Goal: Task Accomplishment & Management: Use online tool/utility

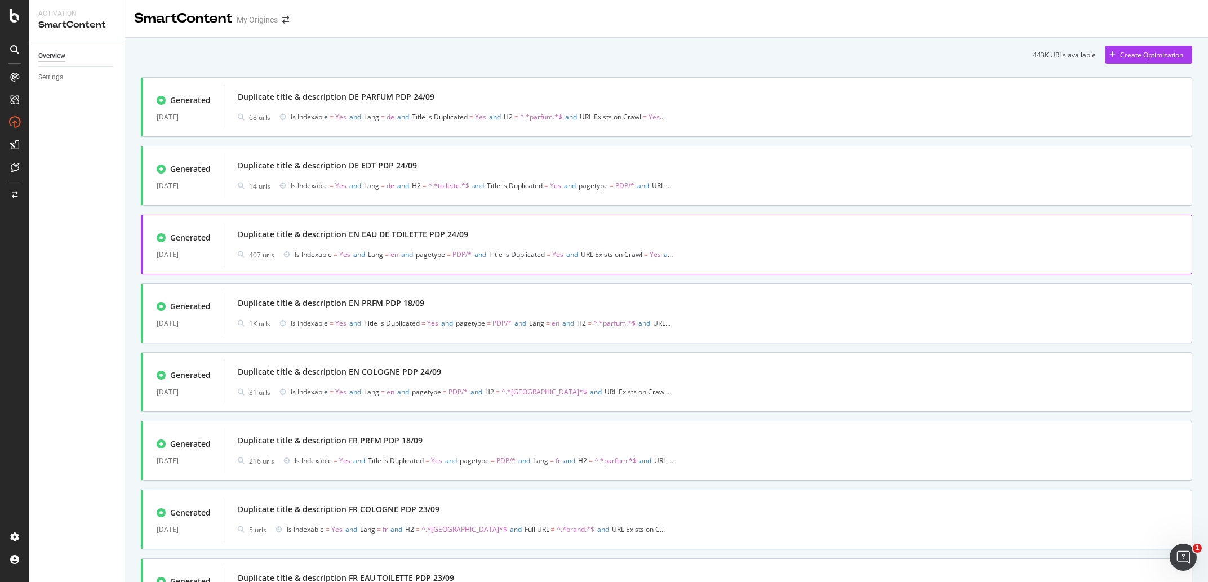
click at [547, 235] on div "Duplicate title & description EN EAU DE TOILETTE PDP 24/09" at bounding box center [708, 235] width 941 height 16
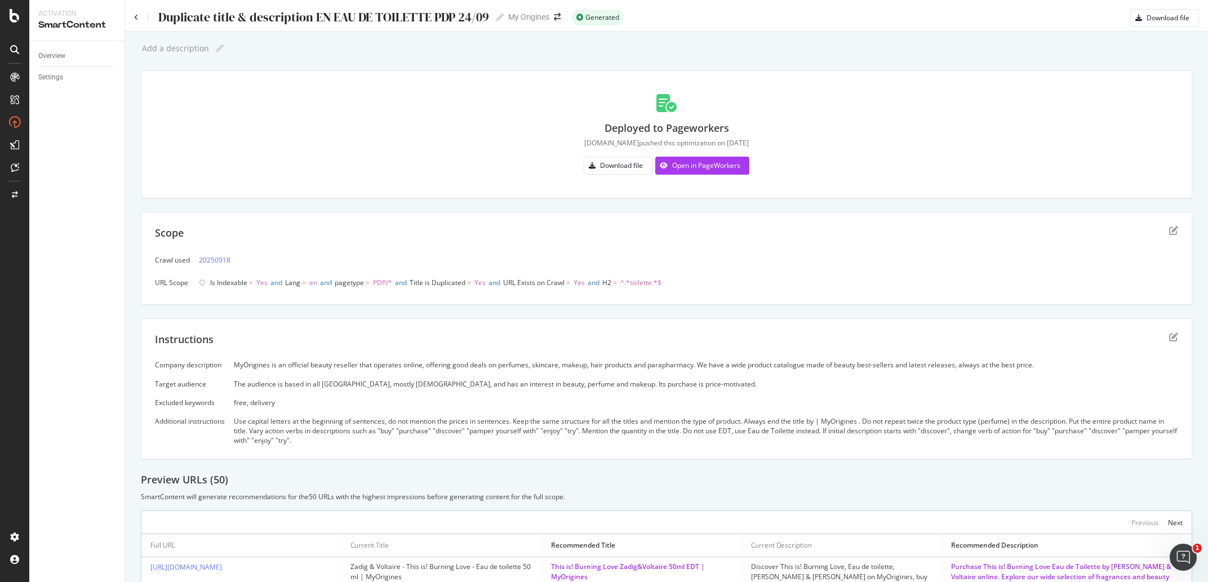
click at [384, 25] on div "Duplicate title & description EN EAU DE TOILETTE PDP 24/09 Duplicate title & de…" at bounding box center [330, 17] width 347 height 17
click at [387, 18] on div "Duplicate title & description EN EAU DE TOILETTE PDP 24/09" at bounding box center [323, 17] width 332 height 14
drag, startPoint x: 432, startPoint y: 15, endPoint x: 338, endPoint y: 28, distance: 95.5
click at [338, 25] on input "Duplicate title & description EN EAU DE TOILETTE PDP 24/09" at bounding box center [323, 17] width 333 height 15
type input "Duplicate title & description EN EDT PDP 24/09"
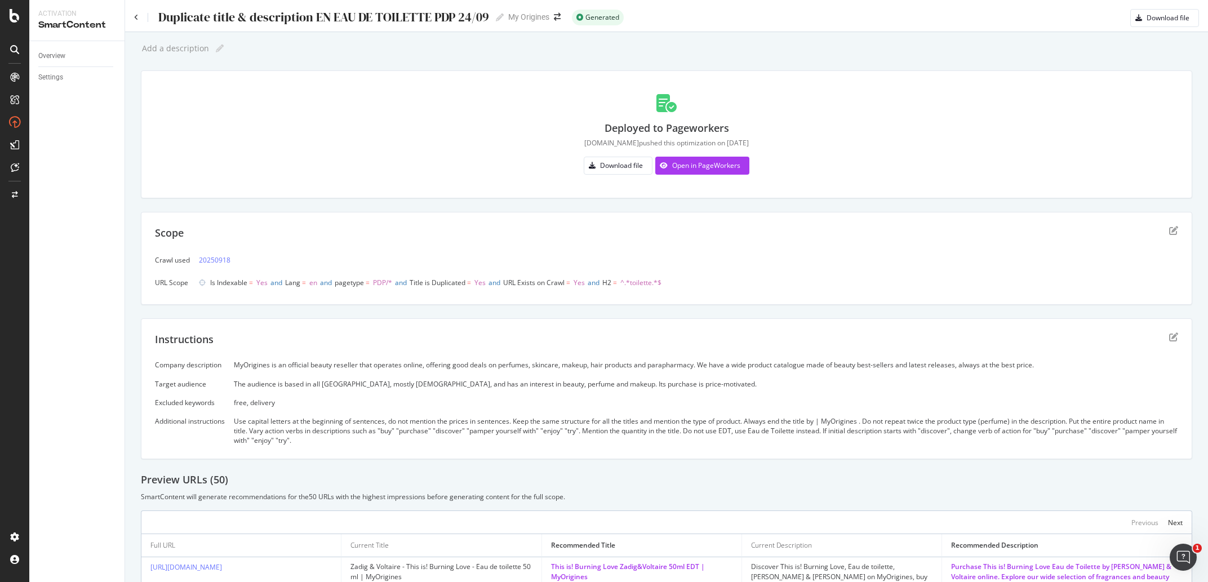
click at [346, 49] on div "Add a description Add a description" at bounding box center [667, 48] width 1052 height 17
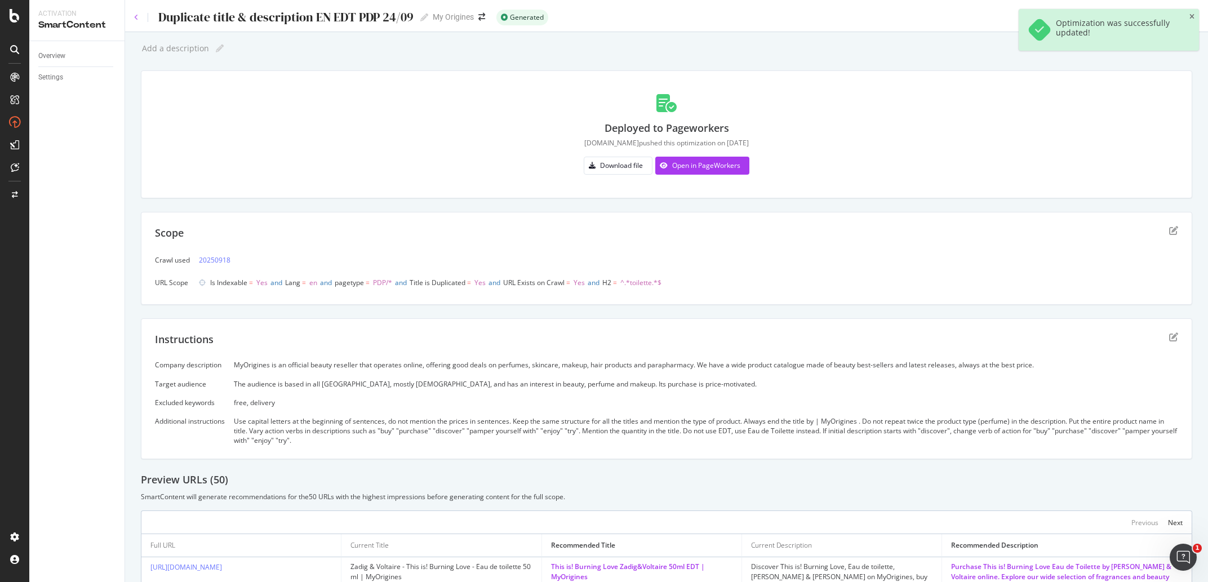
click at [136, 17] on icon at bounding box center [136, 17] width 5 height 7
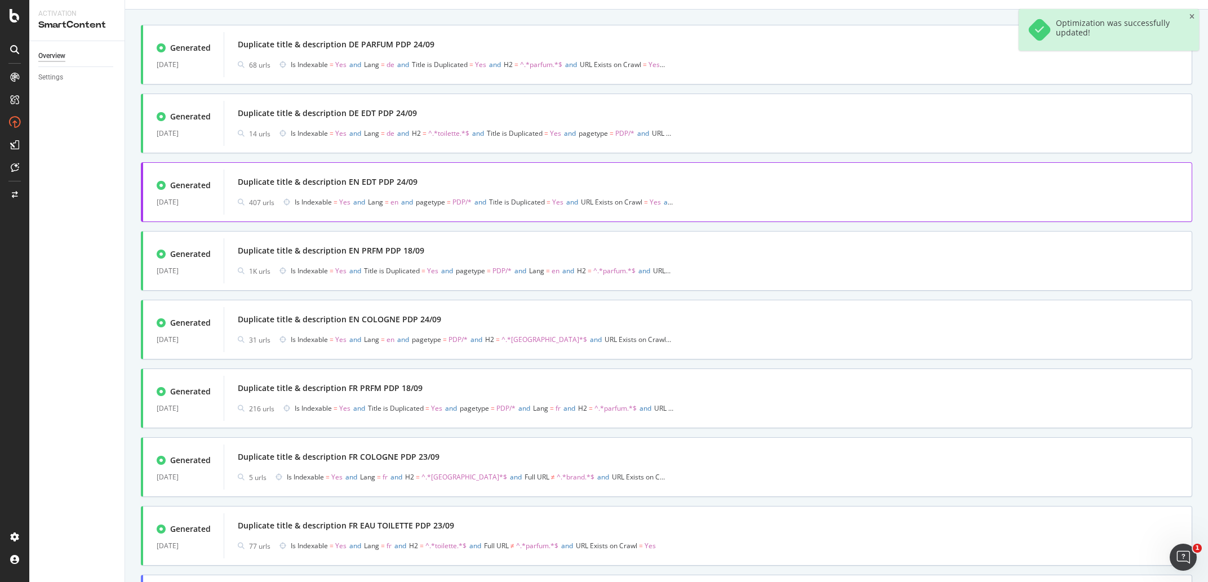
scroll to position [105, 0]
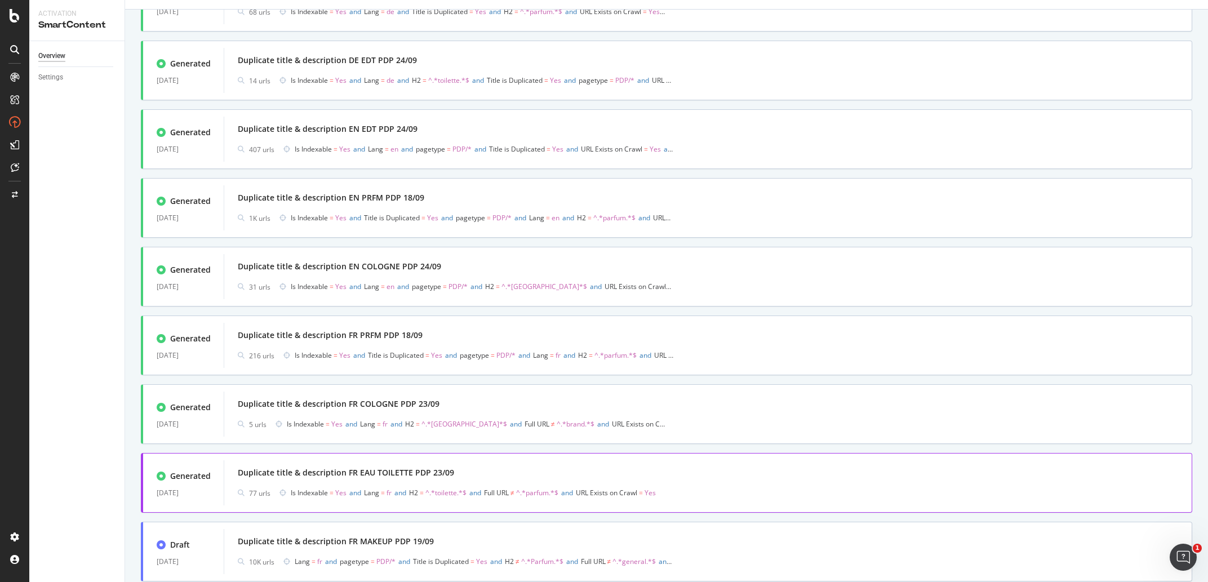
click at [422, 478] on div "Duplicate title & description FR EAU TOILETTE PDP 23/09" at bounding box center [346, 472] width 216 height 11
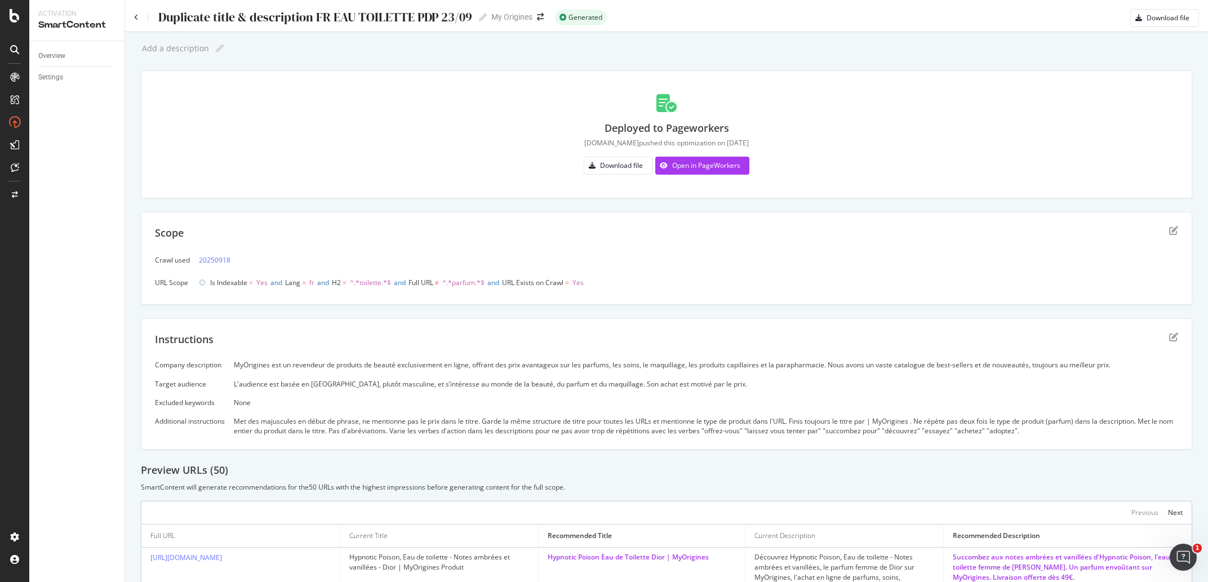
click at [347, 21] on div "Duplicate title & description FR EAU TOILETTE PDP 23/09" at bounding box center [314, 17] width 315 height 14
click at [387, 18] on input "Duplicate title & description FR EAU TOILETTE PDP 23/09" at bounding box center [314, 17] width 315 height 15
type input "Duplicate title & description FR EDT PDP 23/09"
click at [361, 53] on div "Add a description Add a description" at bounding box center [667, 48] width 1052 height 17
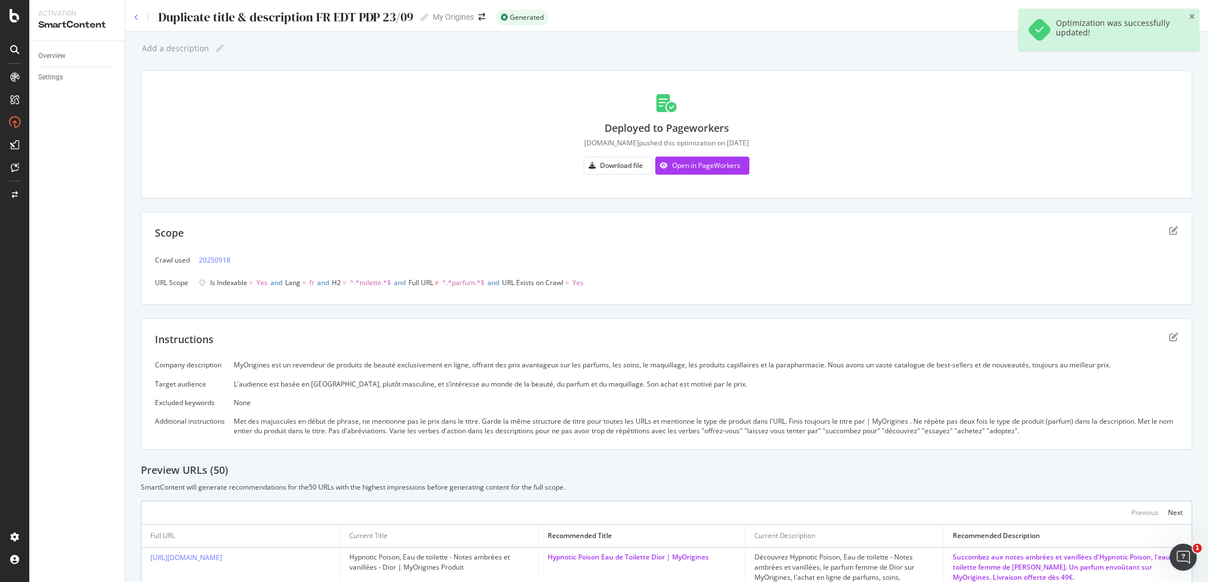
click at [136, 20] on icon at bounding box center [136, 17] width 5 height 7
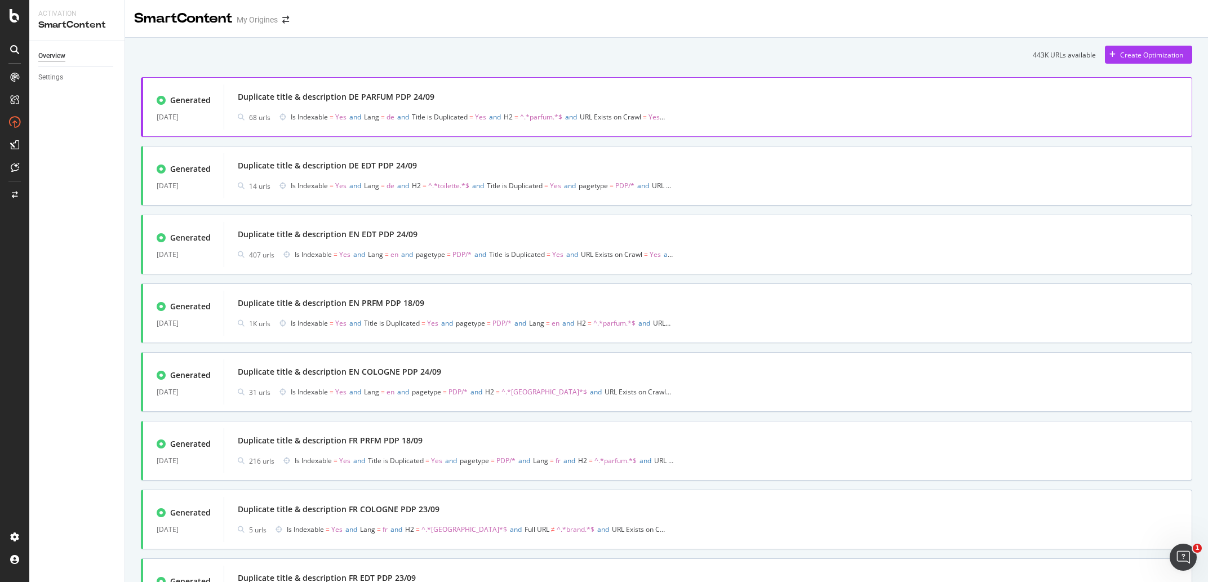
click at [457, 96] on div "Duplicate title & description DE PARFUM PDP 24/09" at bounding box center [708, 97] width 941 height 16
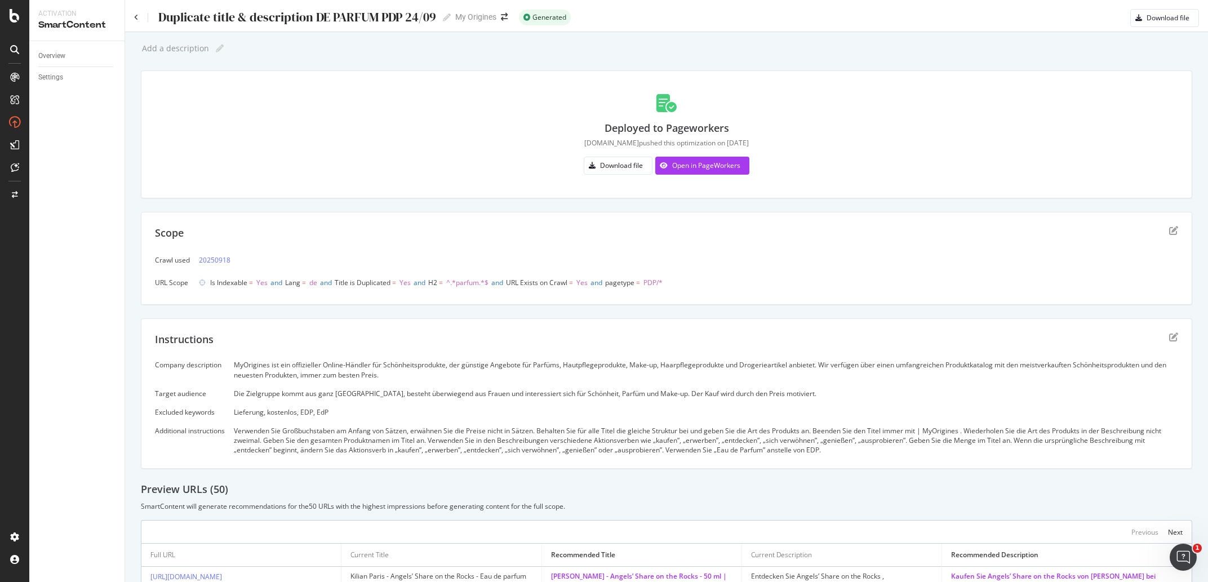
click at [192, 17] on div "Duplicate title & description DE PARFUM PDP 24/09" at bounding box center [296, 17] width 279 height 14
click at [192, 17] on input "Duplicate title & description DE PARFUM PDP 24/09" at bounding box center [297, 17] width 281 height 15
click at [287, 362] on div "MyOrigines ist ein offizieller Online-Händler für Schönheitsprodukte, der günst…" at bounding box center [706, 369] width 944 height 19
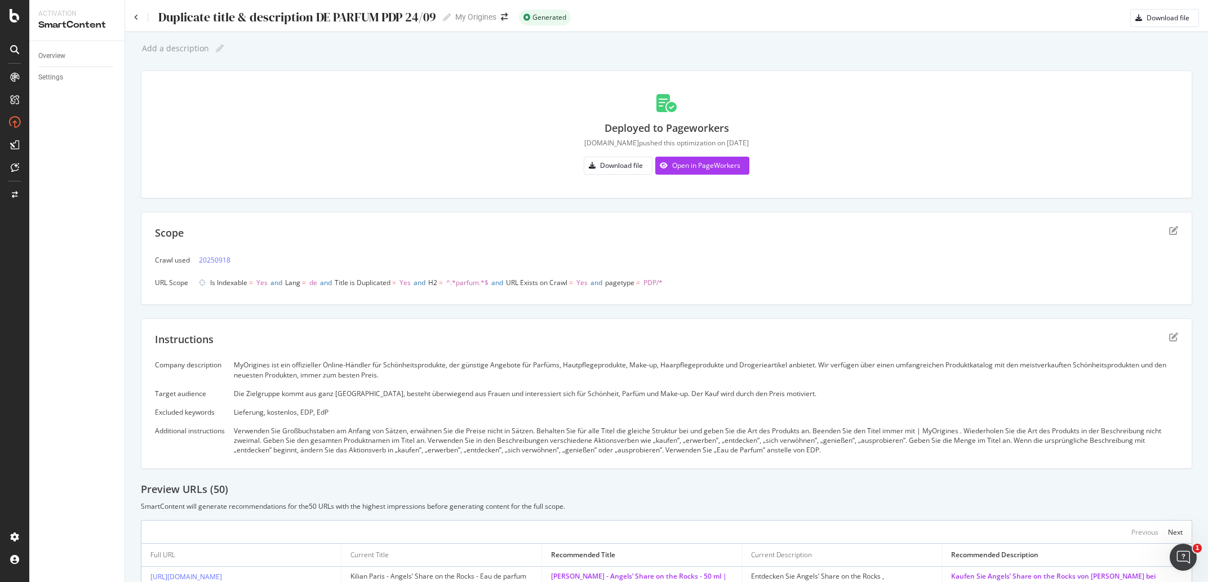
click at [287, 362] on div "MyOrigines ist ein offizieller Online-Händler für Schönheitsprodukte, der günst…" at bounding box center [706, 369] width 944 height 19
click at [324, 399] on div "Company description MyOrigines ist ein offizieller Online-Händler für Schönheit…" at bounding box center [666, 407] width 1023 height 95
click at [292, 416] on div "Lieferung, kostenlos, EDP, EdP" at bounding box center [706, 412] width 944 height 10
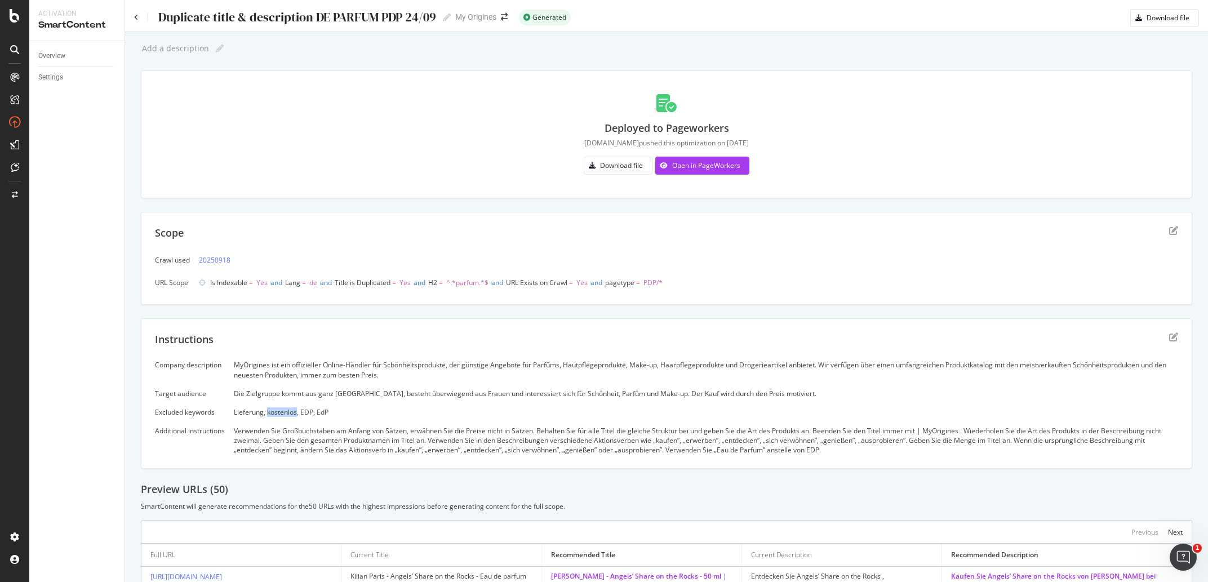
click at [292, 416] on div "Lieferung, kostenlos, EDP, EdP" at bounding box center [706, 412] width 944 height 10
click at [485, 443] on div "Verwenden Sie Großbuchstaben am Anfang von Sätzen, erwähnen Sie die Preise nich…" at bounding box center [706, 440] width 944 height 29
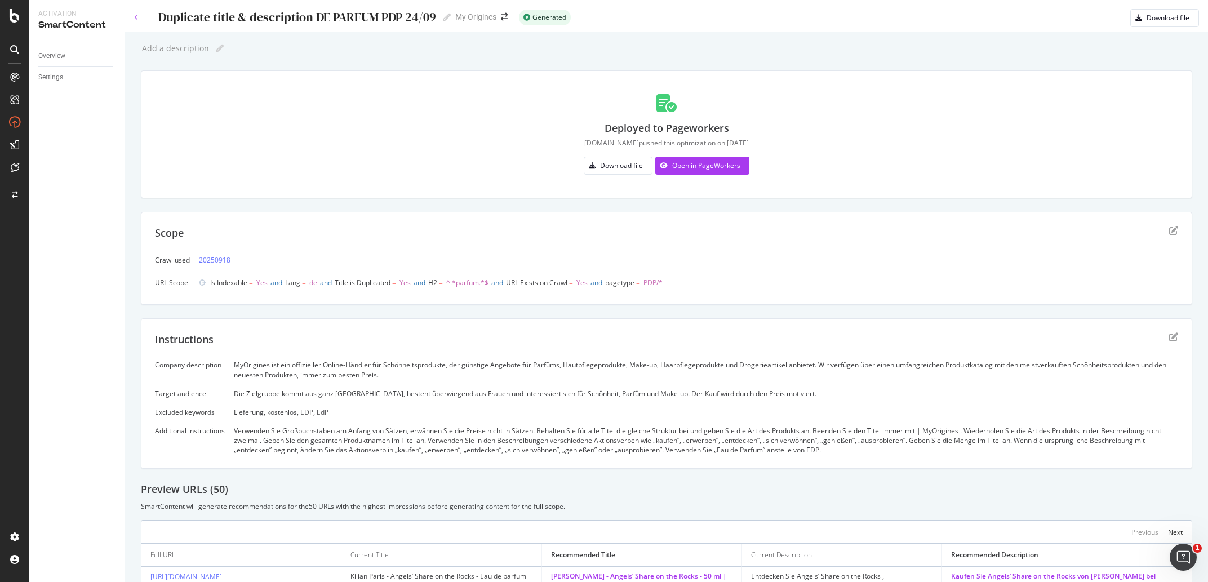
click at [136, 14] on icon at bounding box center [136, 17] width 5 height 7
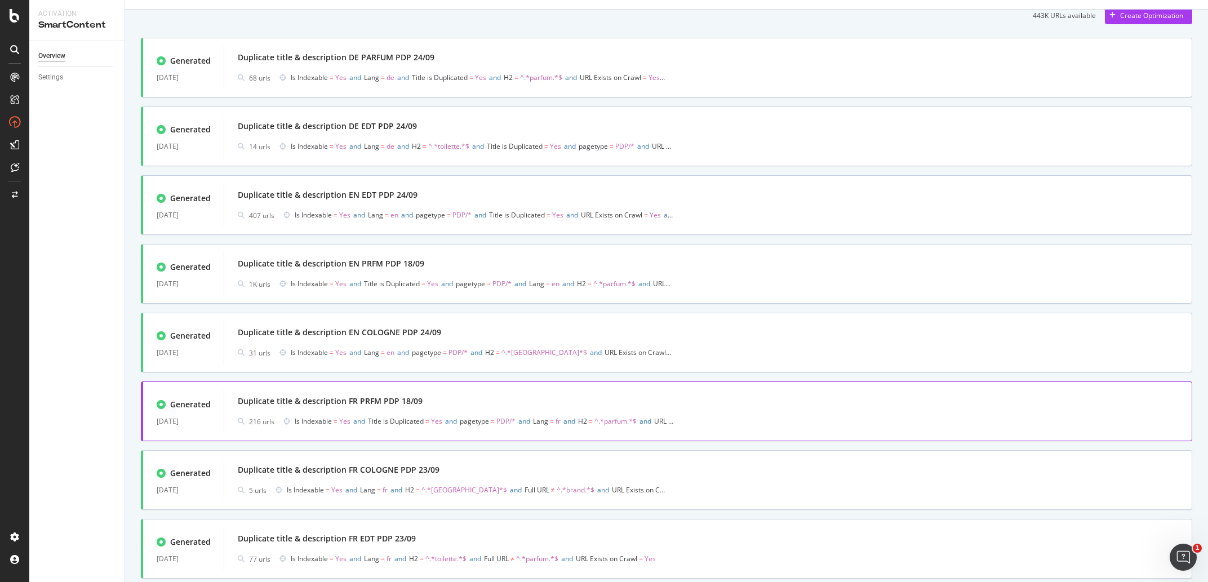
scroll to position [52, 0]
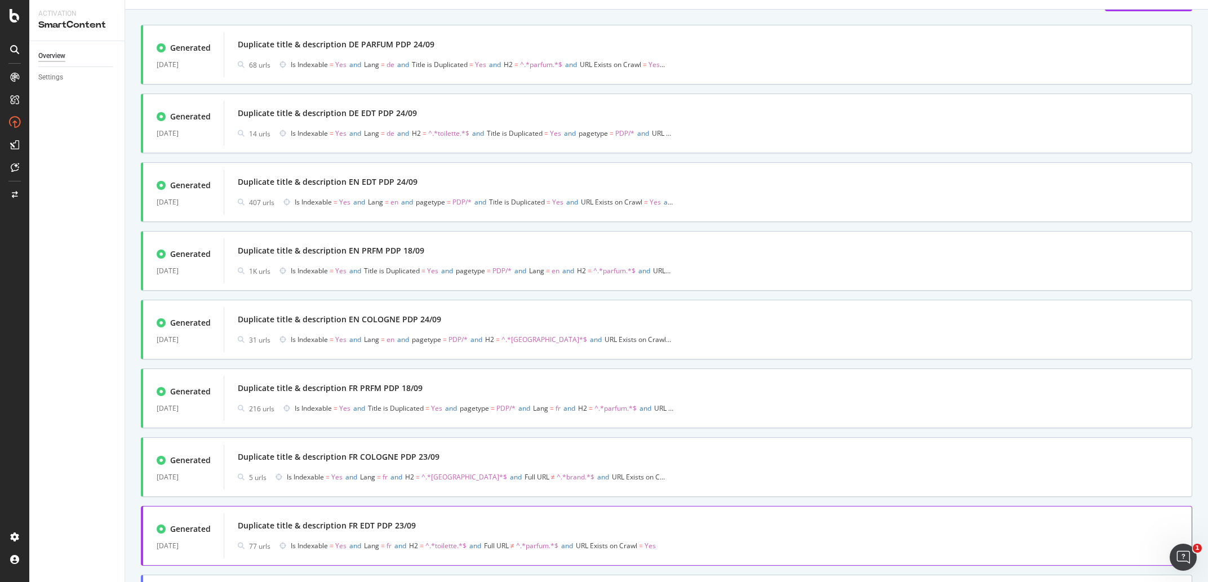
click at [426, 524] on div "Duplicate title & description FR EDT PDP 23/09" at bounding box center [708, 526] width 941 height 16
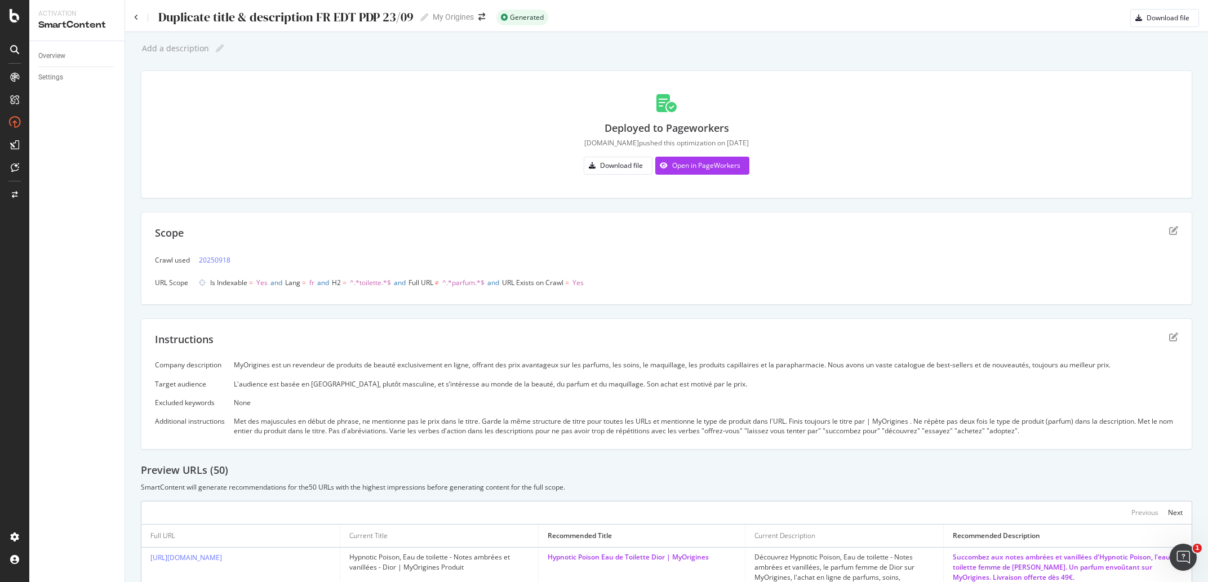
click at [139, 12] on div "Duplicate title & description FR EDT PDP 23/09 Duplicate title & description FR…" at bounding box center [281, 17] width 294 height 17
click at [138, 16] on icon at bounding box center [136, 17] width 5 height 7
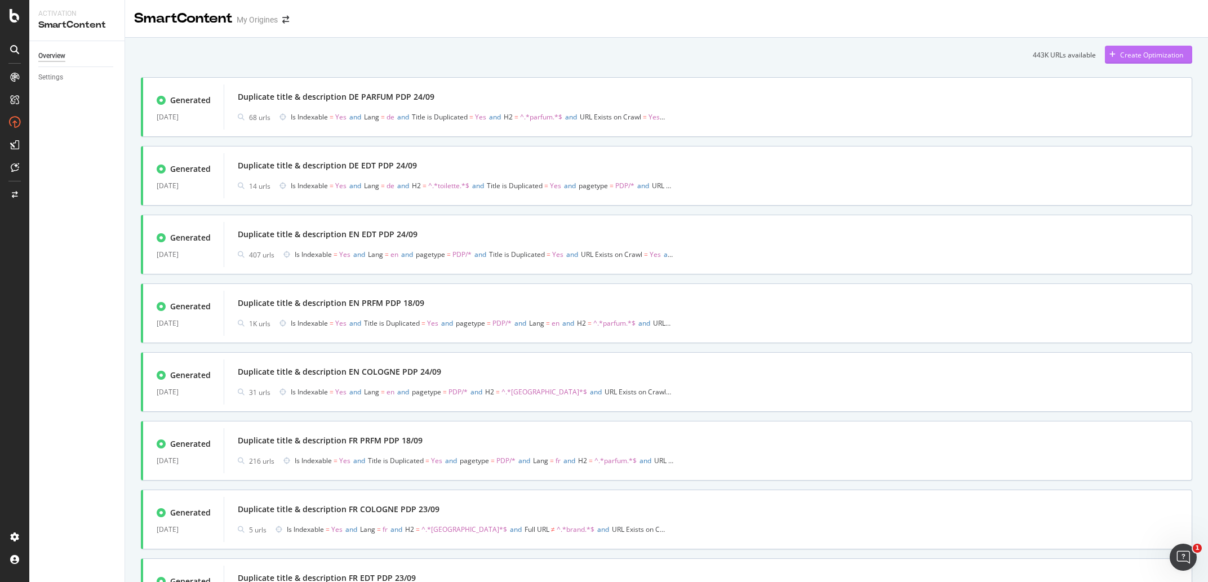
click at [1134, 54] on div "Create Optimization" at bounding box center [1151, 55] width 63 height 10
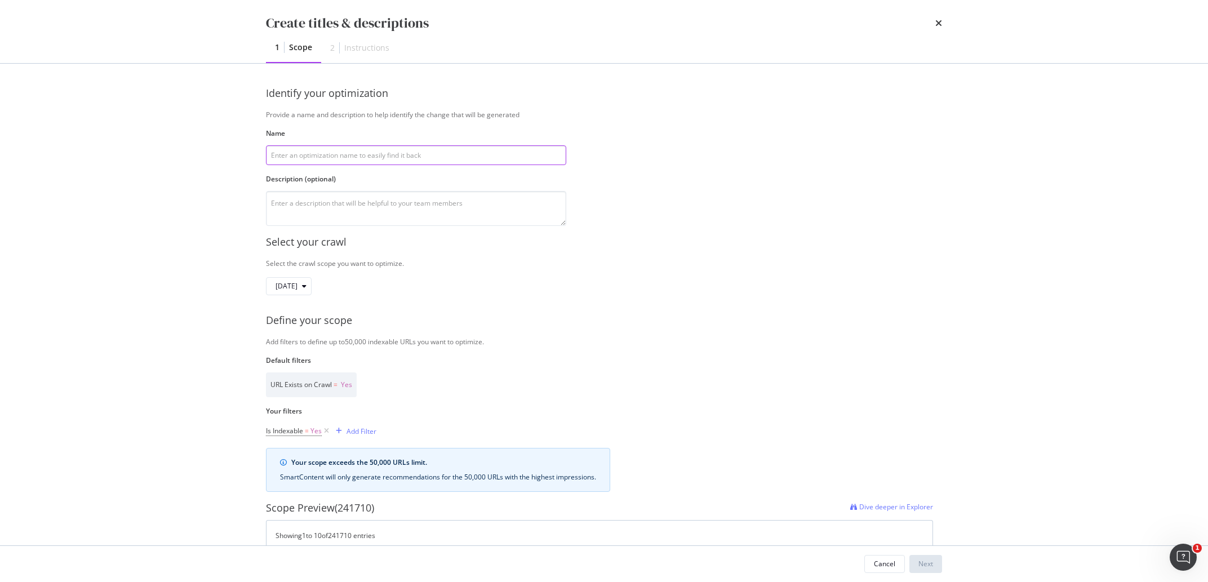
click at [330, 157] on input "modal" at bounding box center [416, 155] width 300 height 20
paste input "Duplicate title & description IT PARFUM PDP 26/09"
click at [378, 156] on input "Duplicate title & description IT PARFUM PDP 26/09" at bounding box center [416, 155] width 300 height 20
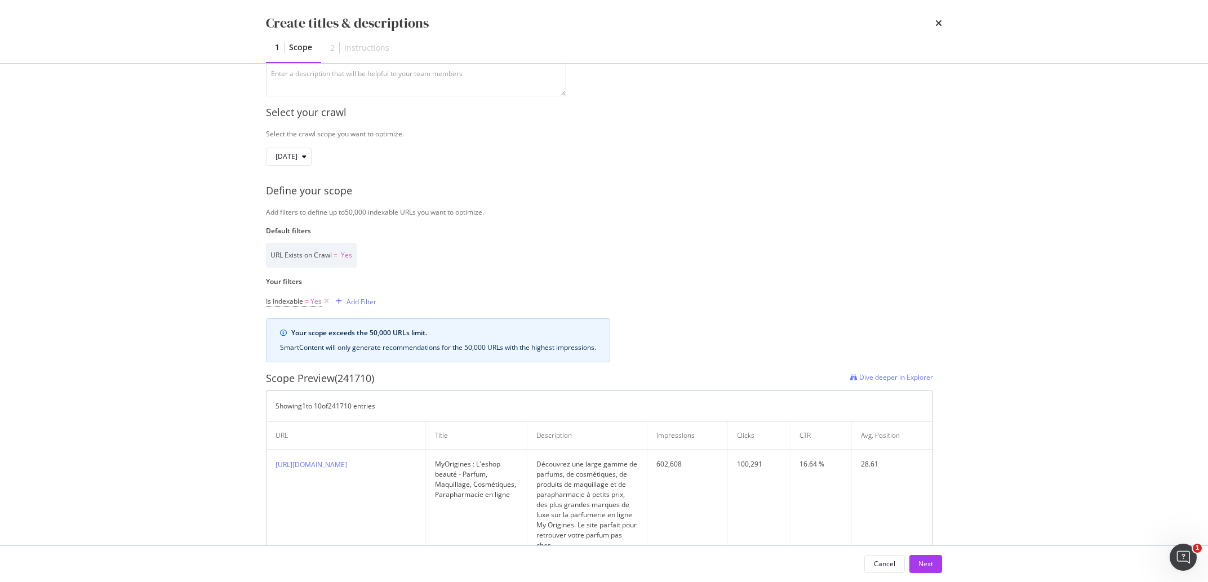
scroll to position [158, 0]
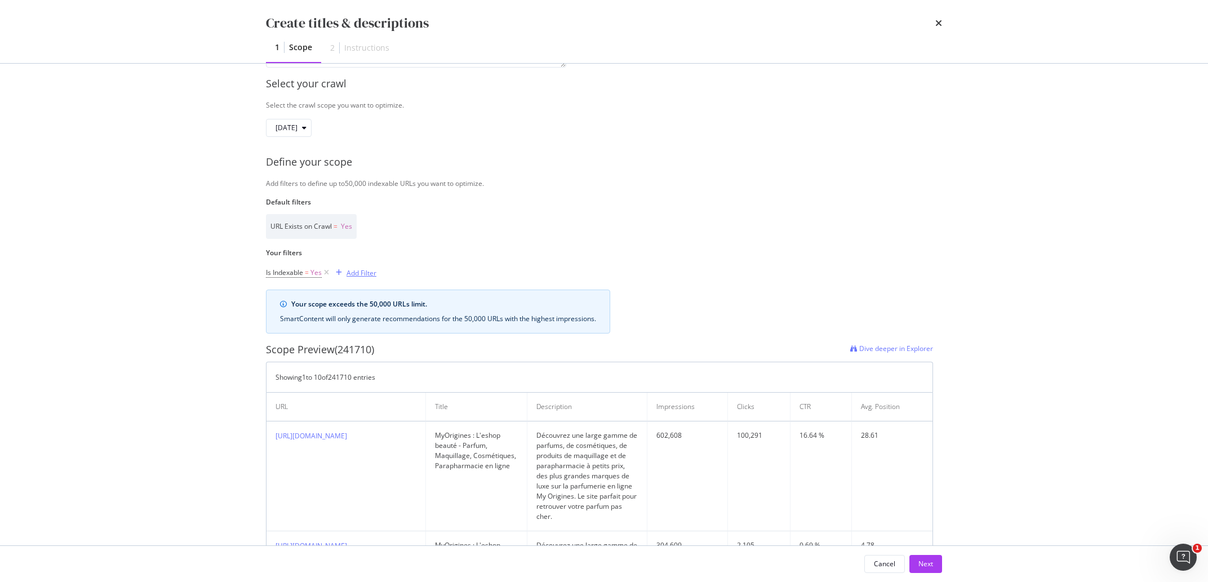
type input "Duplicate title & description IT EDT PDP 26/09"
click at [365, 276] on div "Add Filter" at bounding box center [362, 273] width 30 height 10
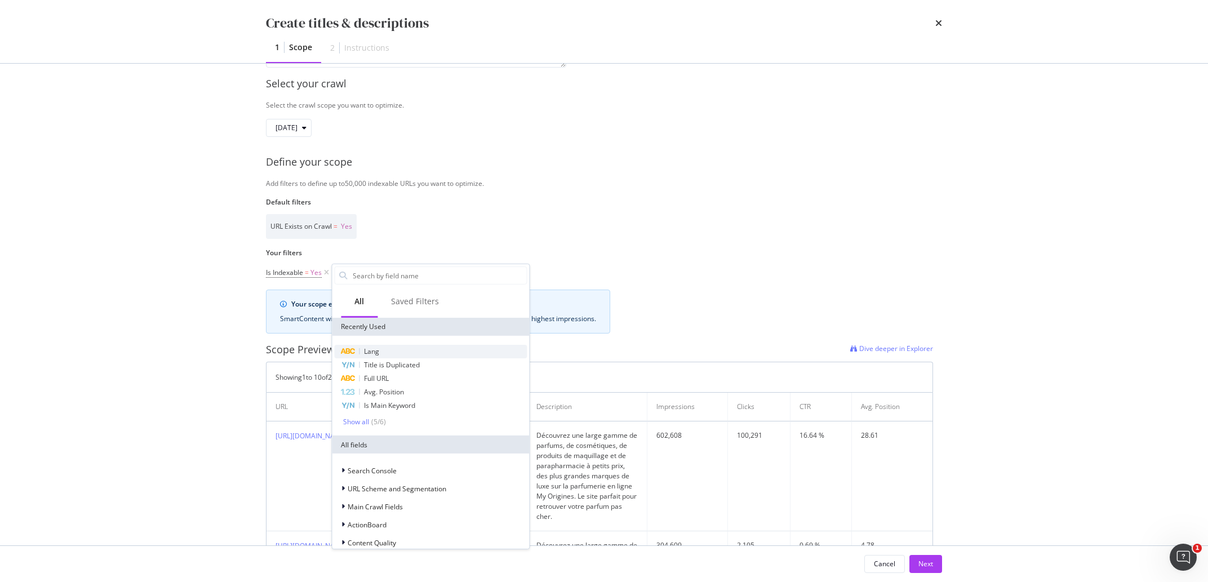
click at [376, 352] on span "Lang" at bounding box center [371, 352] width 15 height 10
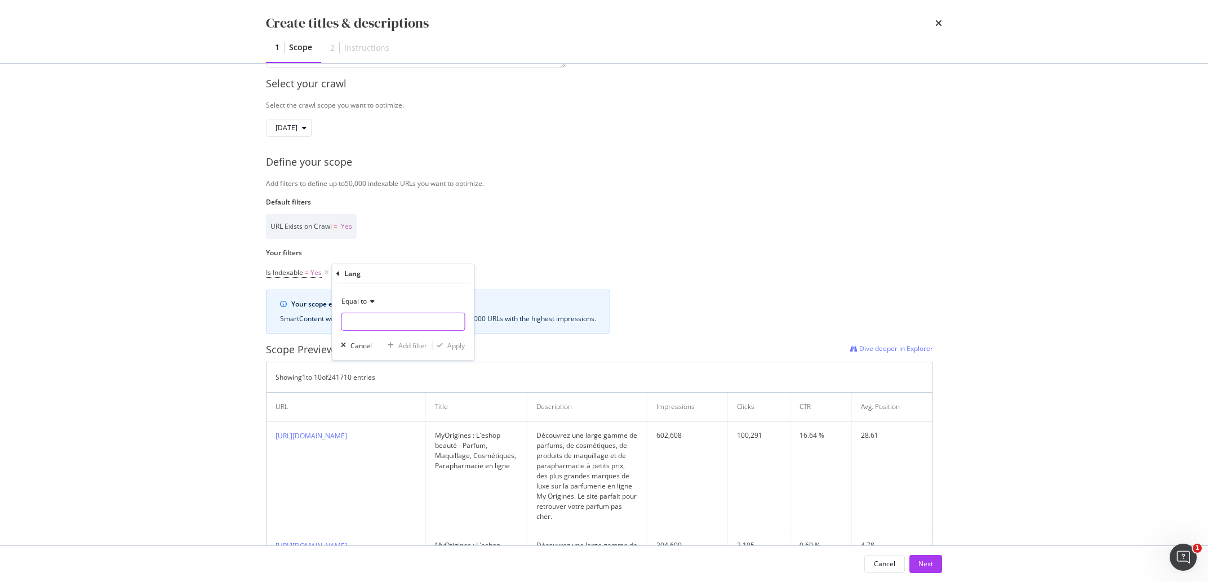
click at [389, 324] on input "Name" at bounding box center [402, 322] width 123 height 18
click at [380, 371] on span "it" at bounding box center [383, 372] width 79 height 10
type input "it"
click at [454, 342] on div "Apply" at bounding box center [455, 345] width 17 height 10
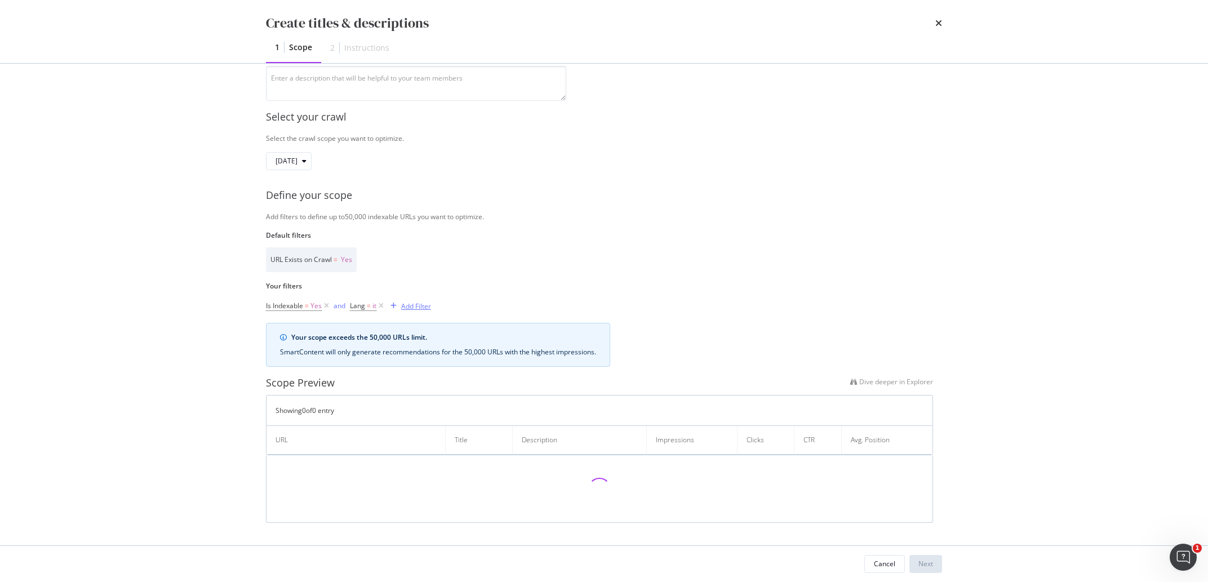
click at [400, 301] on div "Add Filter" at bounding box center [408, 306] width 45 height 12
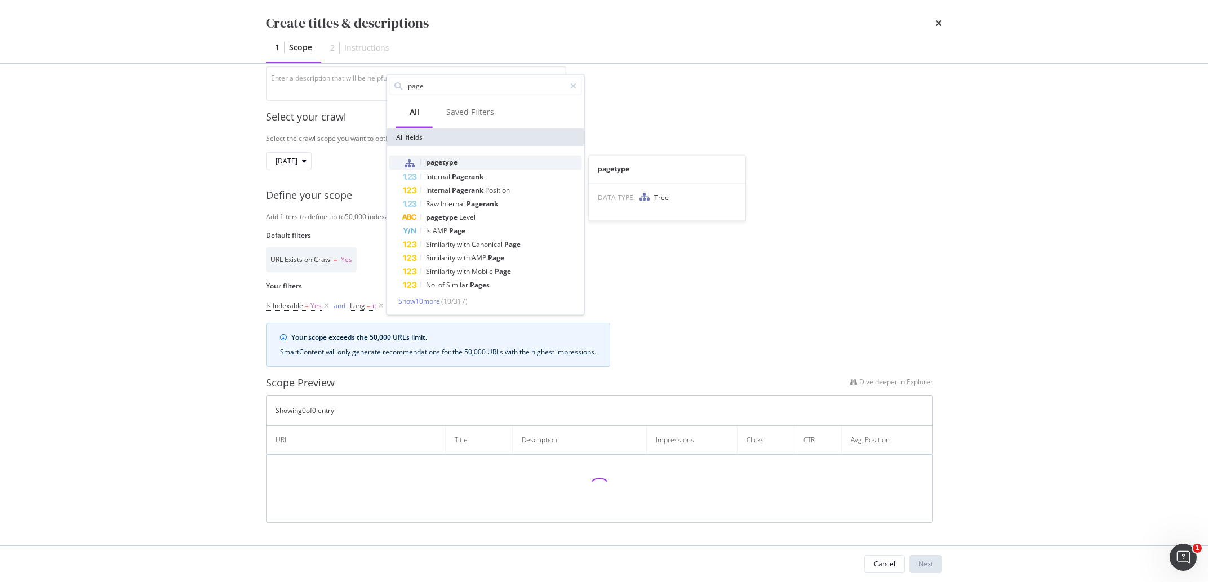
type input "page"
click at [442, 163] on span "pagetype" at bounding box center [442, 162] width 32 height 10
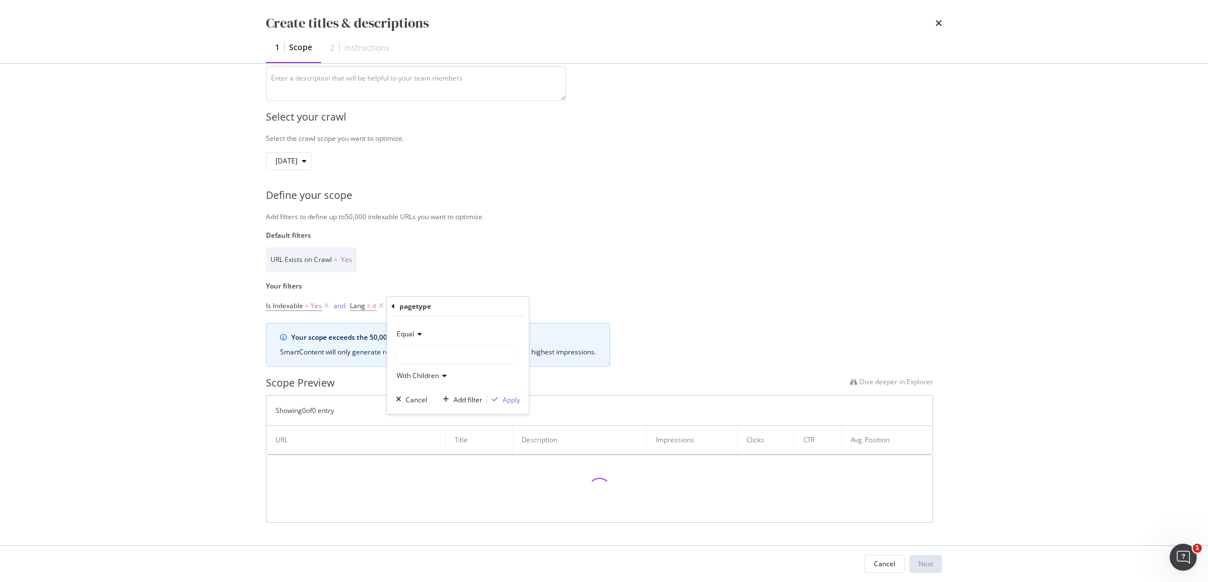
click at [431, 366] on div "Equal With Children" at bounding box center [458, 355] width 124 height 60
click at [435, 356] on div "modal" at bounding box center [458, 355] width 123 height 18
click at [443, 379] on span "271,027 URLS" at bounding box center [447, 379] width 46 height 10
click at [510, 402] on div "Apply" at bounding box center [511, 400] width 17 height 10
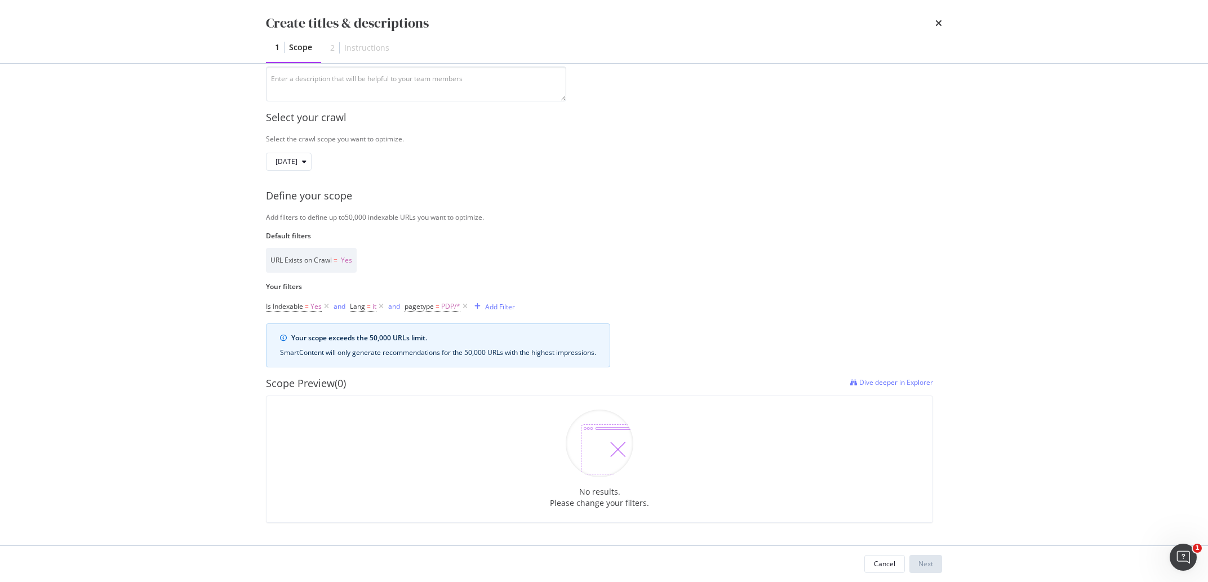
click at [690, 313] on div "Is Indexable = Yes and Lang = it and pagetype = PDP/* Add Filter" at bounding box center [599, 307] width 667 height 16
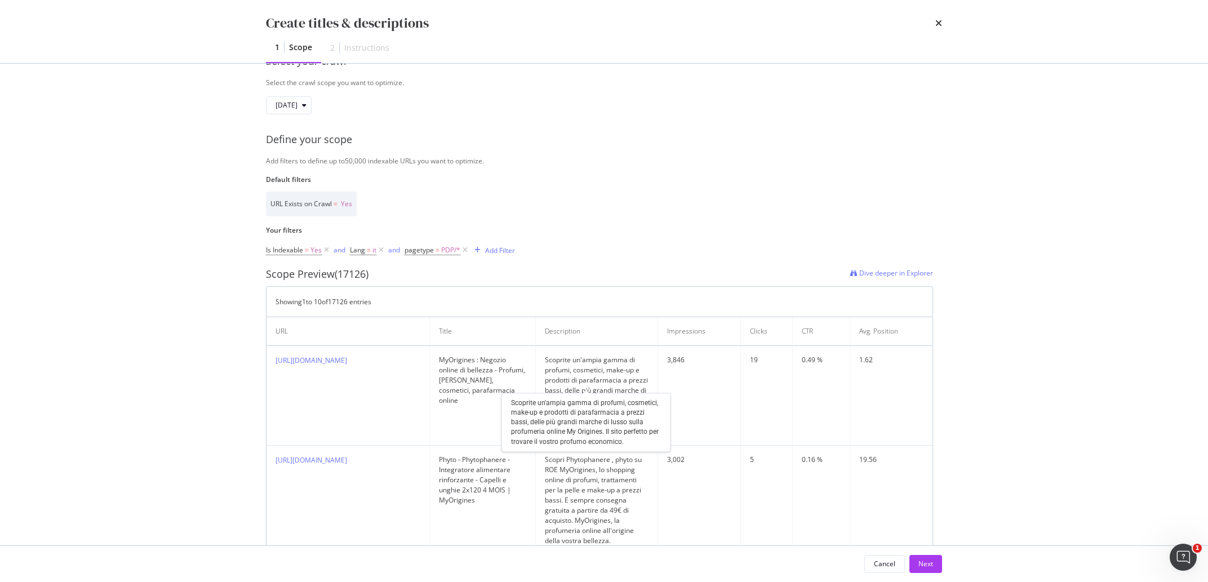
scroll to position [230, 0]
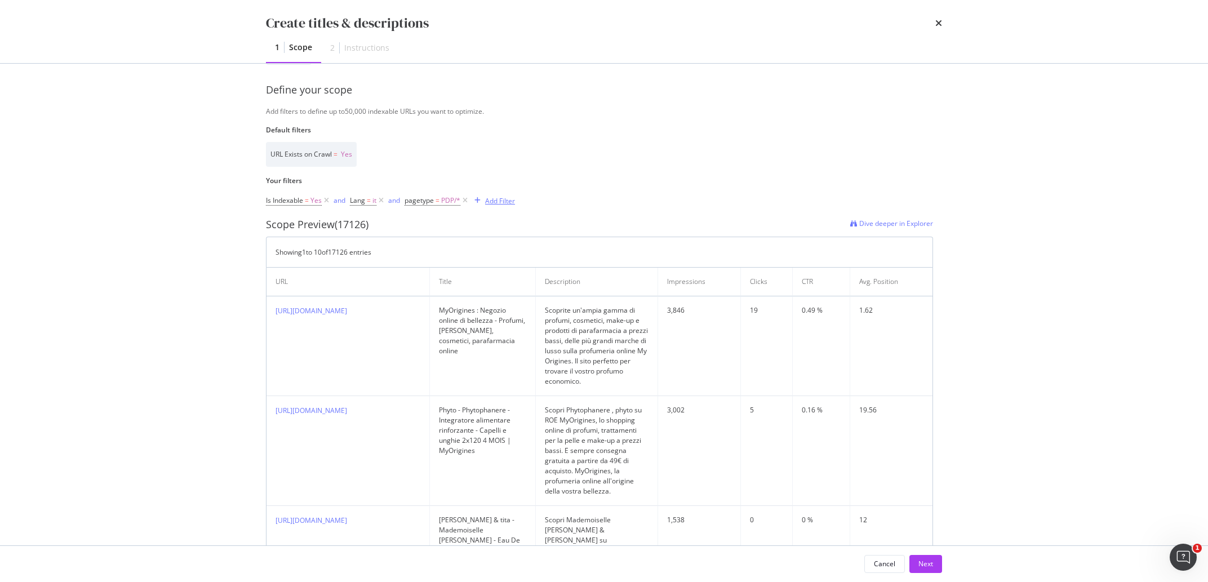
click at [500, 197] on div "Add Filter" at bounding box center [500, 201] width 30 height 10
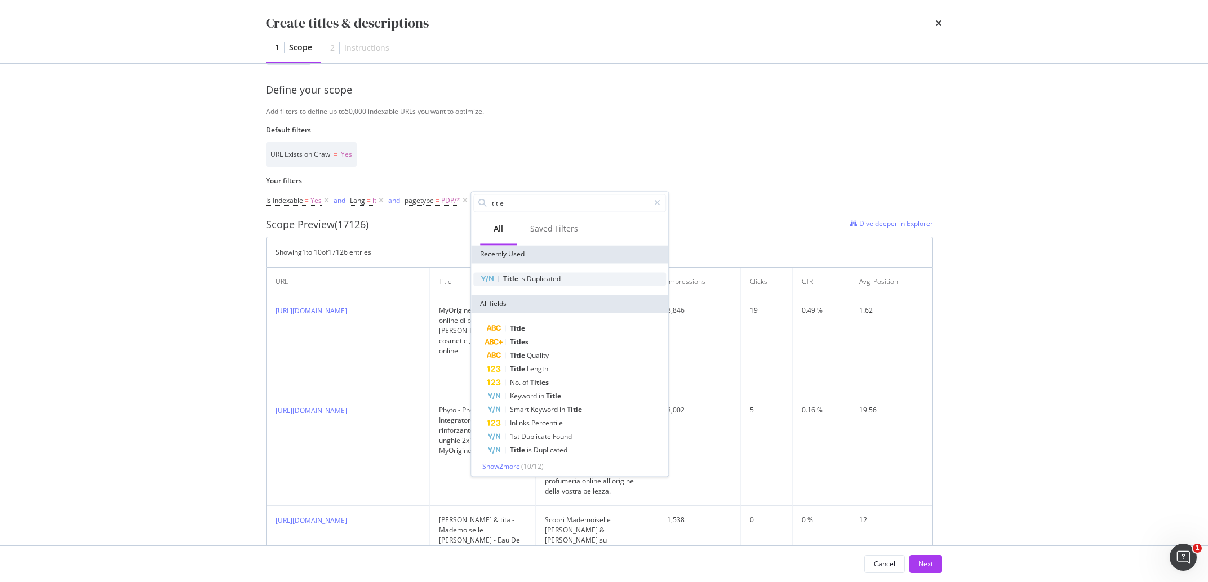
type input "title"
click at [531, 279] on span "Duplicated" at bounding box center [544, 279] width 34 height 10
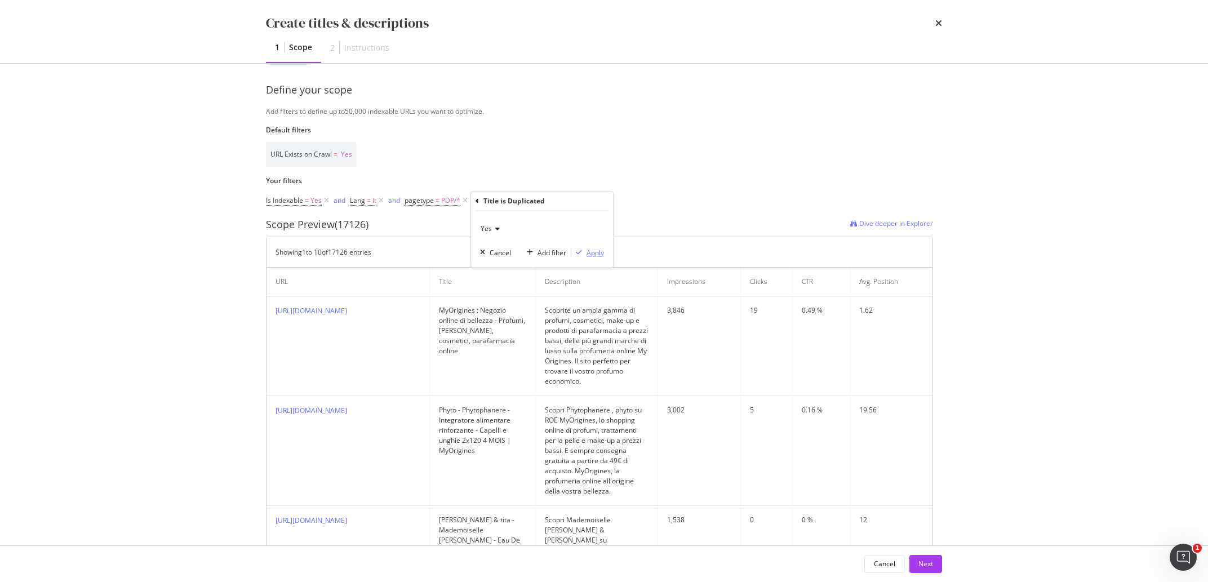
click at [592, 250] on div "Apply" at bounding box center [595, 253] width 17 height 10
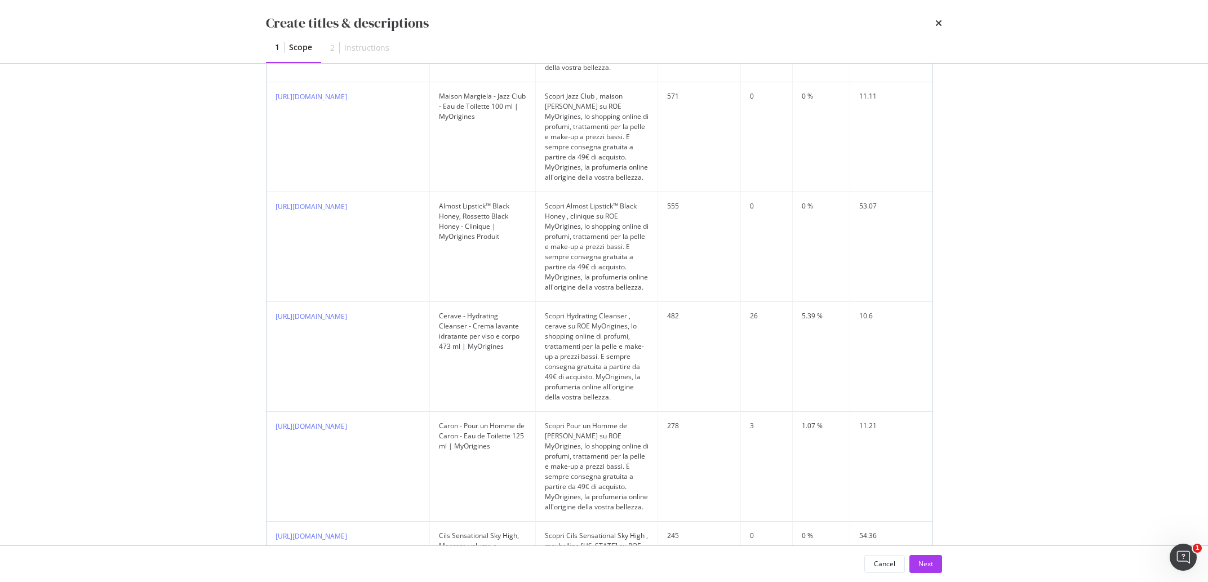
scroll to position [284, 0]
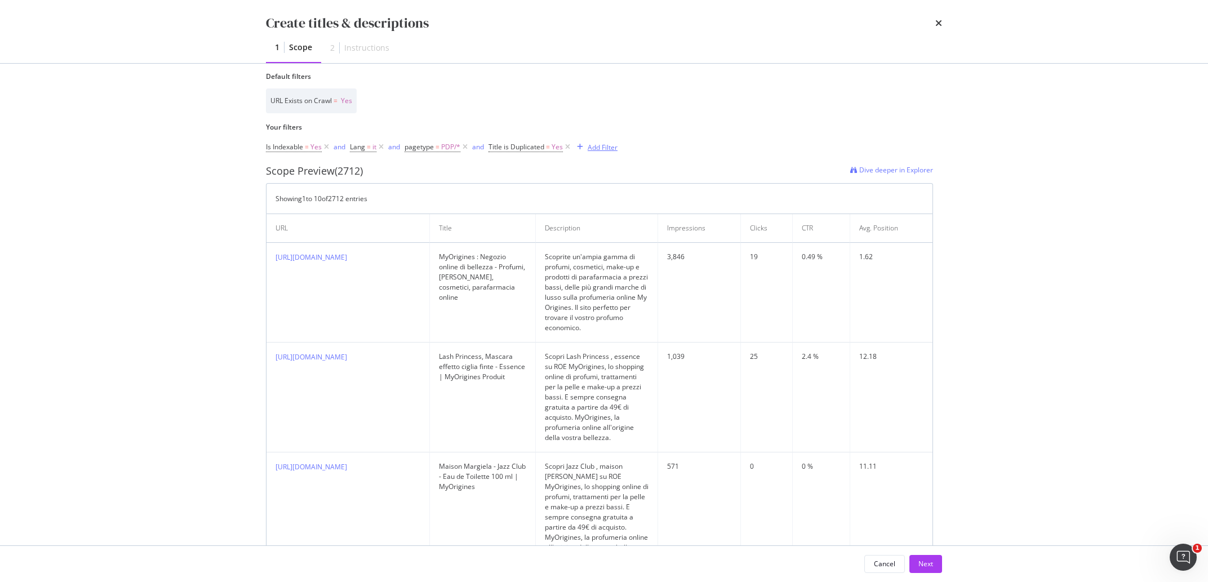
click at [603, 150] on div "Add Filter" at bounding box center [603, 148] width 30 height 10
type input "h2"
click at [626, 219] on div "H2" at bounding box center [678, 226] width 179 height 14
click at [618, 199] on input "Name" at bounding box center [644, 196] width 123 height 18
click at [618, 183] on div "Any equal to" at bounding box center [645, 176] width 124 height 18
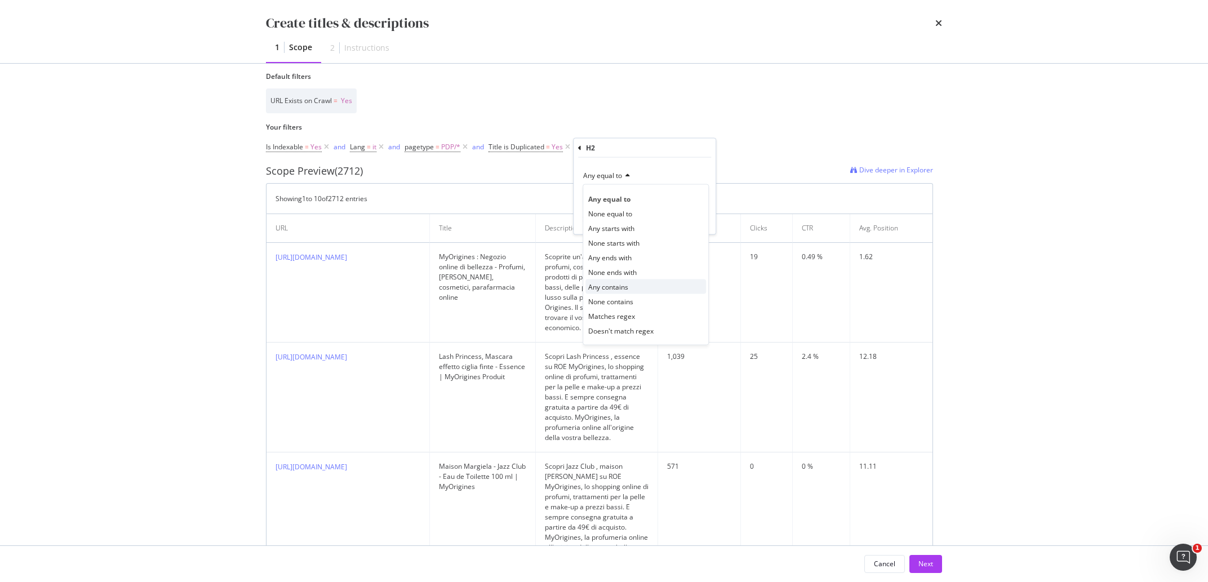
click at [605, 292] on div "Any contains" at bounding box center [646, 287] width 121 height 15
click at [613, 200] on input "Name" at bounding box center [644, 196] width 123 height 18
type input "y"
type input "toilette"
click at [700, 225] on button "Apply" at bounding box center [690, 219] width 33 height 11
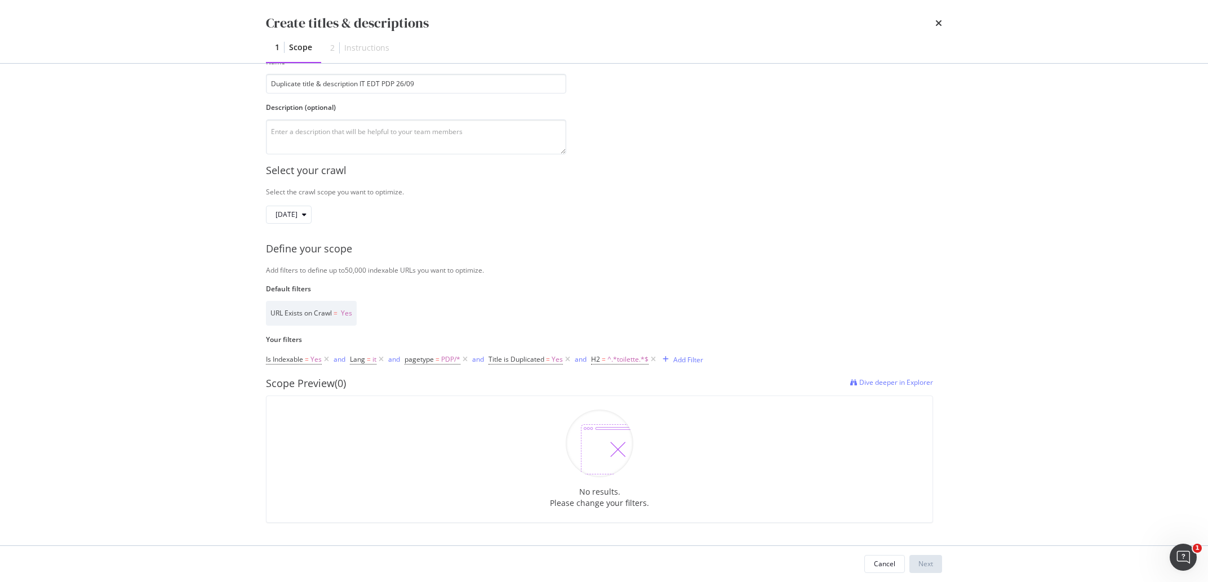
scroll to position [72, 0]
click at [613, 360] on span "^.*toilette.*$" at bounding box center [627, 360] width 41 height 16
click at [621, 382] on div "Any contains" at bounding box center [663, 387] width 124 height 18
click at [662, 365] on div "H2" at bounding box center [663, 358] width 133 height 19
click at [752, 359] on div "Is Indexable = Yes and Lang = it and pagetype = PDP/* and Title is Duplicated =…" at bounding box center [599, 360] width 667 height 16
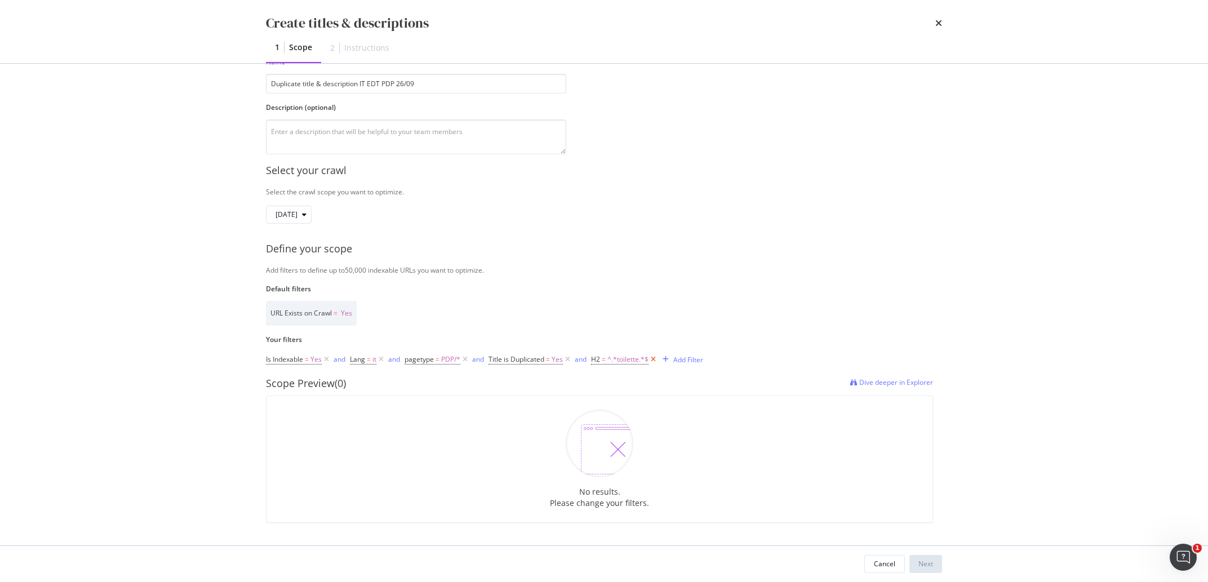
click at [652, 361] on icon "modal" at bounding box center [654, 359] width 10 height 11
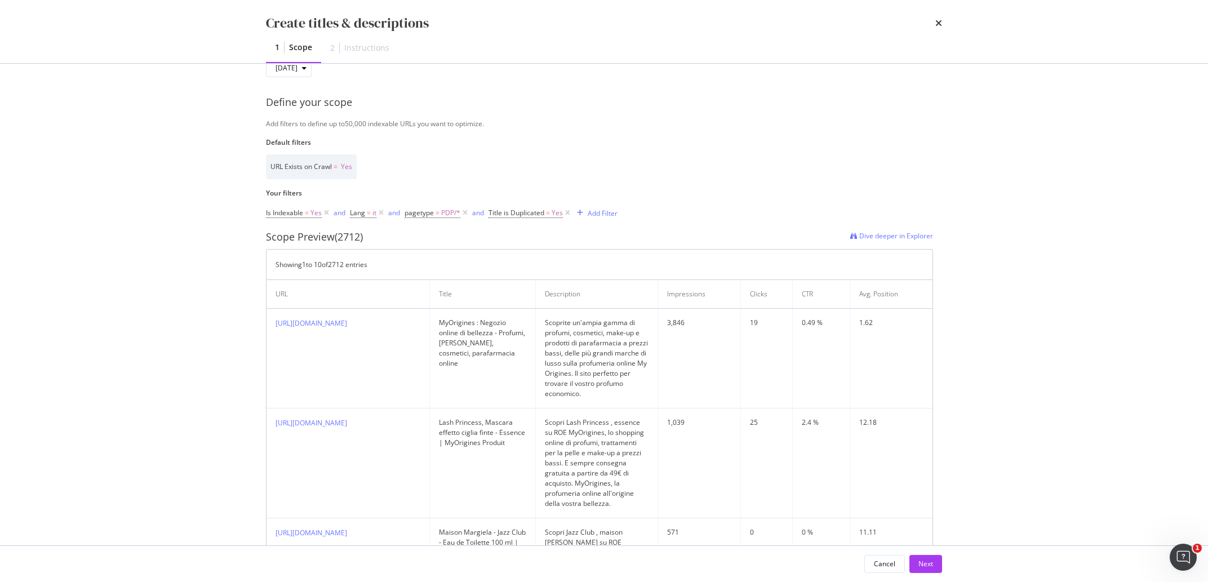
scroll to position [230, 0]
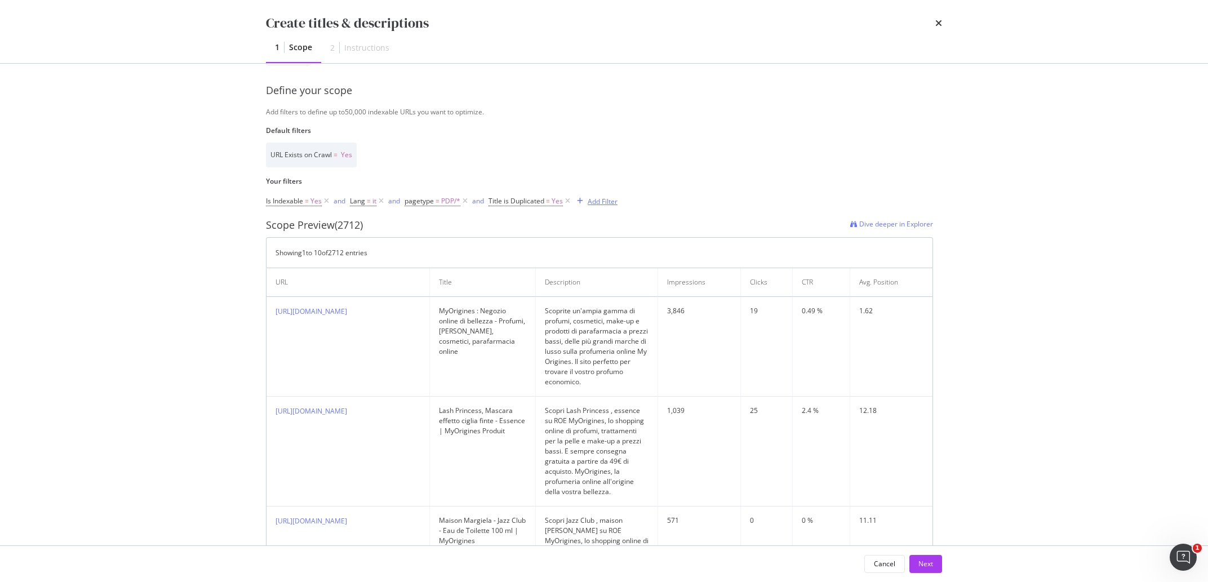
click at [608, 200] on div "Add Filter" at bounding box center [603, 202] width 30 height 10
click at [711, 155] on div "URL Exists on Crawl = Yes" at bounding box center [599, 155] width 667 height 25
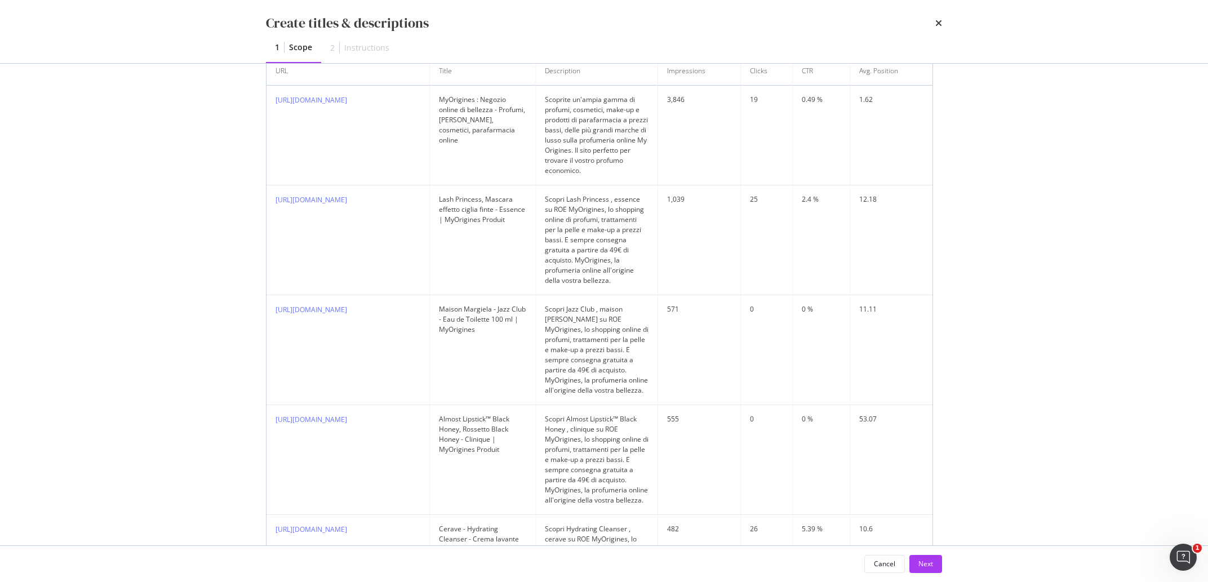
scroll to position [177, 0]
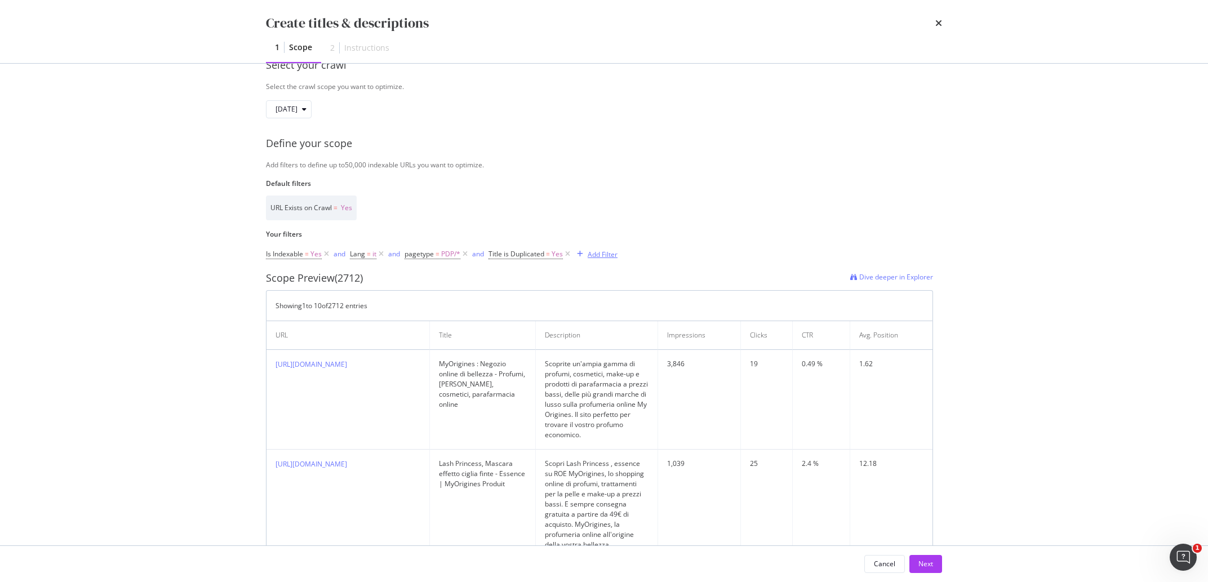
click at [605, 250] on div "Add Filter" at bounding box center [603, 255] width 30 height 10
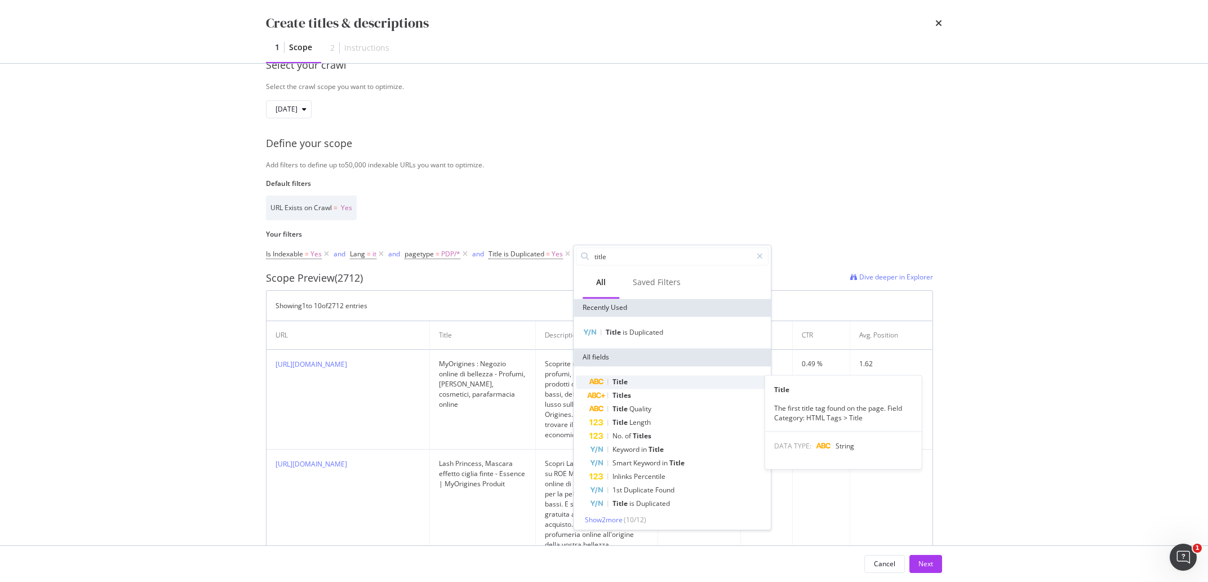
type input "title"
click at [630, 380] on div "Title" at bounding box center [678, 382] width 179 height 14
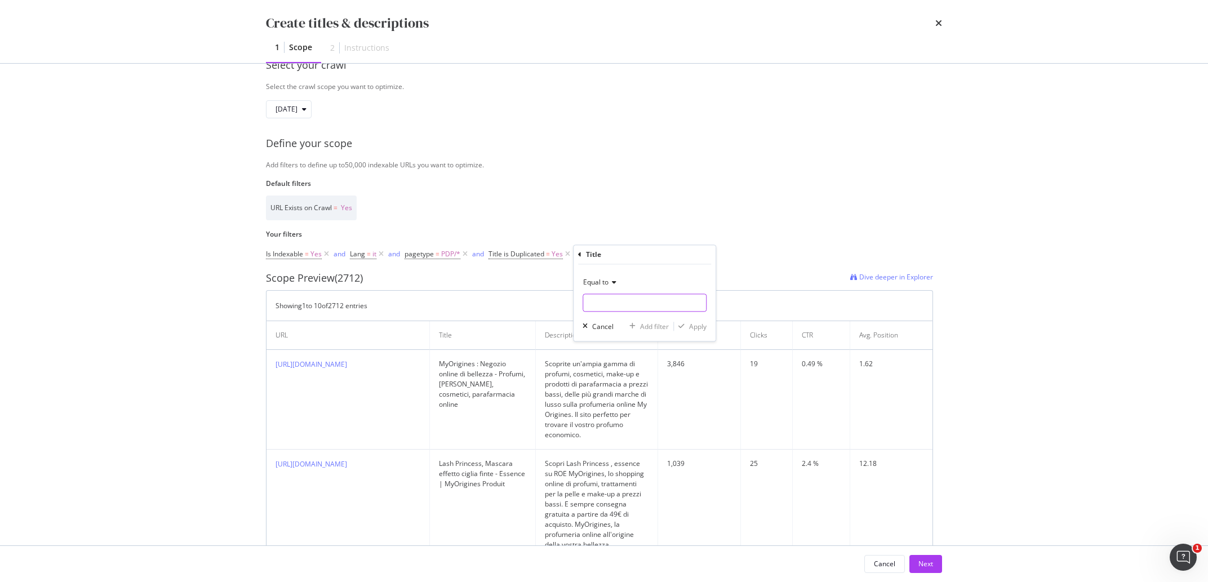
click at [626, 301] on input "Name" at bounding box center [644, 303] width 123 height 18
click at [613, 282] on icon "modal" at bounding box center [613, 283] width 8 height 7
click at [642, 275] on div "Equal to" at bounding box center [645, 283] width 124 height 18
click at [638, 301] on input "Name" at bounding box center [644, 303] width 123 height 18
click at [610, 281] on icon "modal" at bounding box center [613, 283] width 8 height 7
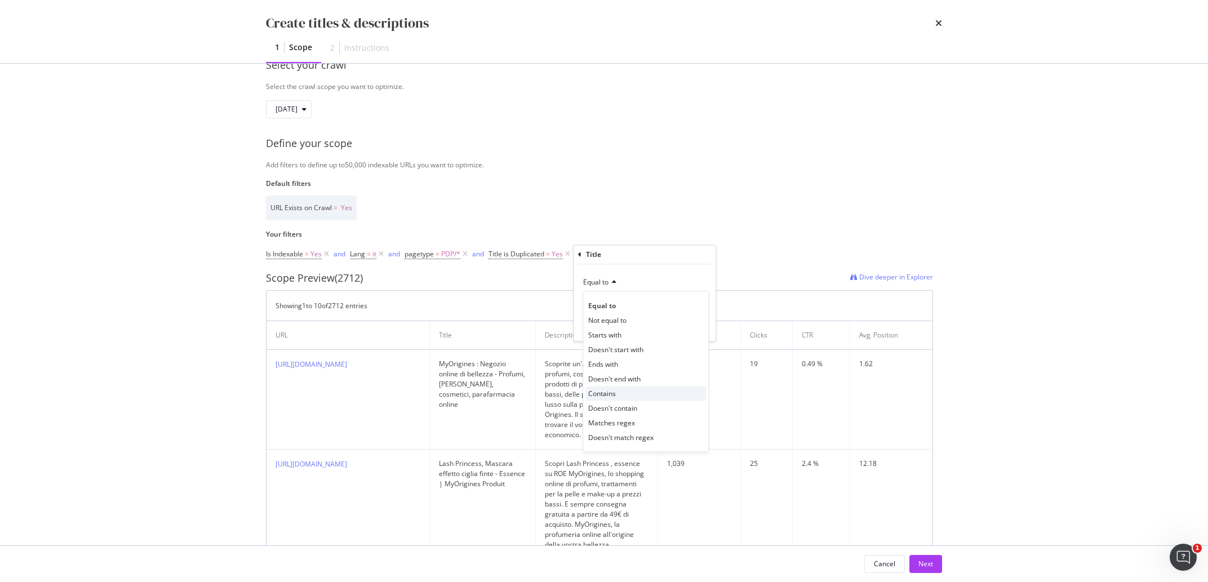
click at [615, 391] on span "Contains" at bounding box center [602, 394] width 28 height 10
click at [616, 306] on input "Name" at bounding box center [644, 303] width 123 height 18
type input "toilette"
click at [702, 325] on div "Apply" at bounding box center [697, 327] width 17 height 10
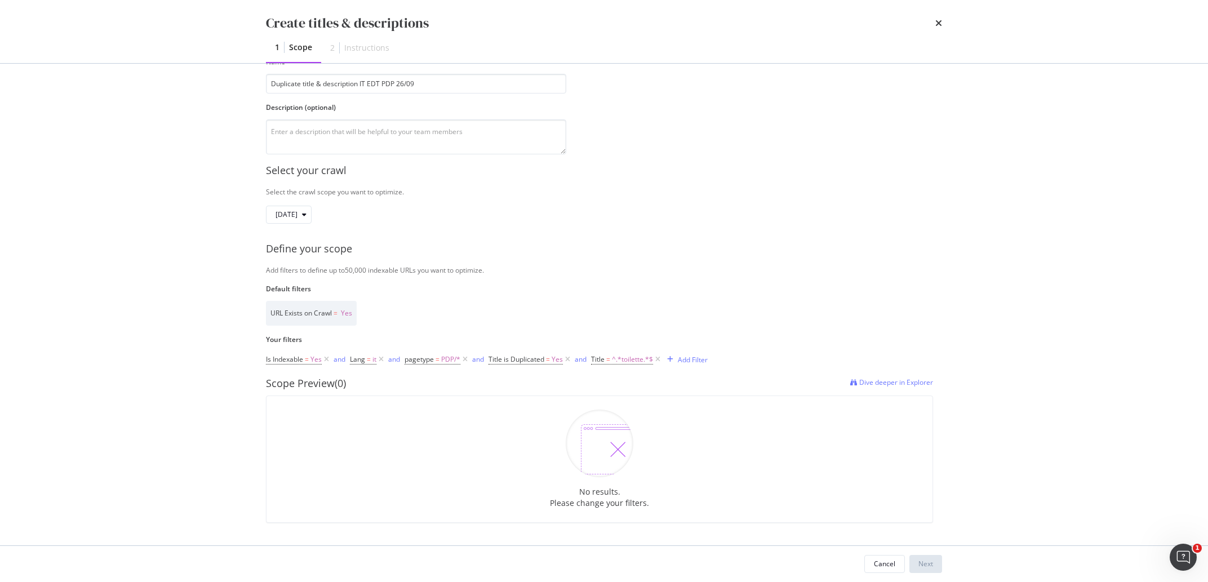
scroll to position [72, 0]
click at [719, 305] on div "URL Exists on Crawl = Yes" at bounding box center [599, 313] width 667 height 25
click at [657, 360] on icon "modal" at bounding box center [658, 359] width 10 height 11
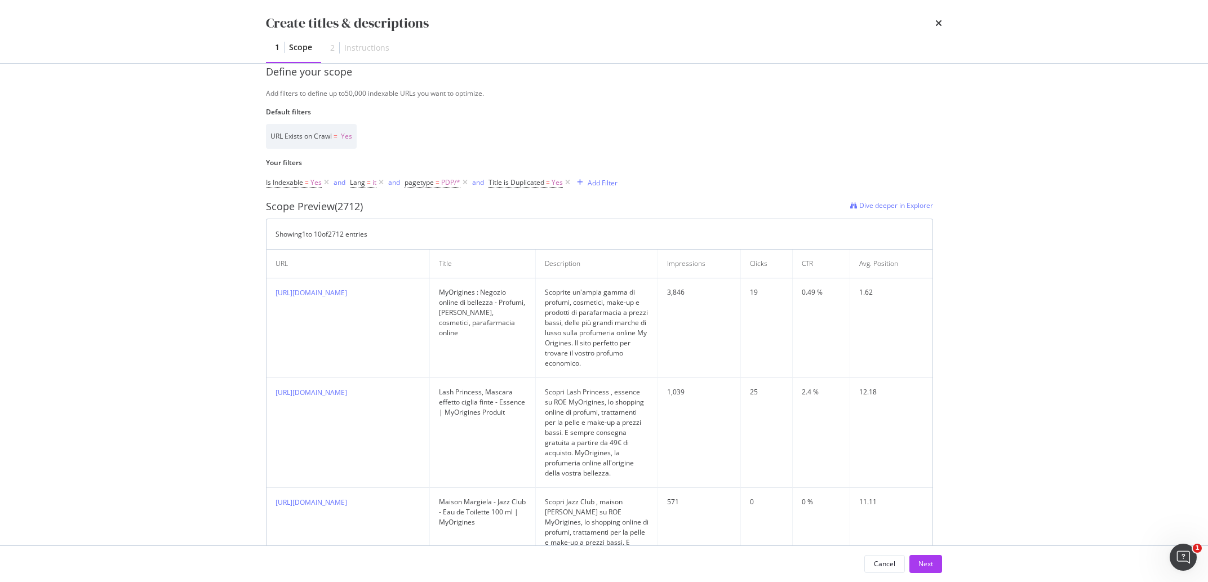
scroll to position [37, 0]
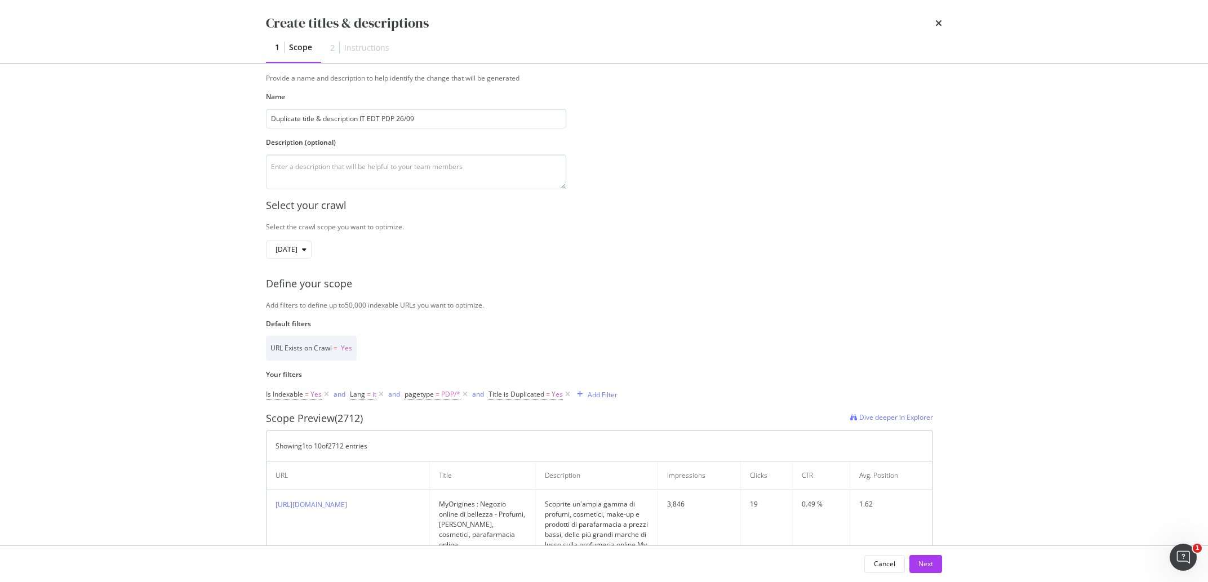
click at [610, 386] on div "Is Indexable = Yes and Lang = it and pagetype = PDP/* and Title is Duplicated =…" at bounding box center [442, 395] width 352 height 34
click at [610, 396] on div "Add Filter" at bounding box center [603, 395] width 30 height 10
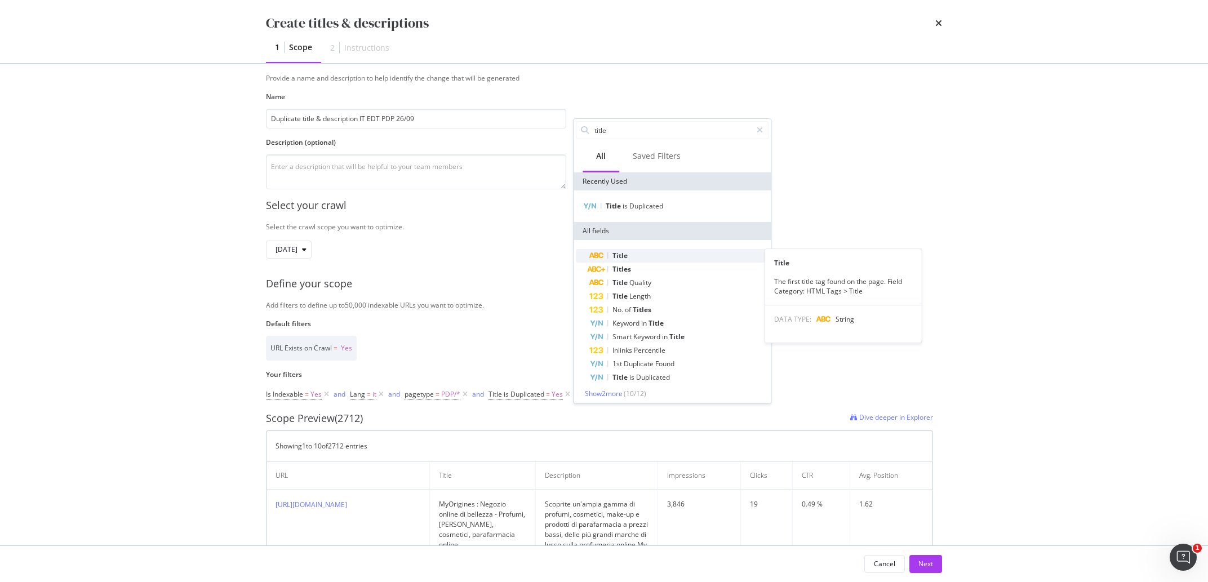
click at [641, 255] on div "Title" at bounding box center [678, 256] width 179 height 14
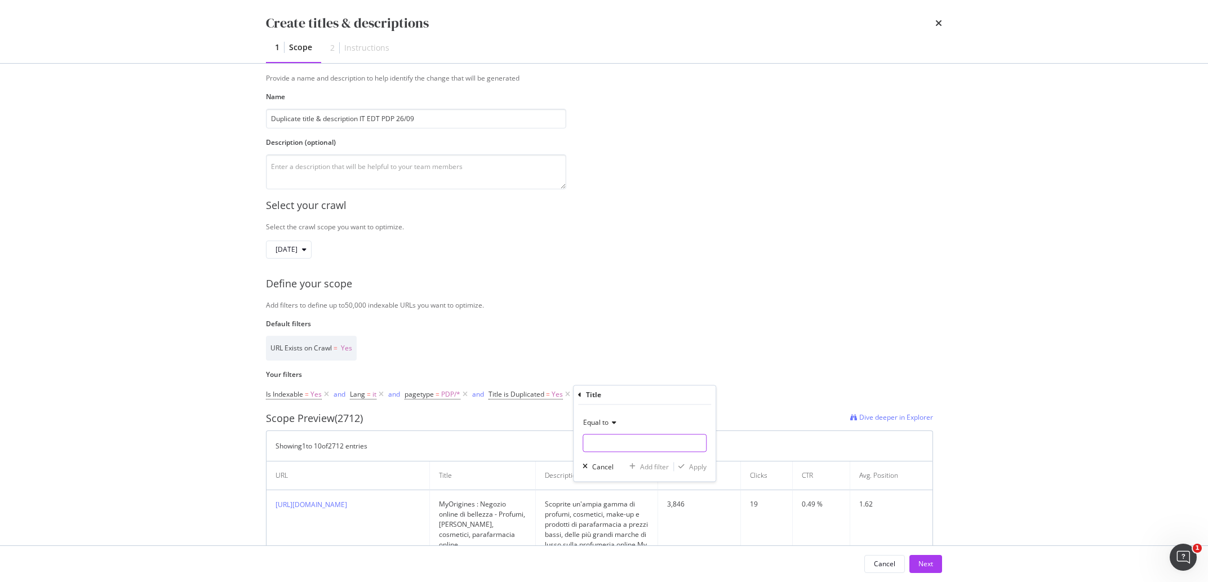
click at [619, 448] on input "Name" at bounding box center [644, 443] width 123 height 18
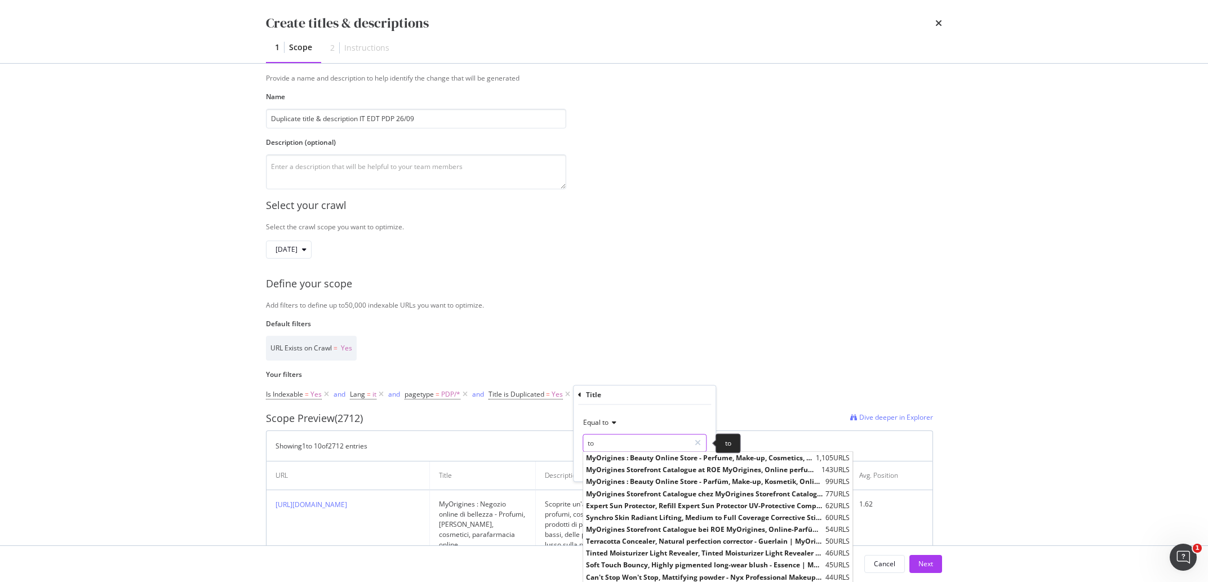
type input "t"
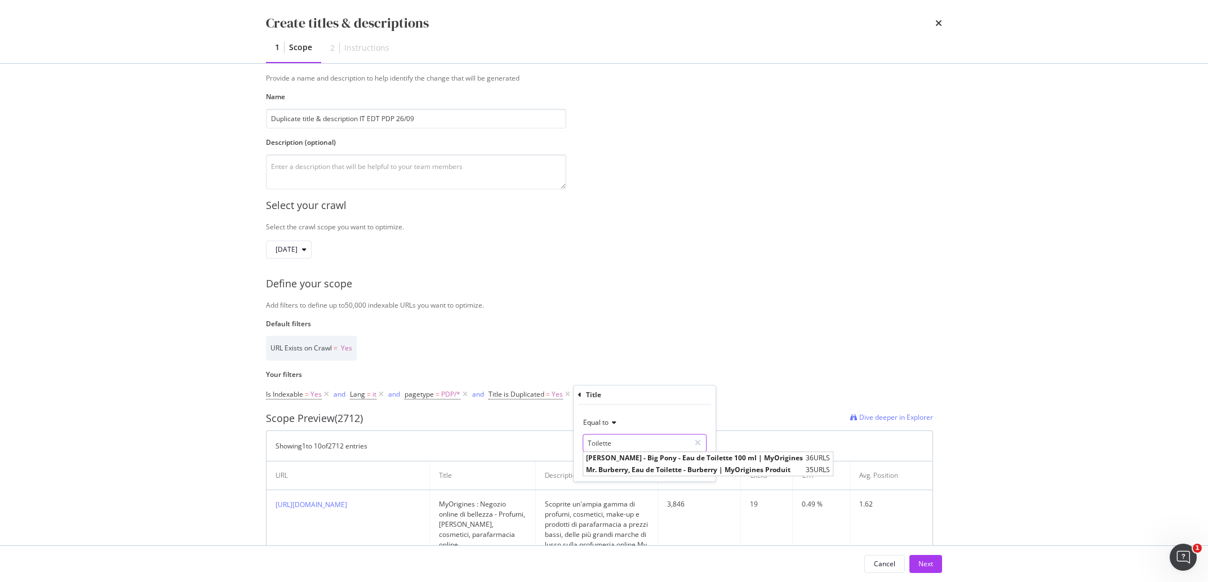
type input "Toilette"
click at [613, 420] on icon "modal" at bounding box center [613, 423] width 8 height 7
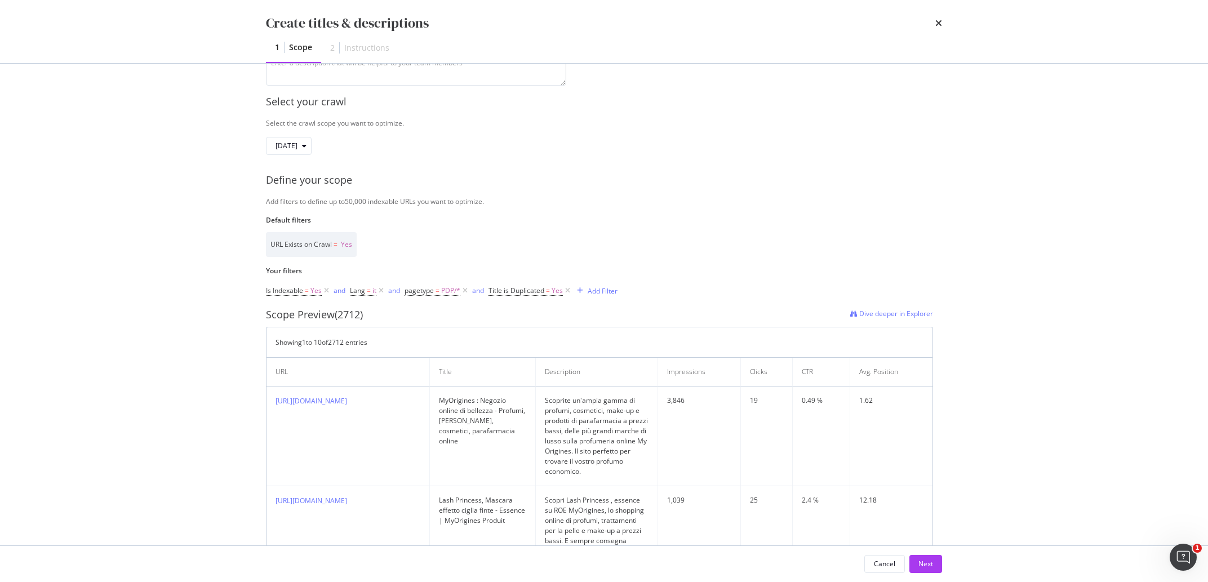
scroll to position [143, 0]
click at [613, 293] on div "Add Filter" at bounding box center [603, 289] width 30 height 10
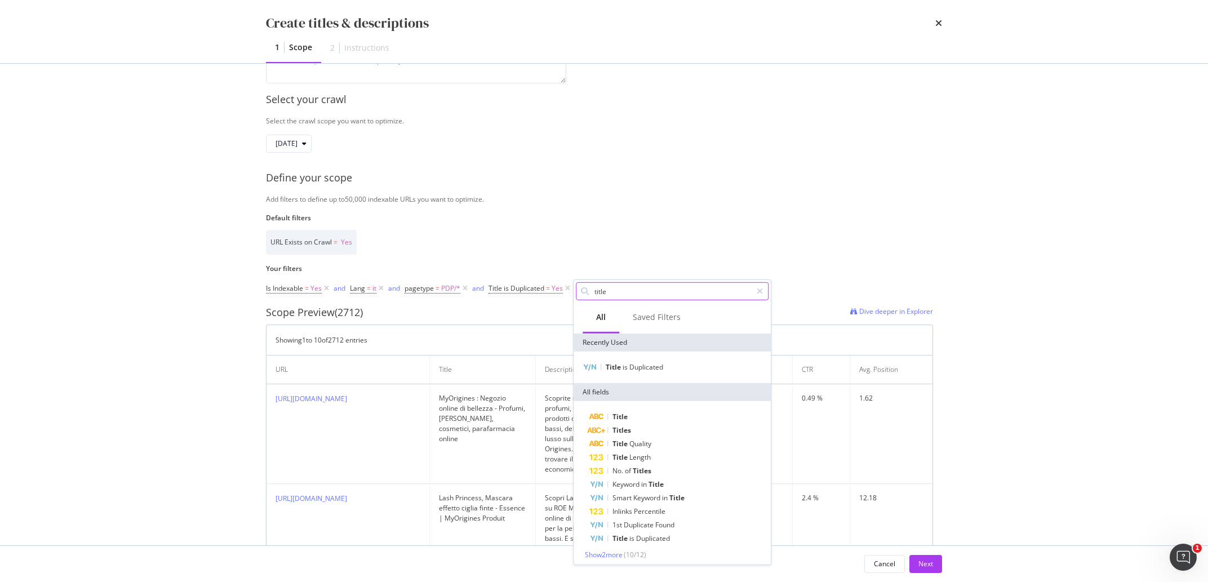
click at [622, 292] on input "title" at bounding box center [672, 291] width 158 height 17
type input "title"
click at [622, 419] on span "Title" at bounding box center [620, 417] width 15 height 10
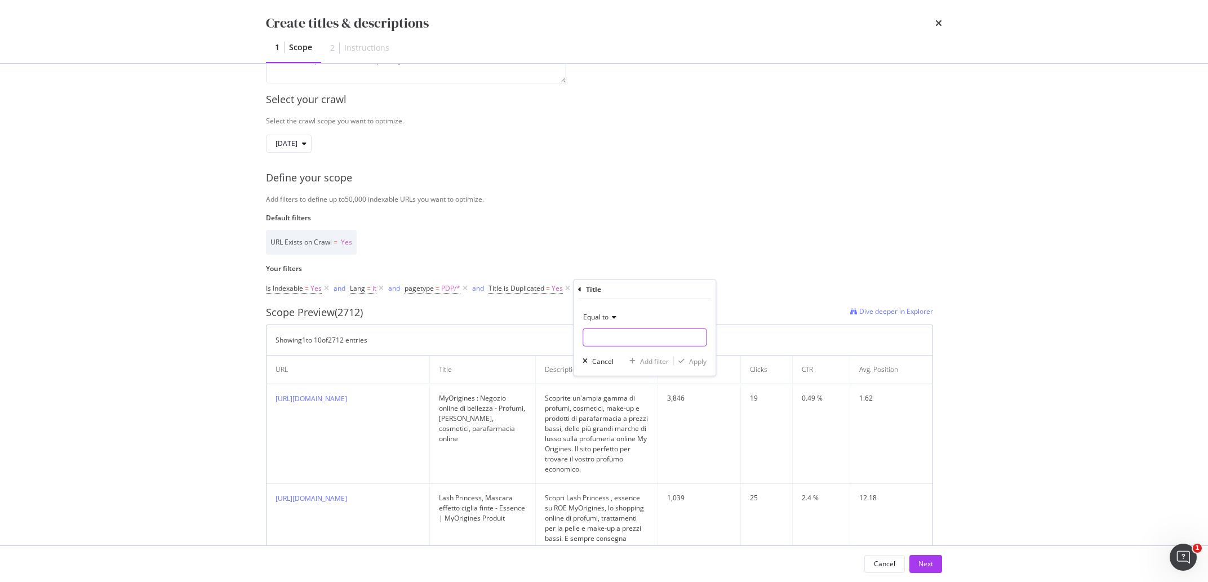
click at [621, 331] on input "Name" at bounding box center [644, 338] width 123 height 18
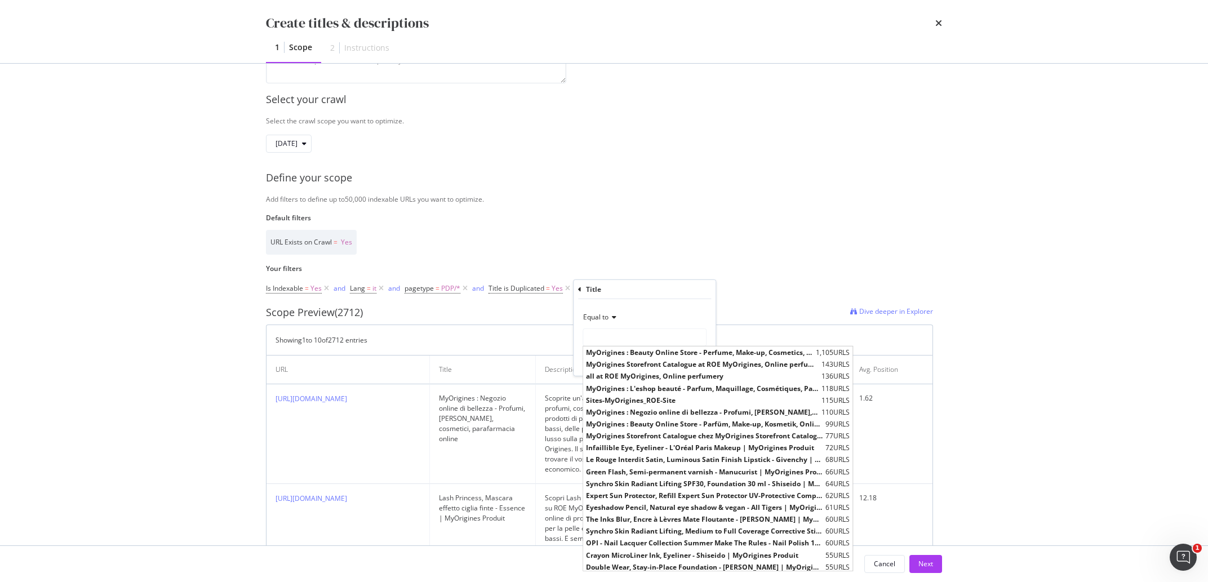
click at [613, 322] on div "Equal to" at bounding box center [645, 317] width 124 height 18
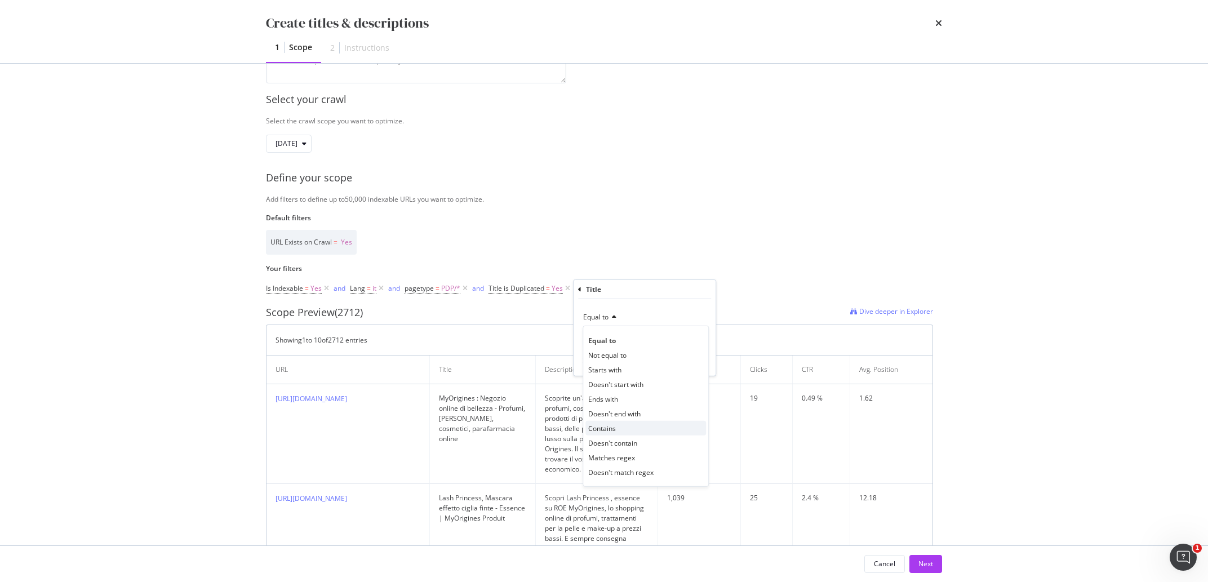
click at [614, 425] on span "Contains" at bounding box center [602, 428] width 28 height 10
click at [611, 341] on input "Name" at bounding box center [644, 338] width 123 height 18
type input "Toilette"
click at [711, 365] on div "Contains Toilette Cancel Add filter Apply" at bounding box center [645, 337] width 142 height 77
click at [708, 365] on div "Contains Toilette Cancel Add filter Apply" at bounding box center [645, 337] width 142 height 77
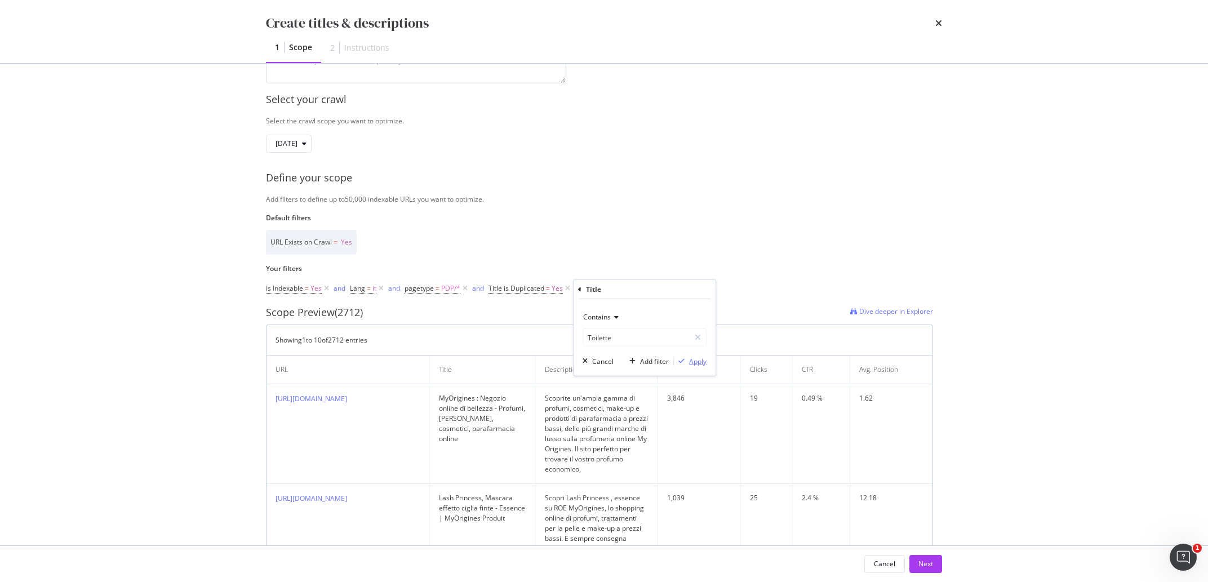
click at [699, 365] on div "Apply" at bounding box center [697, 361] width 17 height 10
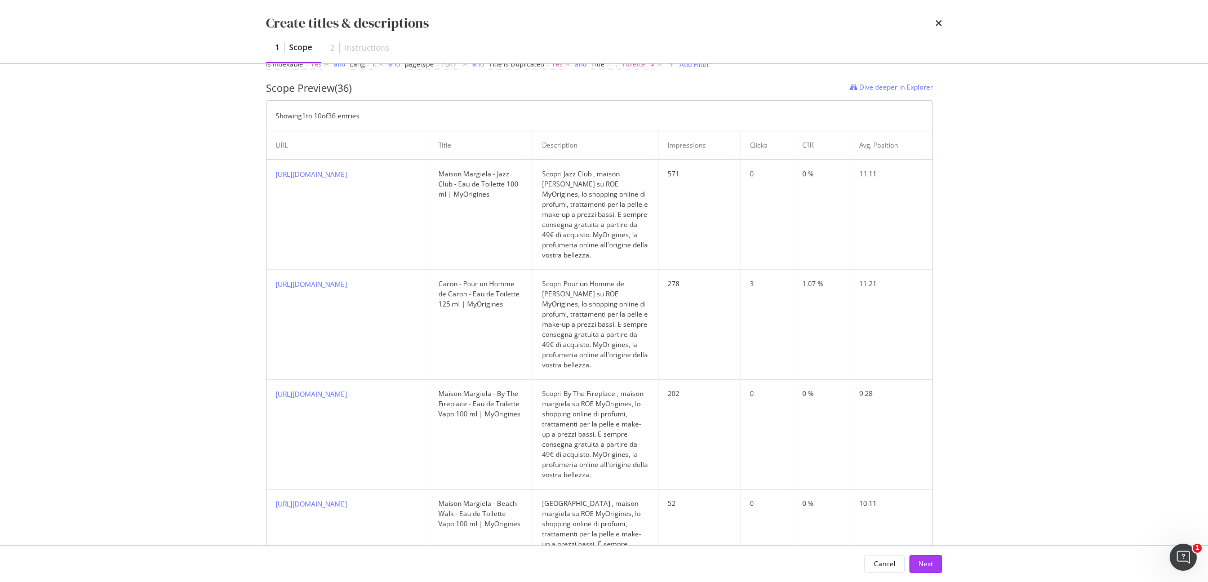
scroll to position [103, 0]
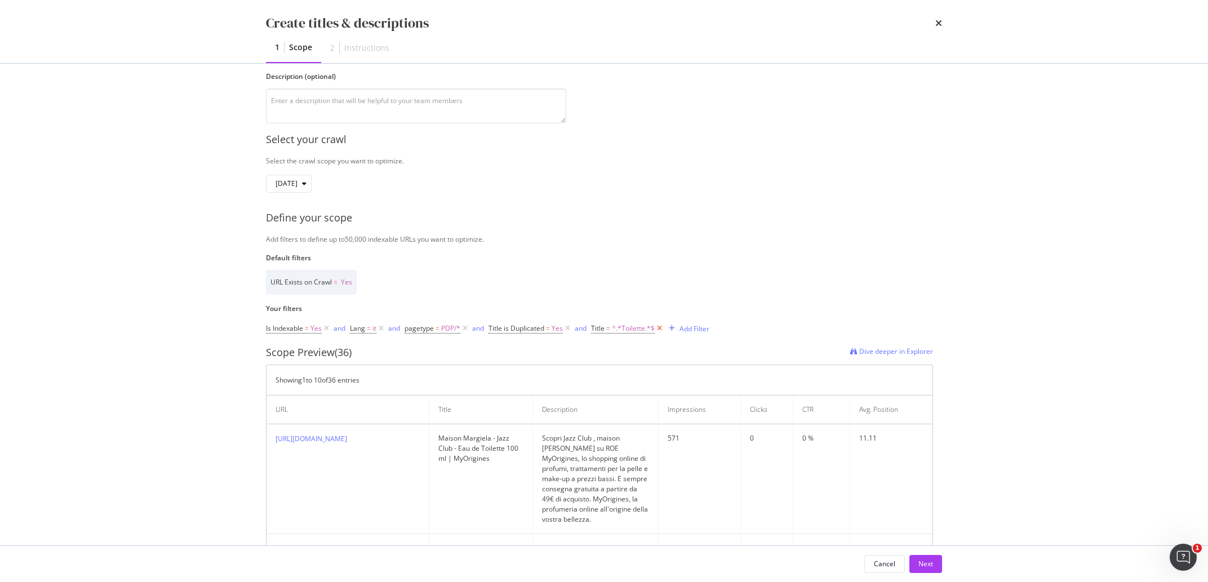
click at [658, 329] on icon "modal" at bounding box center [660, 328] width 10 height 11
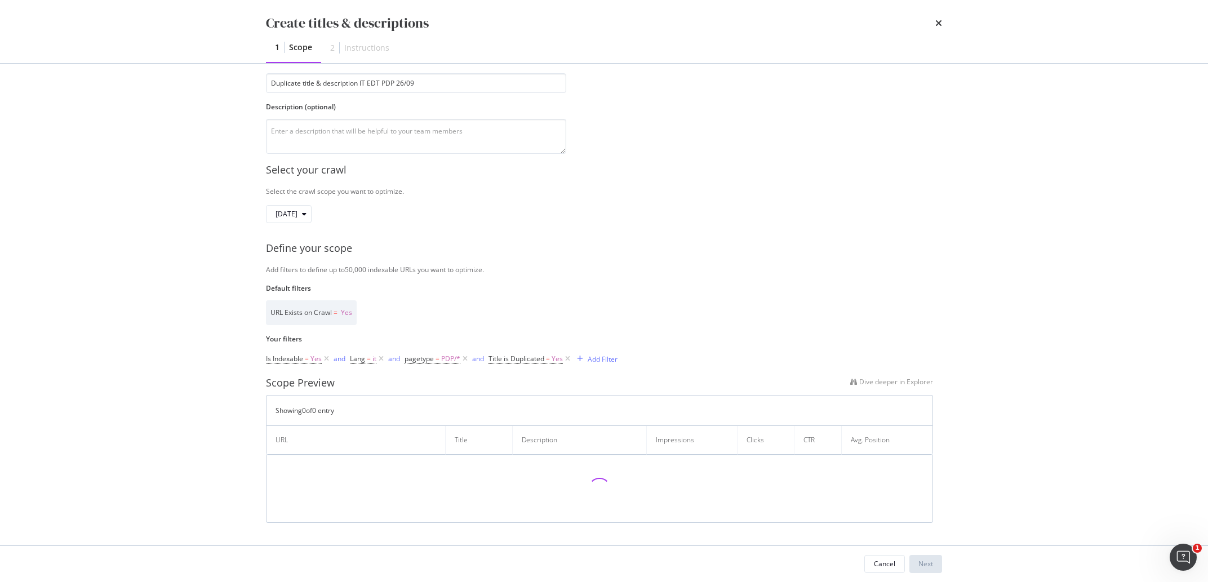
scroll to position [73, 0]
click at [601, 358] on div "Add Filter" at bounding box center [603, 359] width 30 height 10
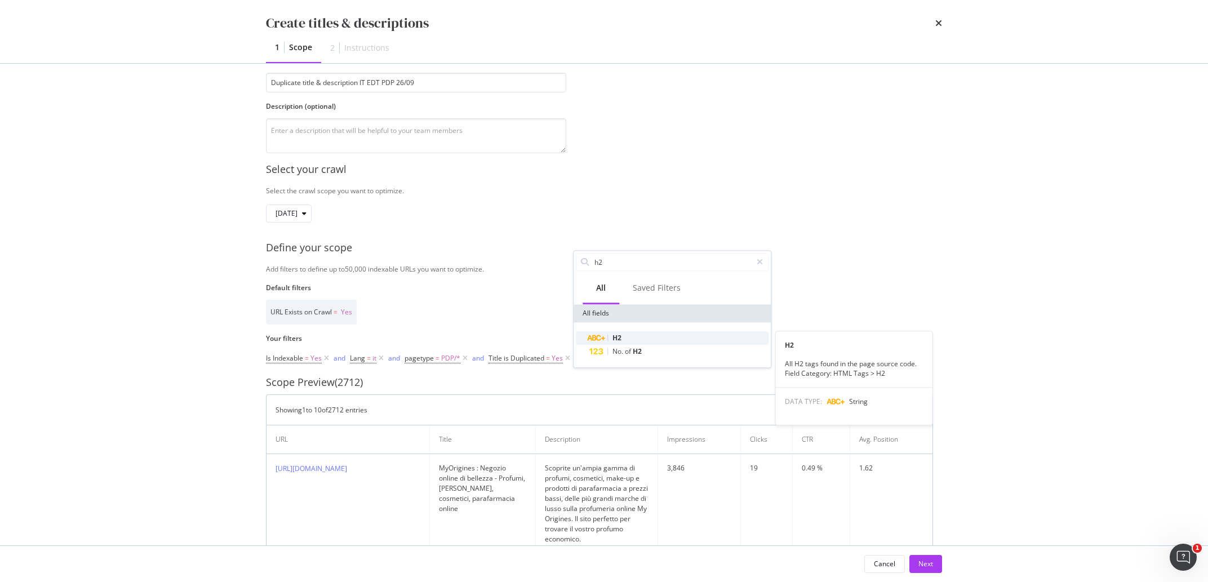
type input "h2"
click at [609, 334] on div "H2" at bounding box center [678, 338] width 179 height 14
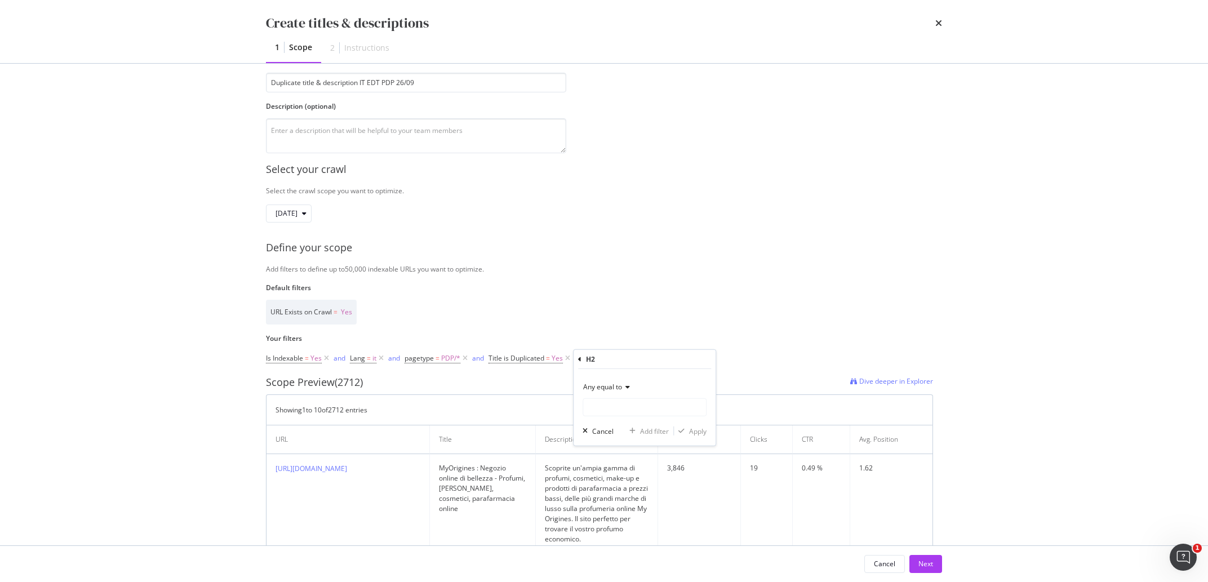
click at [615, 393] on div "Any equal to" at bounding box center [645, 387] width 124 height 18
click at [631, 494] on div "Any contains" at bounding box center [646, 498] width 121 height 15
click at [676, 400] on input "Name" at bounding box center [644, 407] width 123 height 18
type input "Toilette"
click at [699, 430] on div "Apply" at bounding box center [697, 431] width 17 height 10
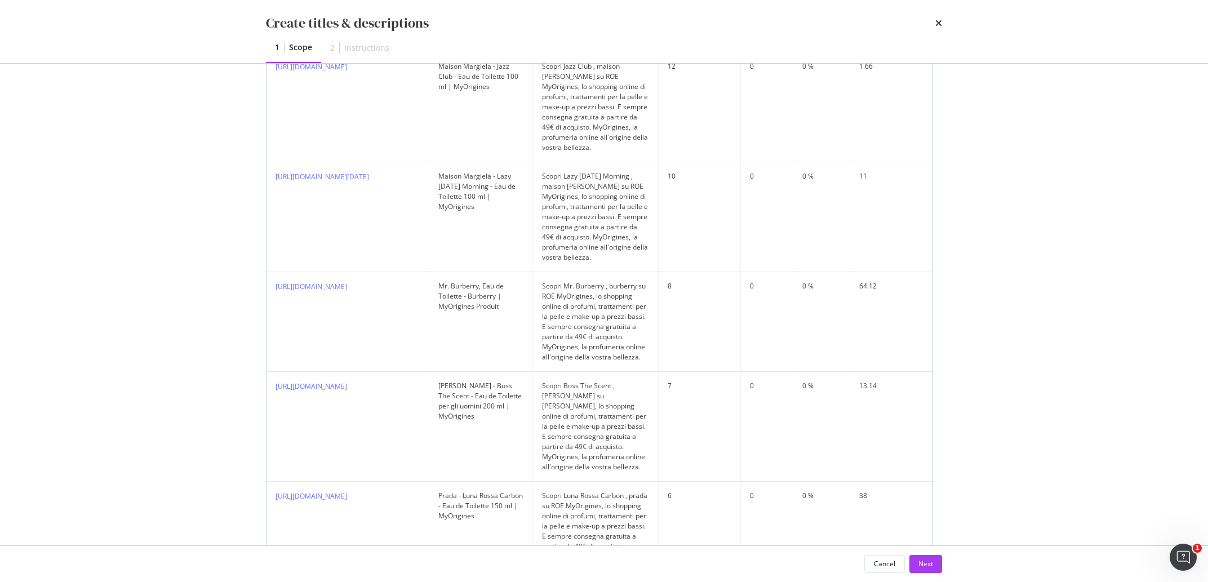
scroll to position [1054, 0]
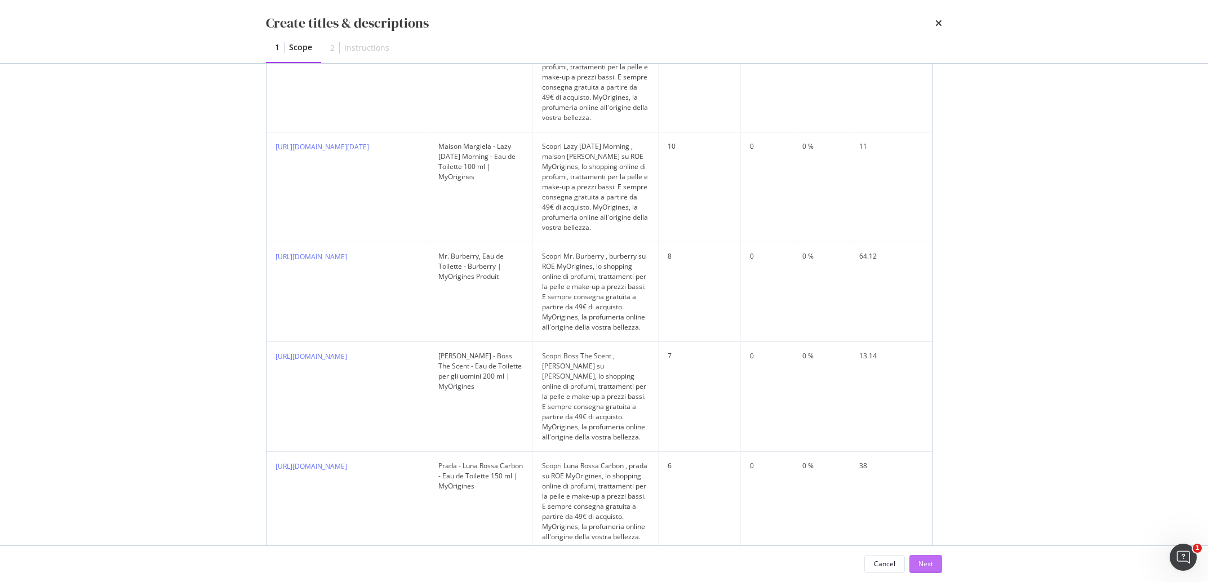
click at [934, 567] on button "Next" at bounding box center [926, 564] width 33 height 18
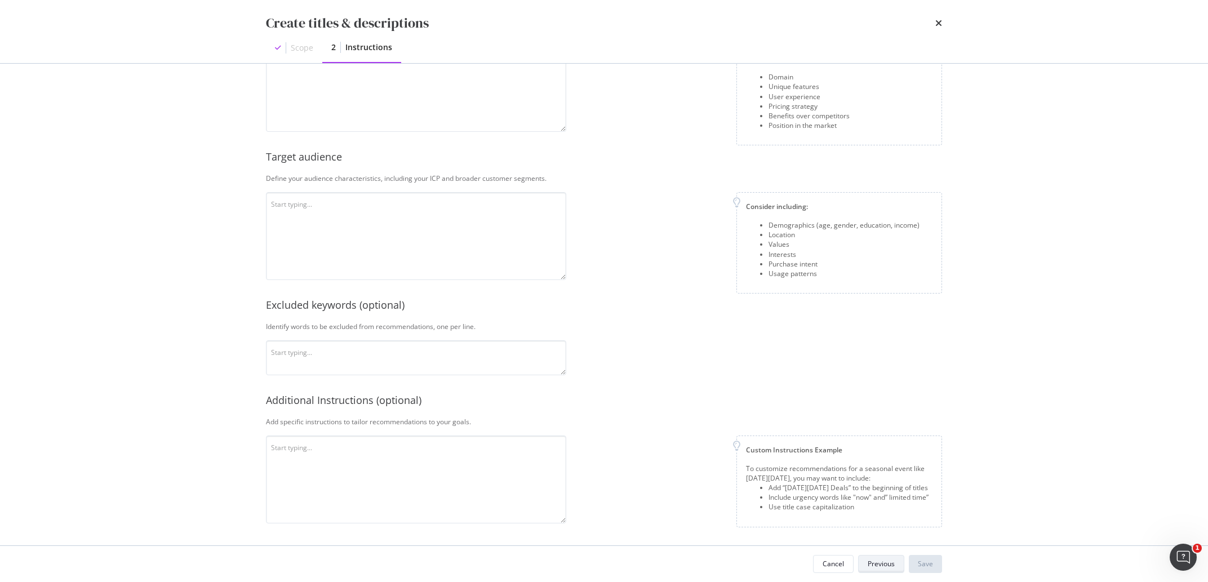
scroll to position [167, 0]
click at [338, 122] on textarea "modal" at bounding box center [416, 88] width 300 height 88
paste textarea "MyOrigines è un rivenditore online ufficiale di prodotti di bellezza che offre …"
type textarea "MyOrigines è un rivenditore online ufficiale di prodotti di bellezza che offre …"
click at [436, 217] on textarea "modal" at bounding box center [416, 236] width 300 height 88
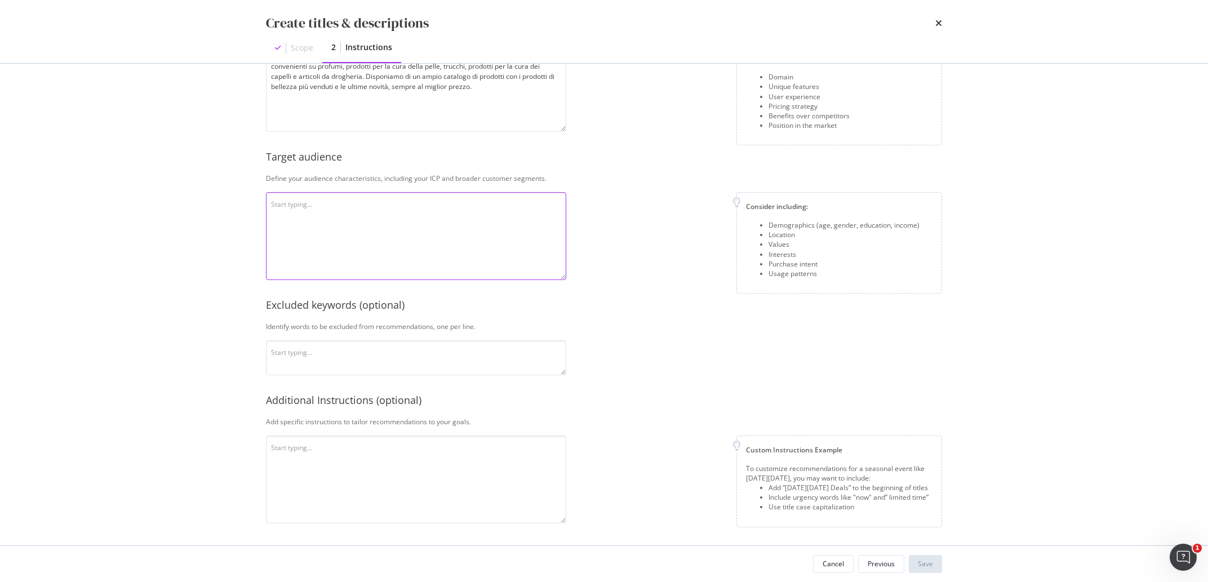
paste textarea "Il target proviene da tutta Europa, è composto prevalentemente da donne interes…"
type textarea "Il target proviene da tutta Europa, è composto prevalentemente da donne interes…"
click at [345, 363] on textarea "modal" at bounding box center [416, 357] width 300 height 35
paste textarea "Consegna, , gratuita, EDP, EdP"
click at [347, 356] on textarea "Consegna, , gratuita, EDP, EdP" at bounding box center [416, 357] width 300 height 35
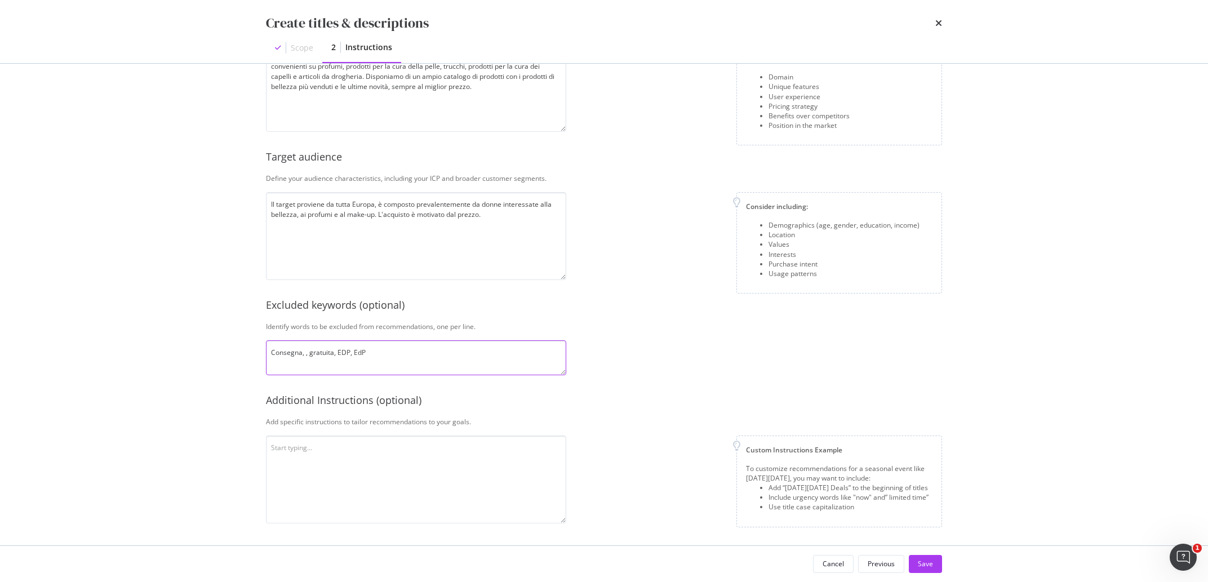
click at [350, 356] on textarea "Consegna, , gratuita, EDP, EdP" at bounding box center [416, 357] width 300 height 35
click at [371, 359] on textarea "Consegna, , gratuita, EDT, EdP" at bounding box center [416, 357] width 300 height 35
type textarea "Consegna, , gratuita, EDT, EdT"
click at [422, 479] on textarea "modal" at bounding box center [416, 480] width 300 height 88
paste textarea "Utilizza le maiuscole all'inizio delle frasi, non menzionare i prezzi nelle fra…"
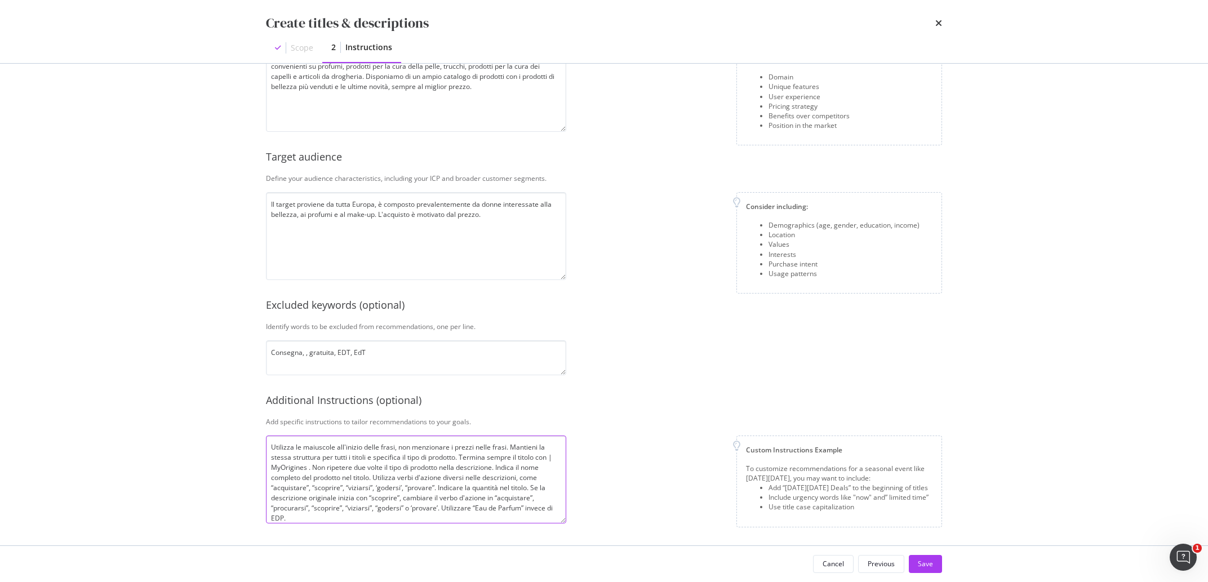
scroll to position [8, 0]
click at [514, 505] on textarea "Utilizza le maiuscole all'inizio delle frasi, non menzionare i prezzi nelle fra…" at bounding box center [416, 480] width 300 height 88
click at [283, 512] on textarea "Utilizza le maiuscole all'inizio delle frasi, non menzionare i prezzi nelle fra…" at bounding box center [416, 480] width 300 height 88
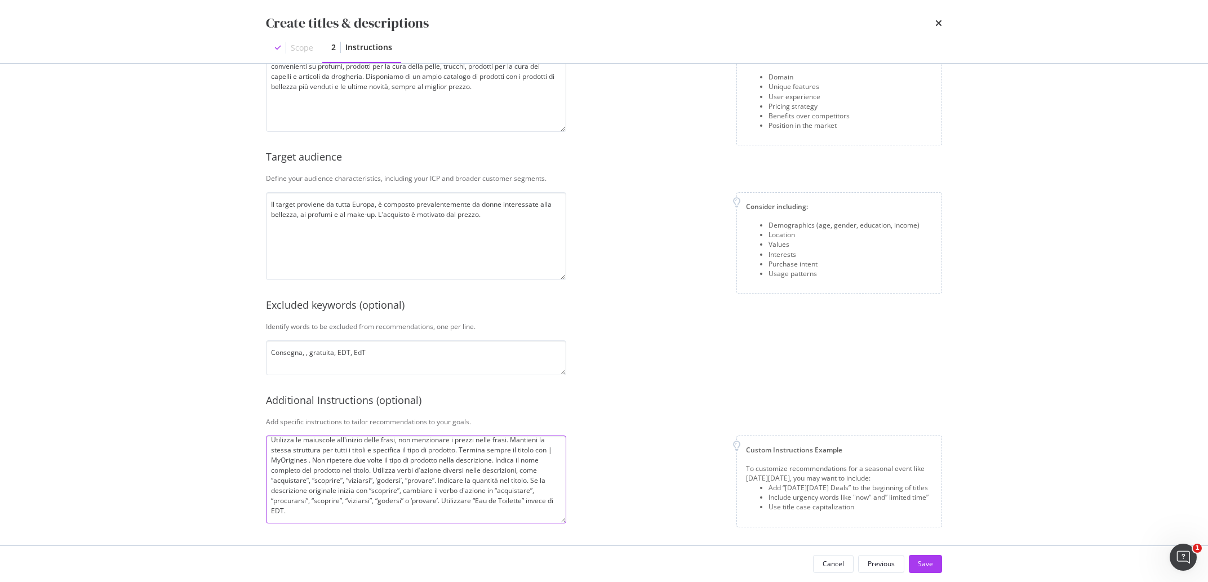
click at [342, 507] on textarea "Utilizza le maiuscole all'inizio delle frasi, non menzionare i prezzi nelle fra…" at bounding box center [416, 480] width 300 height 88
type textarea "Utilizza le maiuscole all'inizio delle frasi, non menzionare i prezzi nelle fra…"
click at [925, 560] on div "Save" at bounding box center [925, 564] width 15 height 10
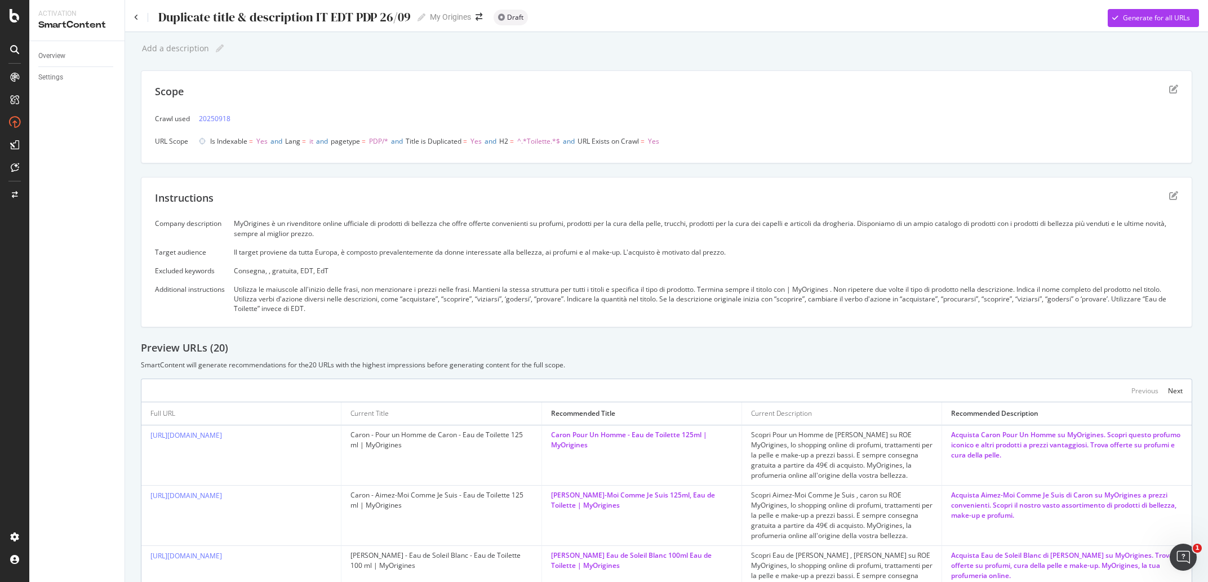
click at [955, 437] on div "Acquista Caron Pour Un Homme su MyOrigines. Scopri questo profumo iconico e alt…" at bounding box center [1067, 445] width 232 height 30
copy div "Acquista"
click at [1169, 198] on icon "edit" at bounding box center [1173, 195] width 9 height 9
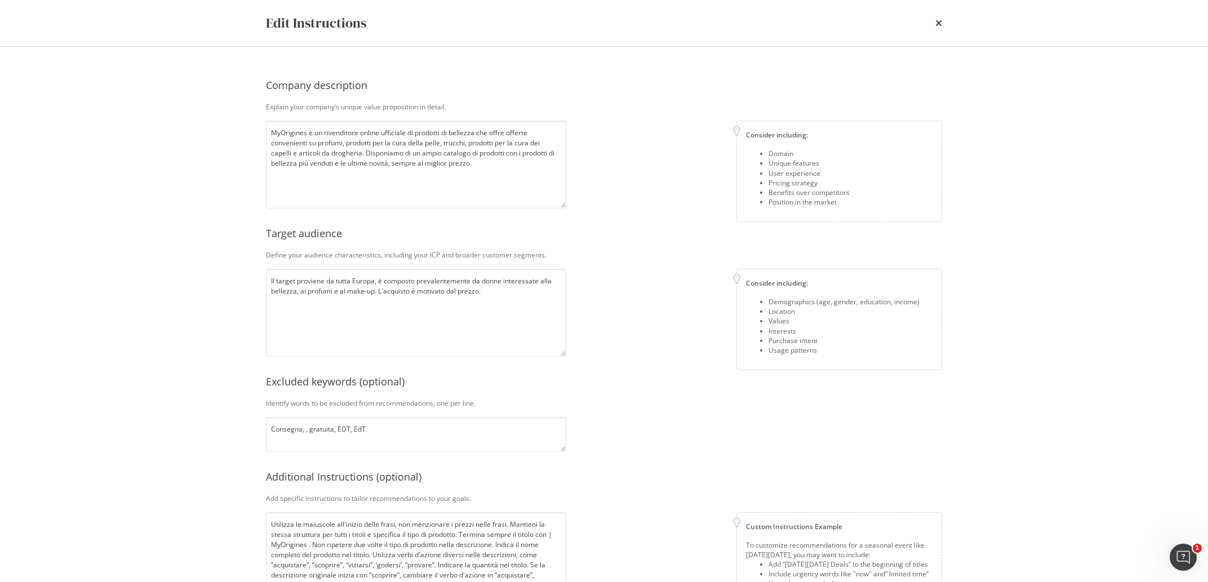
scroll to position [41, 0]
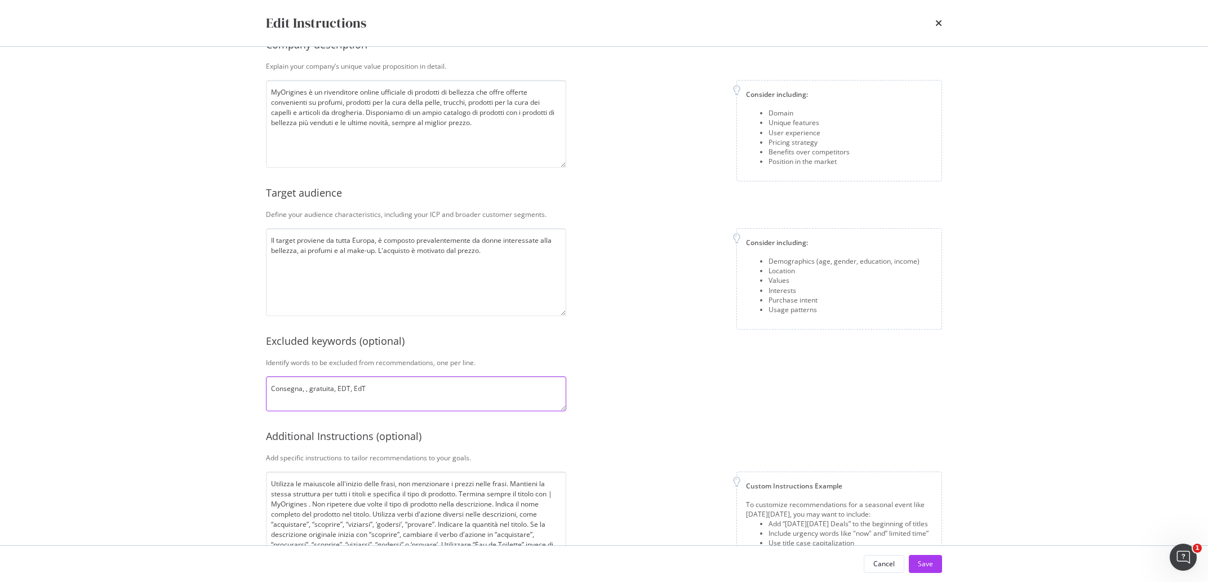
click at [376, 384] on textarea "Consegna, , gratuita, EDT, EdT" at bounding box center [416, 393] width 300 height 35
click at [309, 389] on textarea "Consegna, , gratuita, EDT, EdT" at bounding box center [416, 393] width 300 height 35
click at [300, 400] on textarea "Consegna, gratuita, EDT, EdT" at bounding box center [416, 393] width 300 height 35
click at [287, 409] on textarea "Consegna, gratuita EDT, EdT" at bounding box center [416, 393] width 300 height 35
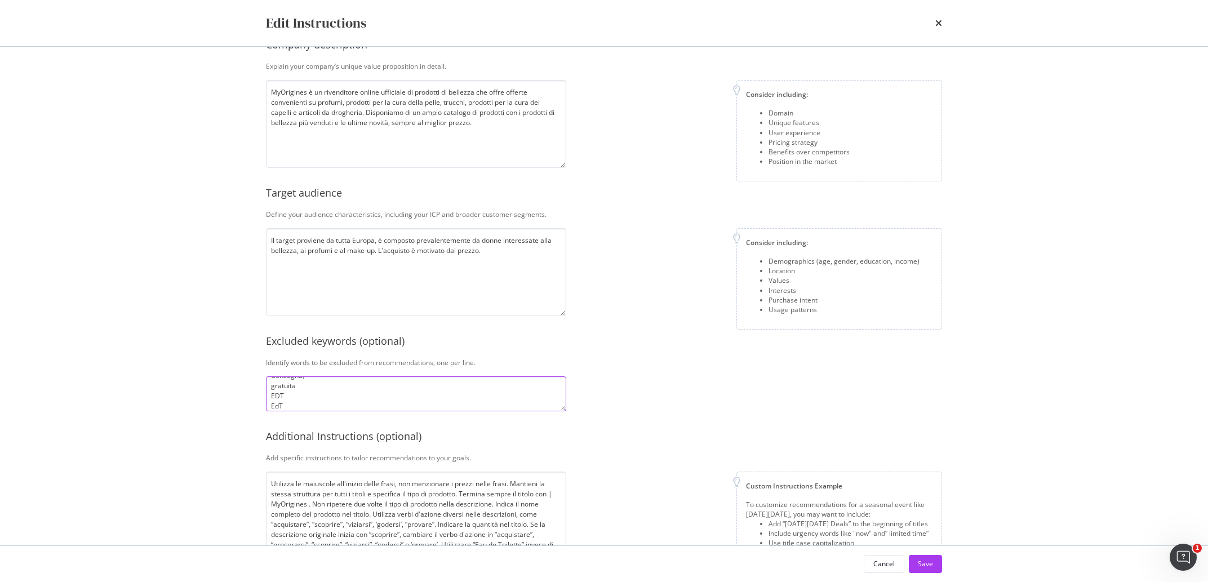
click at [299, 408] on textarea "Consegna, gratuita EDT EdT" at bounding box center [416, 393] width 300 height 35
paste textarea "Acquista"
click at [347, 384] on textarea "Consegna, gratuita EDT EdT Acquista" at bounding box center [416, 393] width 300 height 35
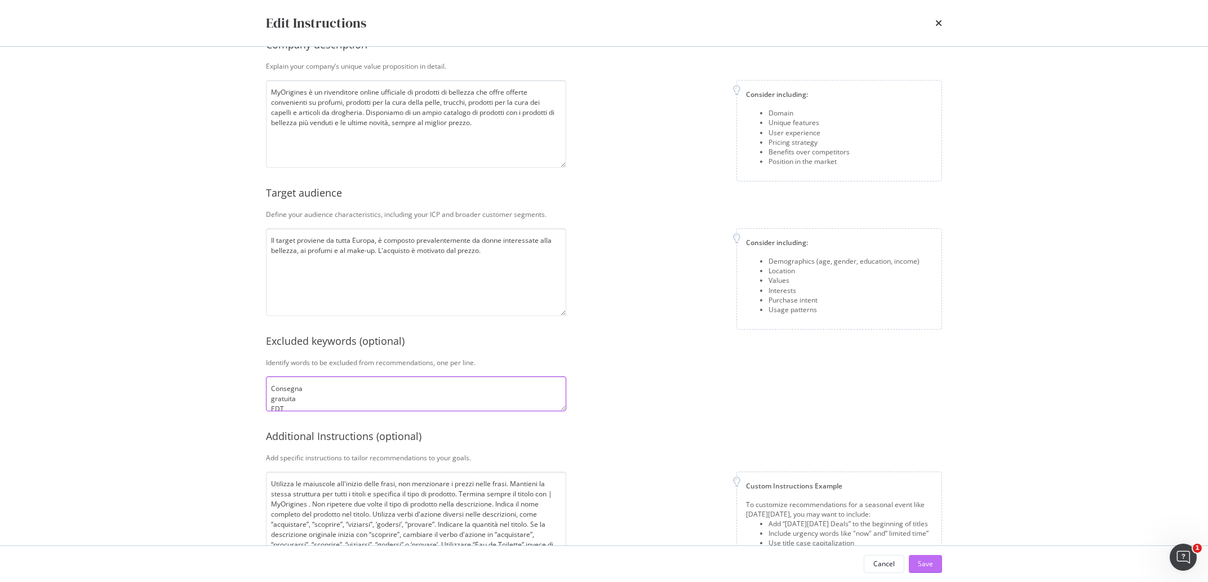
type textarea "Consegna gratuita EDT EdT Acquista"
click at [913, 564] on button "Save" at bounding box center [925, 564] width 33 height 18
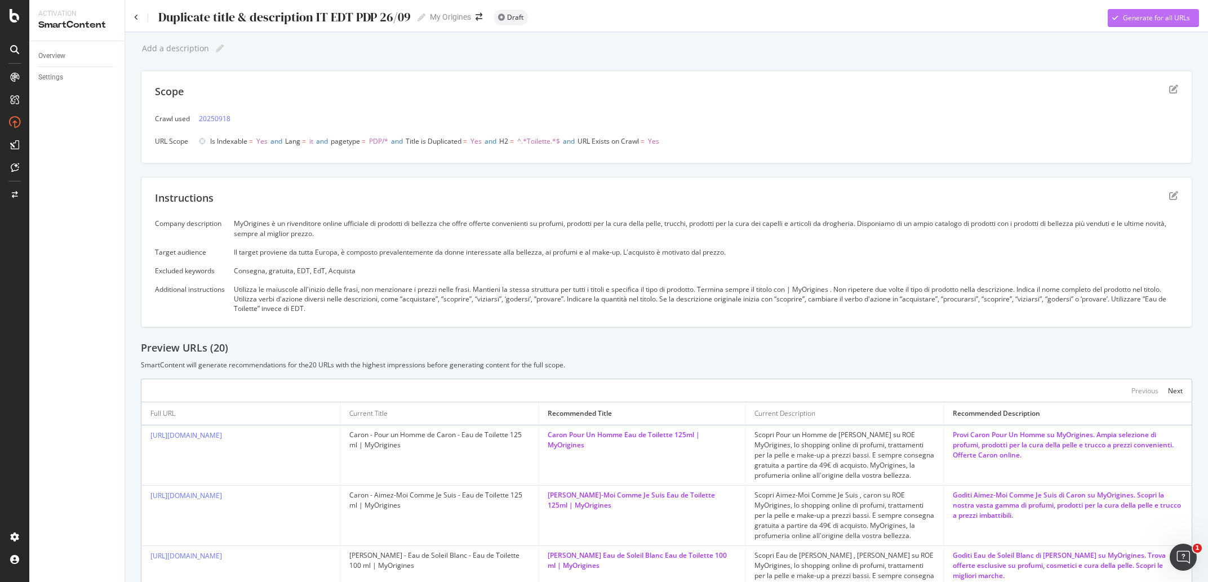
click at [1145, 22] on div "Generate for all URLs" at bounding box center [1156, 18] width 67 height 10
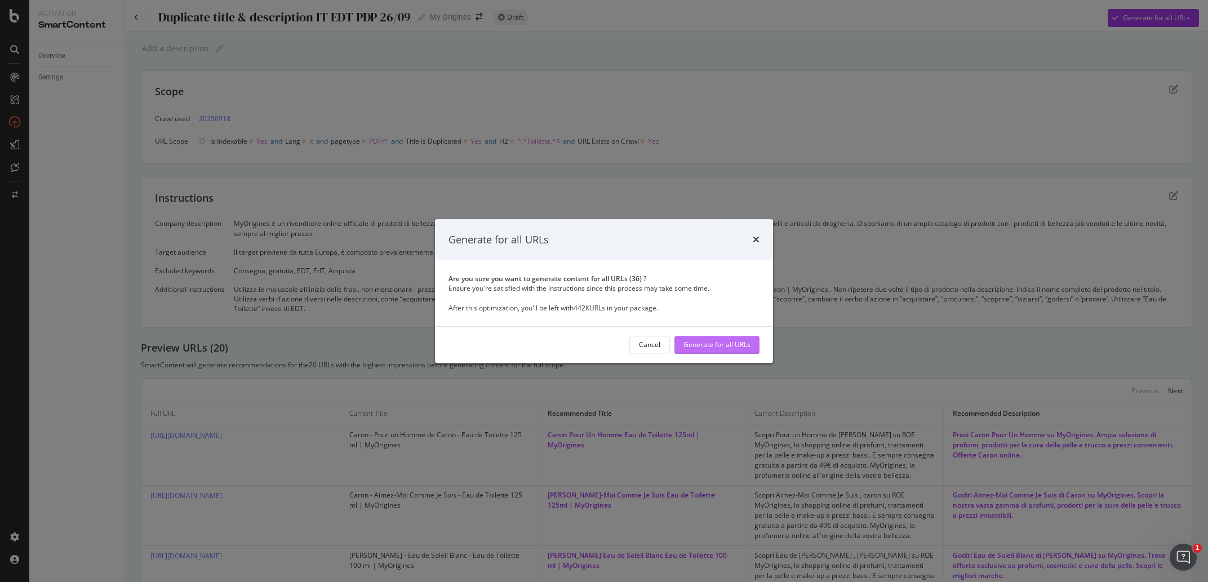
click at [731, 345] on div "Generate for all URLs" at bounding box center [717, 345] width 67 height 10
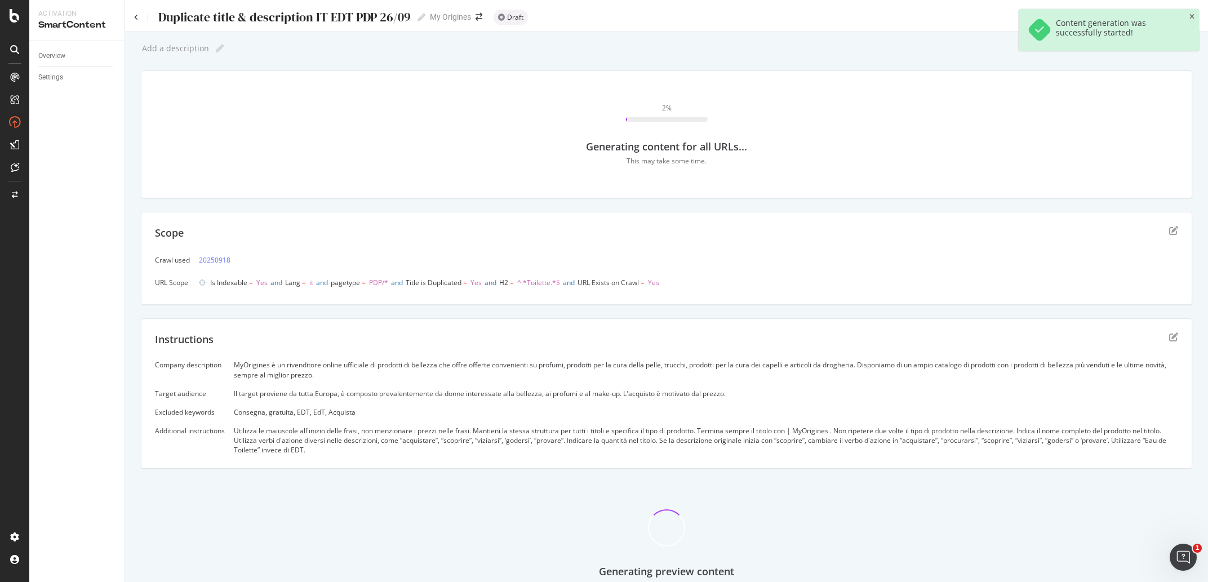
click at [344, 408] on div "Consegna, gratuita, EDT, EdT, Acquista" at bounding box center [706, 412] width 944 height 10
copy div "Acquista"
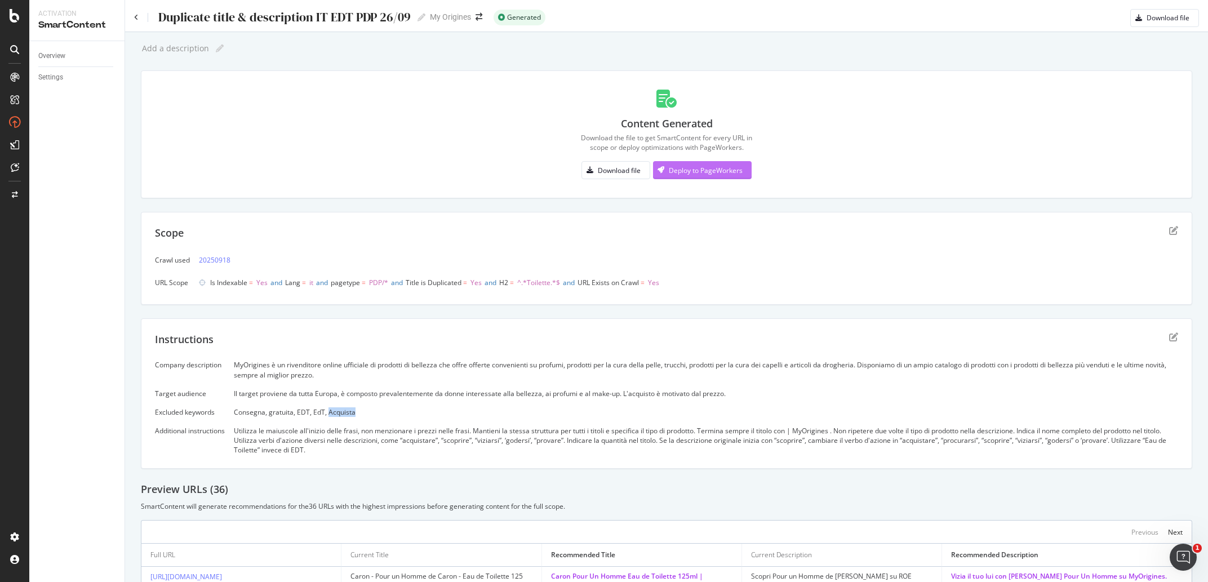
click at [697, 168] on div "Deploy to PageWorkers" at bounding box center [706, 171] width 74 height 10
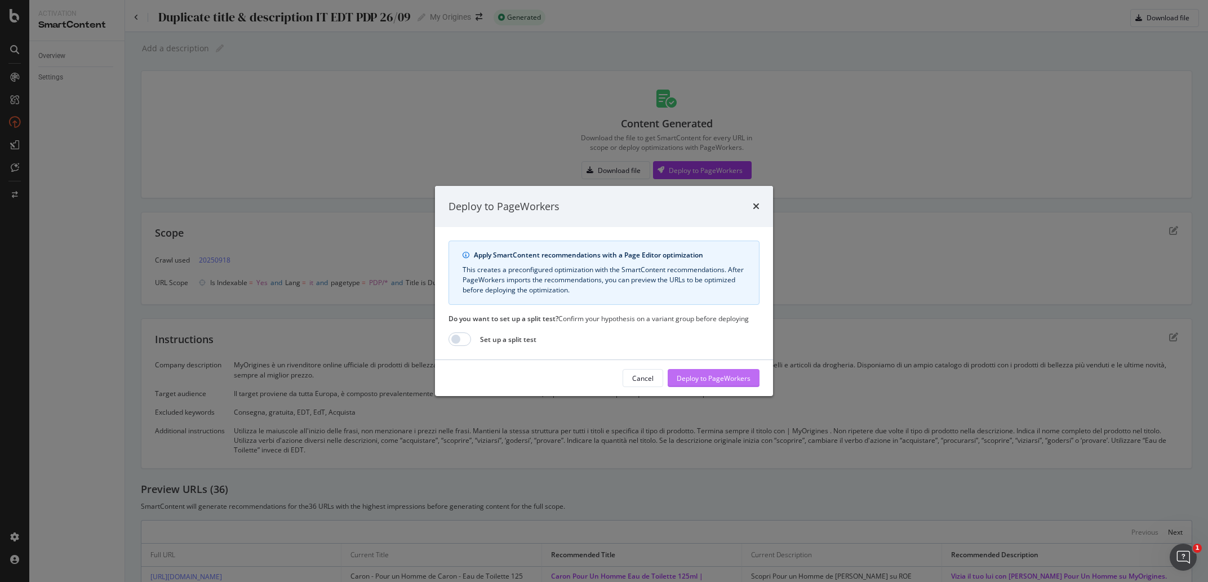
click at [711, 385] on div "Deploy to PageWorkers" at bounding box center [714, 378] width 74 height 17
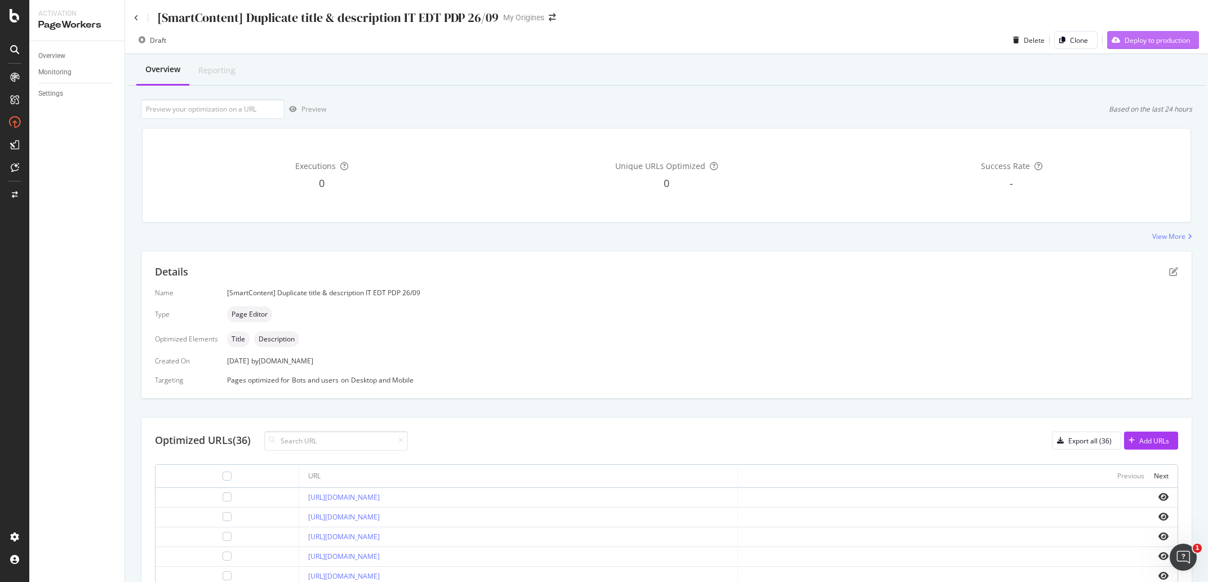
click at [1125, 39] on div "Deploy to production" at bounding box center [1157, 41] width 65 height 10
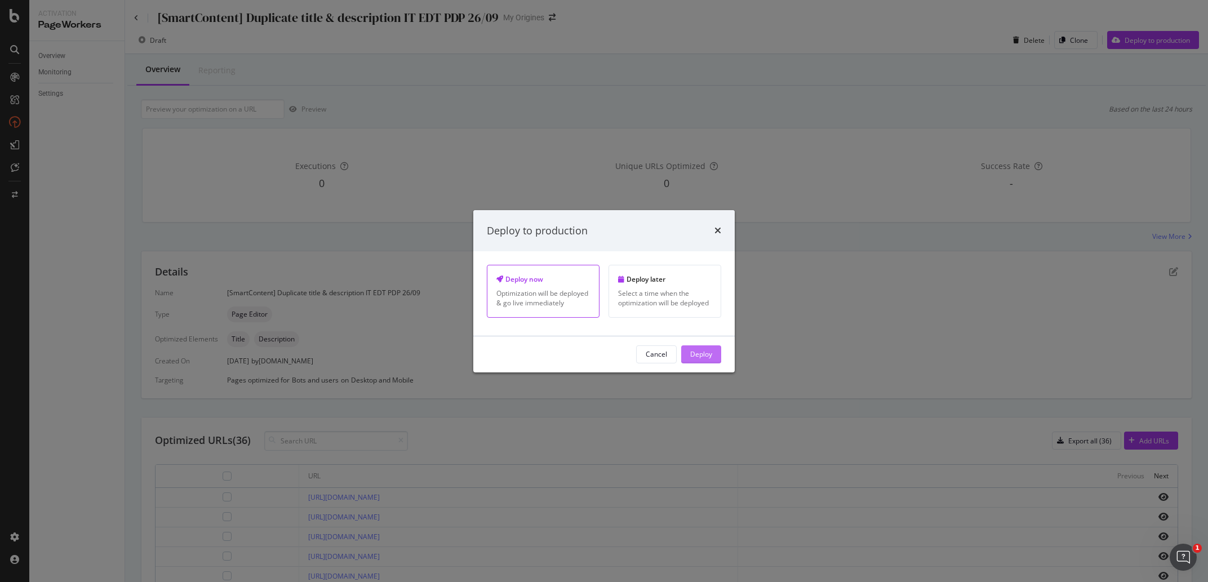
click at [703, 357] on div "Deploy" at bounding box center [701, 354] width 22 height 10
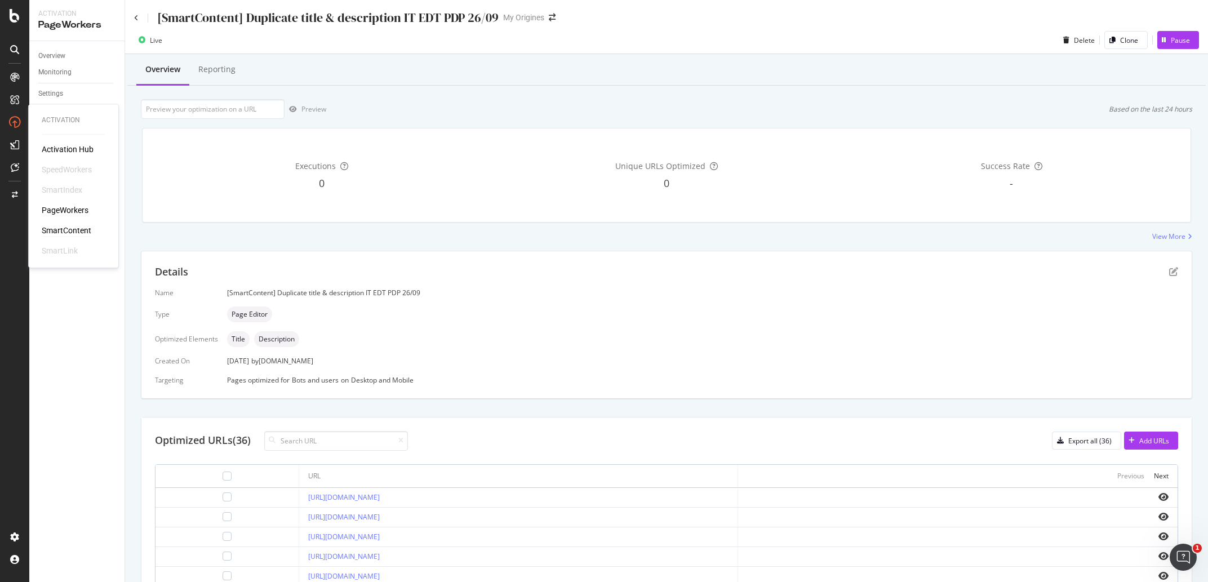
click at [72, 233] on div "SmartContent" at bounding box center [67, 230] width 50 height 11
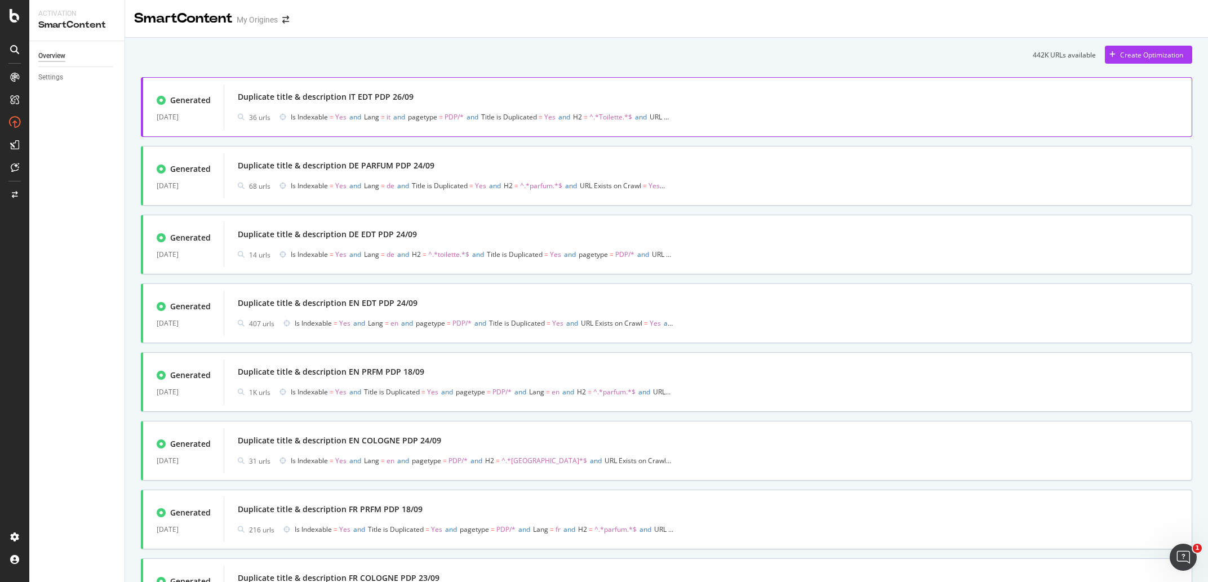
click at [371, 98] on div "Duplicate title & description IT EDT PDP 26/09" at bounding box center [326, 96] width 176 height 11
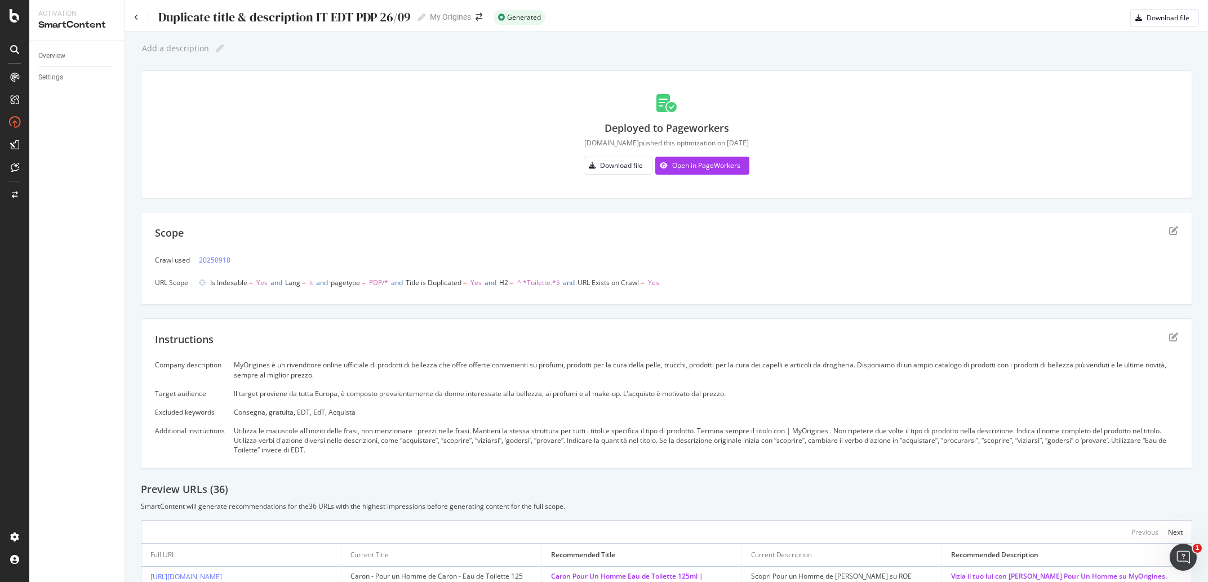
click at [273, 21] on div "Duplicate title & description IT EDT PDP 26/09" at bounding box center [284, 17] width 254 height 14
click at [273, 21] on input "Duplicate title & description IT EDT PDP 26/09" at bounding box center [284, 17] width 255 height 15
click at [140, 18] on div "Duplicate title & description IT EDT PDP 26/09 Duplicate title & description IT…" at bounding box center [279, 17] width 291 height 17
click at [136, 17] on icon at bounding box center [136, 17] width 5 height 7
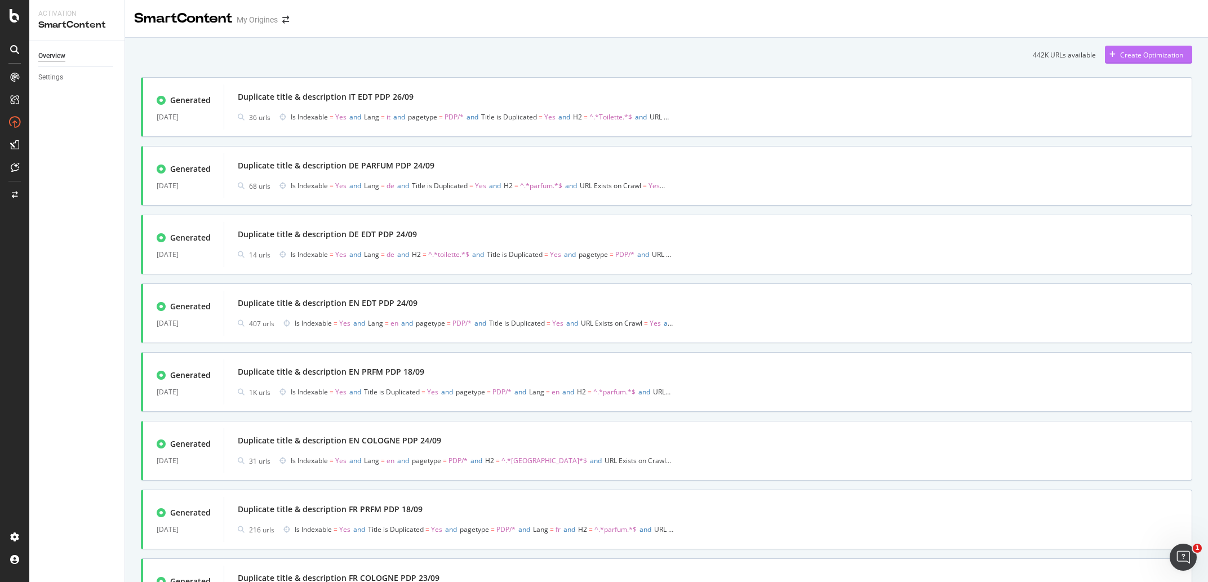
click at [1133, 60] on div "Create Optimization" at bounding box center [1144, 54] width 78 height 17
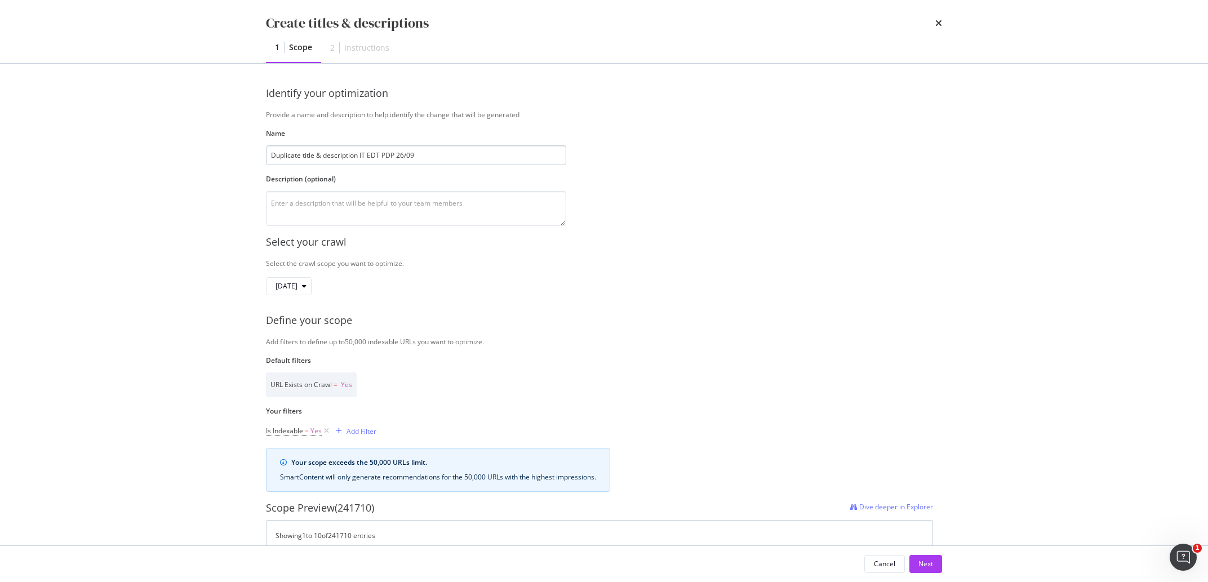
click at [379, 157] on input "Duplicate title & description IT EDT PDP 26/09" at bounding box center [416, 155] width 300 height 20
click at [378, 157] on input "Duplicate title & description IT EDT PDP 26/09" at bounding box center [416, 155] width 300 height 20
click at [376, 157] on input "Duplicate title & description IT EDT PDP 26/09" at bounding box center [416, 155] width 300 height 20
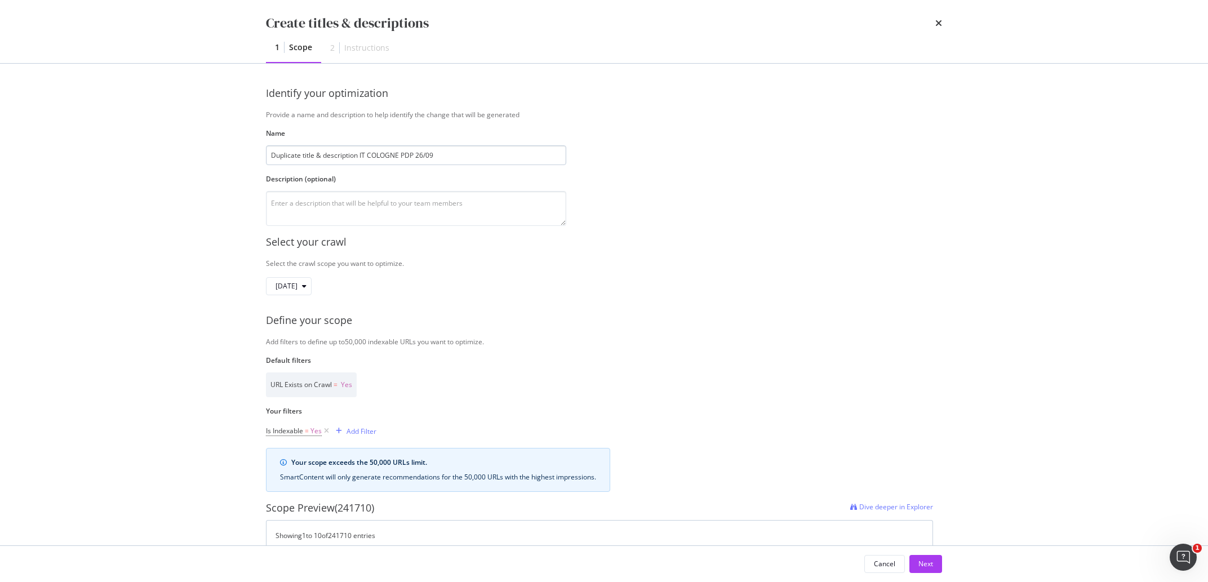
click at [360, 157] on input "Duplicate title & description IT COLOGNE PDP 26/09" at bounding box center [416, 155] width 300 height 20
type input "Duplicate title & description DE COLOGNE PDP 26/09"
click at [352, 209] on textarea "modal" at bounding box center [416, 208] width 300 height 35
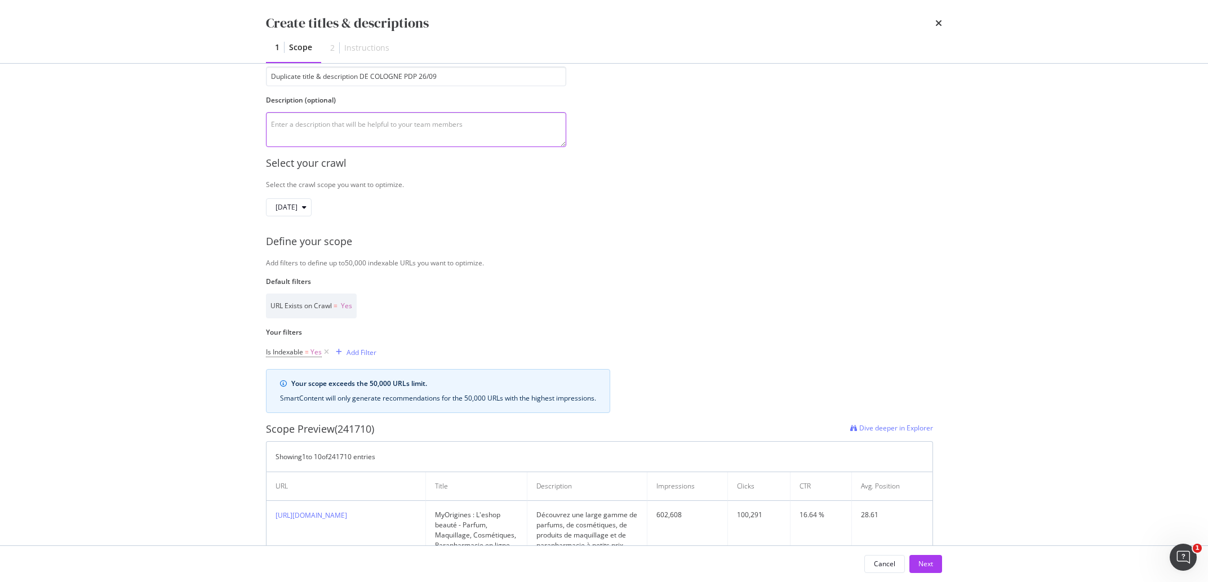
scroll to position [105, 0]
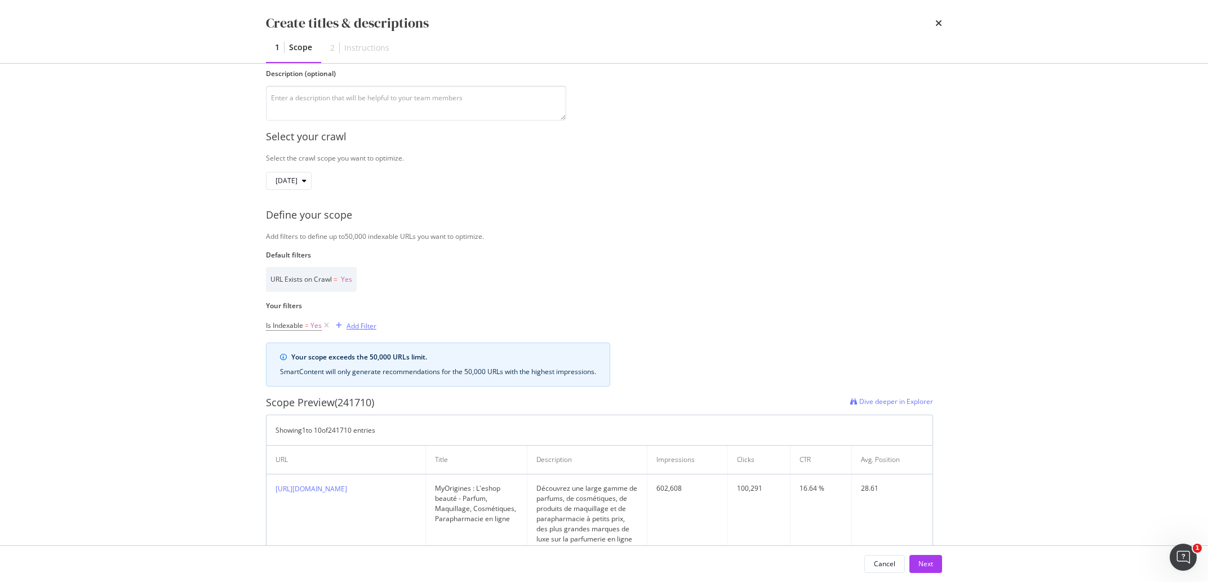
click at [361, 327] on div "Add Filter" at bounding box center [362, 326] width 30 height 10
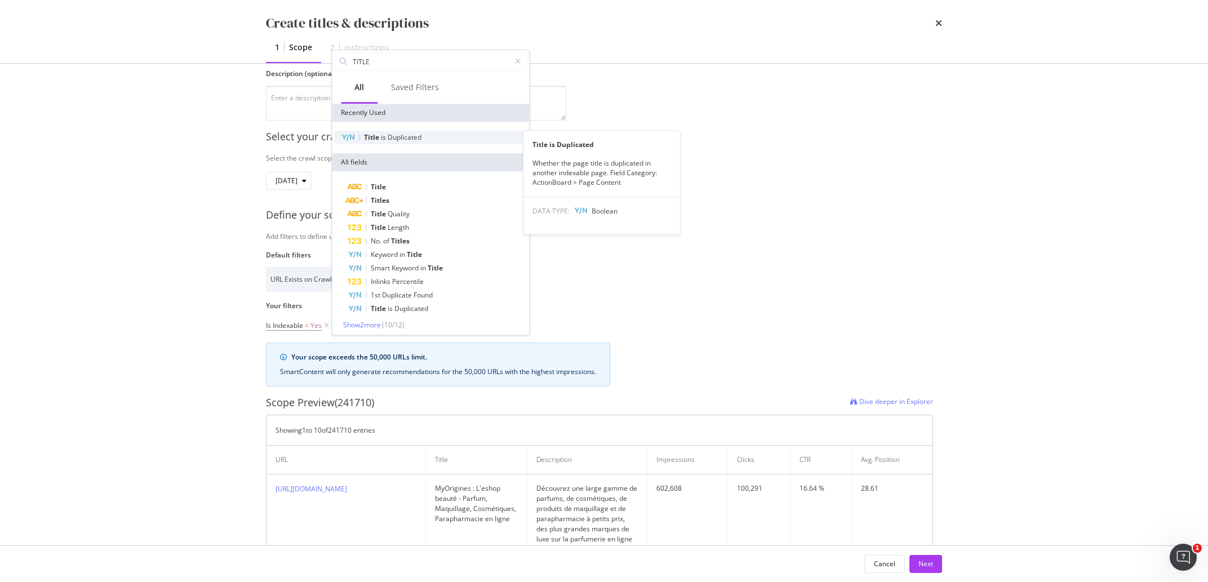
type input "TITLE"
click at [403, 141] on span "Duplicated" at bounding box center [405, 137] width 34 height 10
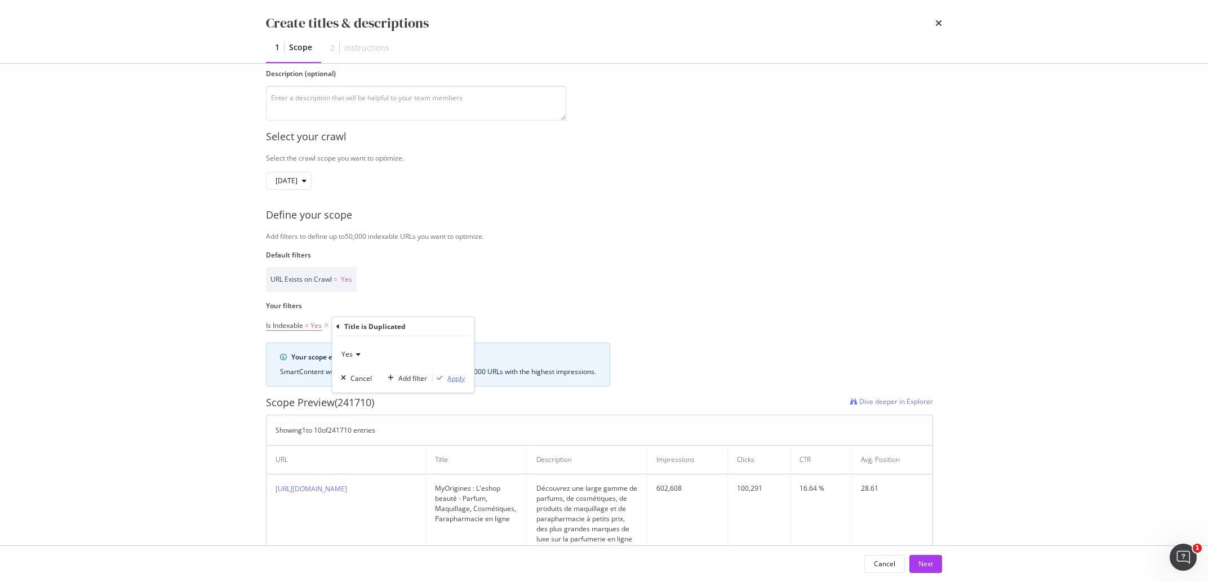
click at [455, 379] on div "Apply" at bounding box center [455, 378] width 17 height 10
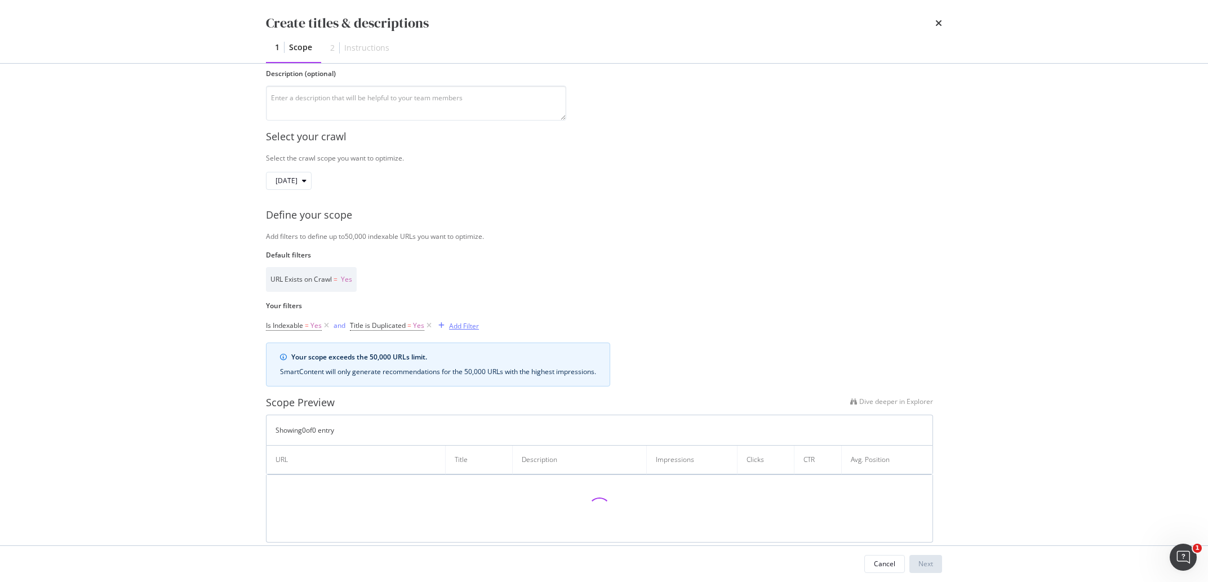
click at [462, 327] on div "Add Filter" at bounding box center [464, 326] width 30 height 10
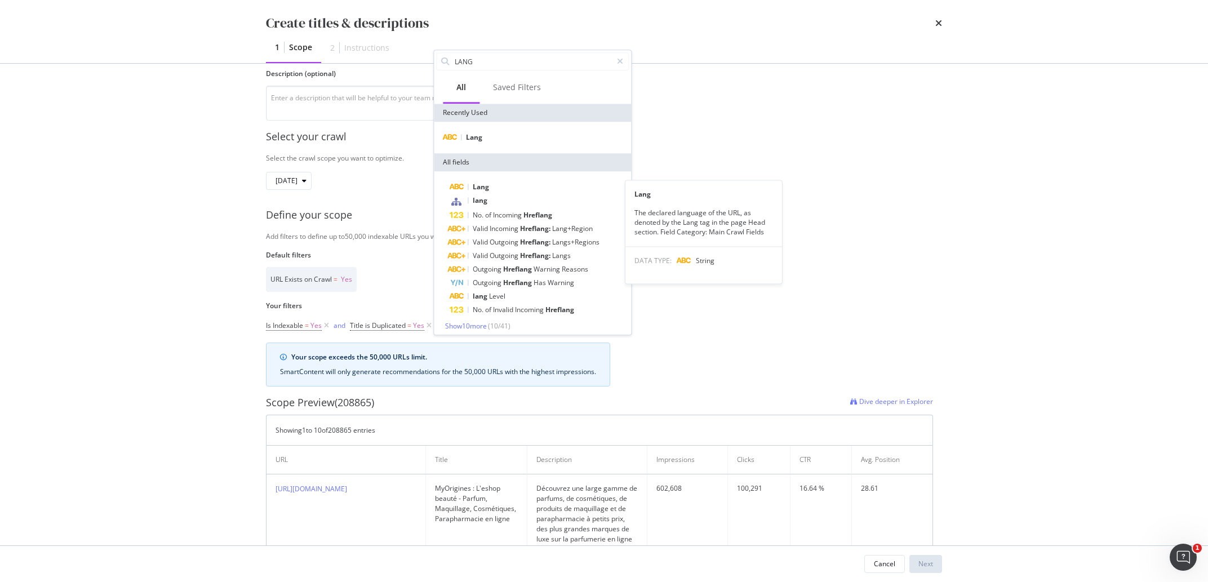
type input "LANG"
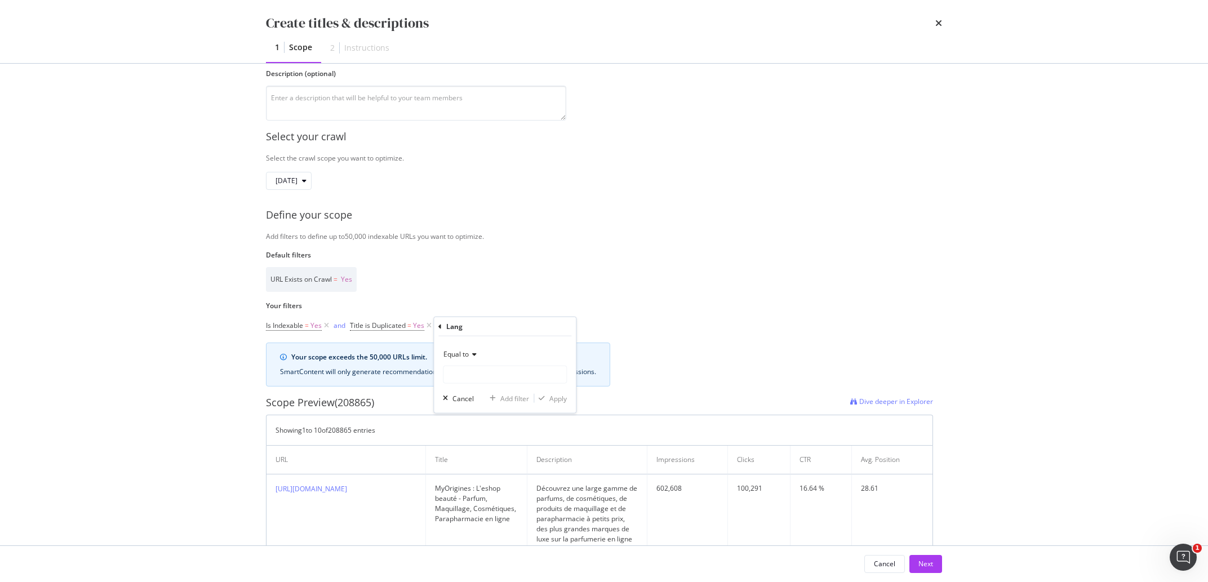
click at [489, 366] on div "Equal to" at bounding box center [505, 364] width 124 height 38
click at [490, 372] on input "Name" at bounding box center [504, 375] width 123 height 18
click at [473, 438] on span "de" at bounding box center [485, 437] width 79 height 10
type input "de"
click at [557, 399] on div "Apply" at bounding box center [557, 398] width 17 height 10
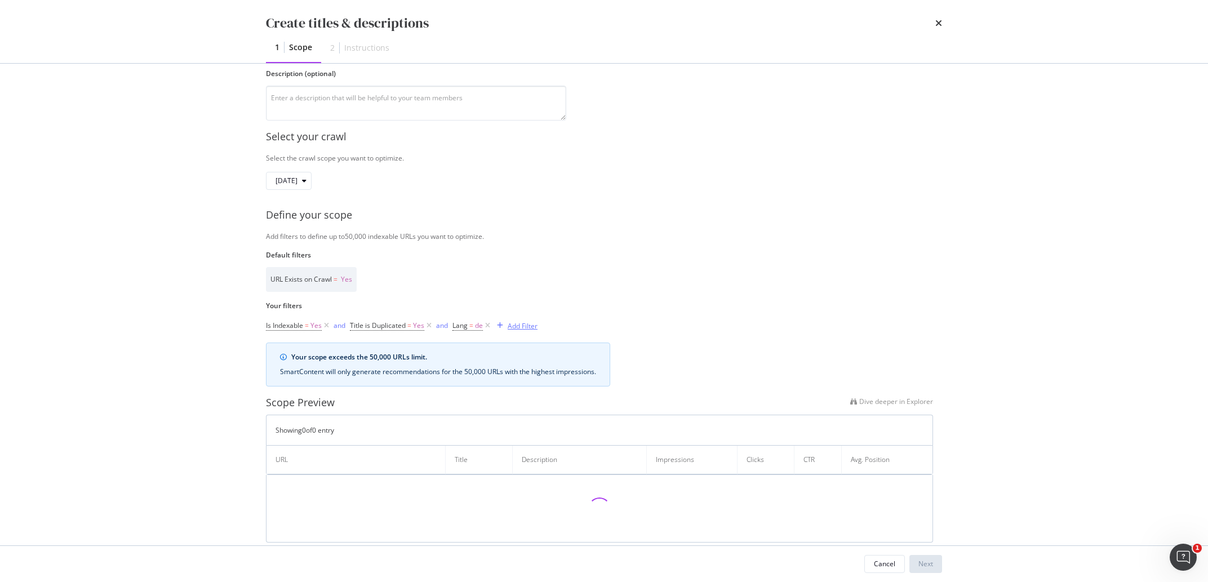
click at [524, 327] on div "Add Filter" at bounding box center [523, 326] width 30 height 10
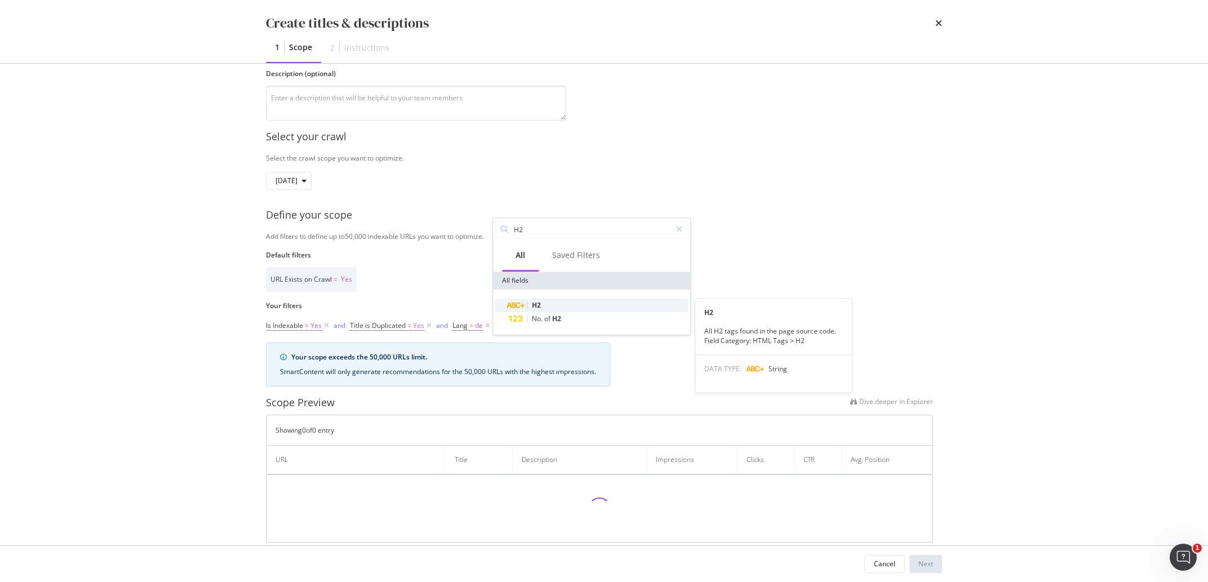
type input "H2"
click at [523, 301] on div "H2" at bounding box center [598, 306] width 179 height 14
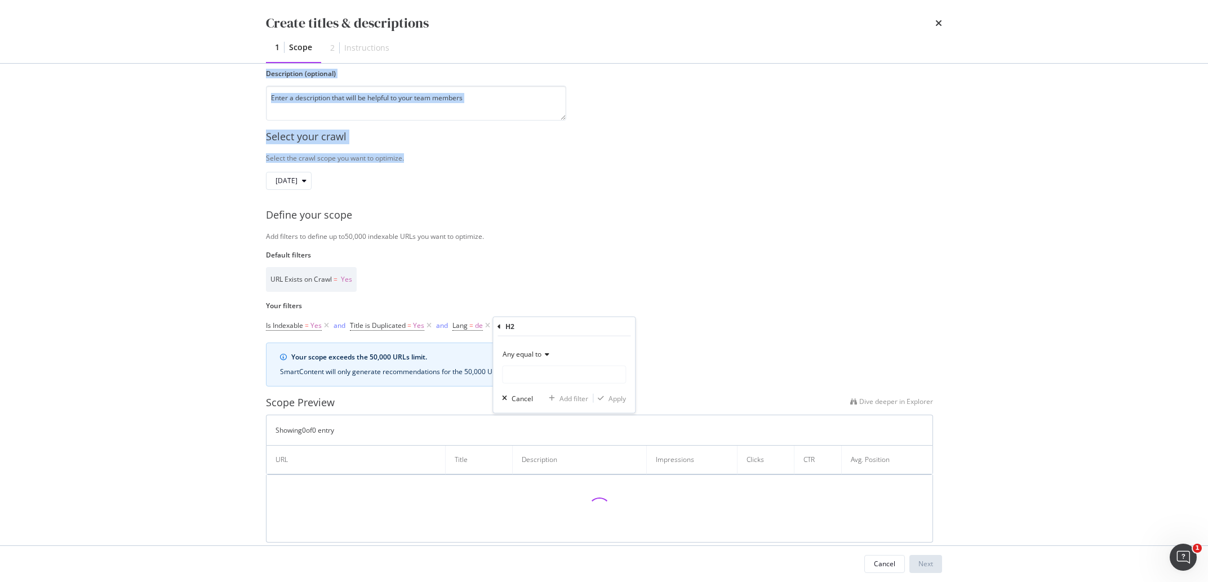
click at [546, 363] on div "Any equal to" at bounding box center [564, 354] width 124 height 18
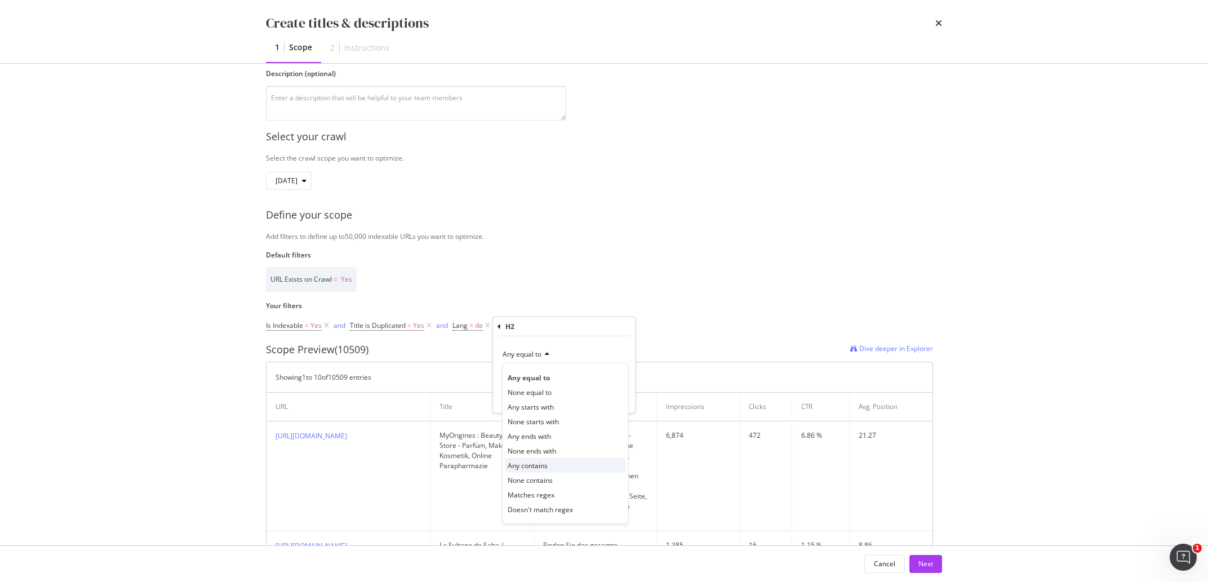
click at [540, 465] on span "Any contains" at bounding box center [528, 465] width 40 height 10
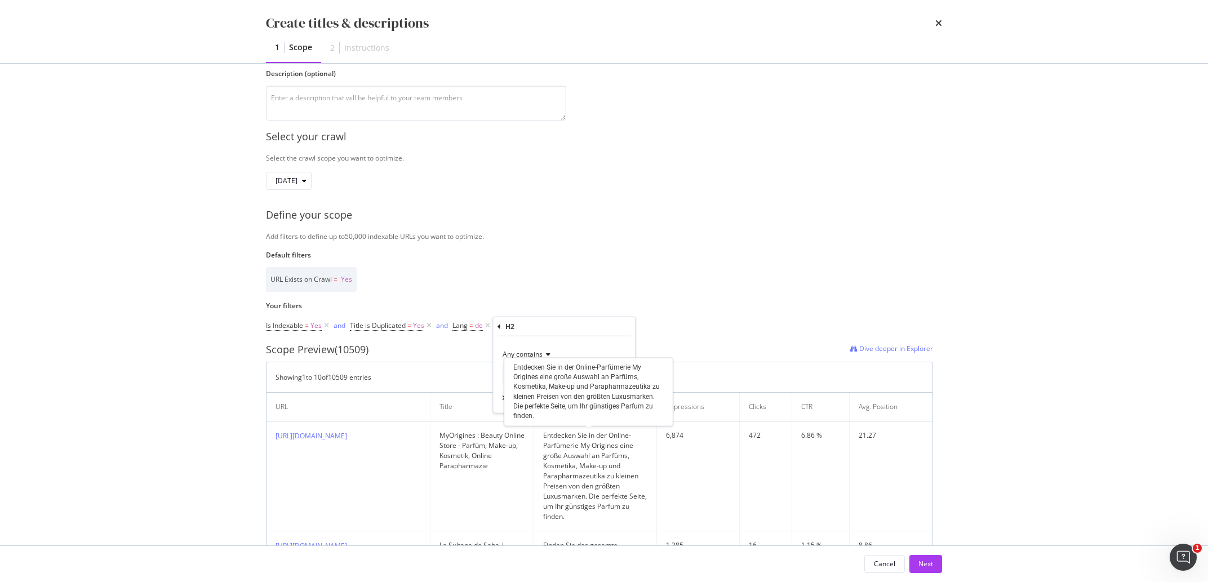
click at [559, 345] on div "Any contains Cancel Add filter Apply" at bounding box center [564, 374] width 142 height 77
click at [535, 371] on input "Name" at bounding box center [564, 375] width 123 height 18
type input "V"
type input "[GEOGRAPHIC_DATA]"
click at [624, 397] on div "Apply" at bounding box center [617, 398] width 17 height 10
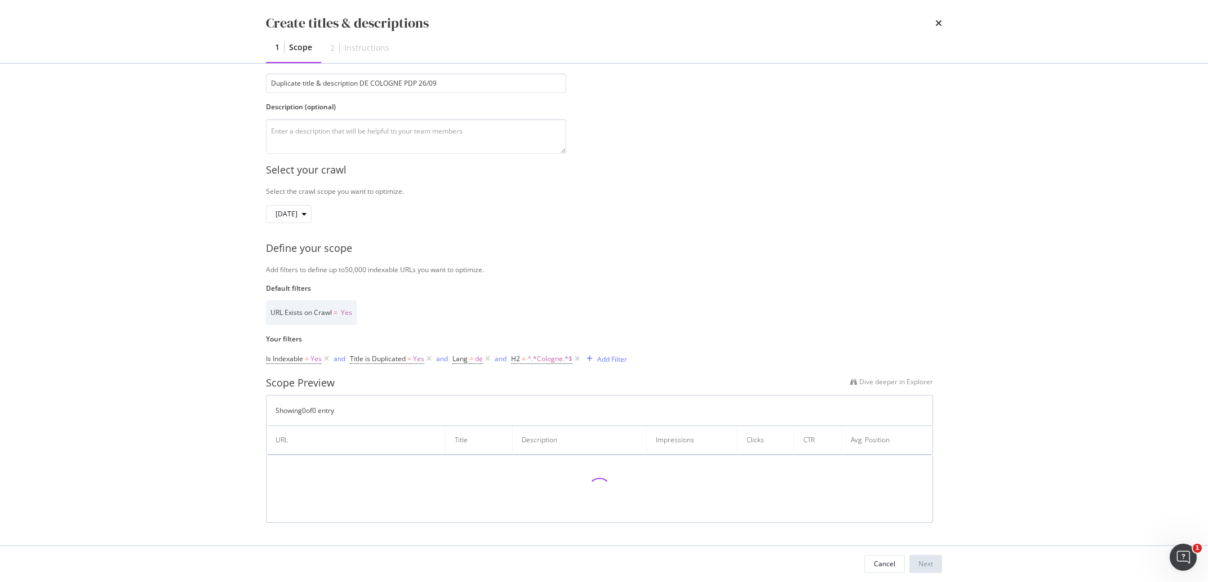
scroll to position [73, 0]
click at [610, 363] on div "Add Filter" at bounding box center [612, 359] width 30 height 10
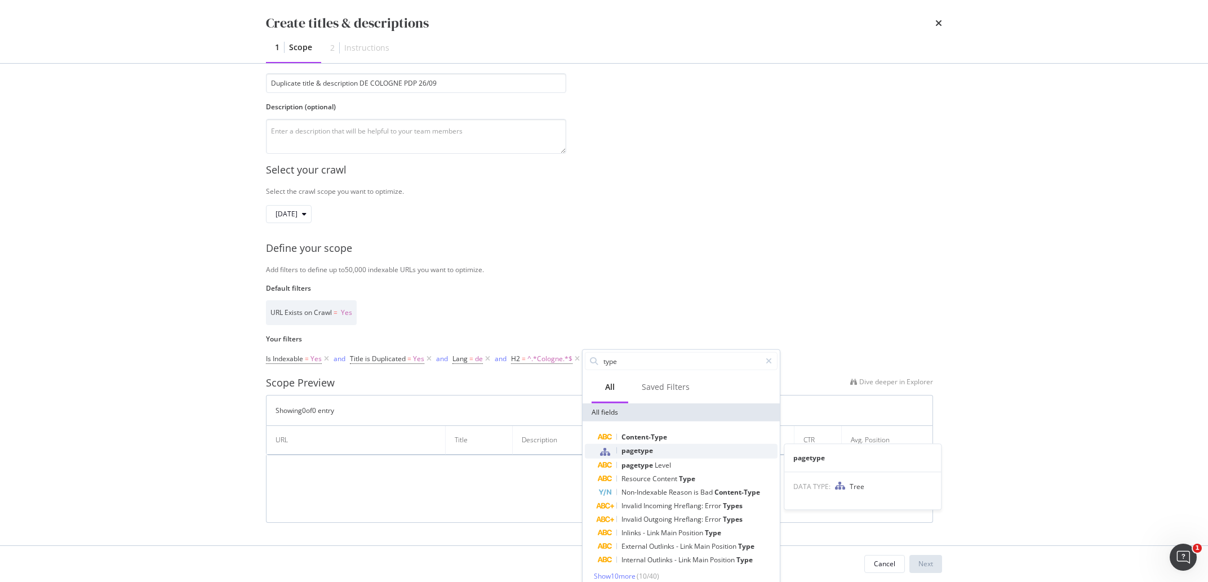
type input "type"
click at [645, 450] on span "pagetype" at bounding box center [638, 451] width 32 height 10
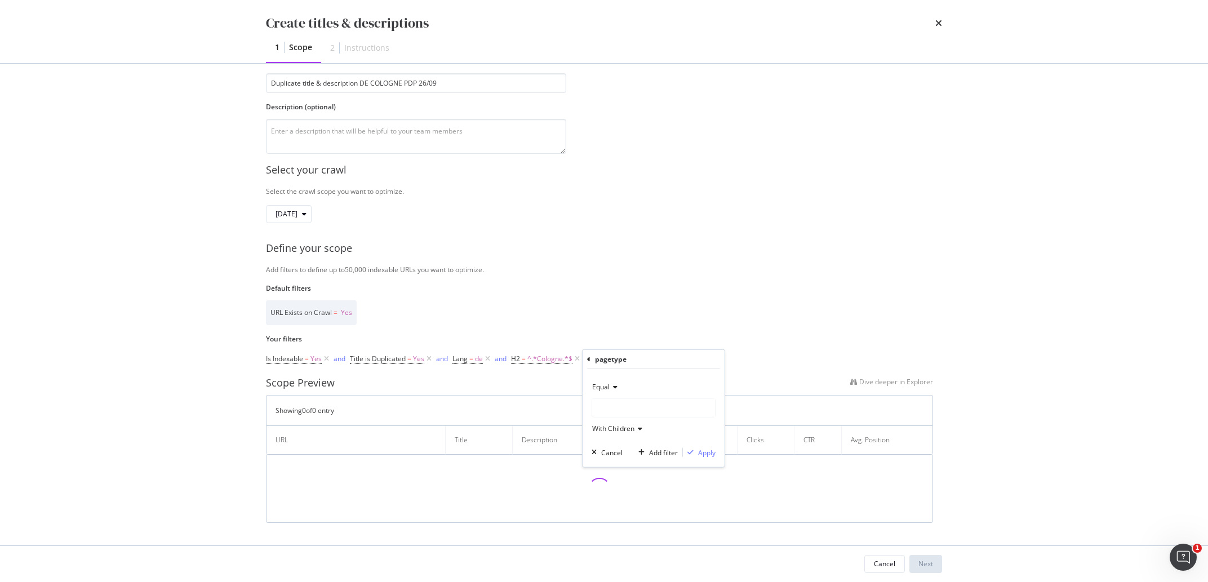
click at [631, 410] on div "modal" at bounding box center [653, 408] width 123 height 18
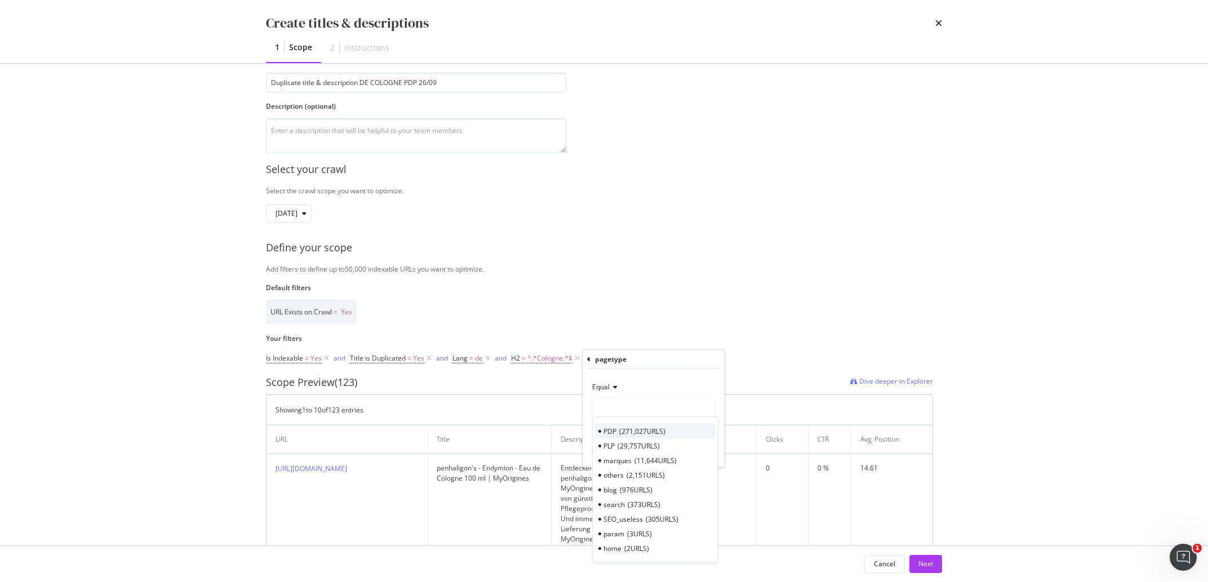
click at [631, 435] on span "271,027 URLS" at bounding box center [642, 431] width 46 height 10
click at [702, 455] on div "Apply" at bounding box center [706, 452] width 17 height 10
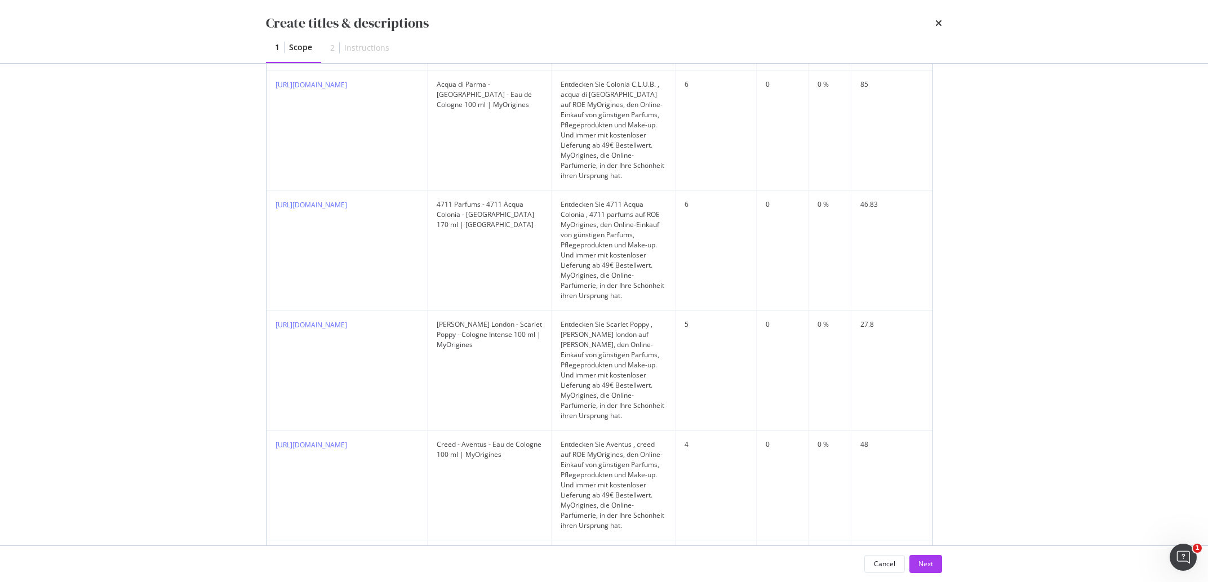
scroll to position [1175, 0]
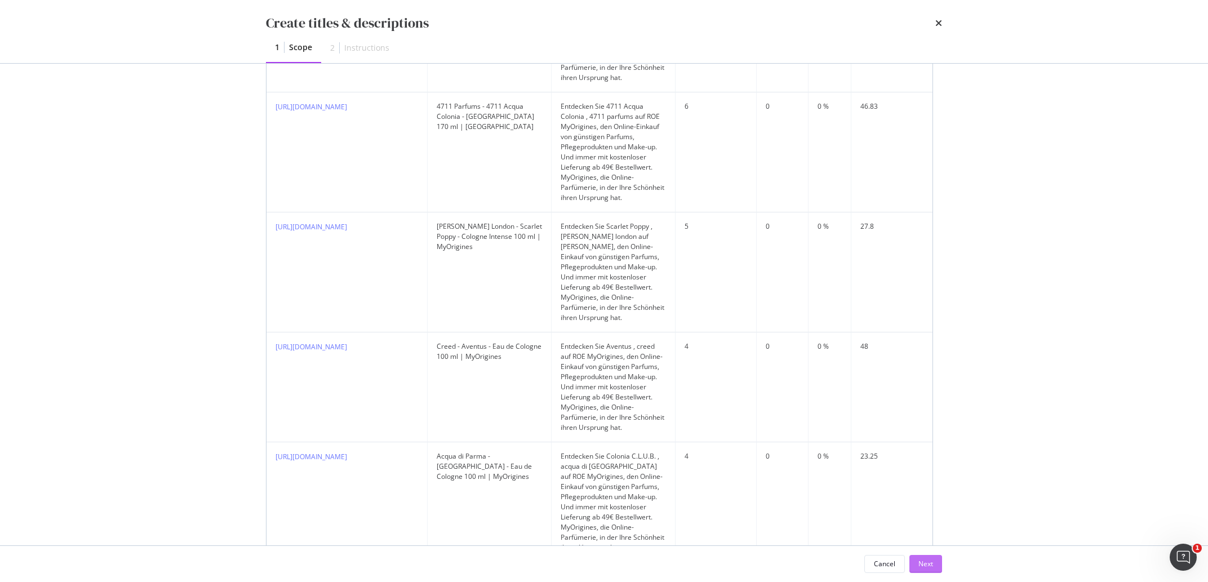
click at [920, 564] on div "Next" at bounding box center [926, 564] width 15 height 10
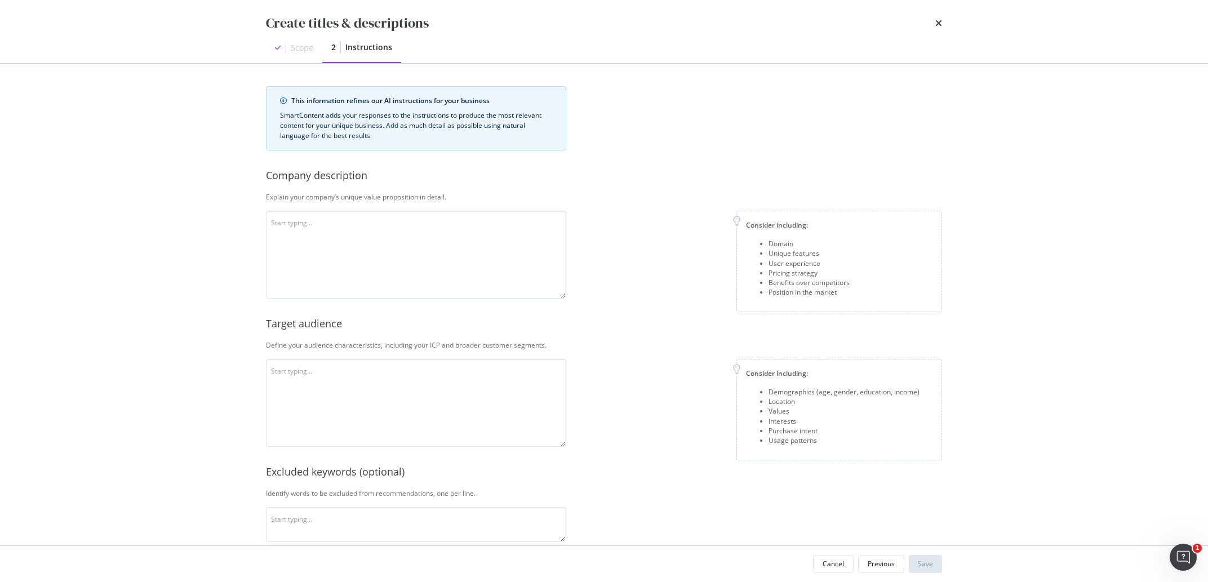
scroll to position [167, 0]
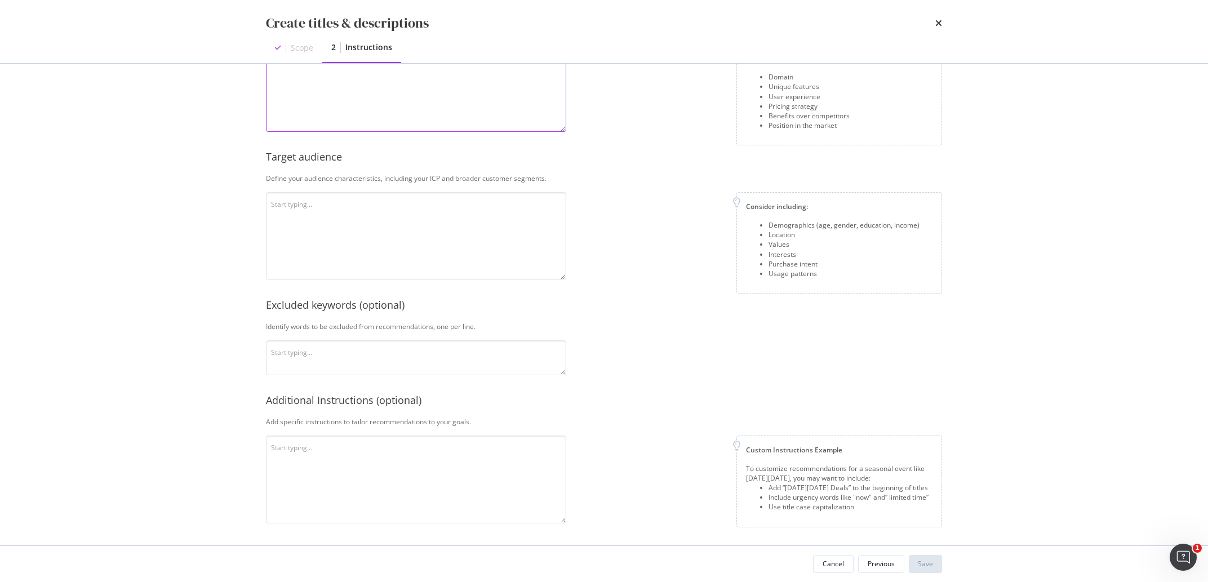
click at [366, 130] on textarea "modal" at bounding box center [416, 88] width 300 height 88
paste textarea "MyOrigines ist ein offizieller Online-Händler für Schönheitsprodukte, der günst…"
type textarea "MyOrigines ist ein offizieller Online-Händler für Schönheitsprodukte, der günst…"
click at [368, 236] on textarea "modal" at bounding box center [416, 236] width 300 height 88
paste textarea "Die Zielgruppe kommt aus ganz [GEOGRAPHIC_DATA], besteht überwiegend aus Frauen…"
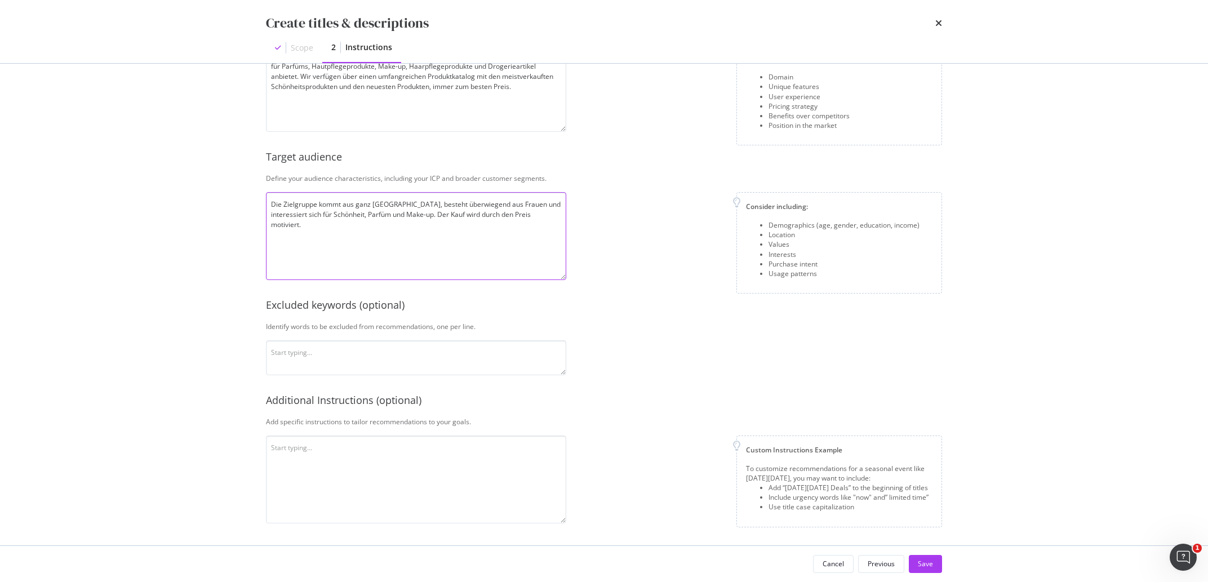
type textarea "Die Zielgruppe kommt aus ganz [GEOGRAPHIC_DATA], besteht überwiegend aus Frauen…"
click at [397, 344] on textarea "modal" at bounding box center [416, 357] width 300 height 35
paste textarea "Die Zielgruppe kommt aus ganz [GEOGRAPHIC_DATA], besteht überwiegend aus Frauen…"
click at [363, 372] on textarea "Die Zielgruppe kommt aus ganz [GEOGRAPHIC_DATA], besteht überwiegend aus Frauen…" at bounding box center [416, 357] width 300 height 35
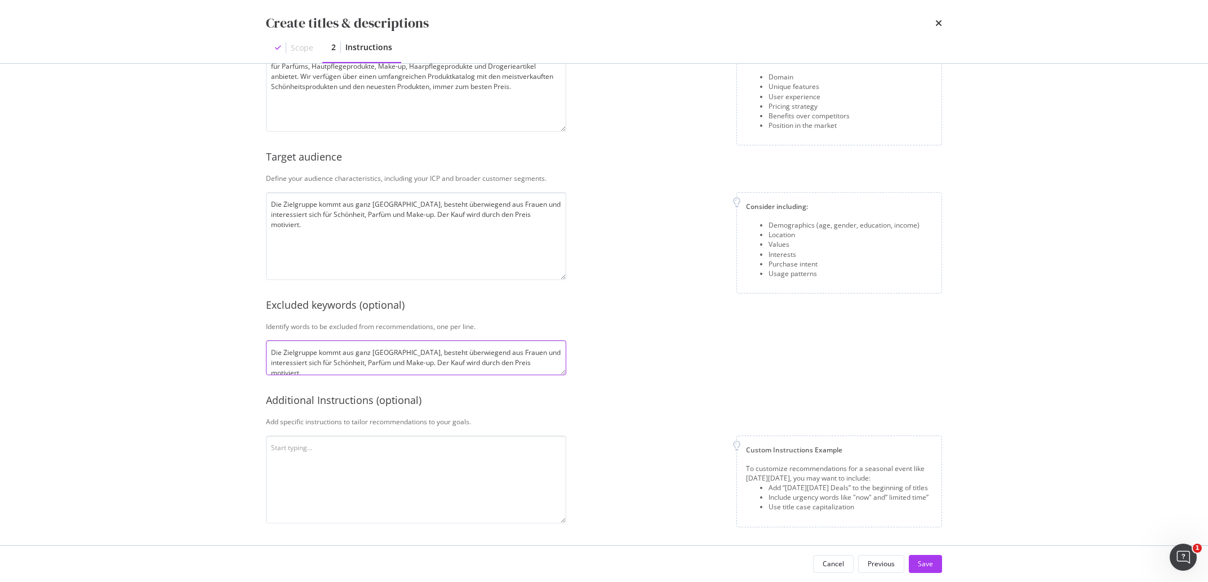
click at [363, 372] on textarea "Die Zielgruppe kommt aus ganz [GEOGRAPHIC_DATA], besteht überwiegend aus Frauen…" at bounding box center [416, 357] width 300 height 35
paste textarea "Lieferung, kostenlos, EDP, EdP"
click at [305, 353] on textarea "Lieferung, kostenlos, EDP, EdP" at bounding box center [416, 357] width 300 height 35
drag, startPoint x: 347, startPoint y: 362, endPoint x: 304, endPoint y: 366, distance: 43.6
click at [304, 366] on textarea "Lieferung kostenlos, EDP, EdP" at bounding box center [416, 357] width 300 height 35
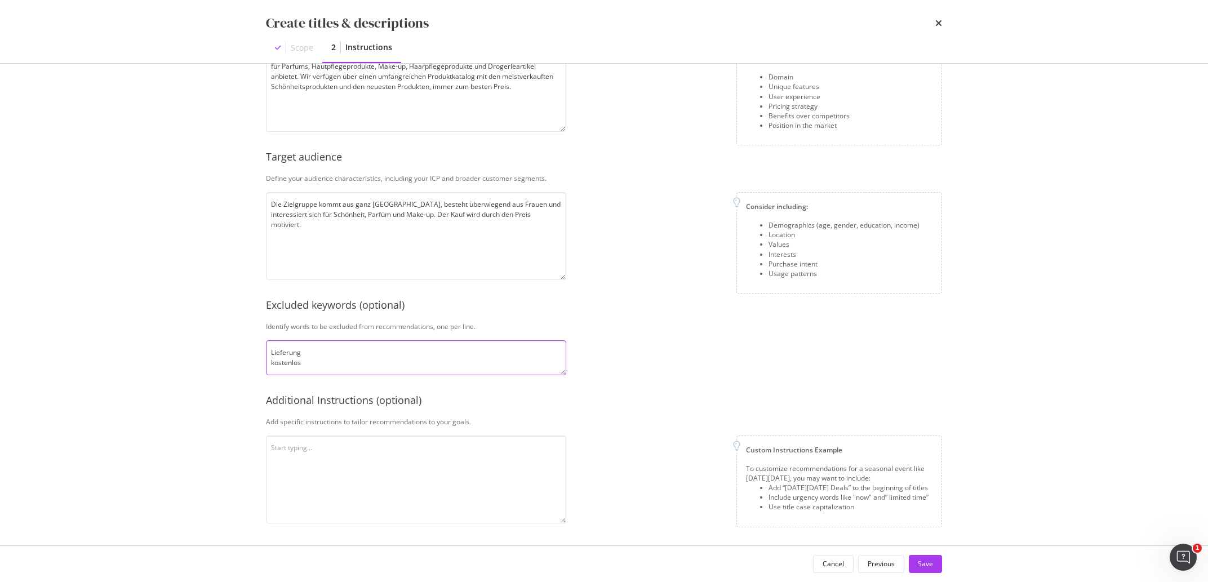
type textarea "Lieferung kostenlos"
click at [366, 450] on textarea "modal" at bounding box center [416, 480] width 300 height 88
paste textarea "Verwenden Sie Großbuchstaben am Anfang von Sätzen, erwähnen Sie die Preise nich…"
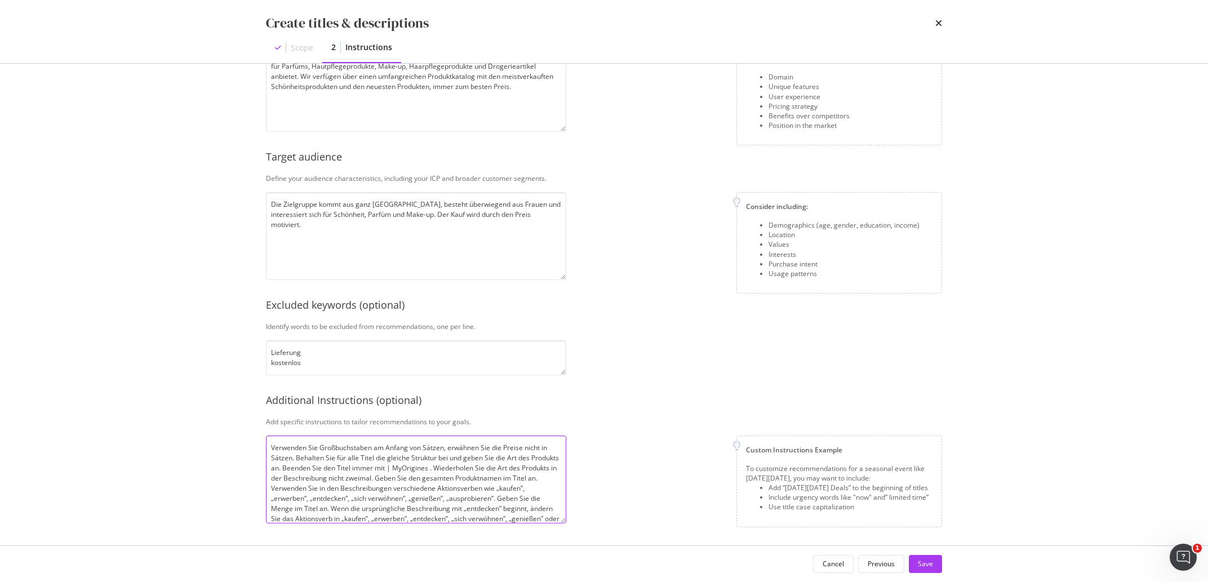
scroll to position [21, 0]
click at [351, 519] on textarea "Verwenden Sie Großbuchstaben am Anfang von Sätzen, erwähnen Sie die Preise nich…" at bounding box center [416, 480] width 300 height 88
drag, startPoint x: 372, startPoint y: 519, endPoint x: 473, endPoint y: 503, distance: 102.7
click at [473, 503] on textarea "Verwenden Sie Großbuchstaben am Anfang von Sätzen, erwähnen Sie die Preise nich…" at bounding box center [416, 480] width 300 height 88
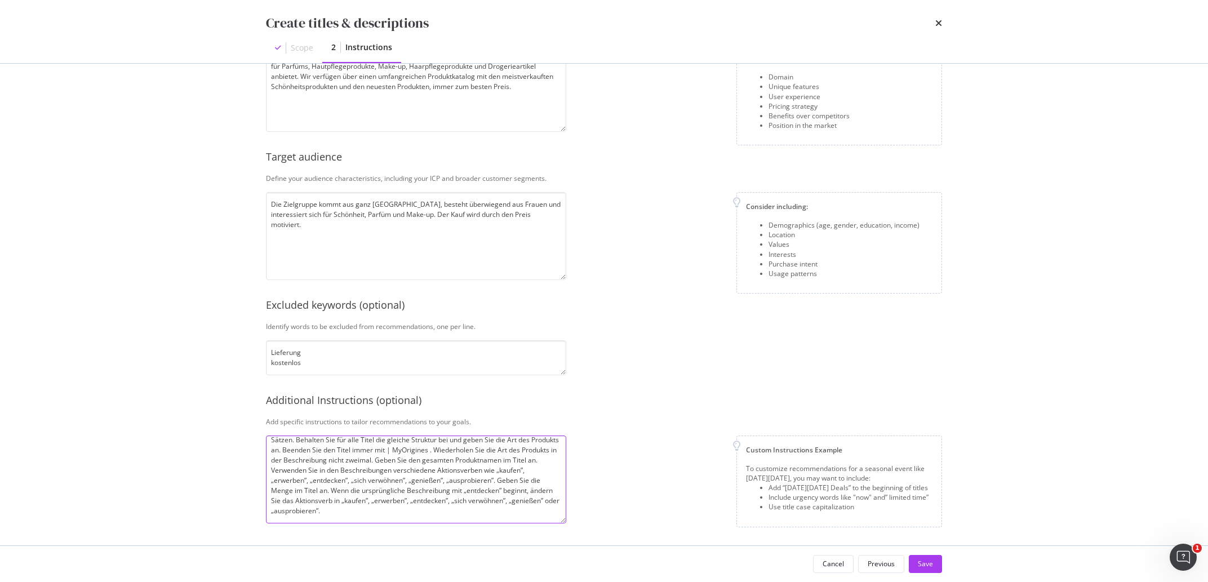
scroll to position [18, 0]
type textarea "Verwenden Sie Großbuchstaben am Anfang von Sätzen, erwähnen Sie die Preise nich…"
click at [921, 565] on div "Save" at bounding box center [925, 564] width 15 height 10
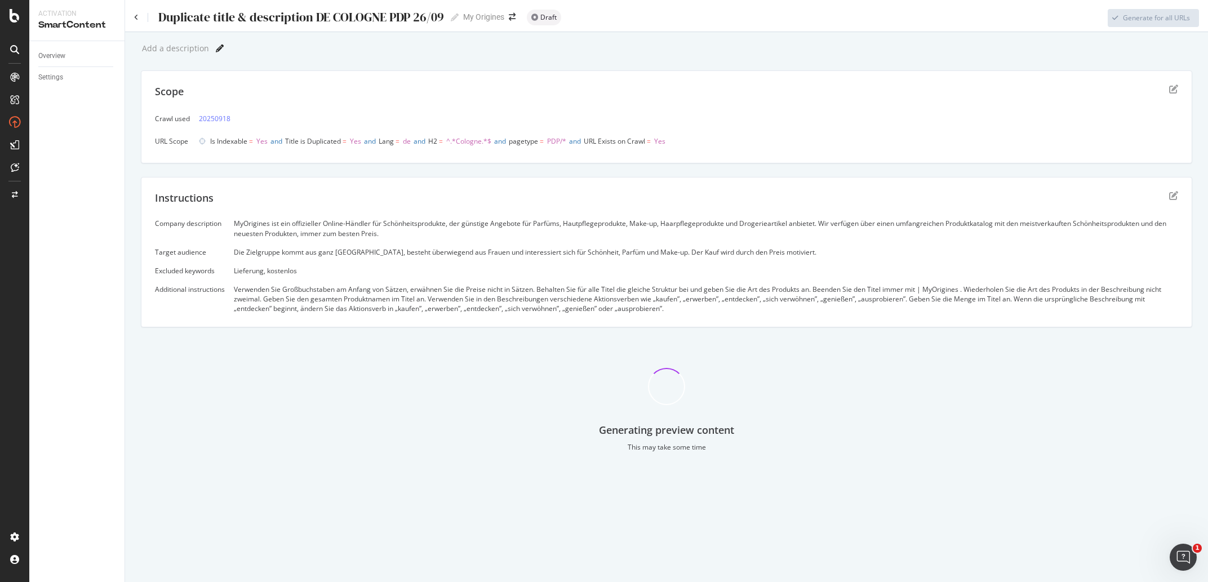
click at [216, 47] on icon at bounding box center [220, 49] width 8 height 8
type input "Cologne majuscule"
click at [344, 48] on div "Cologne majuscule Cologne majuscule" at bounding box center [667, 48] width 1052 height 17
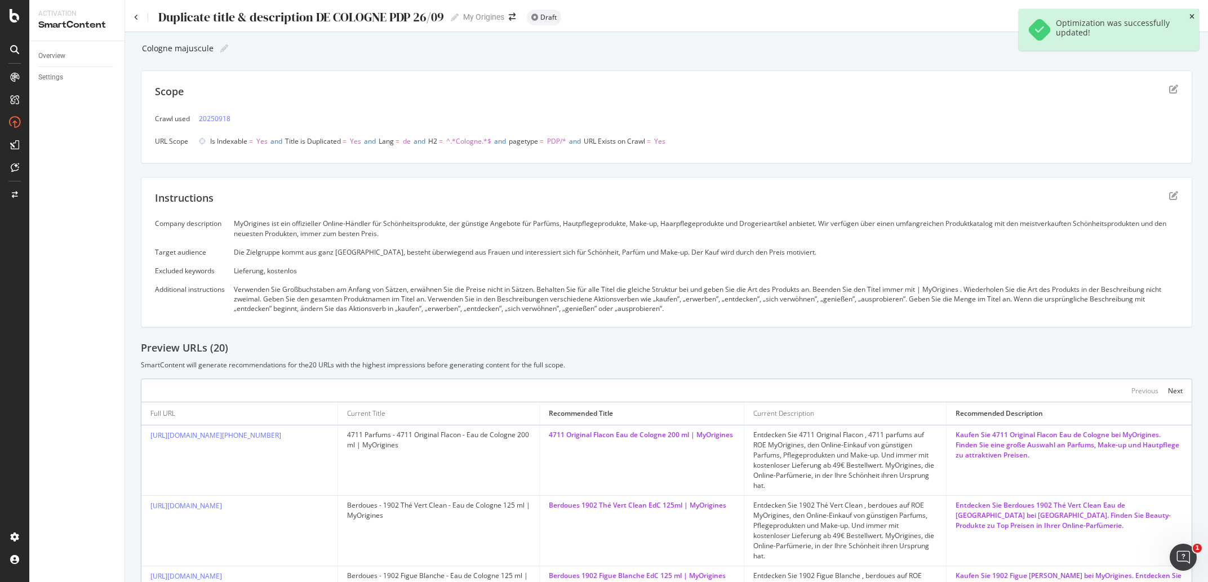
click at [1191, 14] on icon "close toast" at bounding box center [1192, 17] width 5 height 7
click at [1129, 21] on div "Generate for all URLs" at bounding box center [1156, 18] width 67 height 10
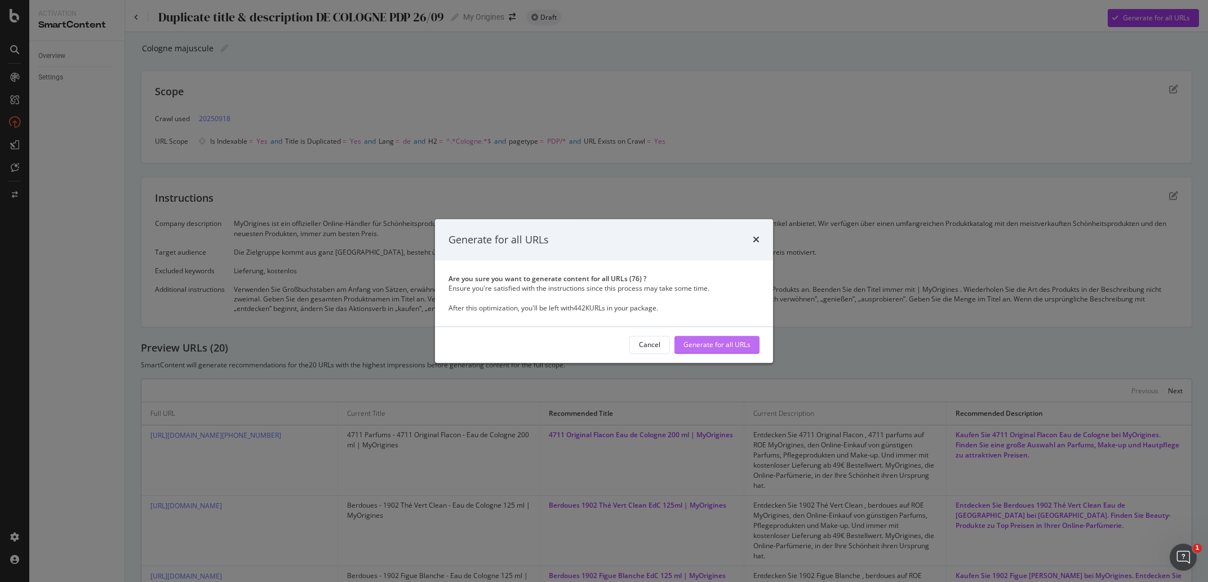
click at [692, 345] on div "Generate for all URLs" at bounding box center [717, 345] width 67 height 10
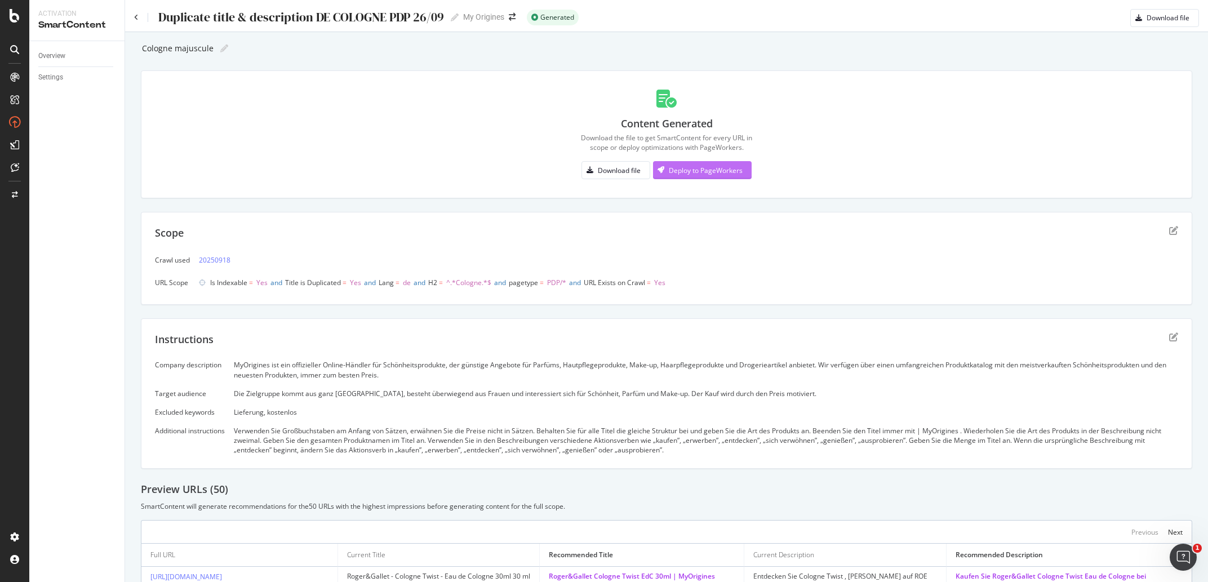
click at [699, 172] on div "Deploy to PageWorkers" at bounding box center [706, 171] width 74 height 10
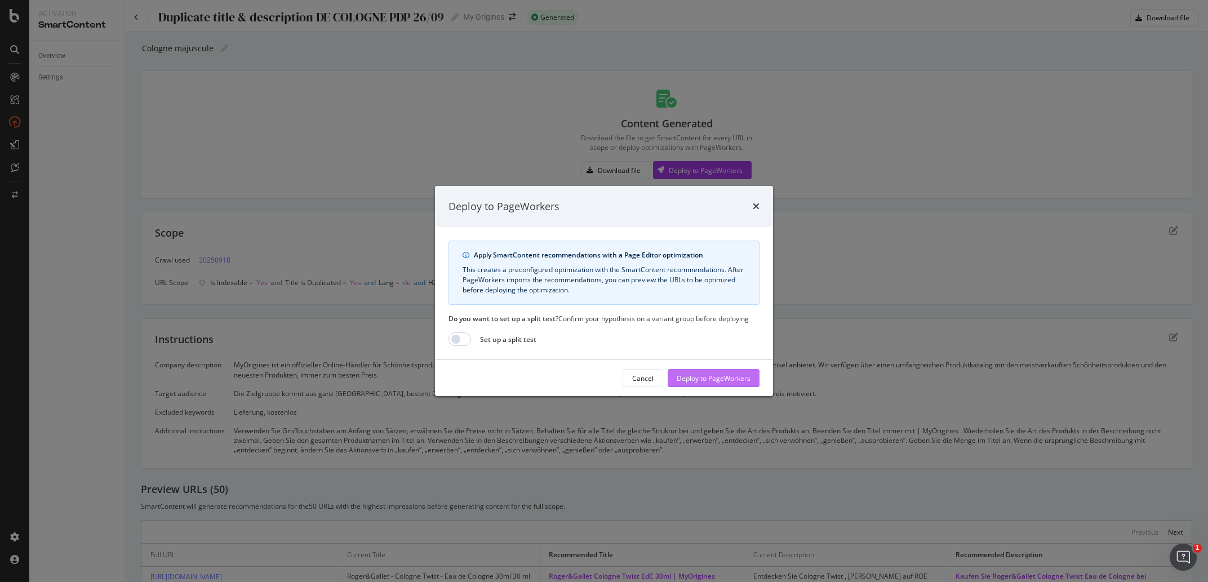
click at [712, 379] on div "Deploy to PageWorkers" at bounding box center [714, 379] width 74 height 10
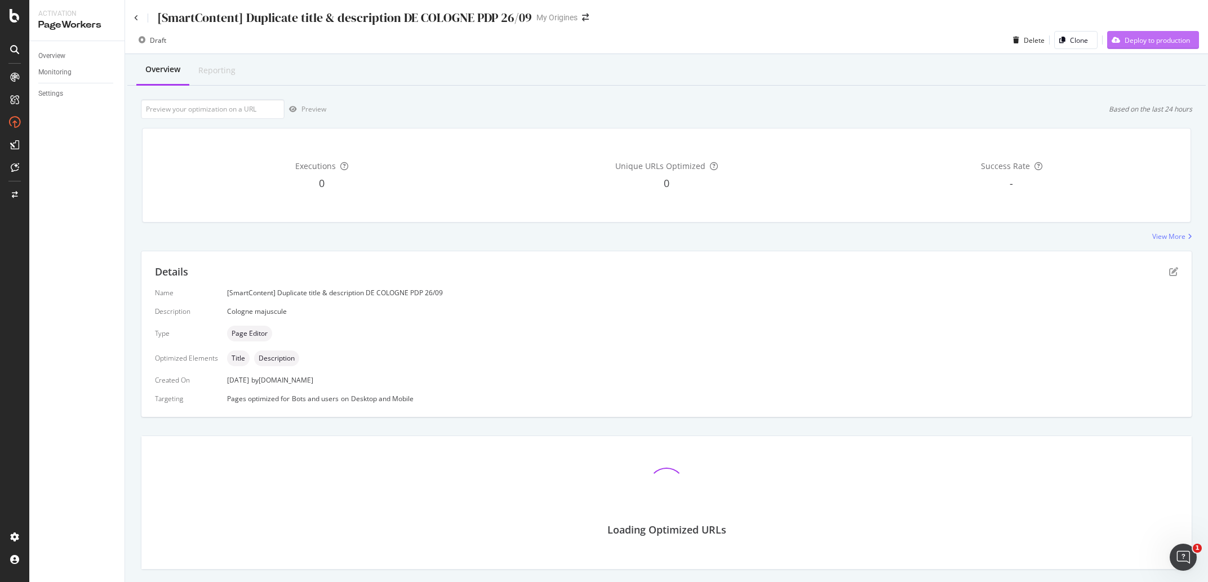
click at [1125, 37] on div "Deploy to production" at bounding box center [1157, 41] width 65 height 10
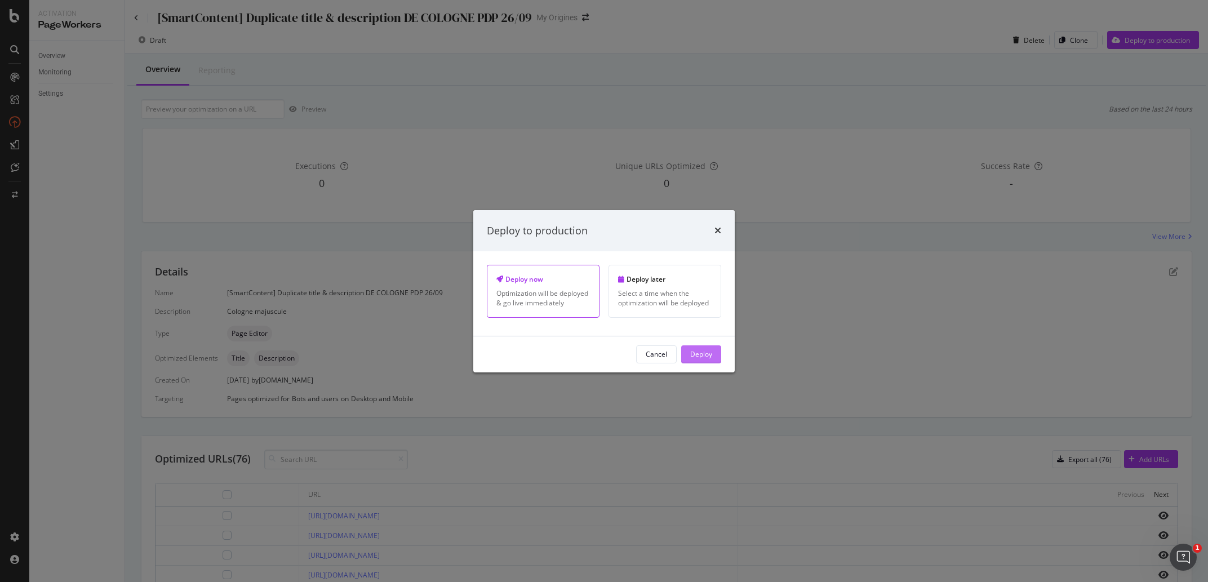
click at [691, 359] on div "Deploy" at bounding box center [701, 354] width 22 height 10
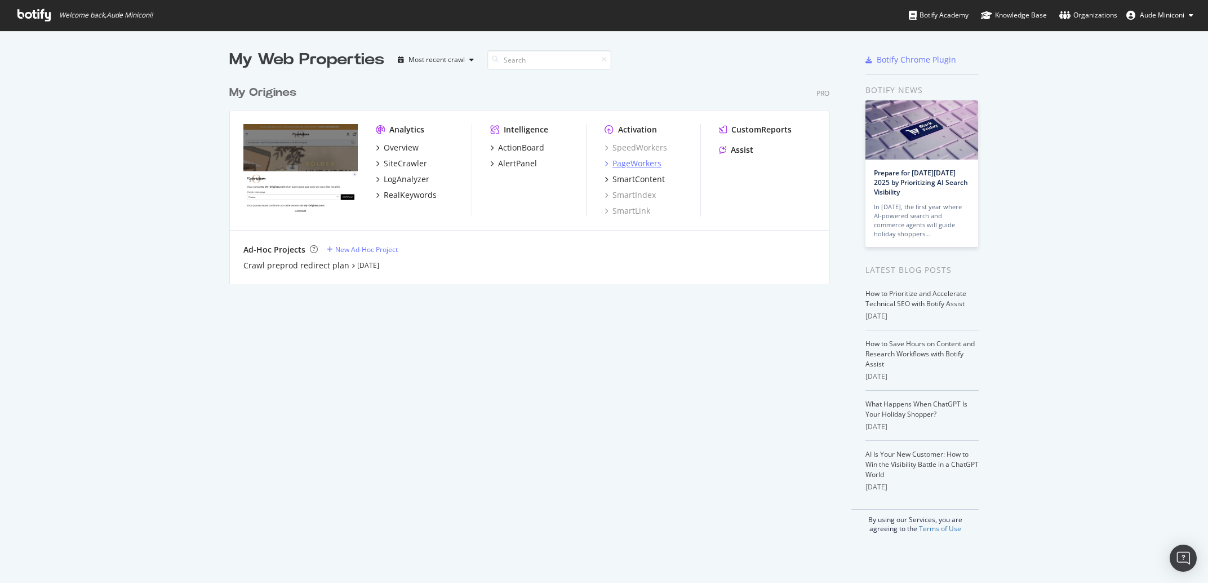
scroll to position [572, 1187]
click at [625, 174] on div "SmartContent" at bounding box center [639, 179] width 52 height 11
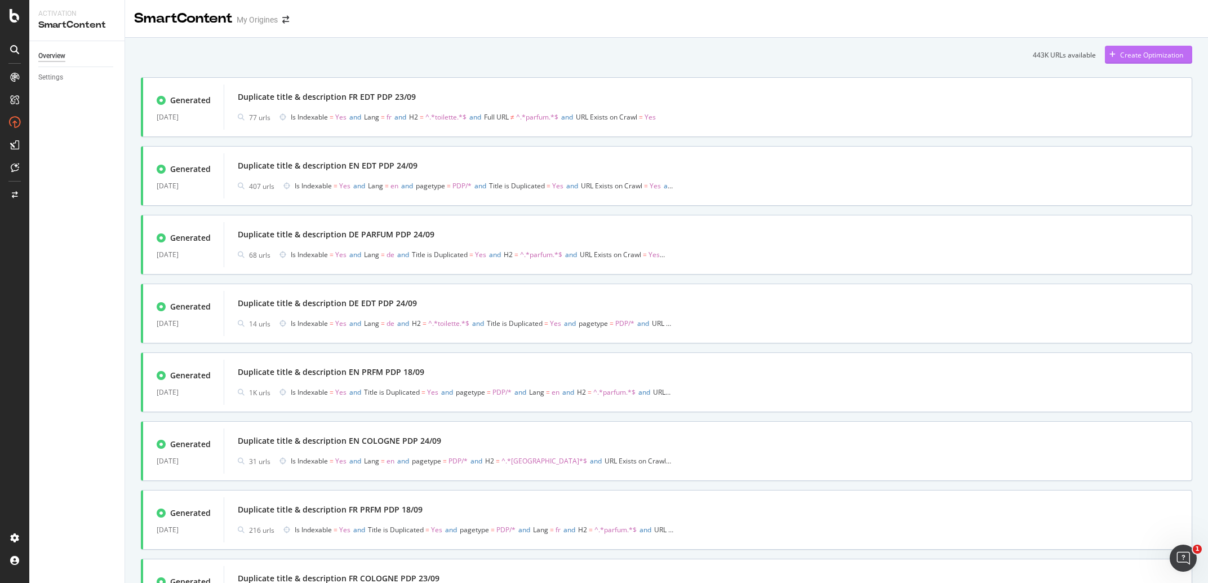
click at [1152, 51] on div "Create Optimization" at bounding box center [1151, 55] width 63 height 10
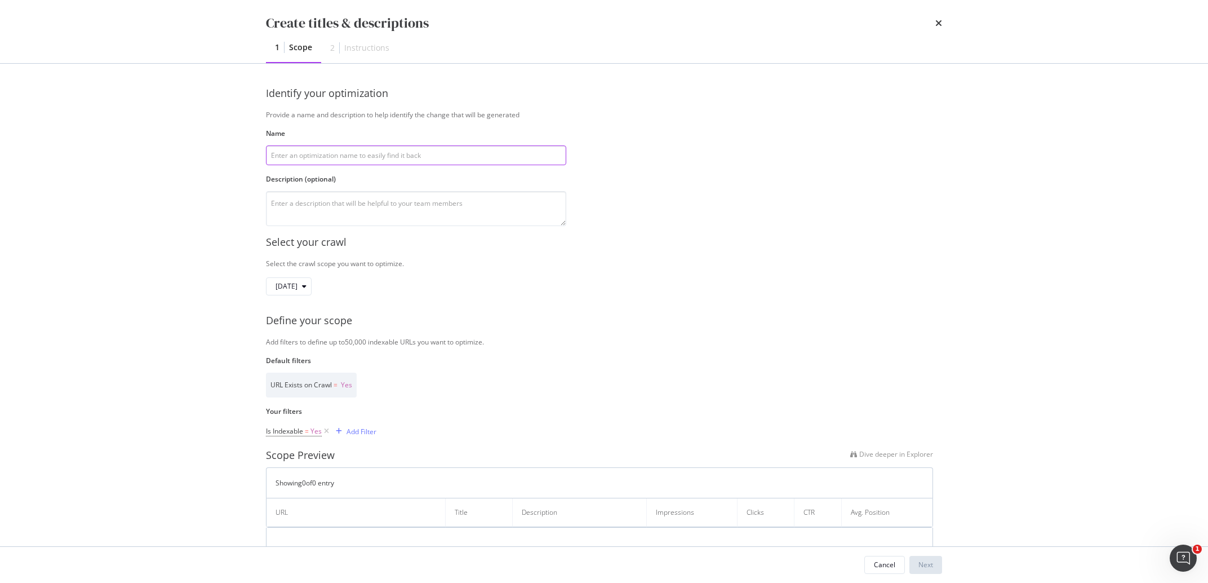
click at [333, 148] on input "modal" at bounding box center [416, 155] width 300 height 20
paste input "Duplicate title & description DE PARFUM PDP 24/09"
click at [374, 157] on input "Duplicate title & description DE PARFUM PDP 24/09" at bounding box center [416, 155] width 300 height 20
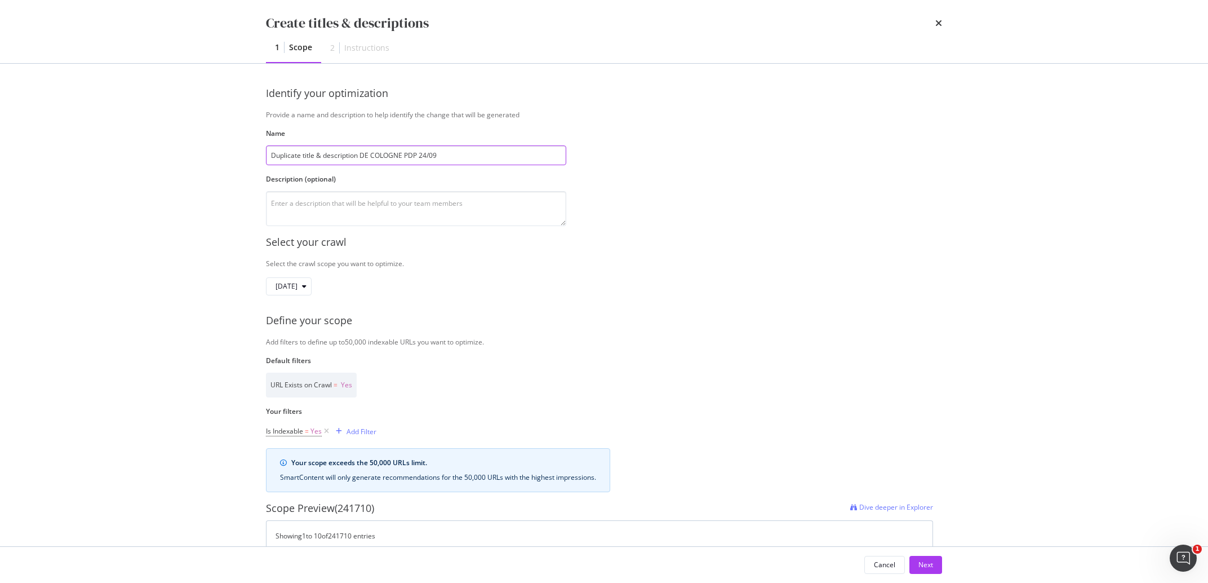
click at [425, 159] on input "Duplicate title & description DE COLOGNE PDP 24/09" at bounding box center [416, 155] width 300 height 20
type input "Duplicate title & description DE COLOGNE PDP 26/09"
click at [427, 203] on textarea "modal" at bounding box center [416, 208] width 300 height 35
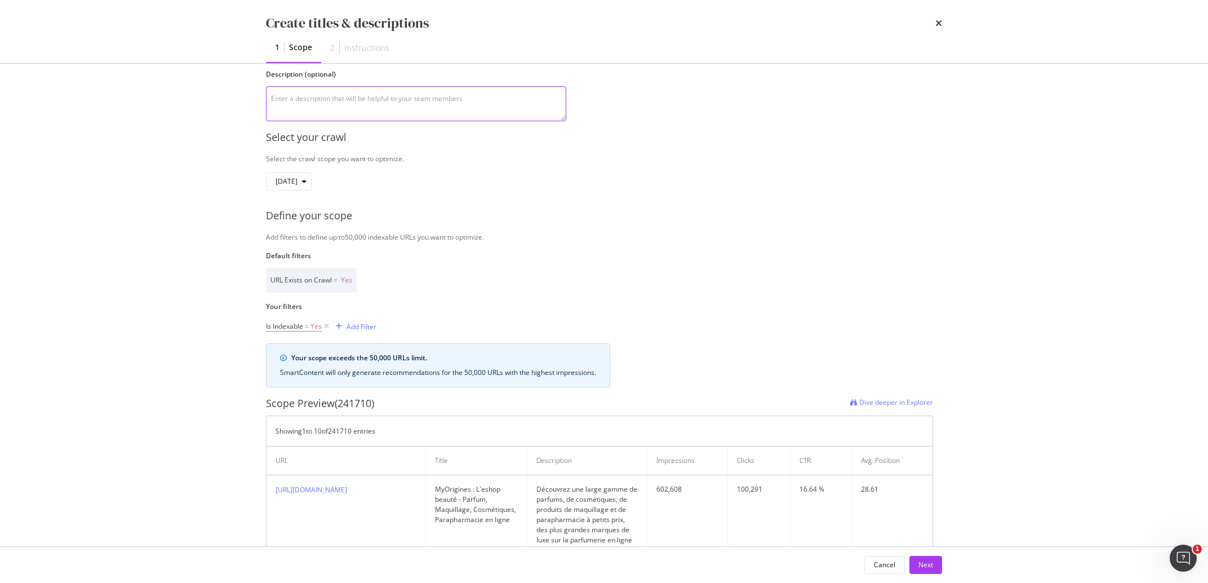
scroll to position [105, 0]
click at [371, 322] on div "Add Filter" at bounding box center [362, 326] width 30 height 10
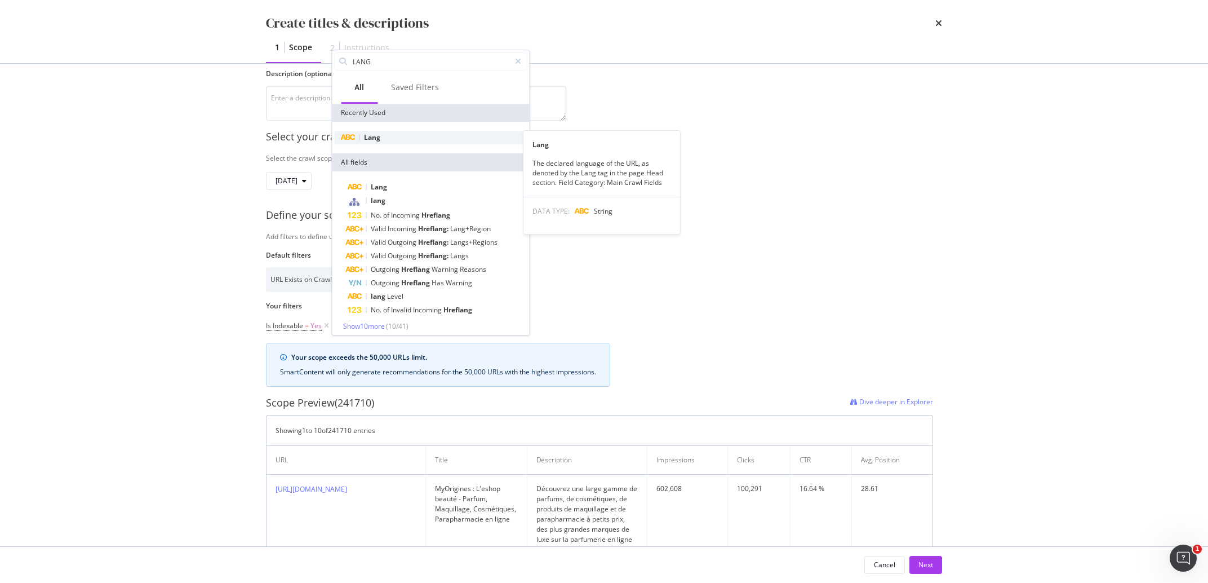
type input "LANG"
click at [389, 140] on div "Lang" at bounding box center [430, 138] width 193 height 14
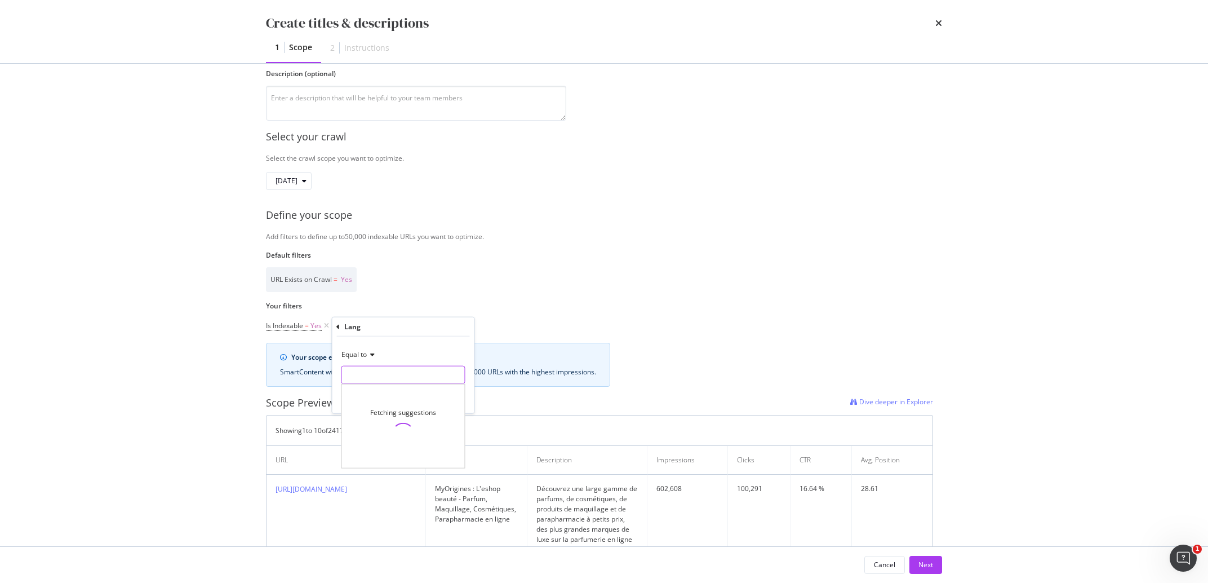
click at [393, 371] on input "Name" at bounding box center [402, 375] width 123 height 18
click at [389, 435] on span "de" at bounding box center [383, 437] width 79 height 10
type input "de"
click at [450, 403] on div "Apply" at bounding box center [448, 398] width 33 height 10
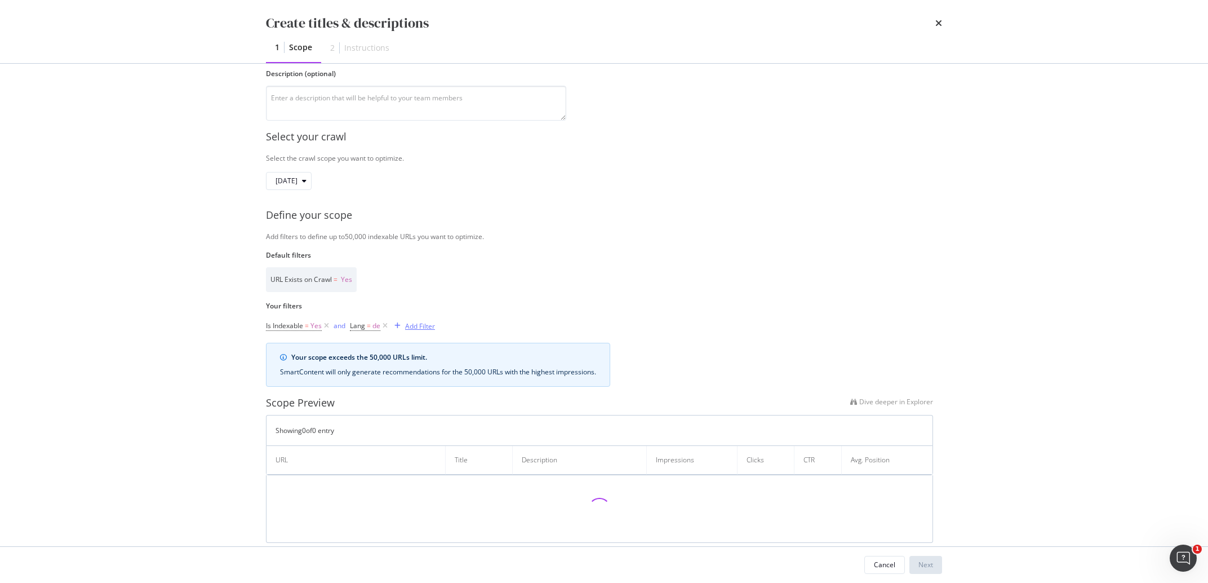
click at [431, 328] on div "Add Filter" at bounding box center [420, 326] width 30 height 10
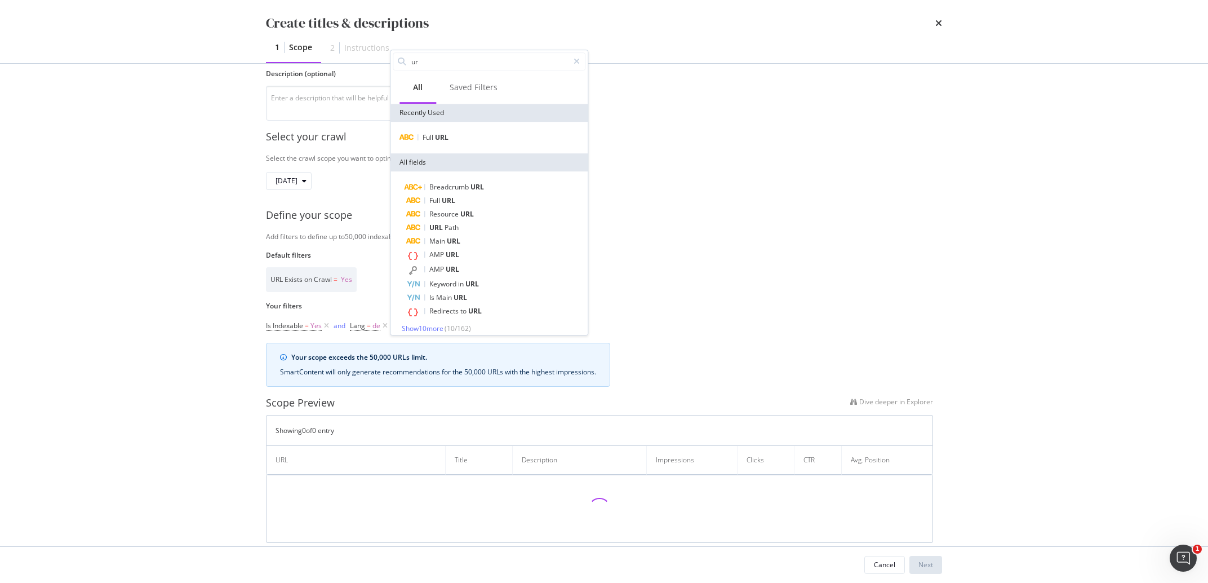
type input "u"
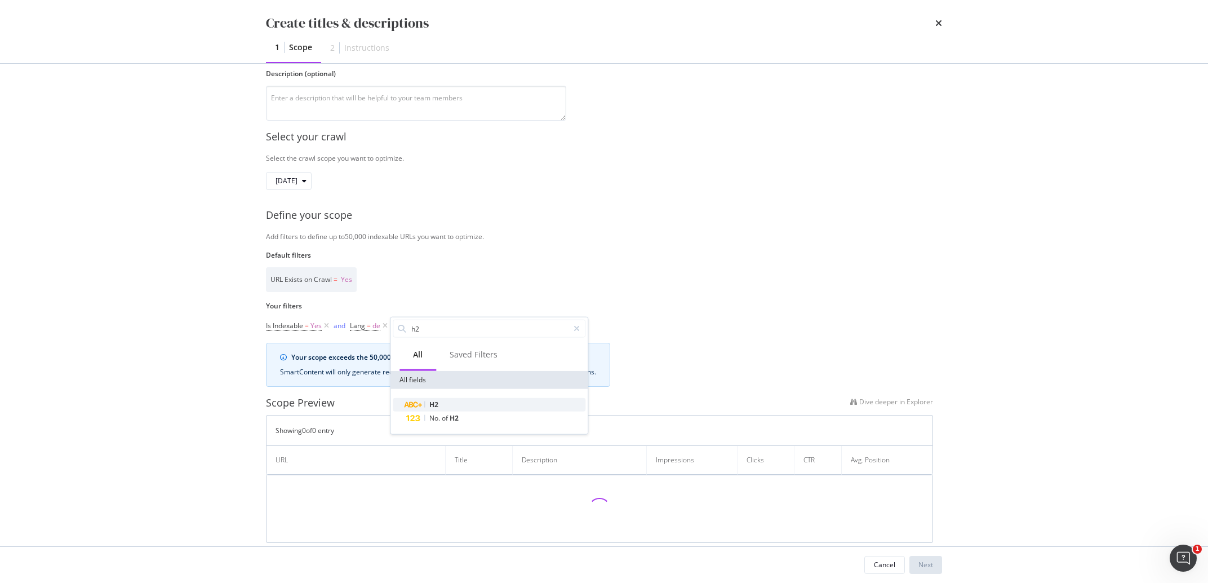
type input "h2"
click at [451, 403] on div "H2" at bounding box center [495, 405] width 179 height 14
click at [442, 378] on input "Name" at bounding box center [461, 375] width 123 height 18
click at [438, 357] on span "Any equal to" at bounding box center [419, 354] width 39 height 10
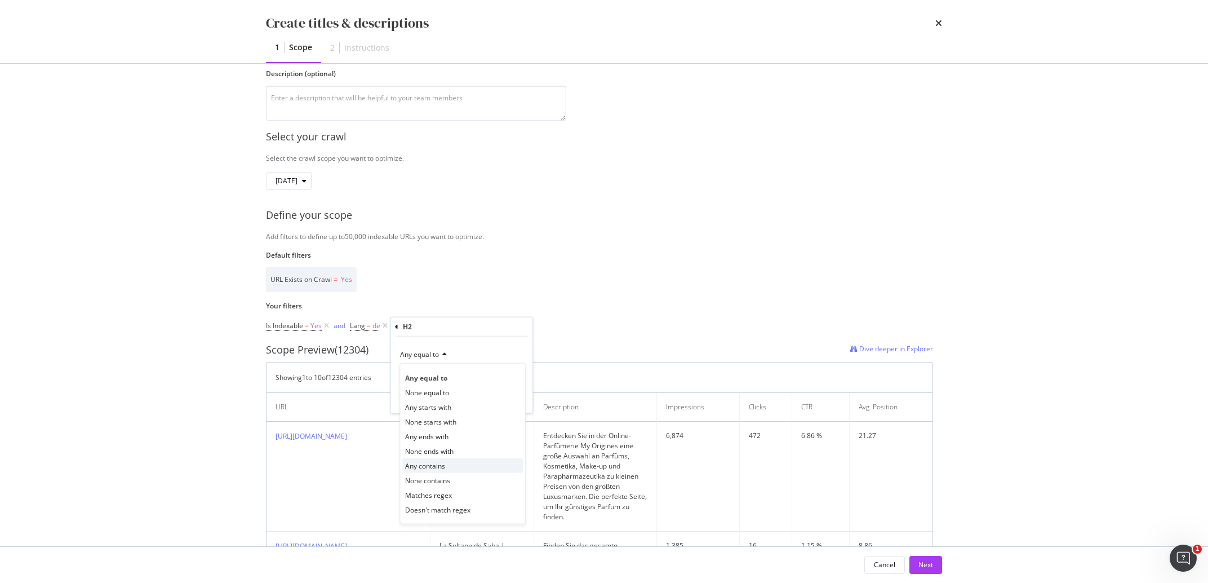
click at [430, 465] on span "Any contains" at bounding box center [425, 465] width 40 height 10
click at [428, 365] on div "Any contains" at bounding box center [462, 364] width 124 height 38
click at [430, 368] on input "Name" at bounding box center [461, 375] width 123 height 18
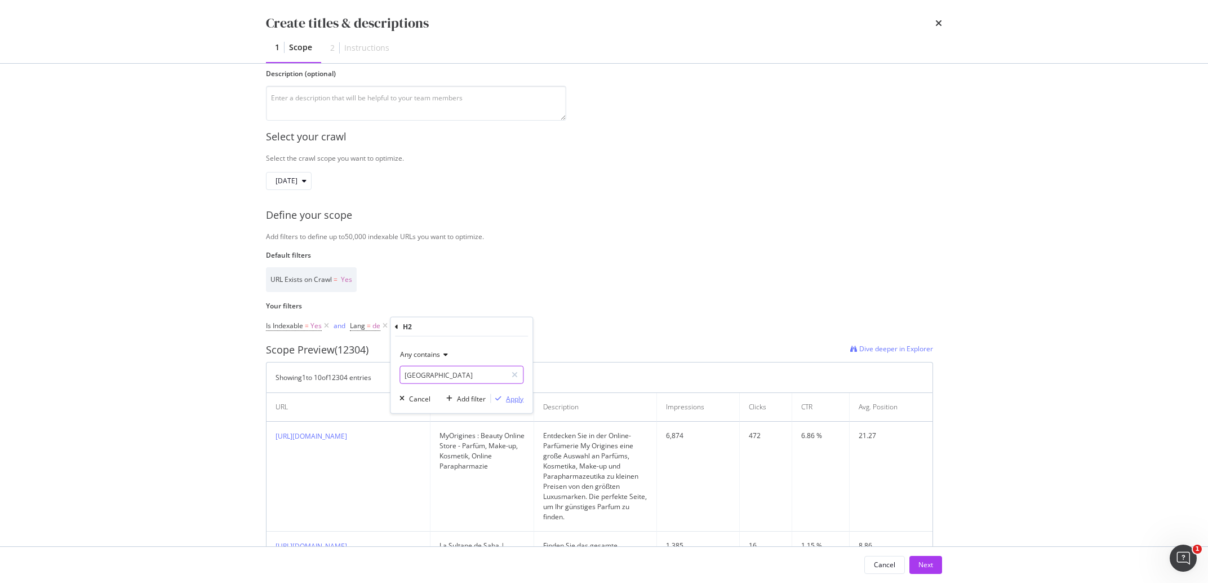
type input "cologne"
click at [506, 401] on div "modal" at bounding box center [498, 398] width 15 height 7
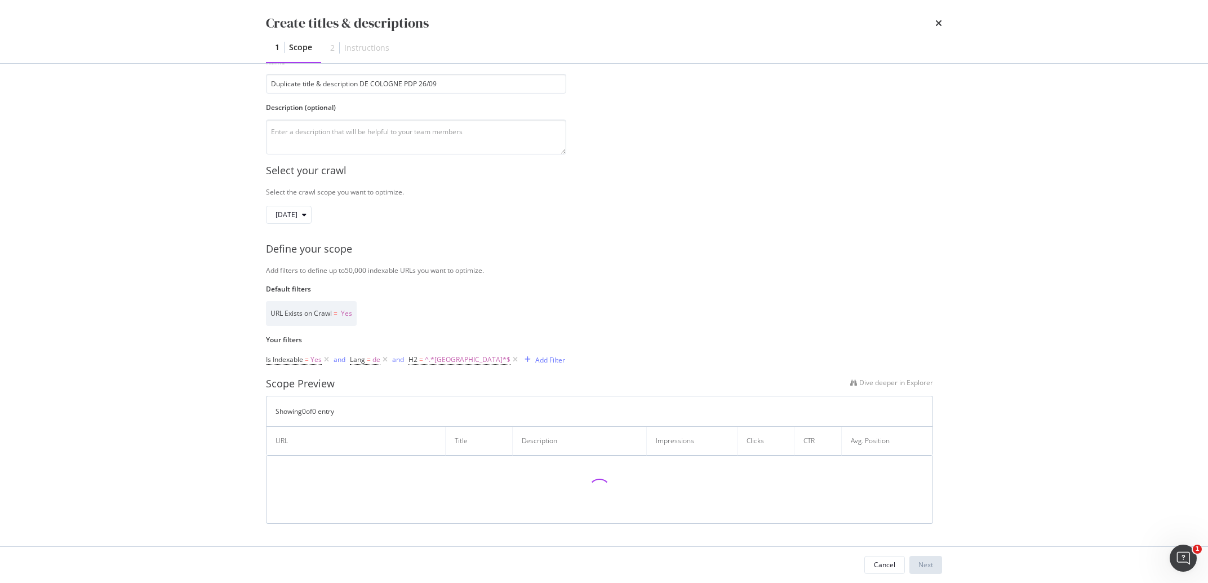
scroll to position [72, 0]
click at [535, 362] on div "Add Filter" at bounding box center [550, 360] width 30 height 10
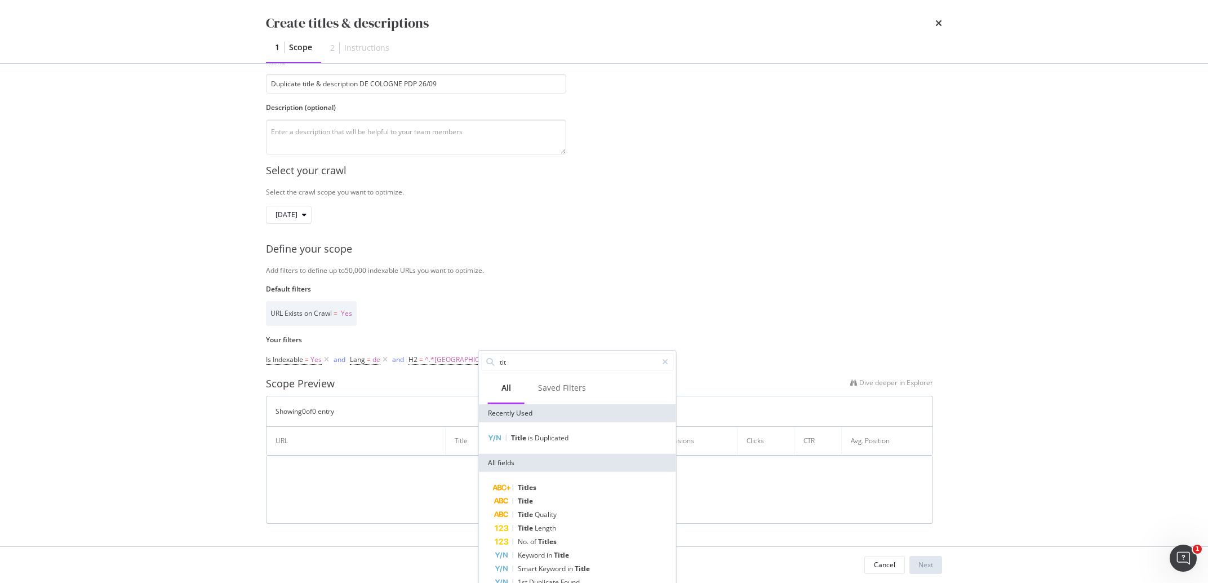
type input "tit"
click at [530, 431] on div "Title is Duplicated" at bounding box center [577, 438] width 197 height 32
click at [530, 436] on span "is" at bounding box center [531, 438] width 7 height 10
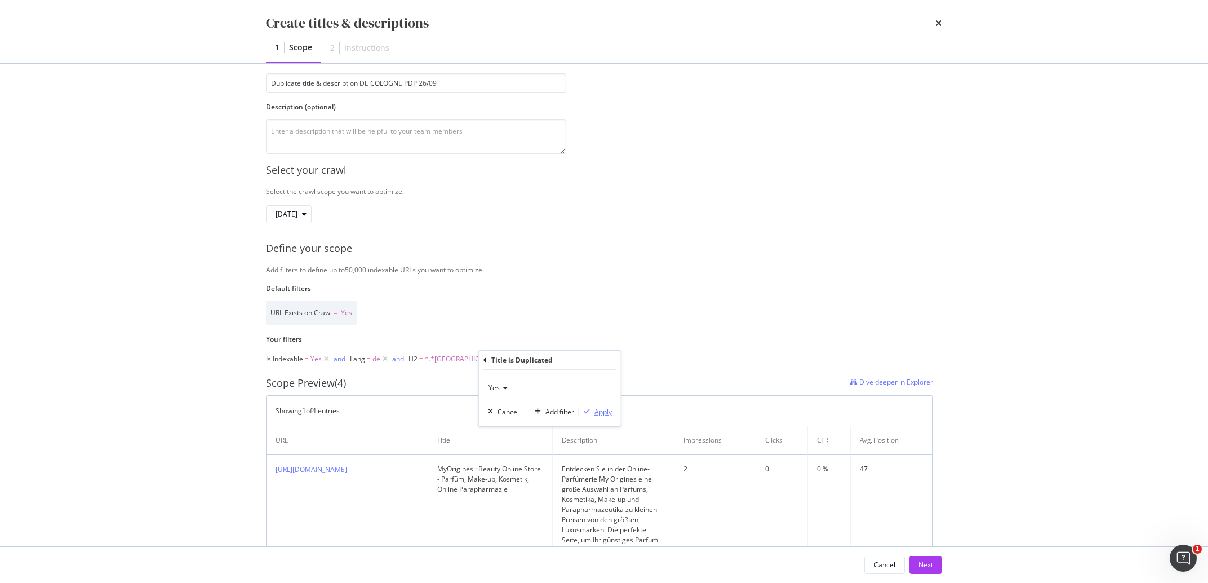
click at [594, 411] on div "modal" at bounding box center [586, 411] width 15 height 7
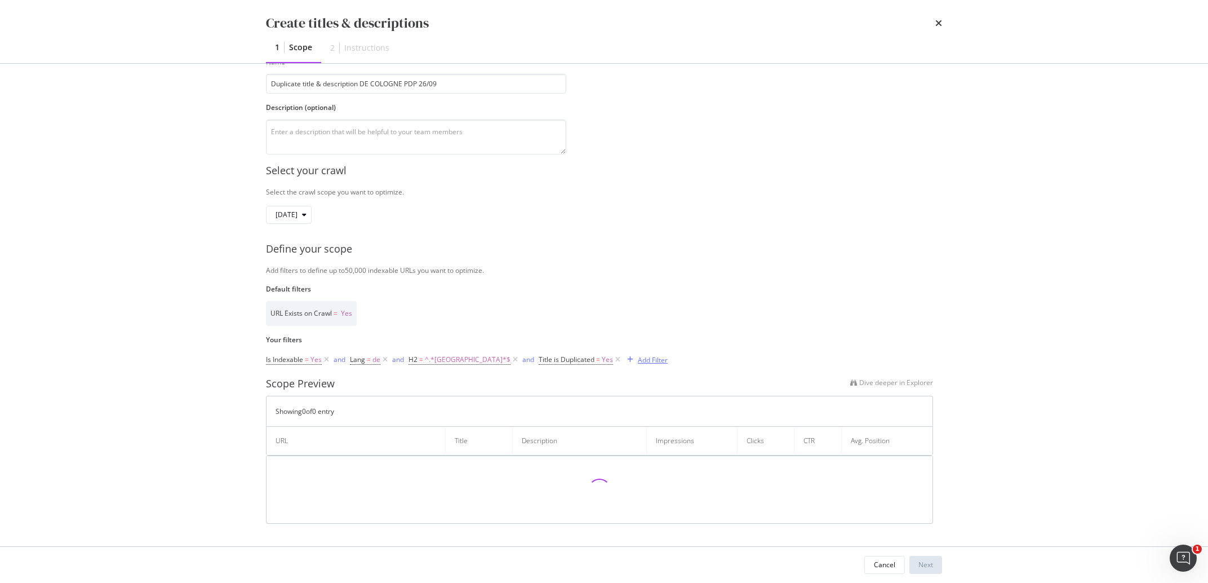
click at [638, 359] on div "Add Filter" at bounding box center [653, 360] width 30 height 10
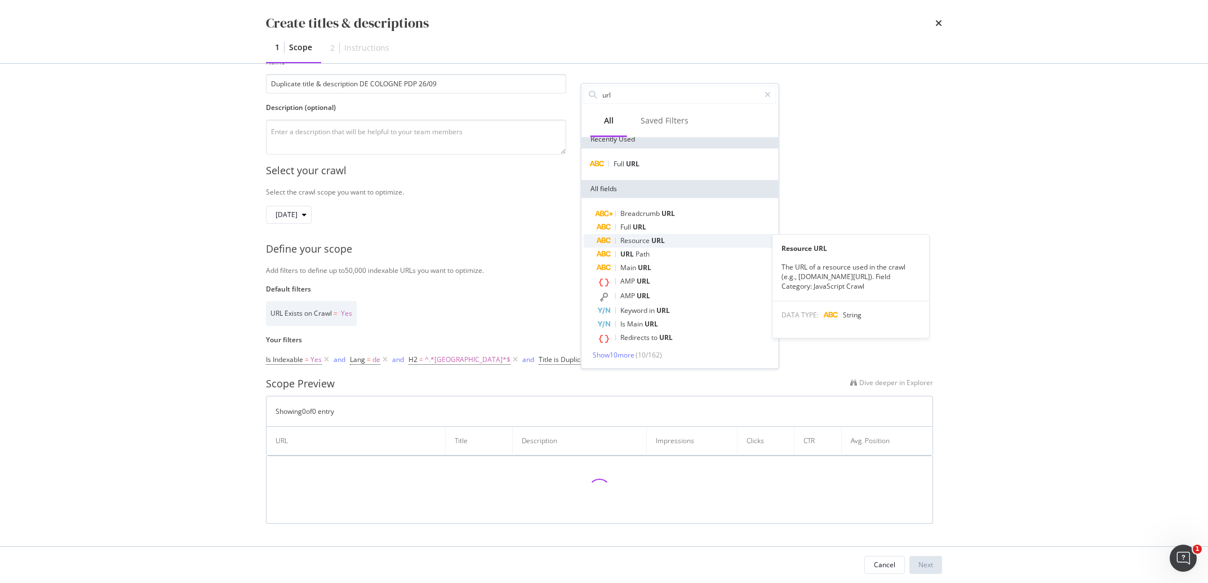
scroll to position [0, 0]
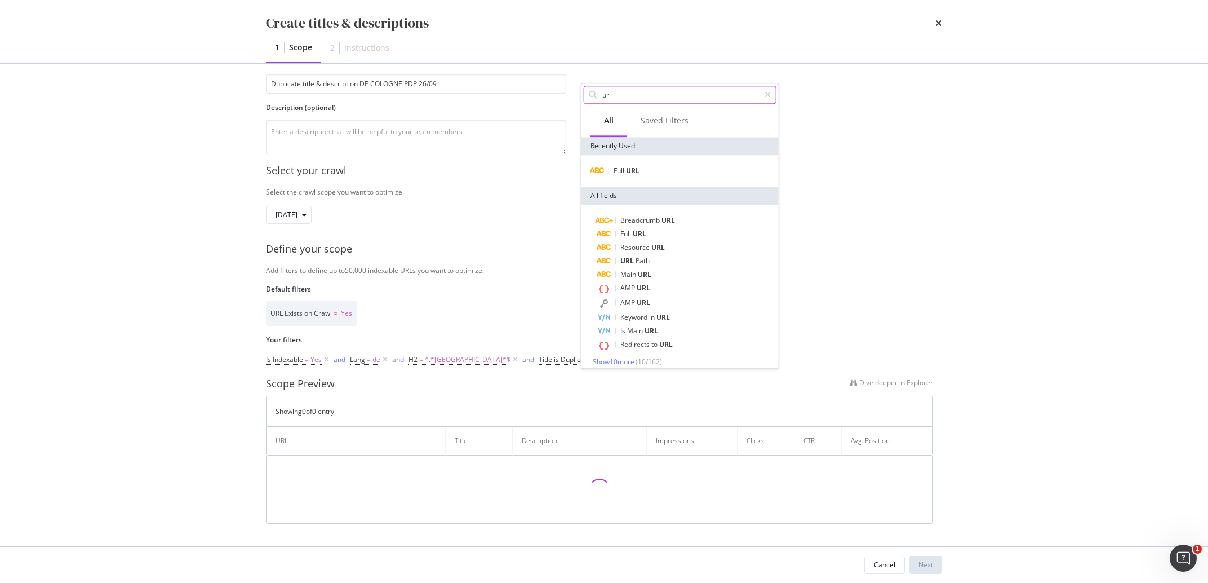
click at [616, 91] on input "url" at bounding box center [680, 94] width 158 height 17
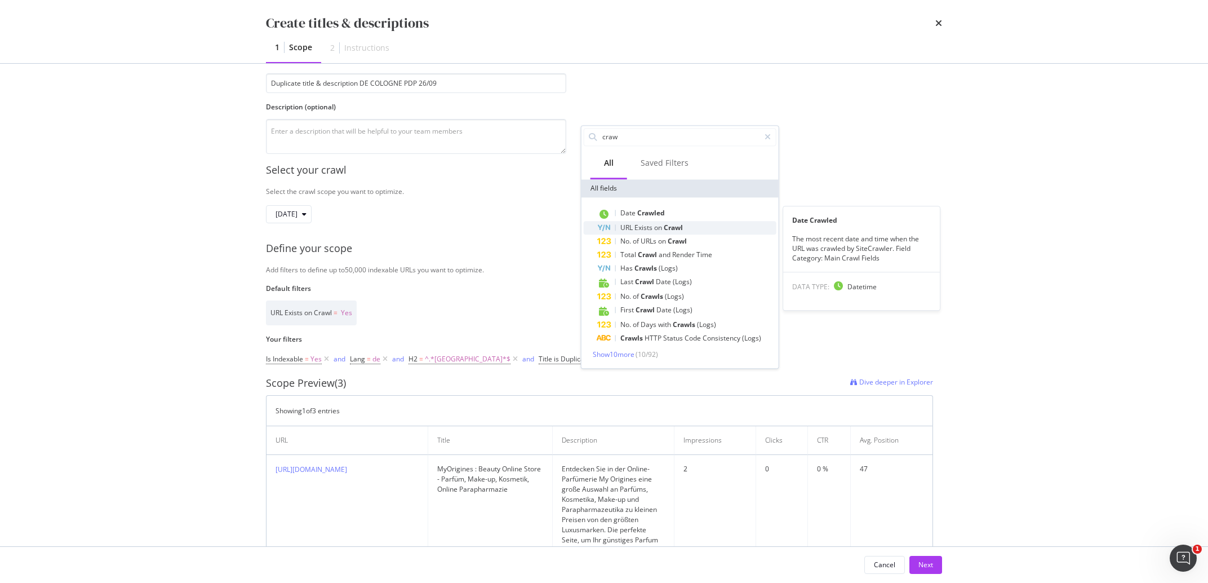
type input "craw"
click at [664, 226] on span "on" at bounding box center [659, 228] width 10 height 10
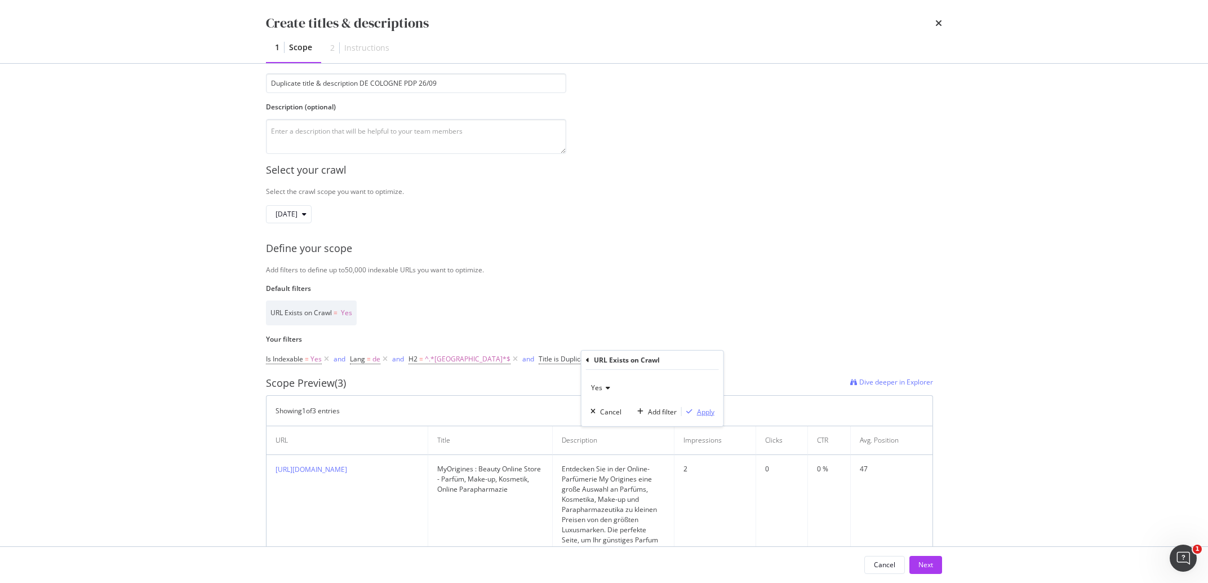
click at [704, 408] on div "Apply" at bounding box center [705, 411] width 17 height 10
click at [731, 365] on div "Add Filter" at bounding box center [753, 359] width 45 height 12
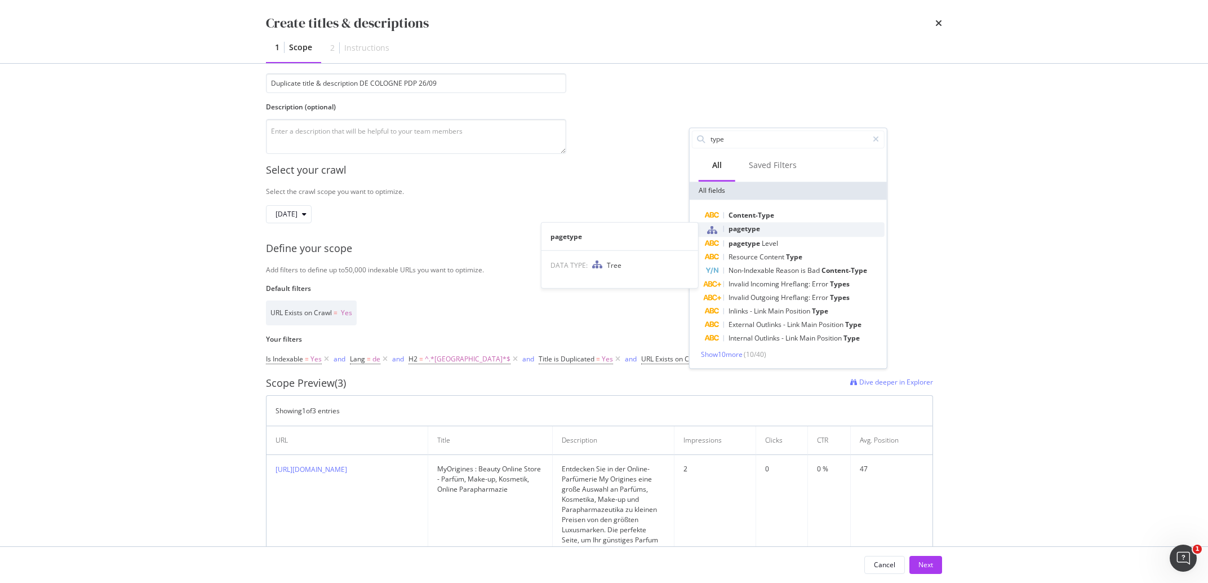
type input "type"
click at [778, 228] on div "pagetype" at bounding box center [795, 229] width 179 height 15
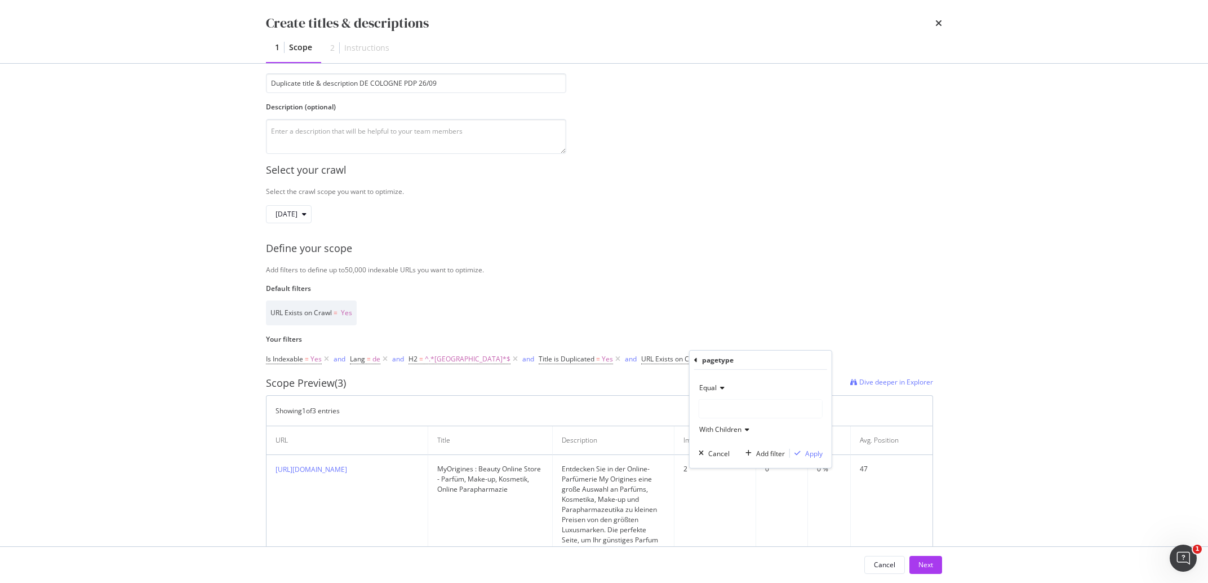
click at [716, 406] on div "modal" at bounding box center [760, 409] width 123 height 18
click at [765, 433] on span "271,027 URLS" at bounding box center [749, 432] width 46 height 10
click at [813, 459] on button "Apply" at bounding box center [806, 452] width 33 height 11
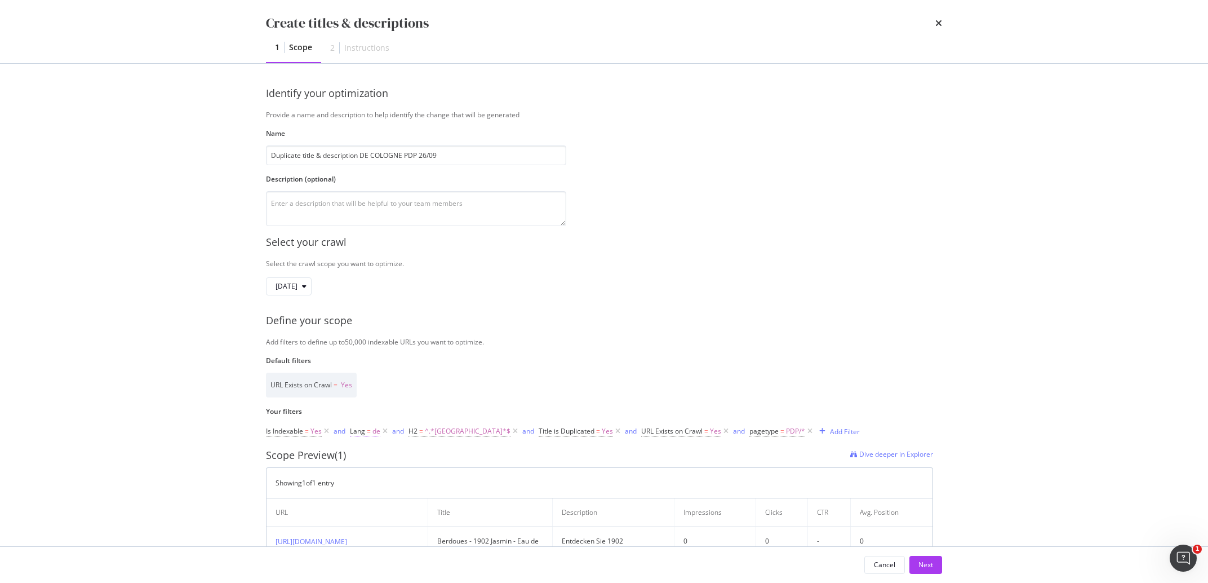
click at [367, 433] on span "Lang = de" at bounding box center [365, 431] width 30 height 10
click at [372, 478] on input "de" at bounding box center [414, 478] width 107 height 18
click at [383, 530] on span "it" at bounding box center [402, 529] width 79 height 10
type input "it"
click at [480, 503] on div "Apply" at bounding box center [475, 502] width 17 height 10
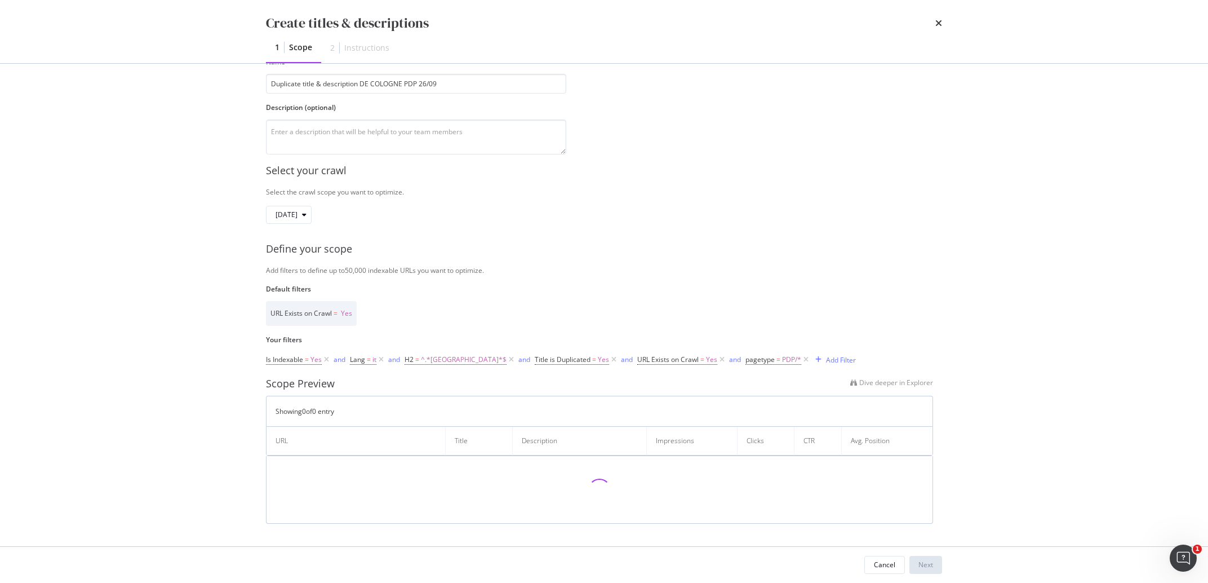
scroll to position [71, 0]
click at [441, 363] on span "^.*[GEOGRAPHIC_DATA]*$" at bounding box center [464, 360] width 86 height 16
click at [438, 403] on input "cologne" at bounding box center [468, 407] width 107 height 18
type input "parfum"
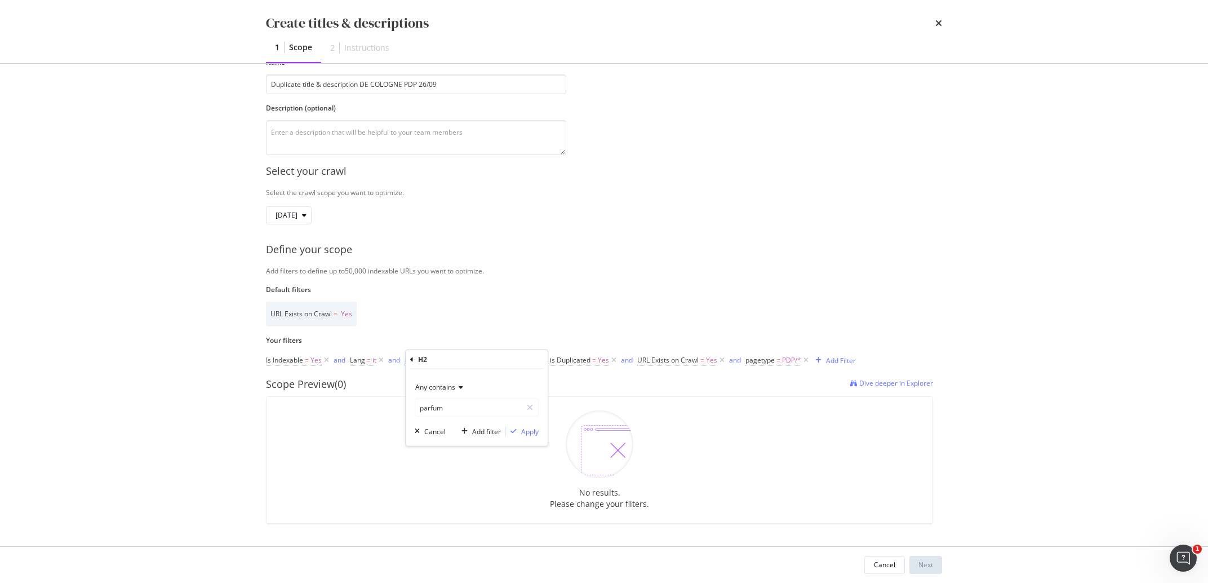
click at [540, 433] on div "Any contains parfum Cancel Add filter Apply" at bounding box center [477, 407] width 142 height 77
click at [531, 432] on div "Apply" at bounding box center [529, 431] width 17 height 10
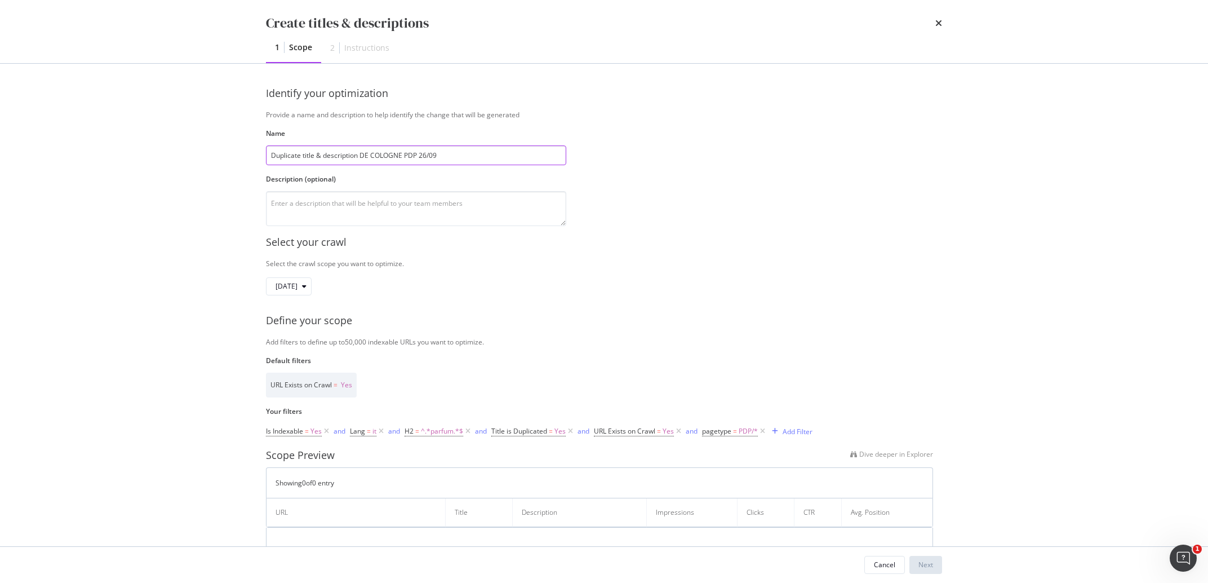
click at [341, 155] on input "Duplicate title & description DE COLOGNE PDP 26/09" at bounding box center [416, 155] width 300 height 20
click at [366, 157] on input "Duplicate title & description DE COLOGNE PDP 26/09" at bounding box center [416, 155] width 300 height 20
click at [382, 157] on input "Duplicate title & description IT COLOGNE PDP 26/09" at bounding box center [416, 155] width 300 height 20
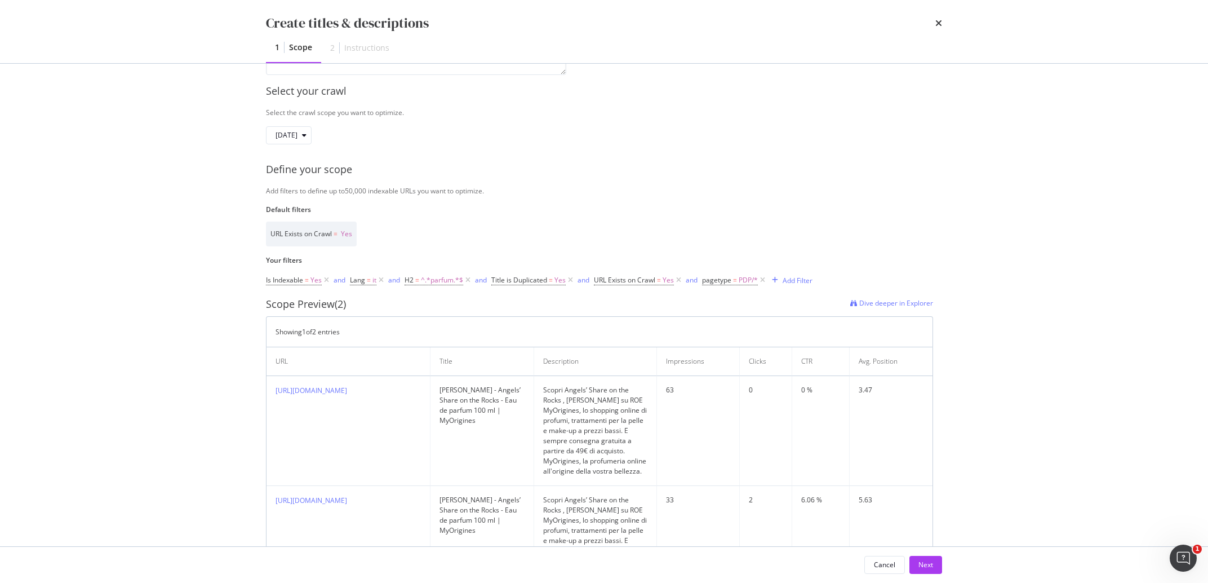
scroll to position [119, 0]
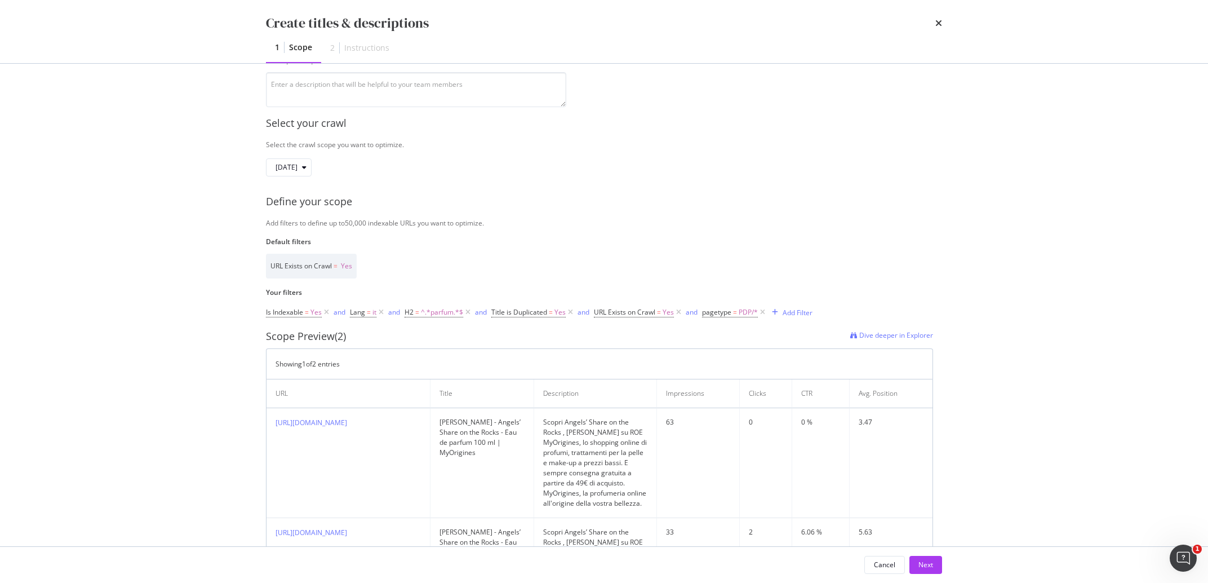
type input "Duplicate title & description IT PARFUM PDP 26/09"
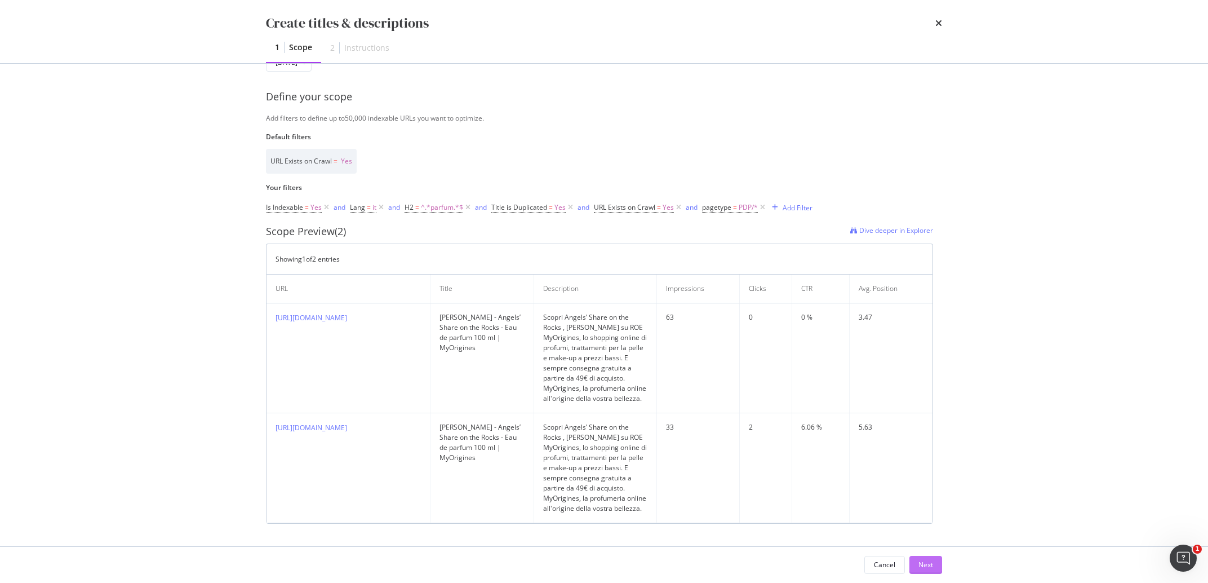
click at [922, 567] on div "Next" at bounding box center [926, 565] width 15 height 10
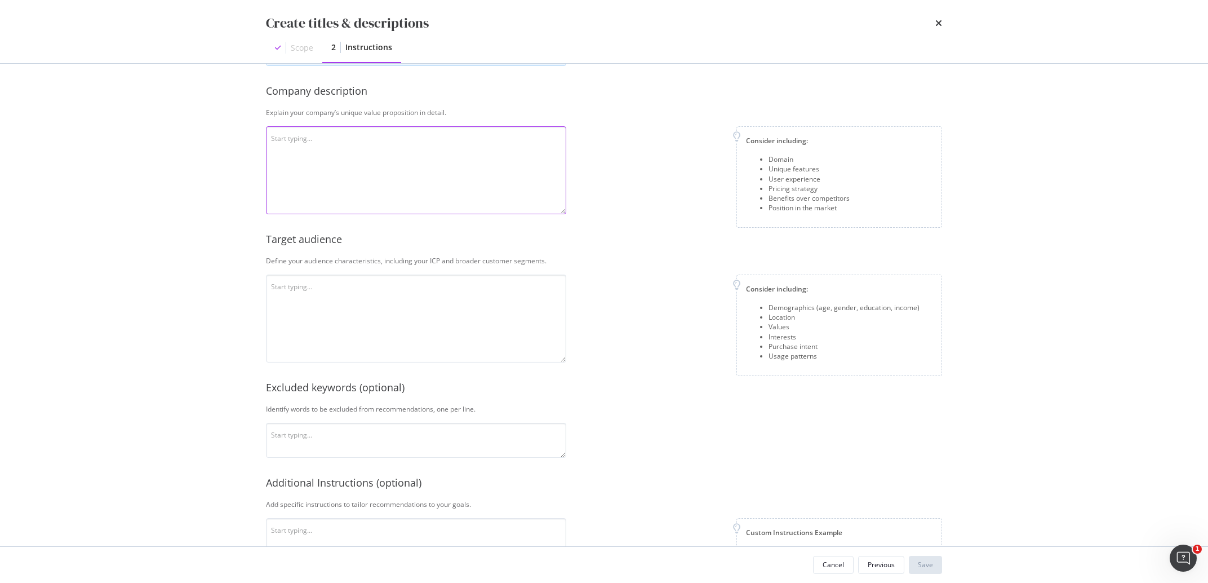
click at [333, 180] on textarea "modal" at bounding box center [416, 170] width 300 height 88
paste textarea "MyOrigines è un rivenditore online ufficiale di prodotti di bellezza che offre …"
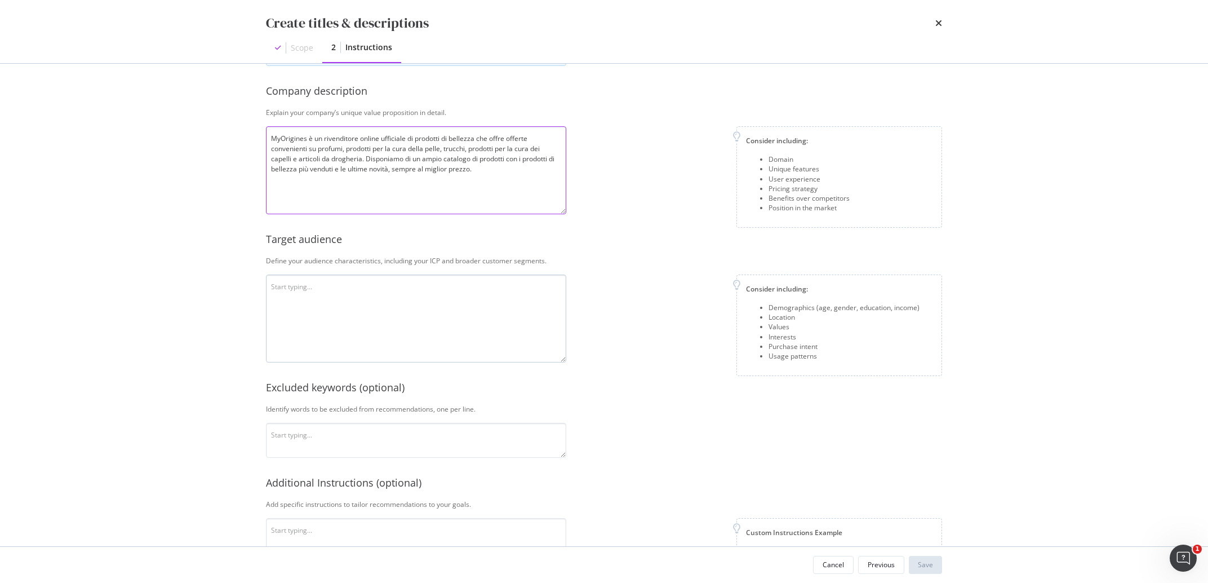
type textarea "MyOrigines è un rivenditore online ufficiale di prodotti di bellezza che offre …"
click at [309, 290] on textarea "modal" at bounding box center [416, 318] width 300 height 88
click at [352, 309] on textarea "modal" at bounding box center [416, 318] width 300 height 88
paste textarea "Il target proviene da tutta Europa, è composto prevalentemente da donne interes…"
type textarea "Il target proviene da tutta Europa, è composto prevalentemente da donne interes…"
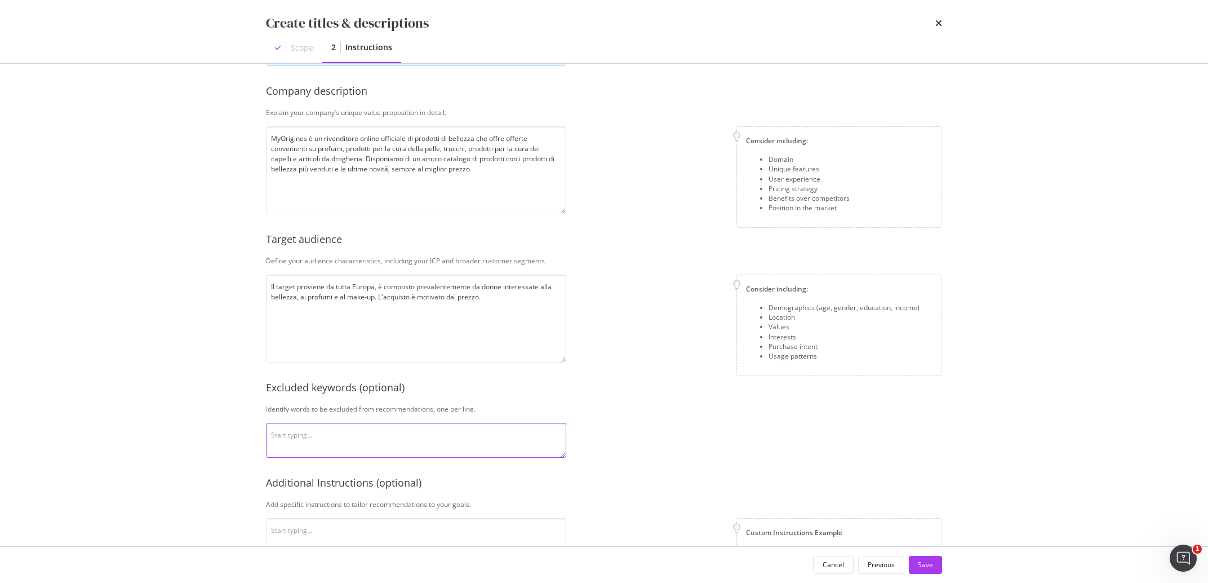
click at [311, 445] on textarea "modal" at bounding box center [416, 440] width 300 height 35
paste textarea "Consegna, gratuita, EDP, EdP"
click at [304, 438] on textarea "Consegna, gratuita, EDP, EdP" at bounding box center [416, 440] width 300 height 35
click at [306, 438] on textarea "Consegna, gratuita, EDP, EdP" at bounding box center [416, 440] width 300 height 35
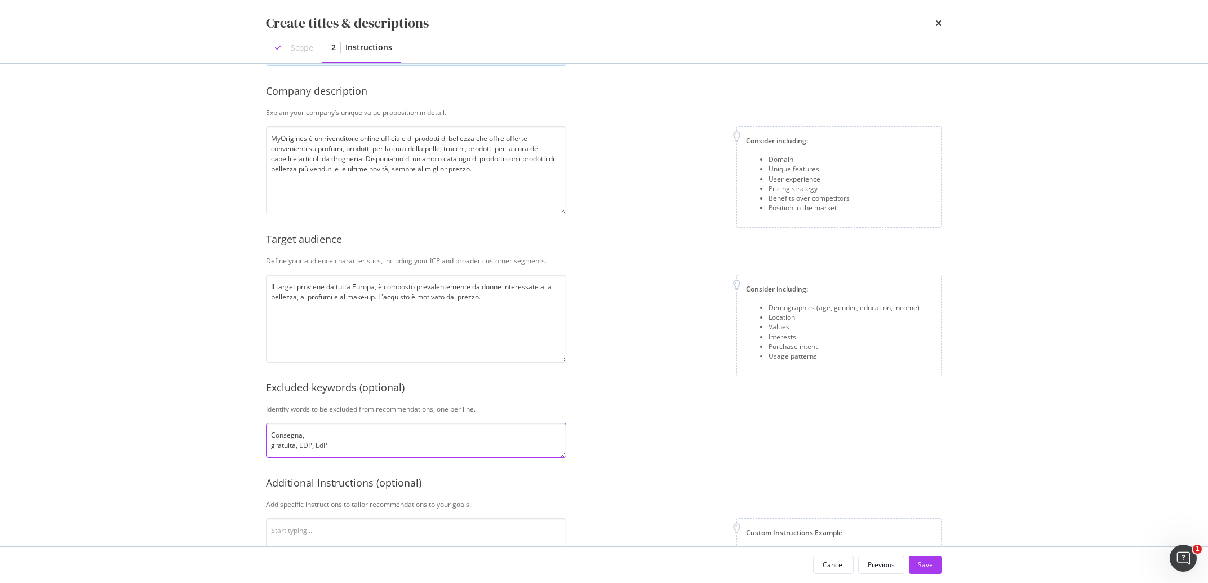
click at [298, 447] on textarea "Consegna, gratuita, EDP, EdP" at bounding box center [416, 440] width 300 height 35
click at [274, 451] on textarea "Consegna, gratuita EDP, EdP" at bounding box center [416, 440] width 300 height 35
click at [287, 455] on textarea "Consegna, gratuita EDP, EdP" at bounding box center [416, 440] width 300 height 35
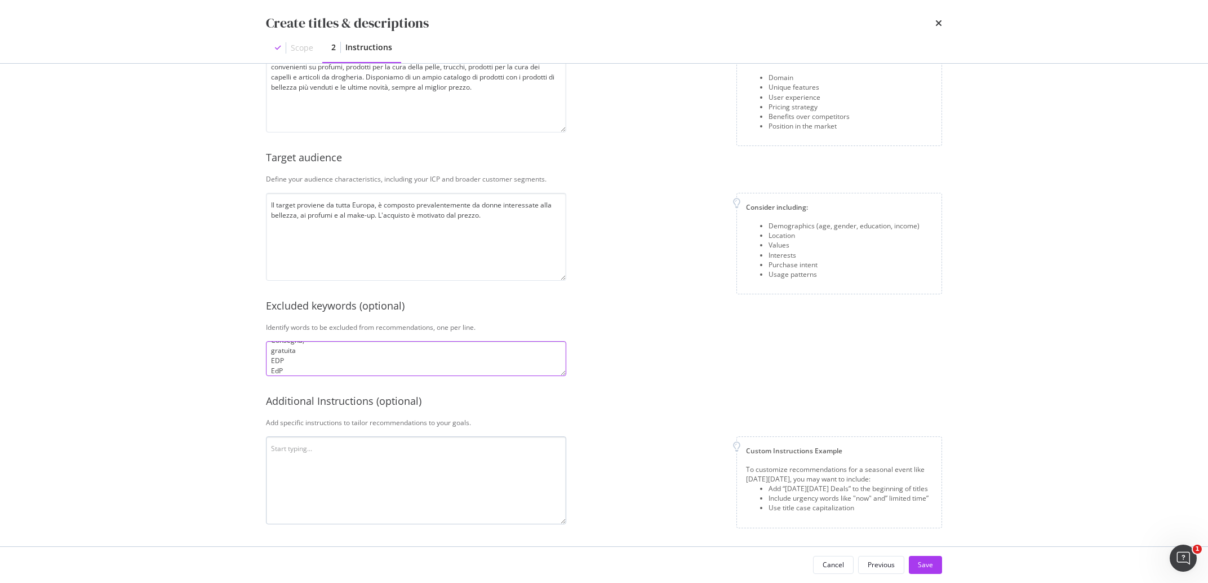
type textarea "Consegna, gratuita EDP EdP"
click at [409, 469] on textarea "modal" at bounding box center [416, 480] width 300 height 88
click at [294, 469] on textarea "modal" at bounding box center [416, 480] width 300 height 88
paste textarea "Utilizza le maiuscole all'inizio delle frasi, non menzionare i prezzi nelle fra…"
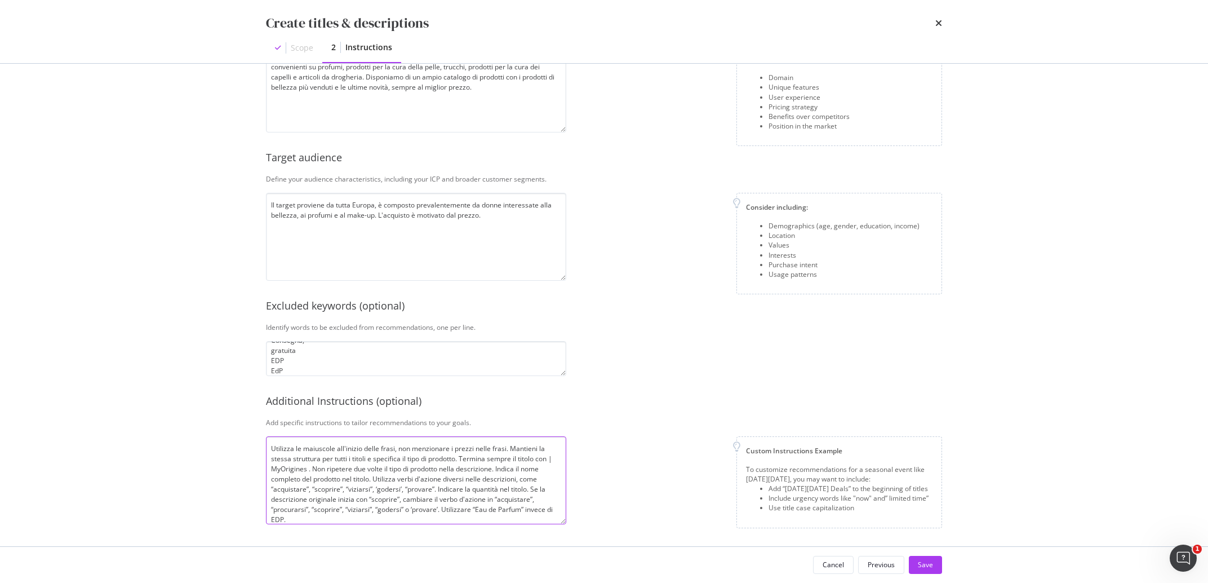
scroll to position [1, 0]
type textarea "Utilizza le maiuscole all'inizio delle frasi, non menzionare i prezzi nelle fra…"
click at [916, 564] on button "Save" at bounding box center [925, 565] width 33 height 18
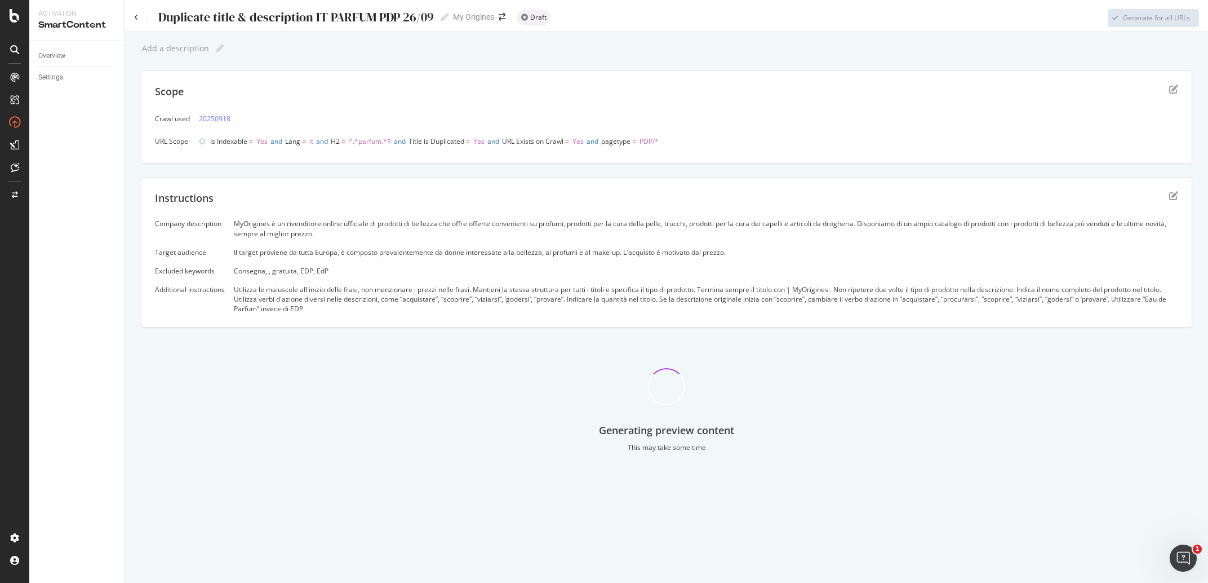
click at [273, 21] on div "Duplicate title & description IT PARFUM PDP 26/09" at bounding box center [295, 17] width 277 height 14
click at [273, 21] on input "Duplicate title & description IT PARFUM PDP 26/09" at bounding box center [296, 17] width 278 height 15
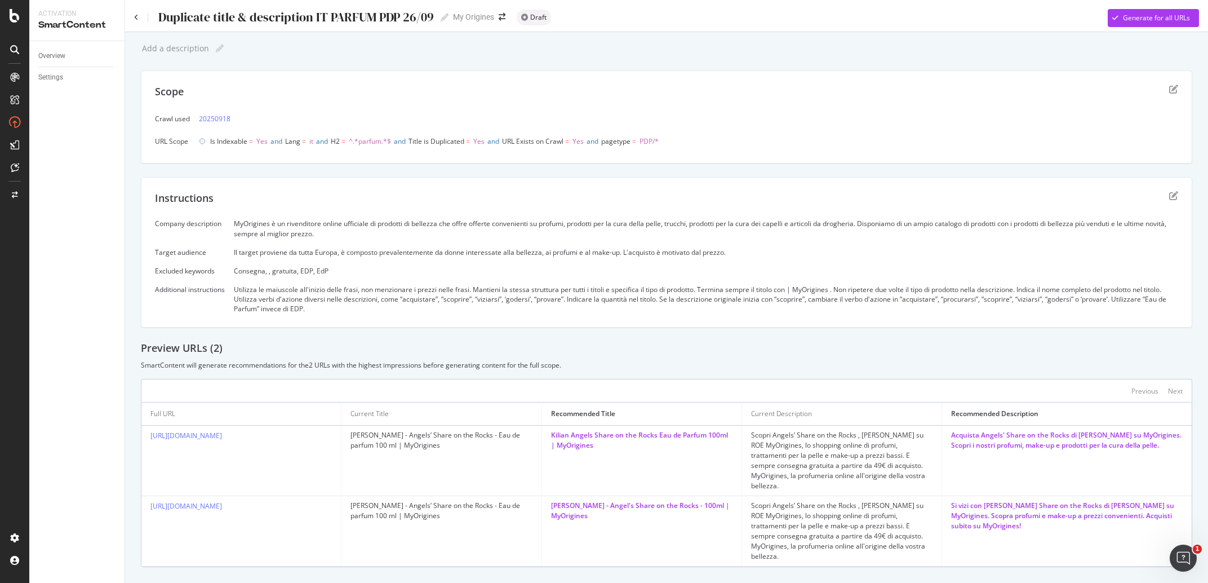
click at [268, 225] on div "MyOrigines è un rivenditore online ufficiale di prodotti di bellezza che offre …" at bounding box center [706, 228] width 944 height 19
click at [284, 275] on div "Consegna, , gratuita, EDP, EdP" at bounding box center [706, 271] width 944 height 10
click at [282, 256] on div "Il target proviene da tutta Europa, è composto prevalentemente da donne interes…" at bounding box center [706, 252] width 944 height 10
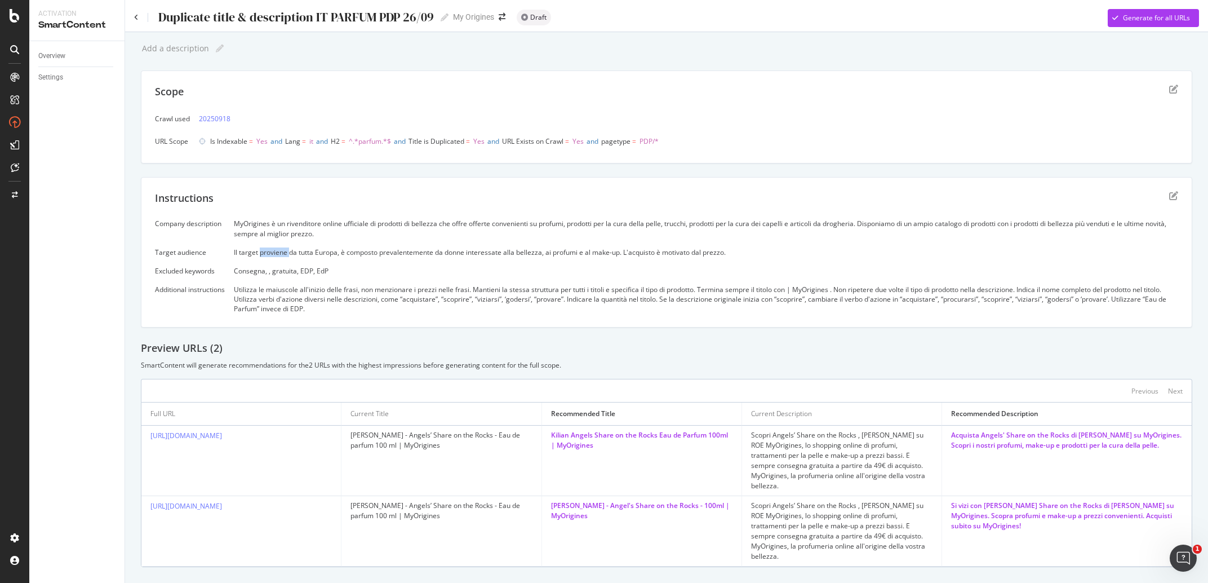
click at [281, 255] on div "Il target proviene da tutta Europa, è composto prevalentemente da donne interes…" at bounding box center [706, 252] width 944 height 10
click at [291, 274] on div "Consegna, , gratuita, EDP, EdP" at bounding box center [706, 271] width 944 height 10
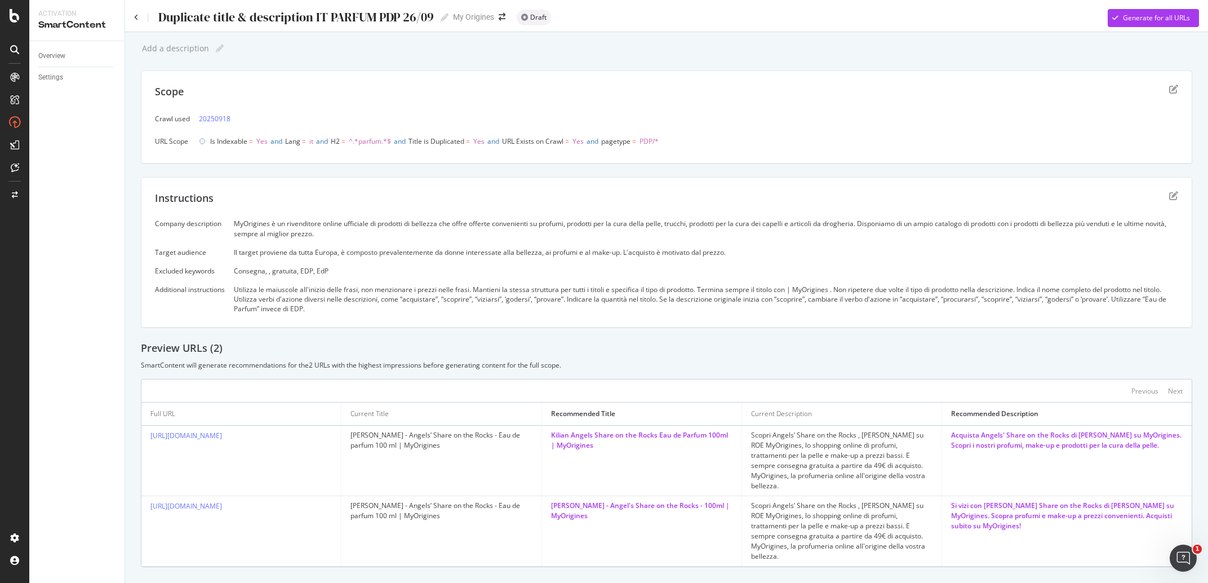
click at [351, 304] on div "Utilizza le maiuscole all'inizio delle frasi, non menzionare i prezzi nelle fra…" at bounding box center [706, 299] width 944 height 29
click at [647, 287] on div "Utilizza le maiuscole all'inizio delle frasi, non menzionare i prezzi nelle fra…" at bounding box center [706, 299] width 944 height 29
click at [1169, 92] on icon "edit" at bounding box center [1173, 89] width 9 height 9
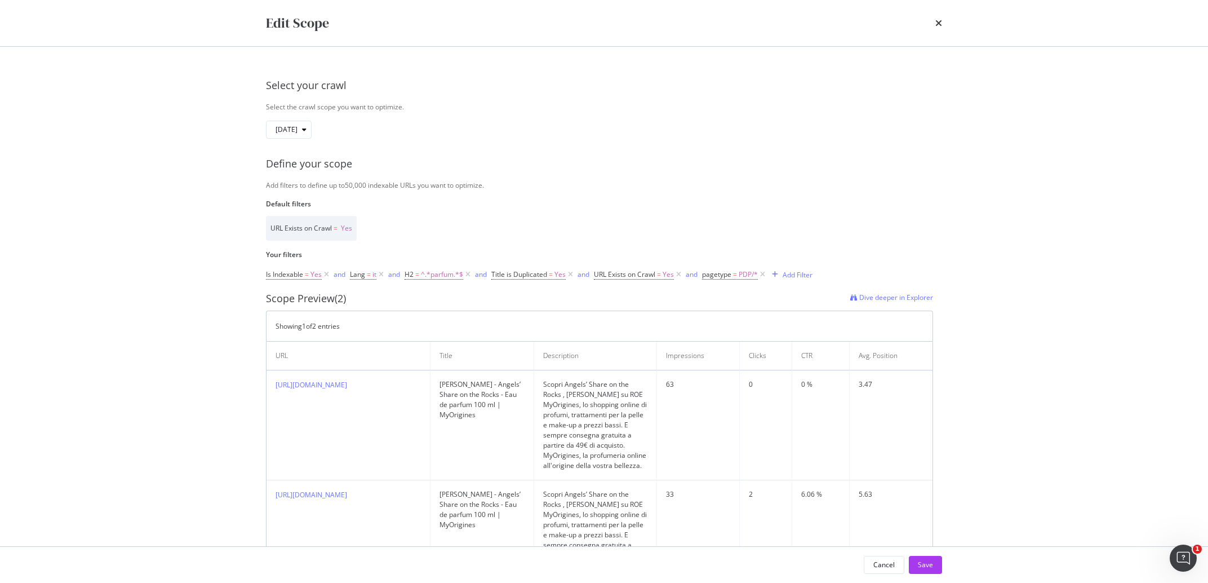
scroll to position [67, 0]
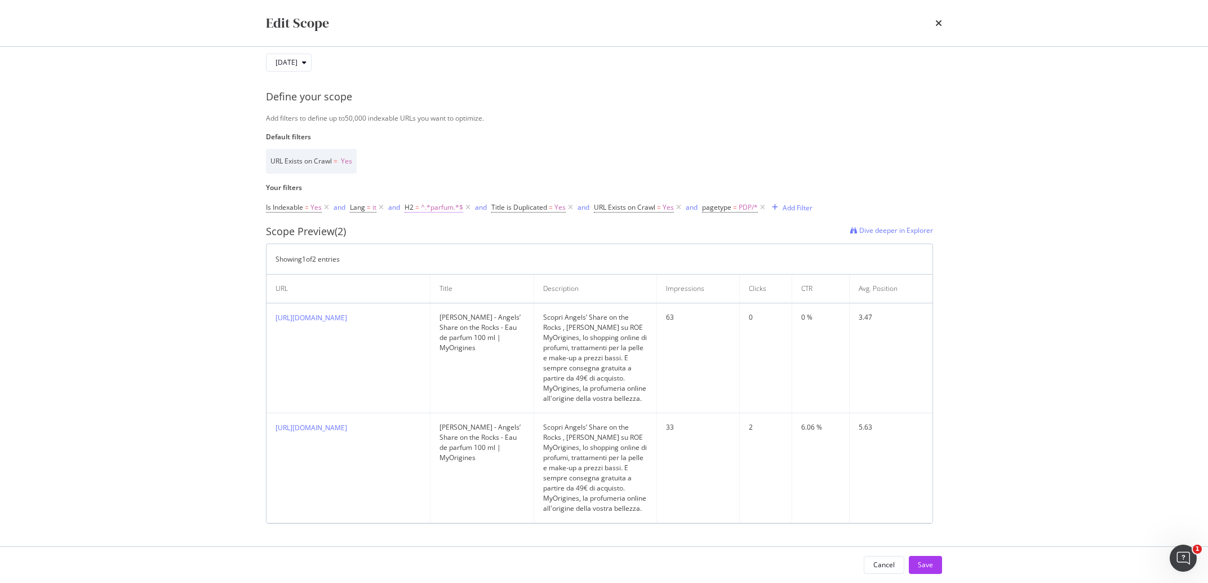
click at [437, 201] on span "^.*parfum.*$" at bounding box center [442, 207] width 42 height 16
click at [458, 257] on input "parfum" at bounding box center [468, 254] width 107 height 18
type input "Parfum"
click at [529, 281] on div "Apply" at bounding box center [529, 278] width 17 height 10
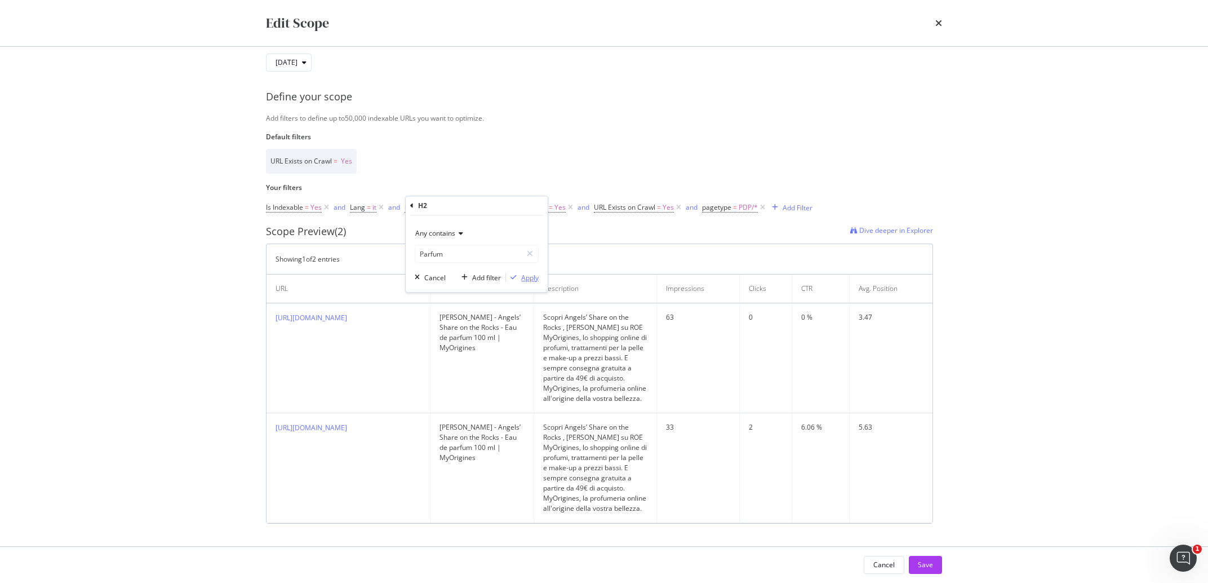
scroll to position [0, 0]
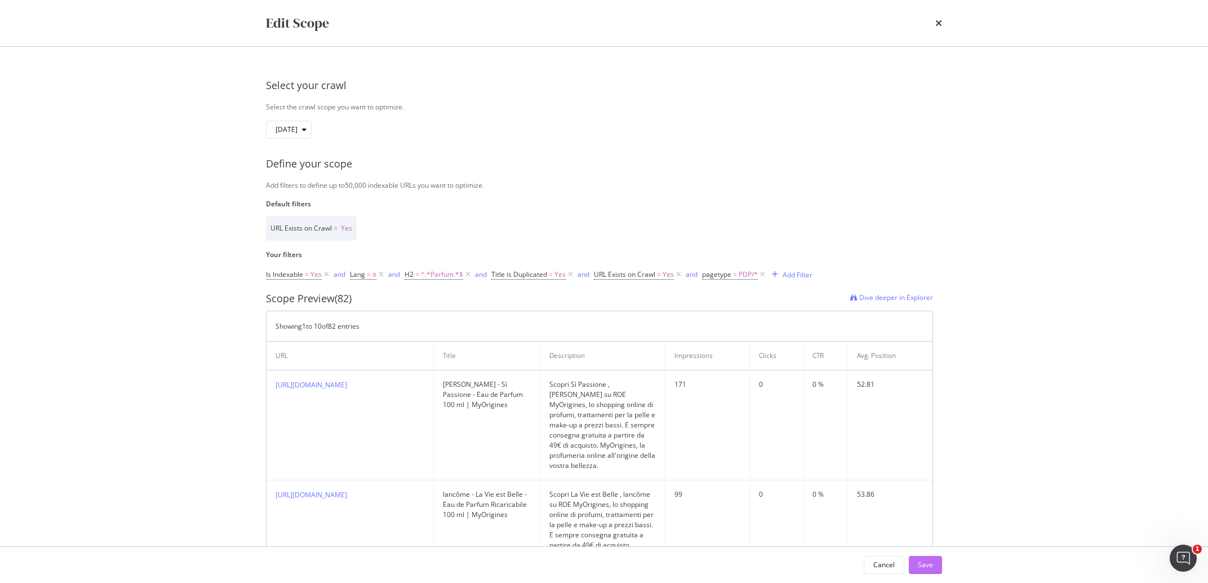
click at [923, 566] on div "Save" at bounding box center [925, 565] width 15 height 10
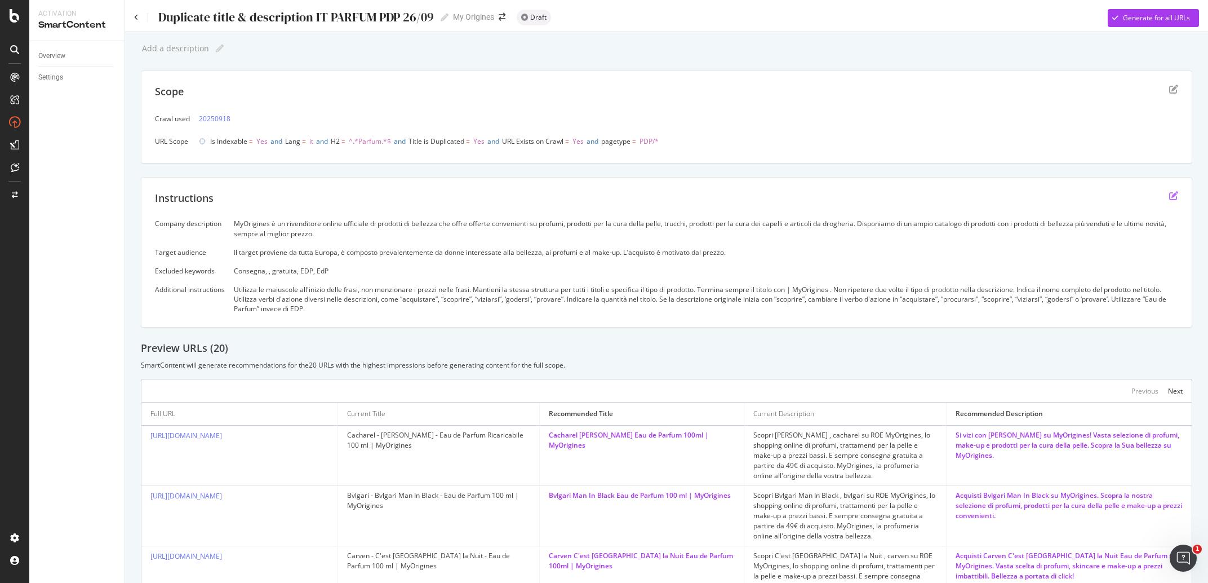
click at [1169, 194] on icon "edit" at bounding box center [1173, 195] width 9 height 9
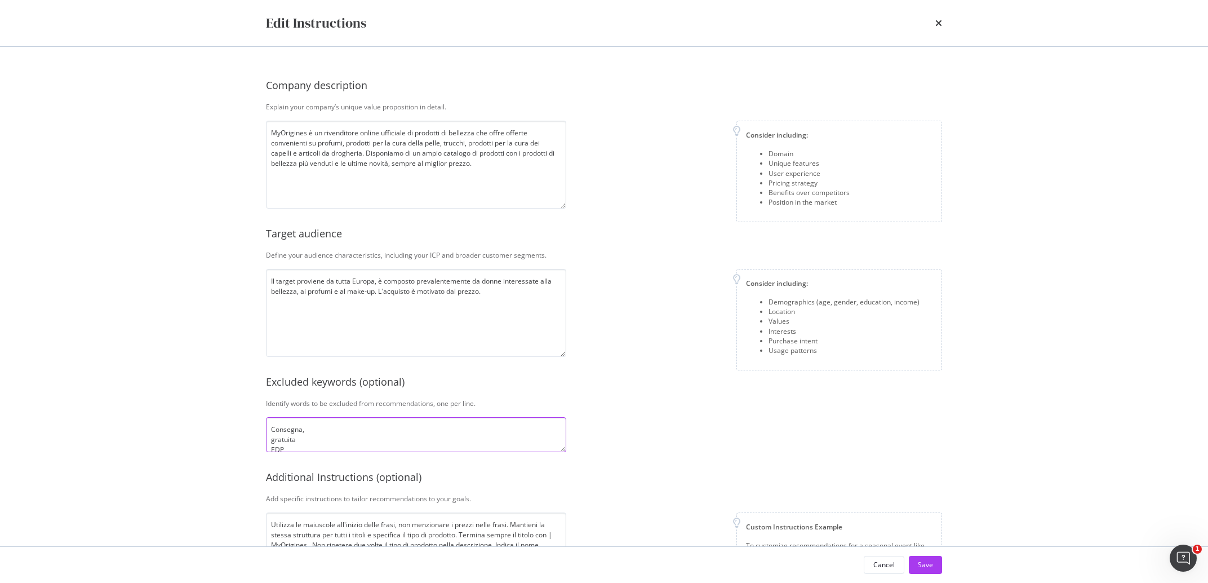
click at [347, 445] on textarea "Consegna, gratuita EDP EdP" at bounding box center [416, 434] width 300 height 35
click at [347, 443] on textarea "Consegna, gratuita EDP EdP" at bounding box center [416, 434] width 300 height 35
paste textarea "Acquista"
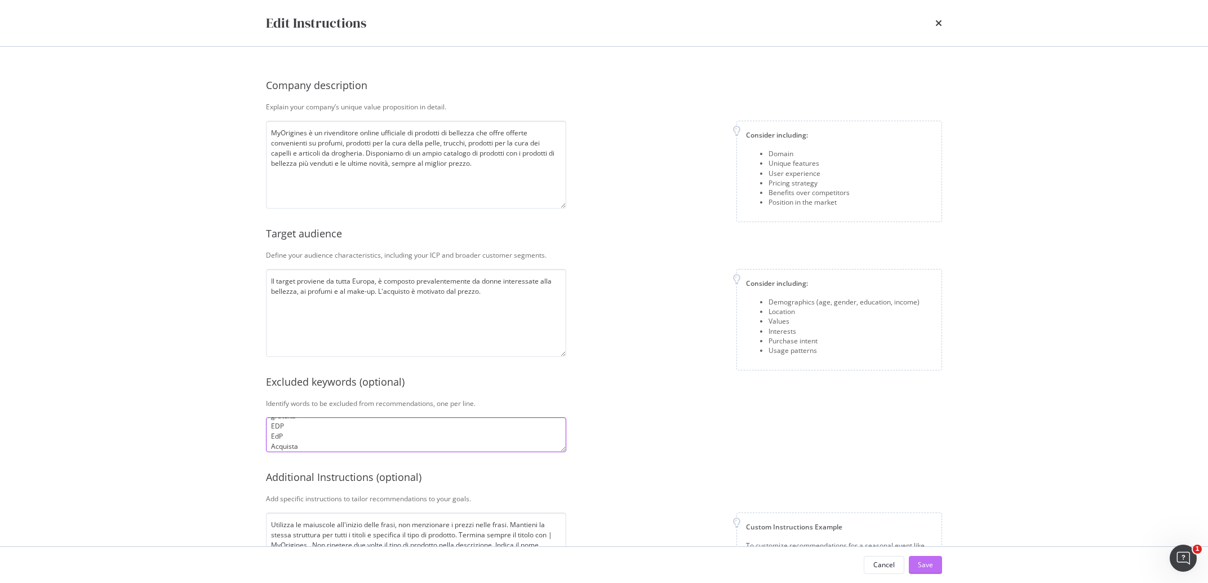
type textarea "Consegna, gratuita EDP EdP Acquista"
click at [916, 560] on button "Save" at bounding box center [925, 565] width 33 height 18
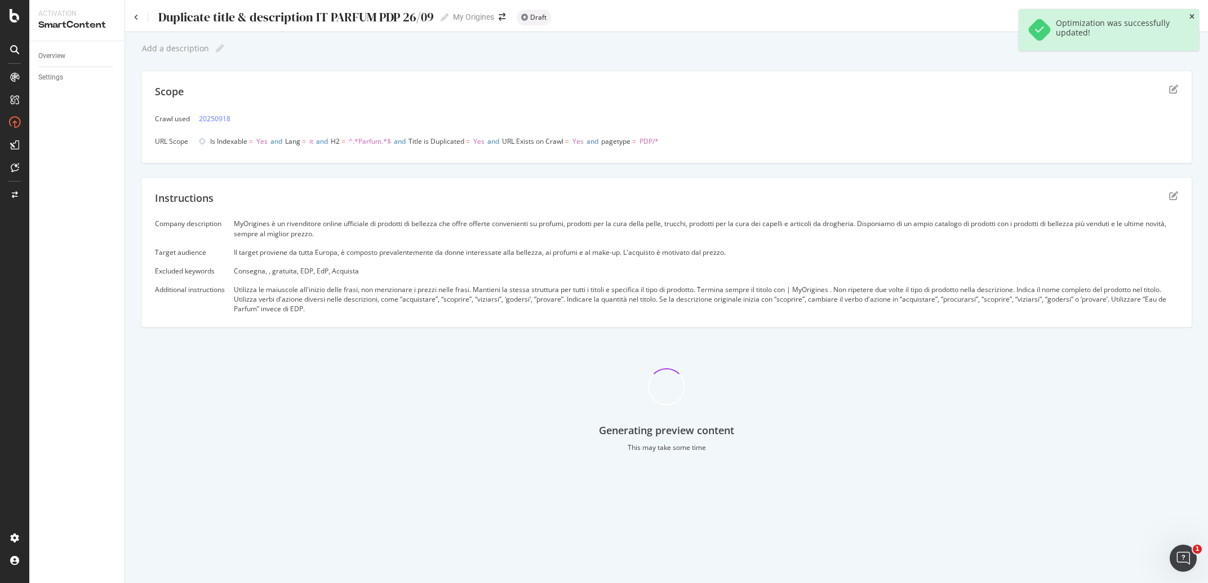
click at [1191, 15] on icon "close toast" at bounding box center [1192, 17] width 5 height 7
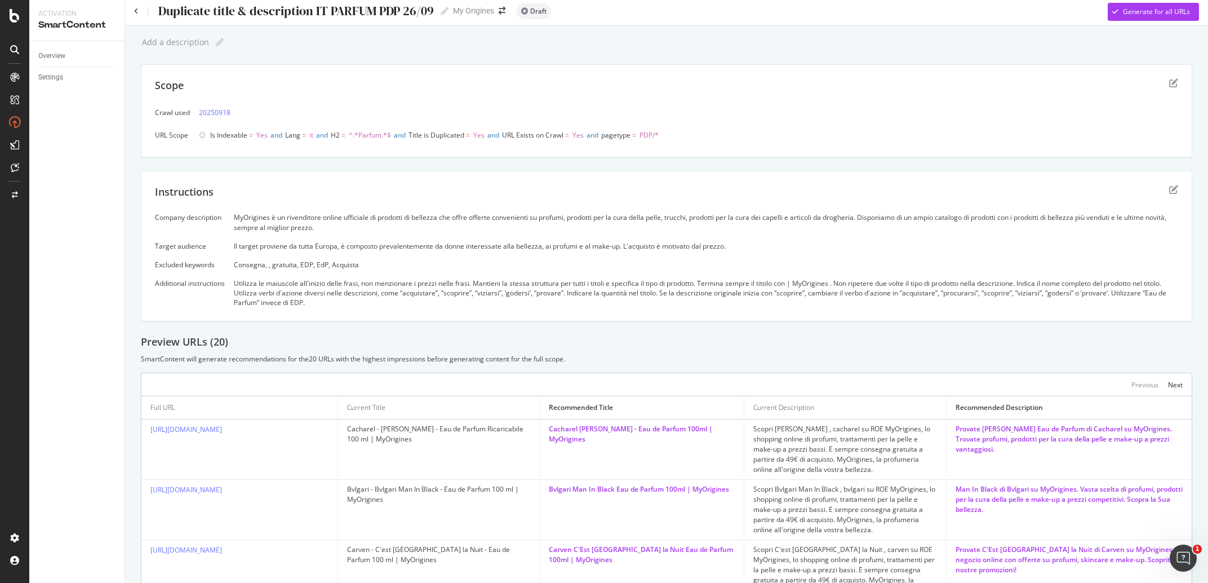
scroll to position [0, 0]
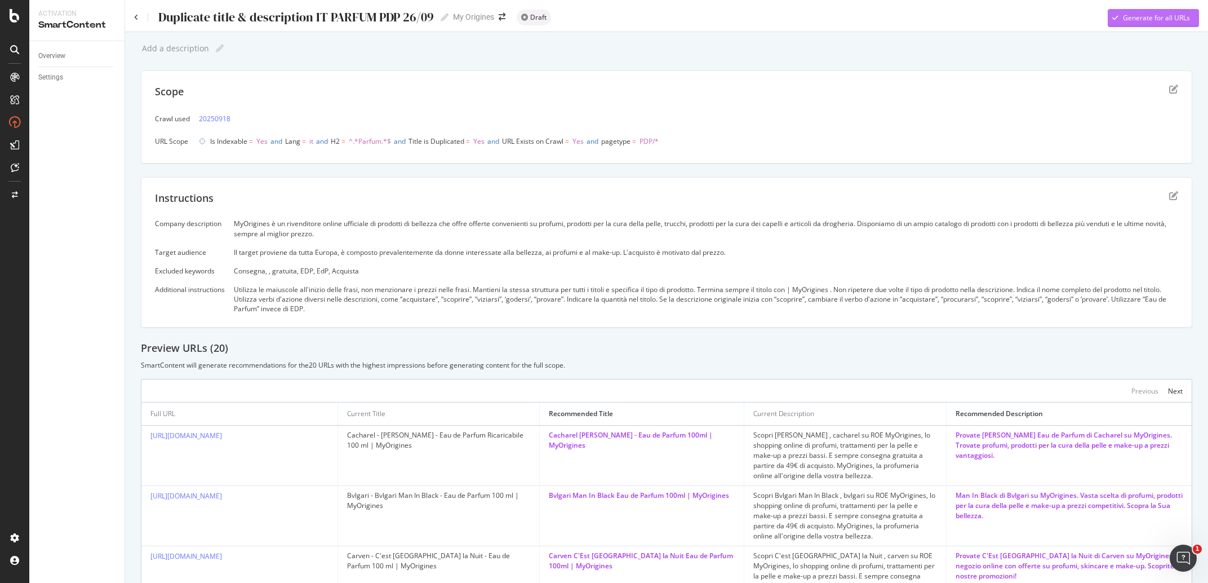
click at [1162, 21] on div "Generate for all URLs" at bounding box center [1156, 18] width 67 height 10
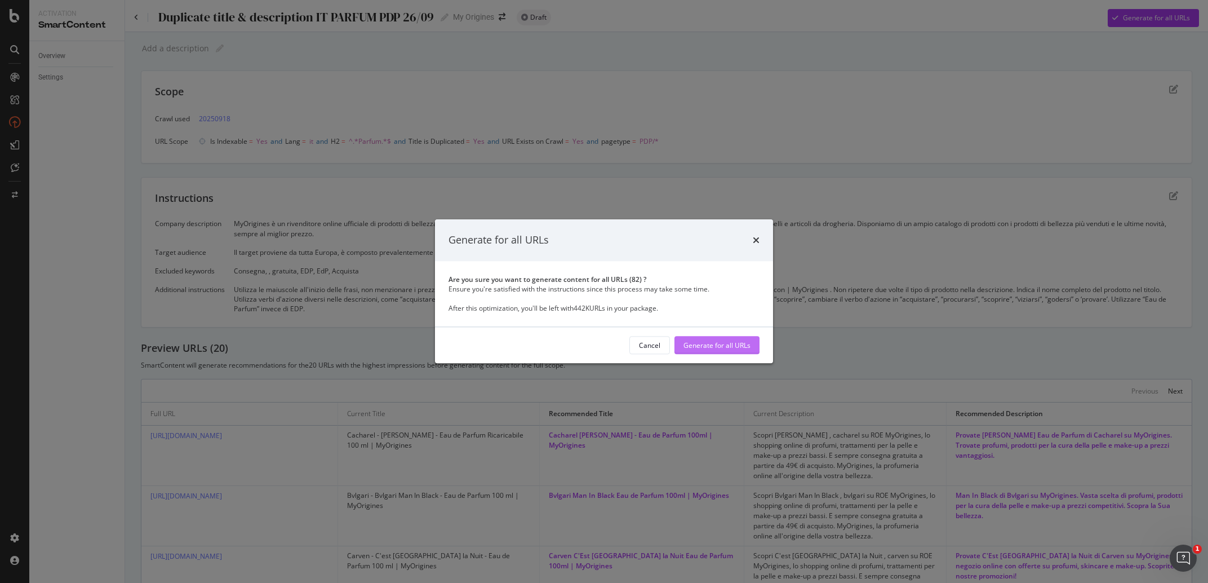
click at [723, 340] on div "Generate for all URLs" at bounding box center [717, 345] width 67 height 10
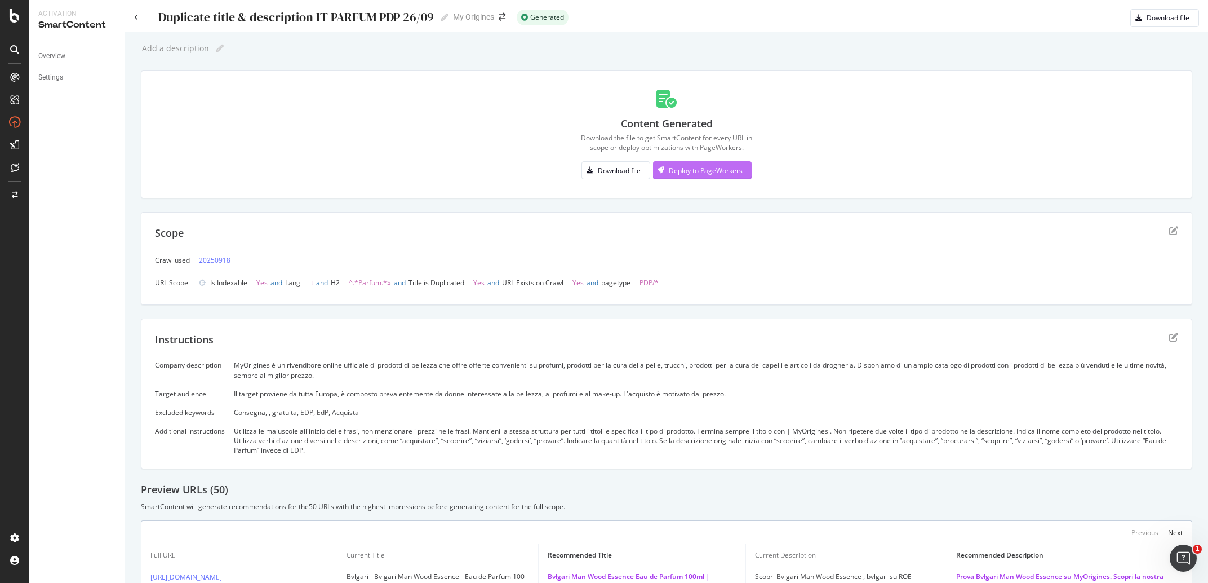
click at [676, 174] on div "Deploy to PageWorkers" at bounding box center [706, 171] width 74 height 10
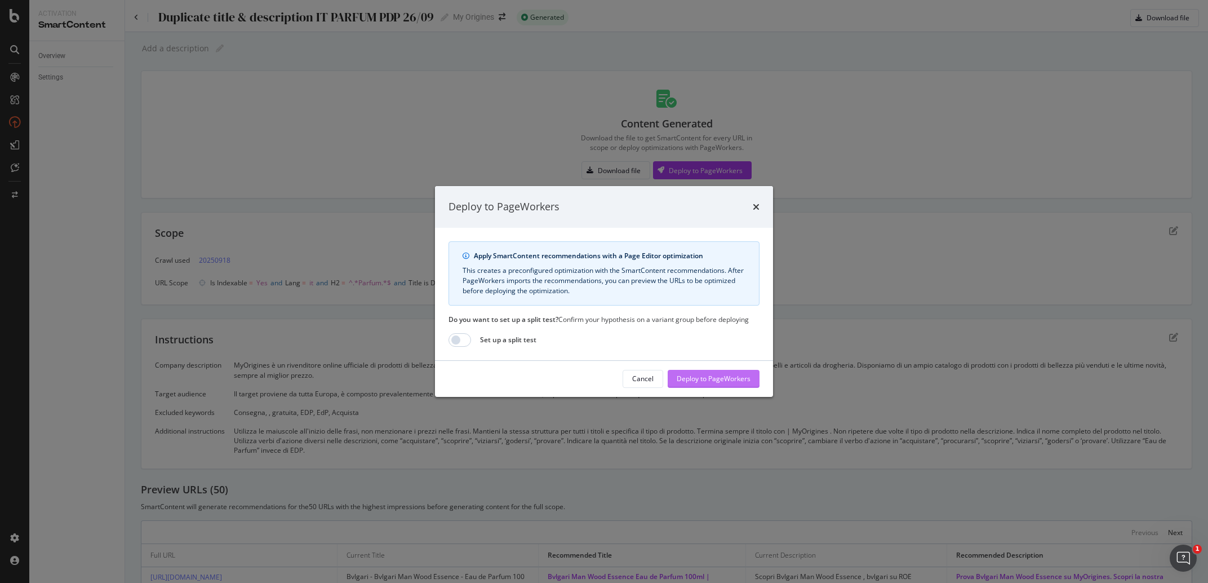
click at [724, 387] on div "Deploy to PageWorkers" at bounding box center [714, 378] width 74 height 17
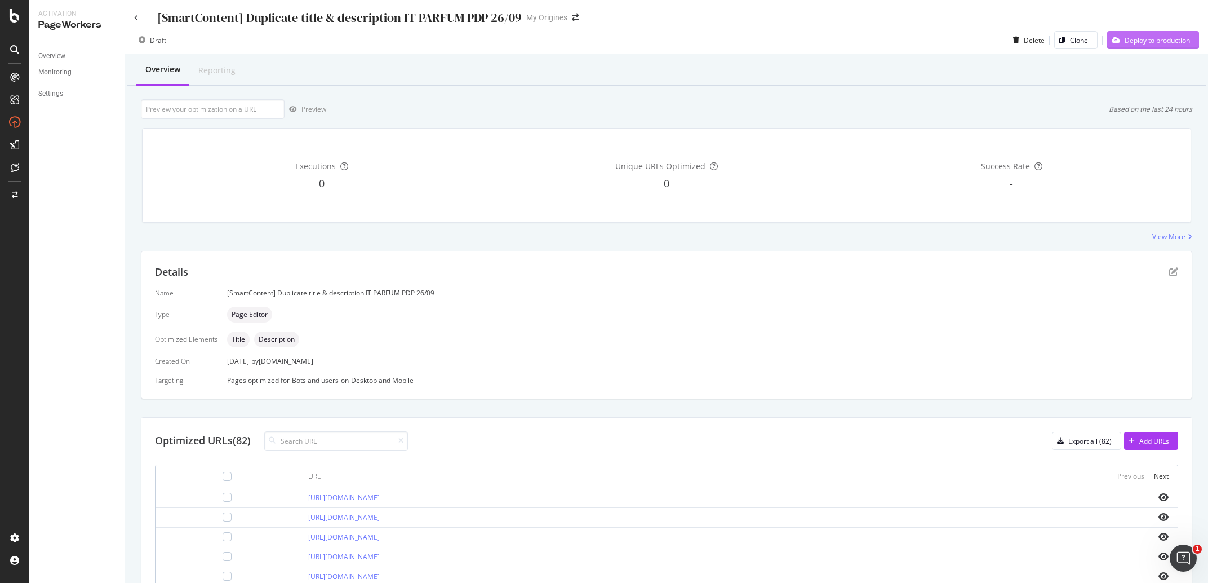
click at [1131, 37] on div "Deploy to production" at bounding box center [1157, 41] width 65 height 10
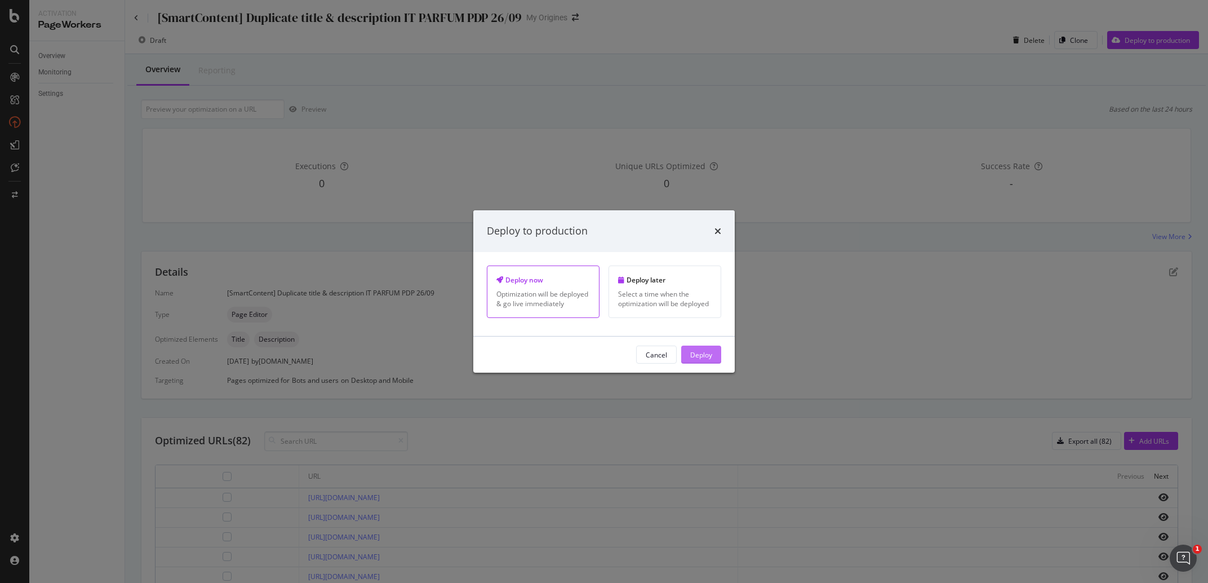
click at [694, 357] on div "Deploy" at bounding box center [701, 354] width 22 height 10
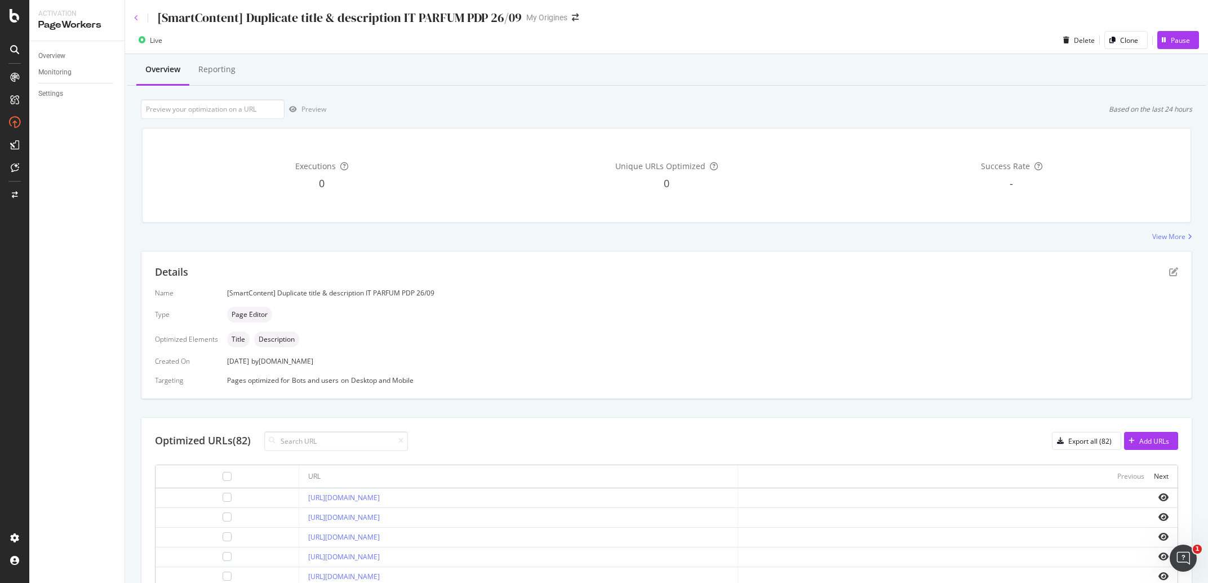
click at [136, 15] on icon at bounding box center [136, 18] width 5 height 7
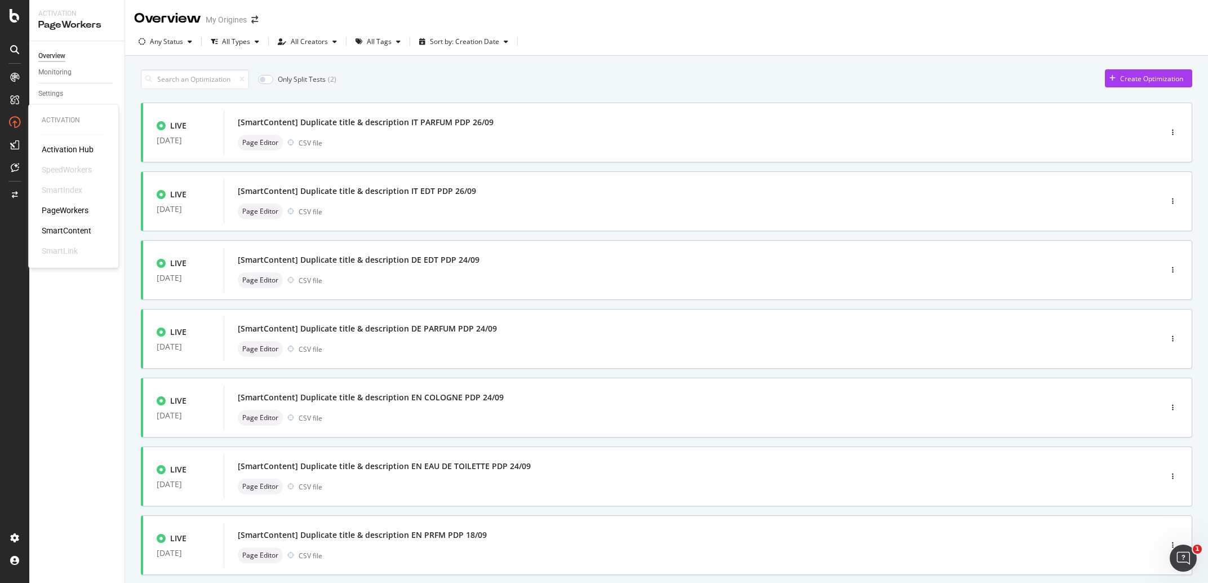
click at [71, 214] on div "PageWorkers" at bounding box center [65, 210] width 47 height 11
click at [66, 230] on div "SmartContent" at bounding box center [67, 230] width 50 height 11
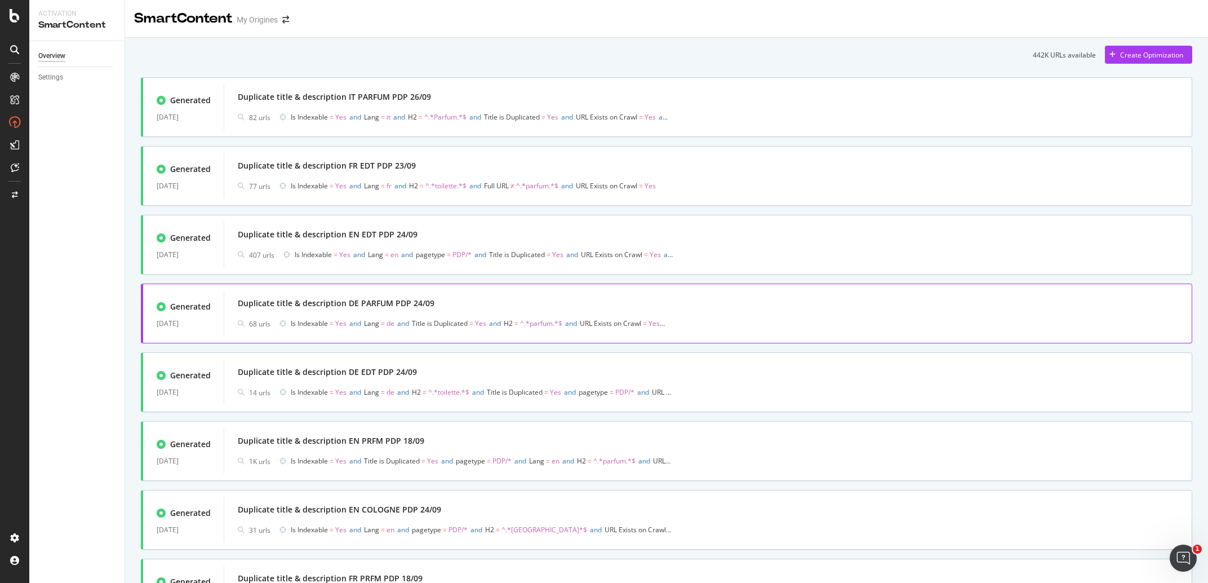
click at [423, 306] on div "Duplicate title & description DE PARFUM PDP 24/09" at bounding box center [336, 303] width 197 height 11
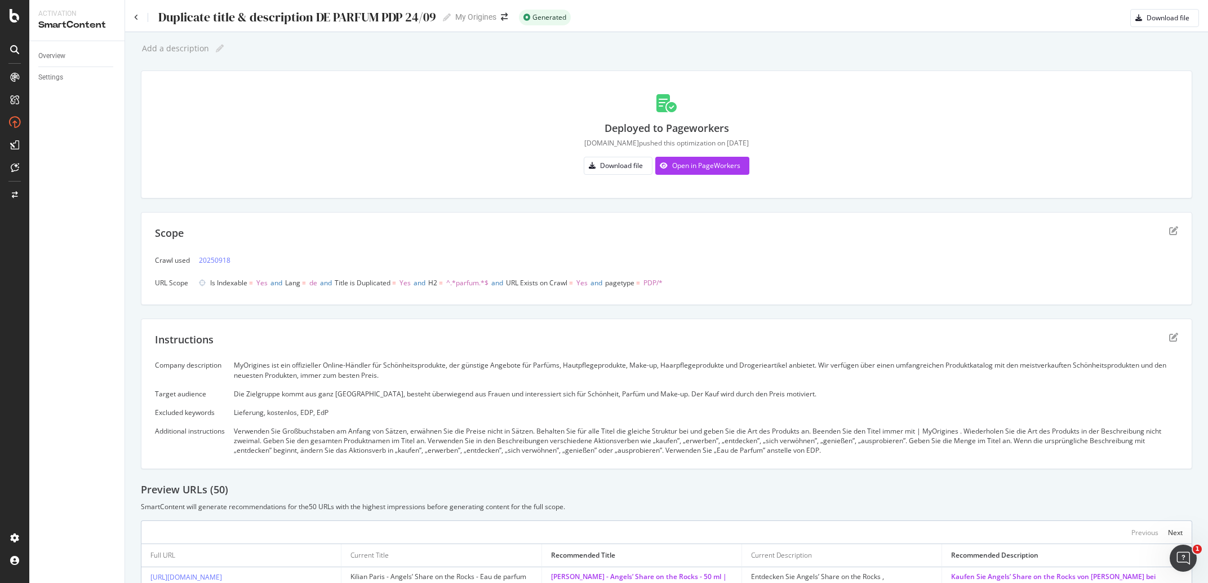
click at [347, 378] on div "MyOrigines ist ein offizieller Online-Händler für Schönheitsprodukte, der günst…" at bounding box center [706, 369] width 944 height 19
click at [307, 389] on div "Company description MyOrigines ist ein offizieller Online-Händler für Schönheit…" at bounding box center [666, 407] width 1023 height 95
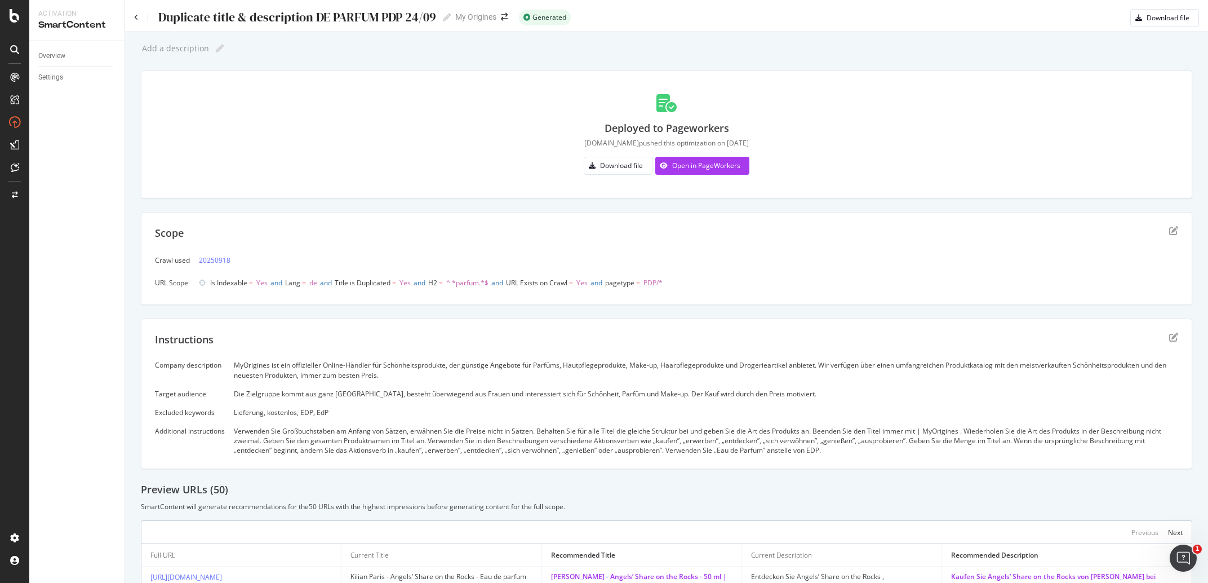
click at [307, 389] on div "Company description MyOrigines ist ein offizieller Online-Händler für Schönheit…" at bounding box center [666, 407] width 1023 height 95
click at [288, 419] on div "Company description MyOrigines ist ein offizieller Online-Händler für Schönheit…" at bounding box center [666, 407] width 1023 height 95
click at [273, 412] on div "Lieferung, kostenlos, EDP, EdP" at bounding box center [706, 412] width 944 height 10
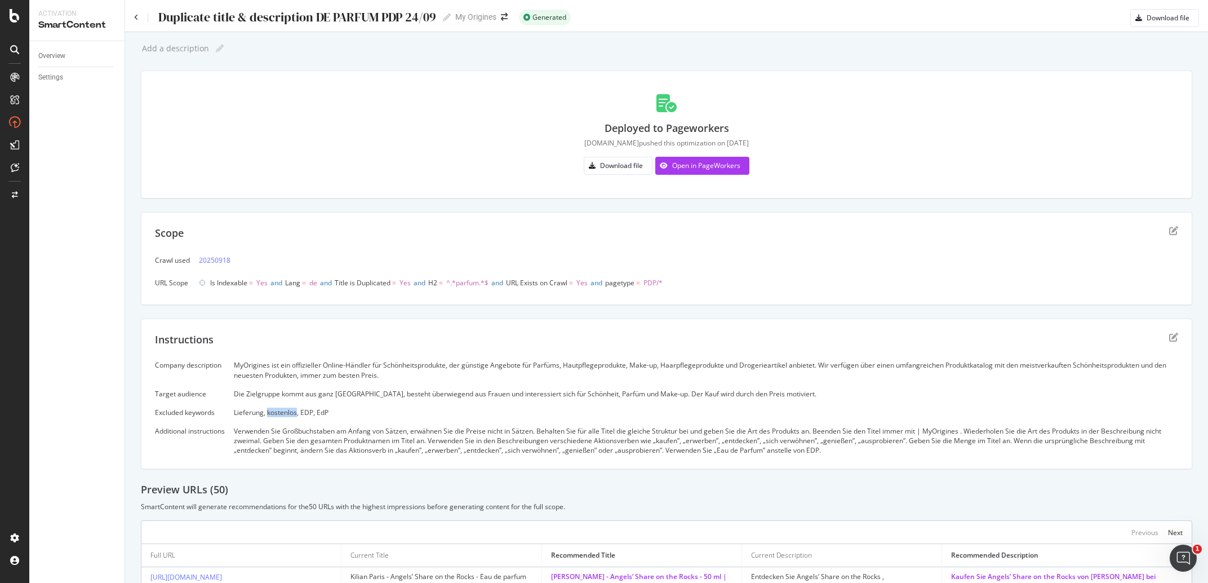
click at [273, 412] on div "Lieferung, kostenlos, EDP, EdP" at bounding box center [706, 412] width 944 height 10
click at [297, 452] on div "Verwenden Sie Großbuchstaben am Anfang von Sätzen, erwähnen Sie die Preise nich…" at bounding box center [706, 440] width 944 height 29
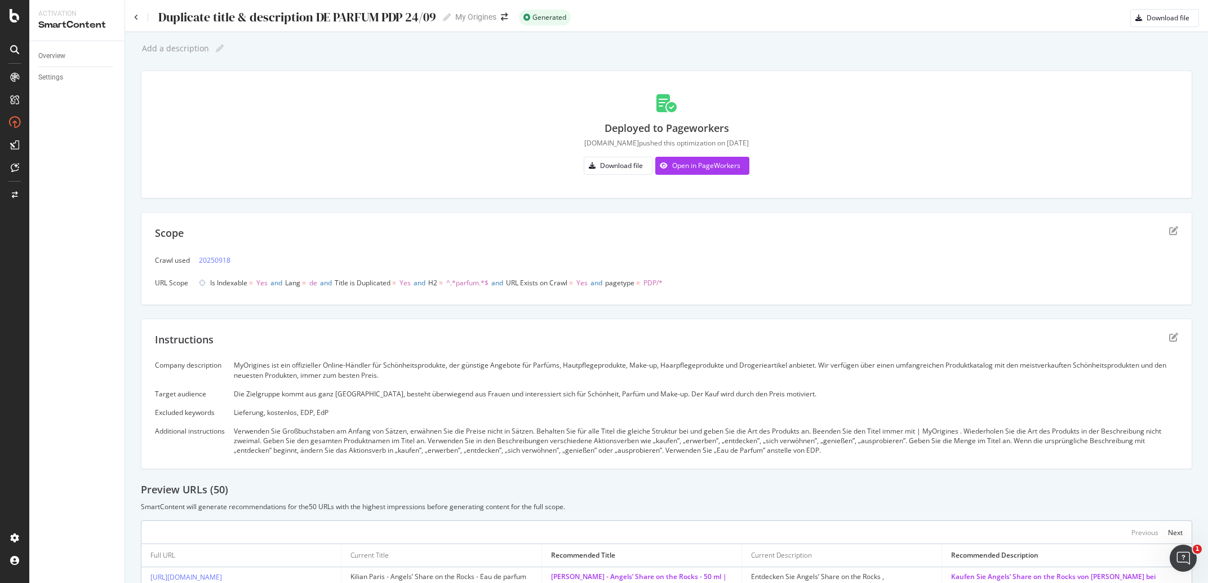
click at [379, 379] on div "MyOrigines ist ein offizieller Online-Händler für Schönheitsprodukte, der günst…" at bounding box center [706, 369] width 944 height 19
click at [136, 20] on icon at bounding box center [136, 17] width 5 height 7
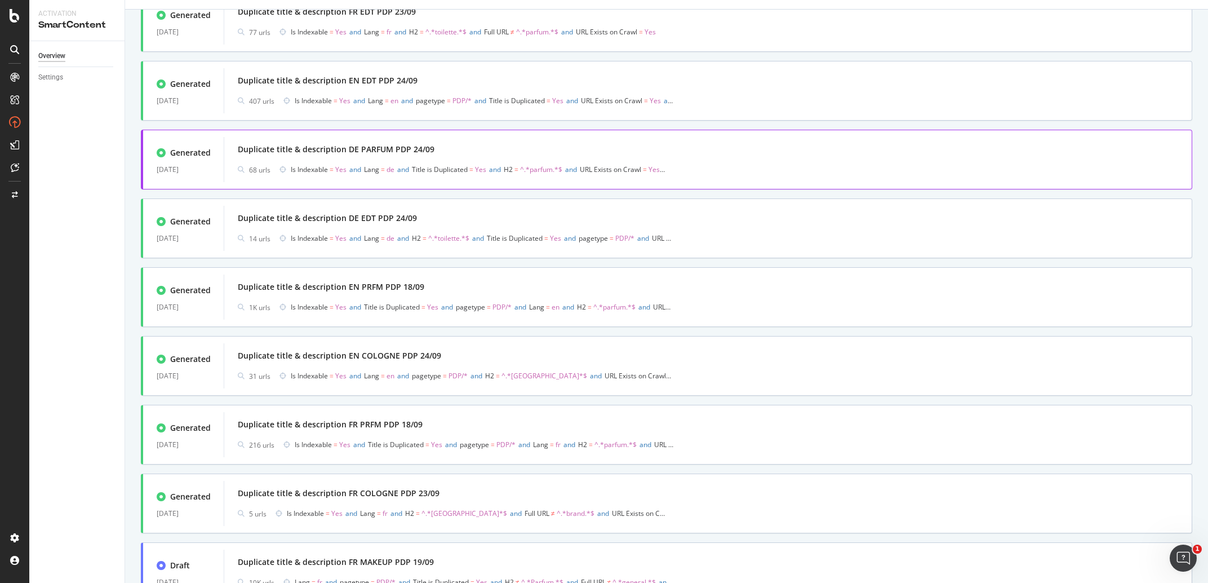
scroll to position [158, 0]
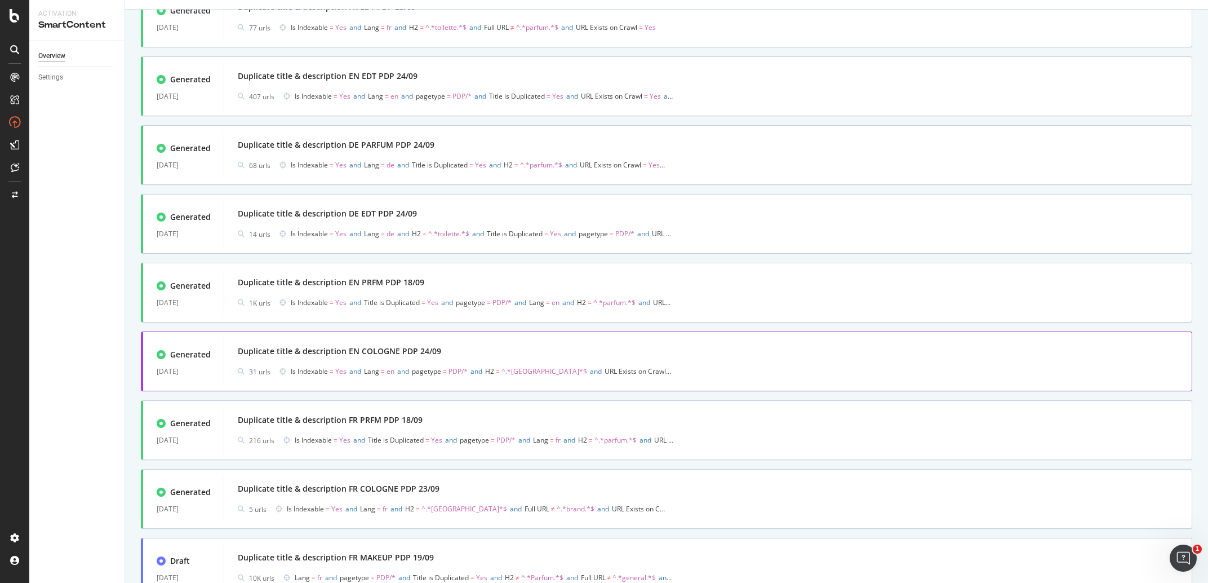
click at [460, 355] on div "Duplicate title & description EN COLOGNE PDP 24/09" at bounding box center [708, 351] width 941 height 16
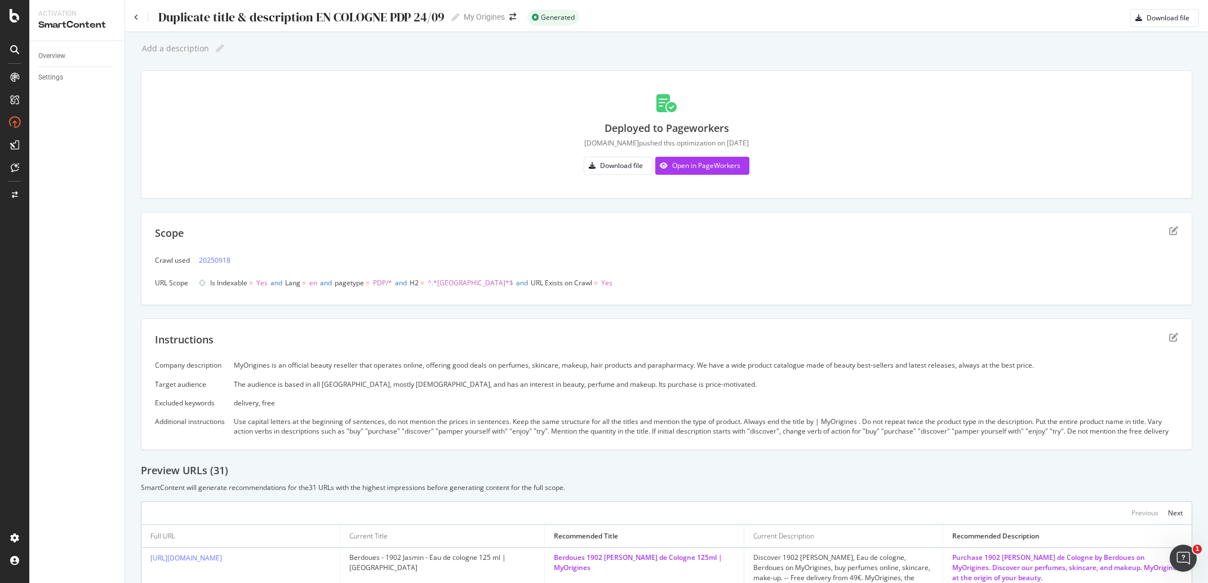
click at [1156, 232] on div "Scope" at bounding box center [666, 240] width 1023 height 28
click at [1169, 231] on icon "edit" at bounding box center [1173, 230] width 9 height 9
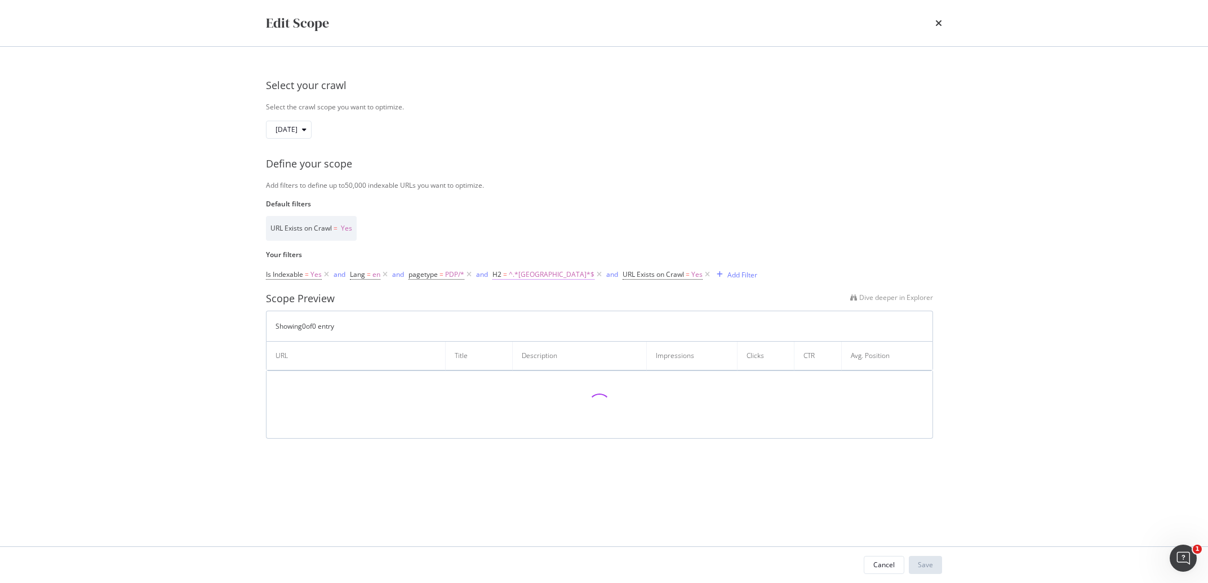
click at [534, 276] on span "^.*[GEOGRAPHIC_DATA]*$" at bounding box center [552, 275] width 86 height 16
click at [523, 325] on input "cologne" at bounding box center [556, 321] width 107 height 18
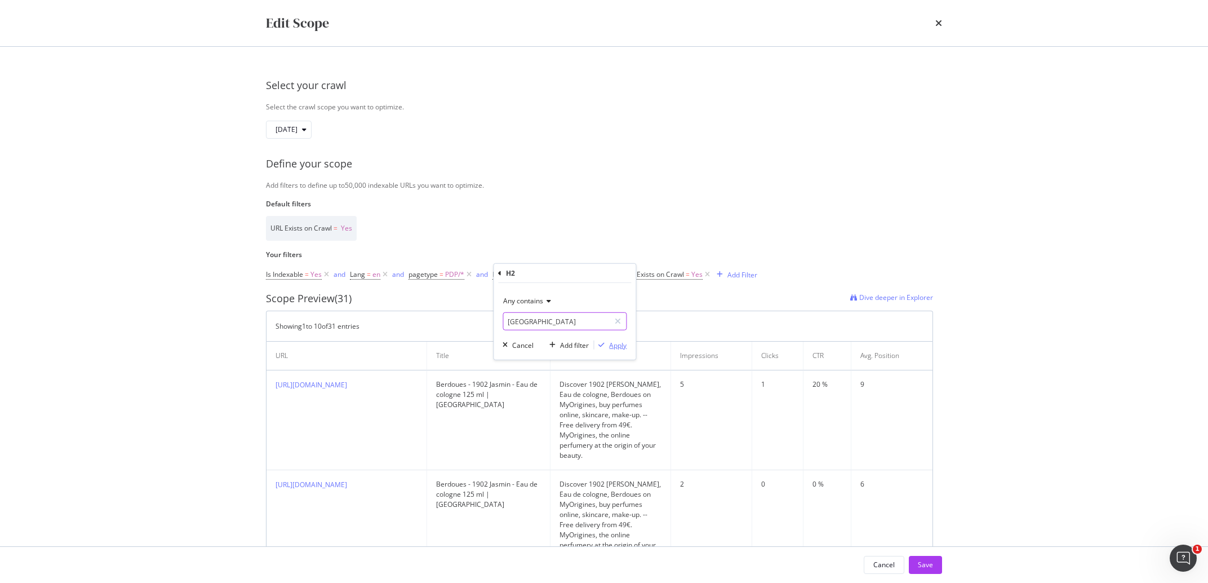
type input "[GEOGRAPHIC_DATA]"
click at [616, 344] on div "Apply" at bounding box center [617, 345] width 17 height 10
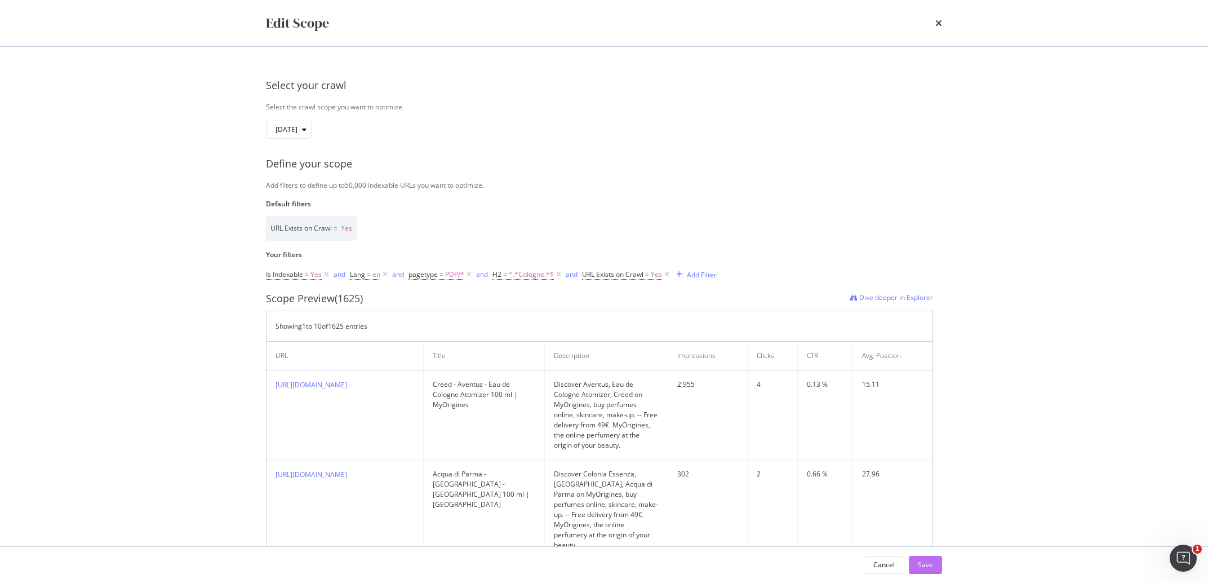
click at [925, 565] on div "Save" at bounding box center [925, 565] width 15 height 10
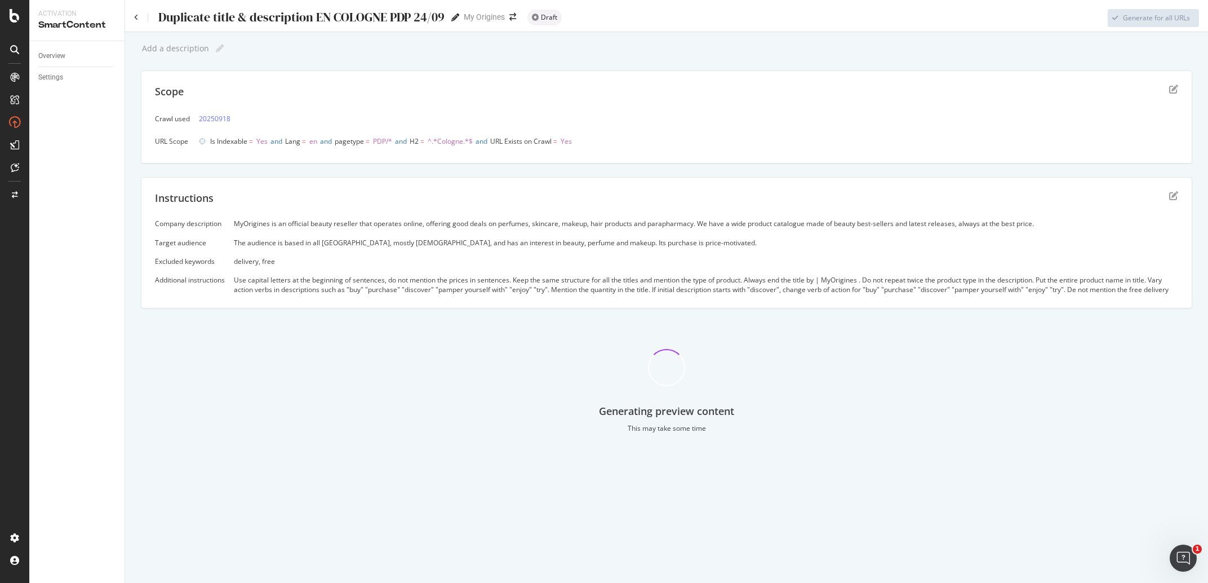
click at [452, 17] on icon at bounding box center [455, 18] width 8 height 8
click at [384, 17] on input "Duplicate title & description EN COLOGNE PDP 24/09" at bounding box center [301, 17] width 289 height 15
click at [367, 55] on div "Add a description Add a description" at bounding box center [667, 48] width 1052 height 17
click at [218, 50] on icon at bounding box center [220, 49] width 8 height 8
type input "Cologne majuscule"
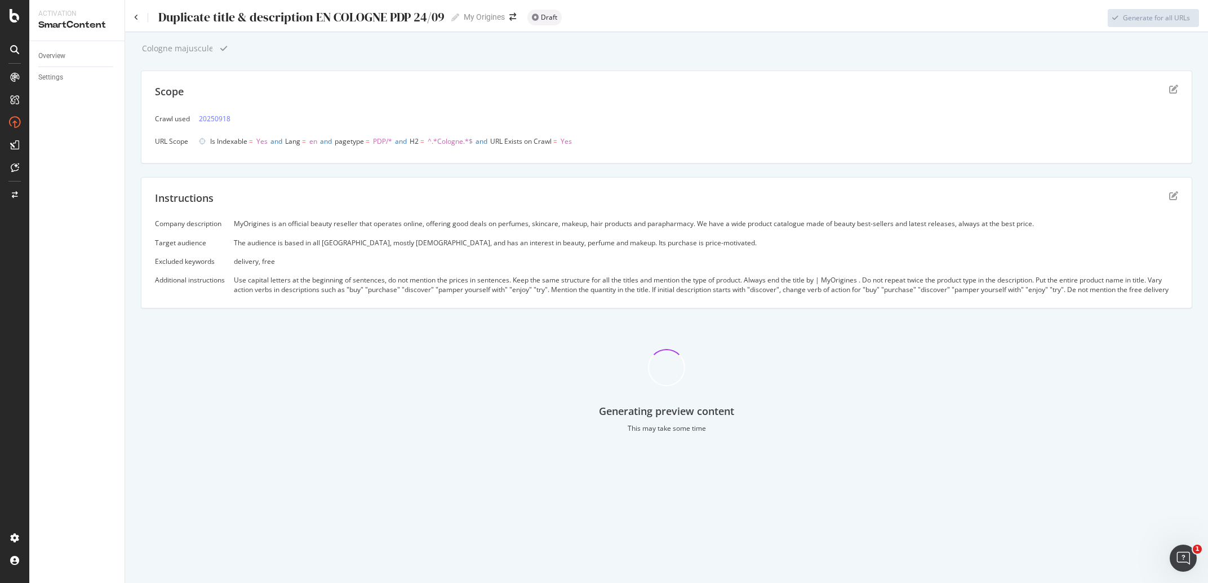
click at [584, 401] on div "Generating preview content This may take some time" at bounding box center [667, 382] width 1052 height 120
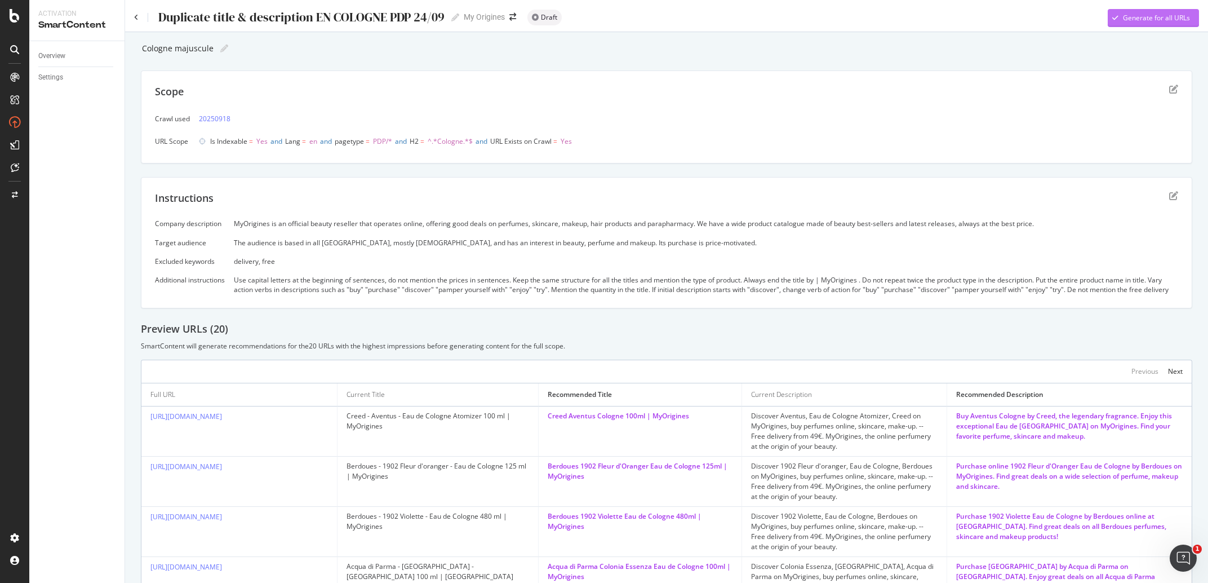
click at [1124, 25] on div "Generate for all URLs" at bounding box center [1149, 18] width 82 height 17
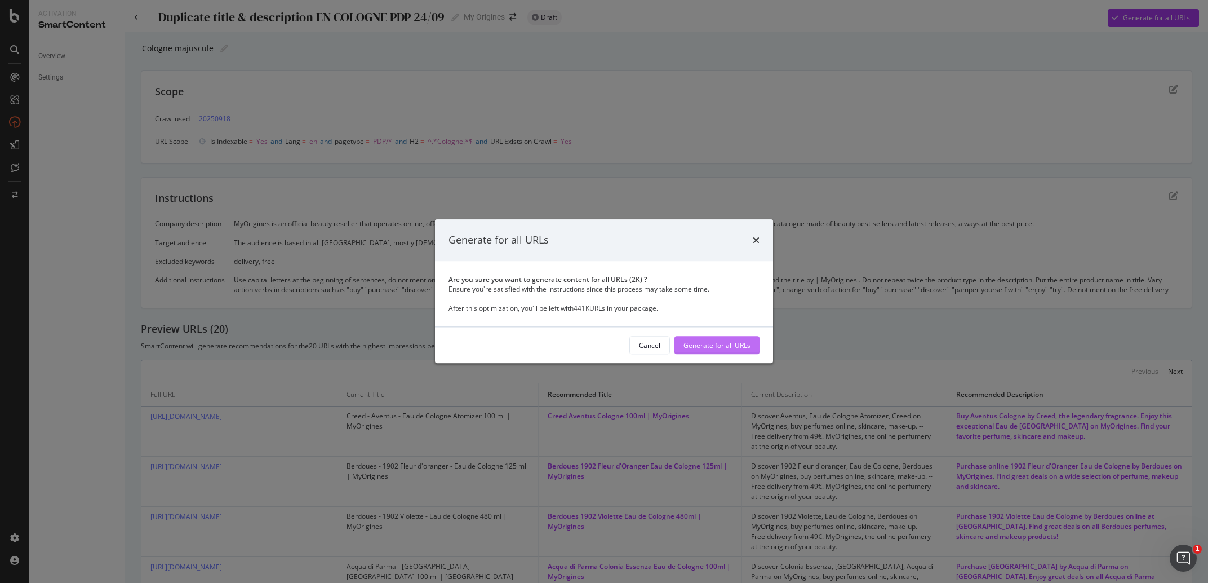
click at [746, 348] on div "Generate for all URLs" at bounding box center [717, 345] width 67 height 10
